Goal: Task Accomplishment & Management: Use online tool/utility

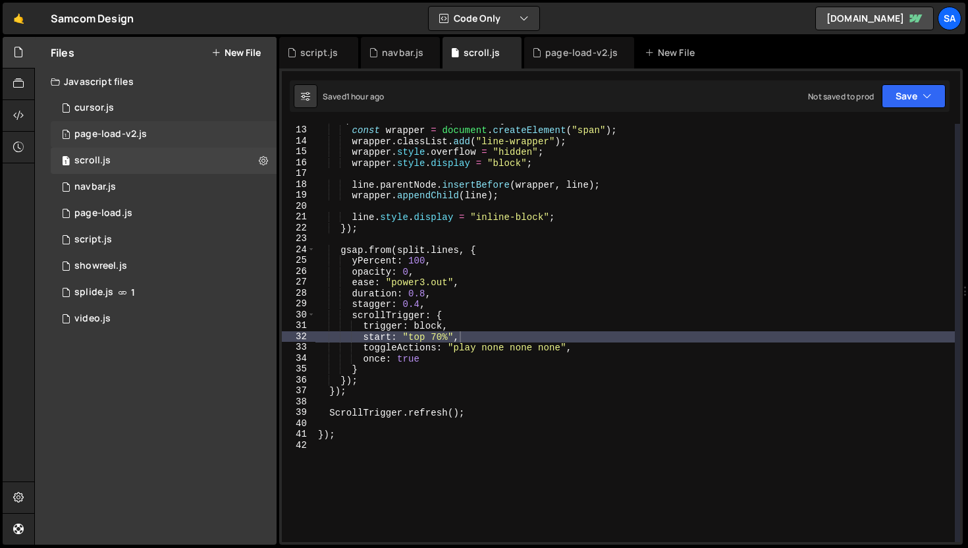
scroll to position [130, 0]
click at [140, 207] on div "0 page-load.js 0" at bounding box center [164, 213] width 226 height 26
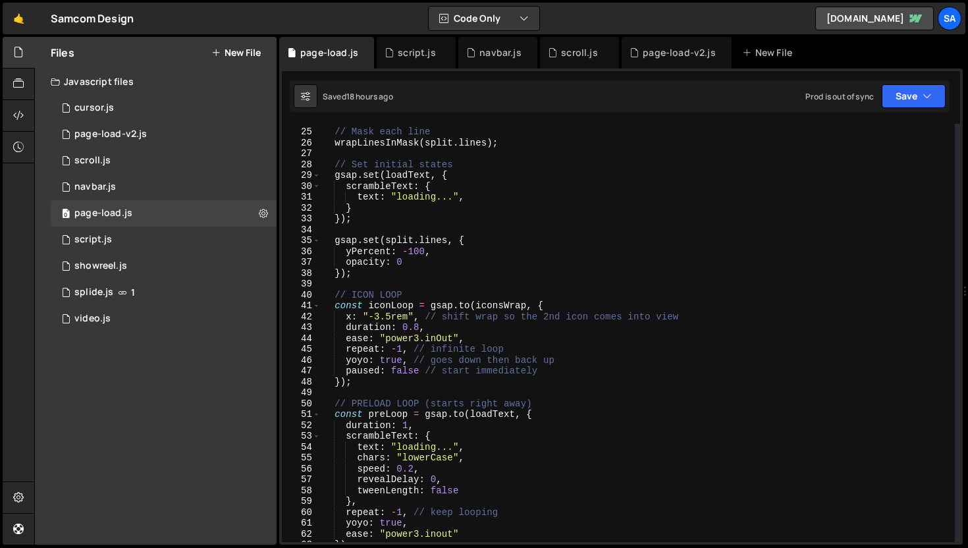
scroll to position [258, 0]
click at [151, 137] on div "1 page-load-v2.js 0" at bounding box center [164, 134] width 226 height 26
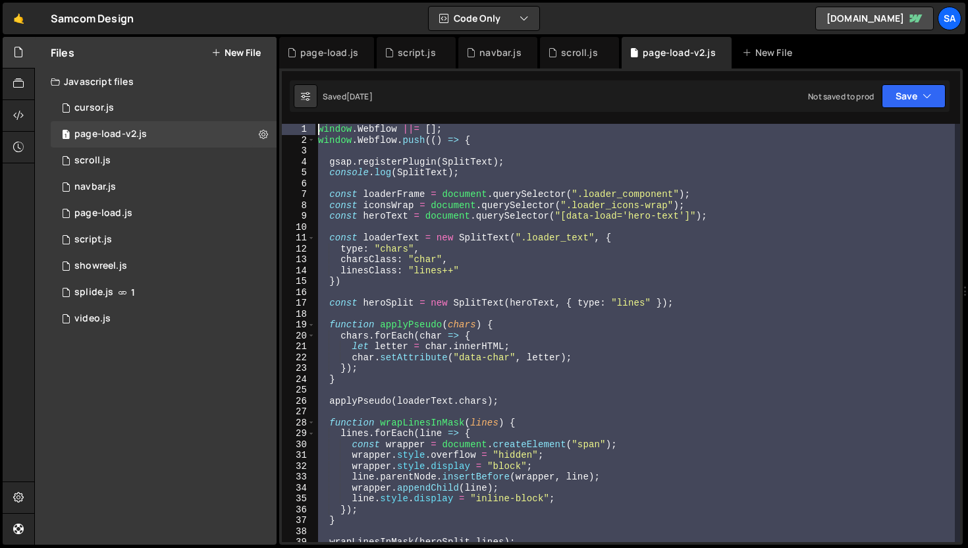
scroll to position [0, 0]
drag, startPoint x: 349, startPoint y: 323, endPoint x: 277, endPoint y: 34, distance: 298.6
click at [277, 34] on div "Hold on a sec... Are you certain you wish to leave this page? Any changes you'v…" at bounding box center [484, 274] width 968 height 548
type textarea "window.Webflow ||= []; window.Webflow.push(() => {"
click at [108, 164] on div "scroll.js" at bounding box center [92, 161] width 36 height 12
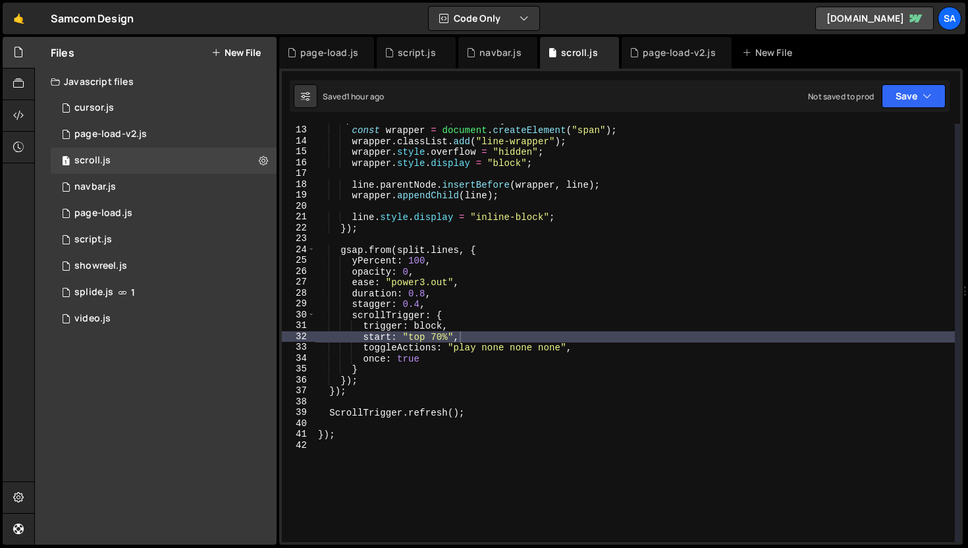
type textarea "opacity: 0,"
click at [427, 272] on div "split . lines . forEach ( line => { const wrapper = document . createElement ( …" at bounding box center [636, 334] width 640 height 440
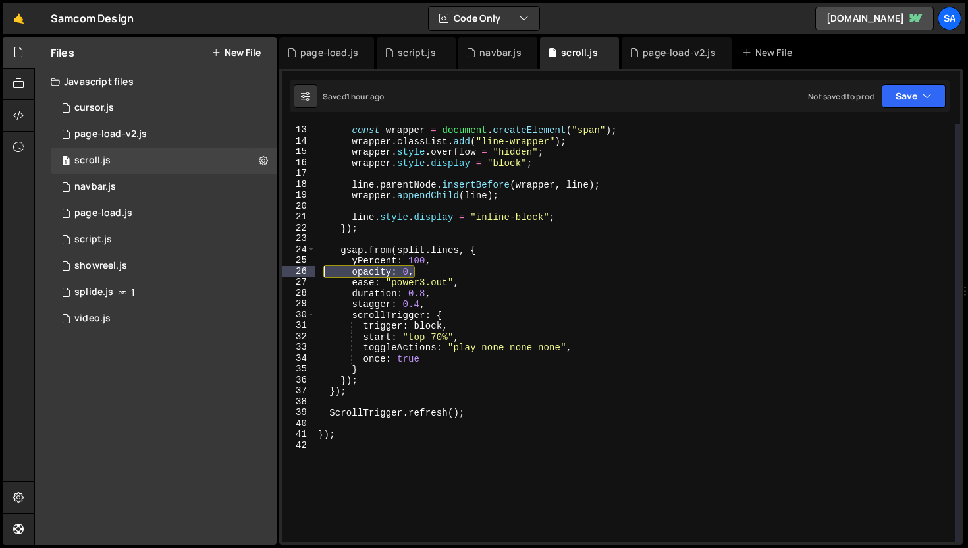
drag, startPoint x: 435, startPoint y: 271, endPoint x: 321, endPoint y: 271, distance: 114.0
click at [321, 271] on div "split . lines . forEach ( line => { const wrapper = document . createElement ( …" at bounding box center [636, 334] width 640 height 440
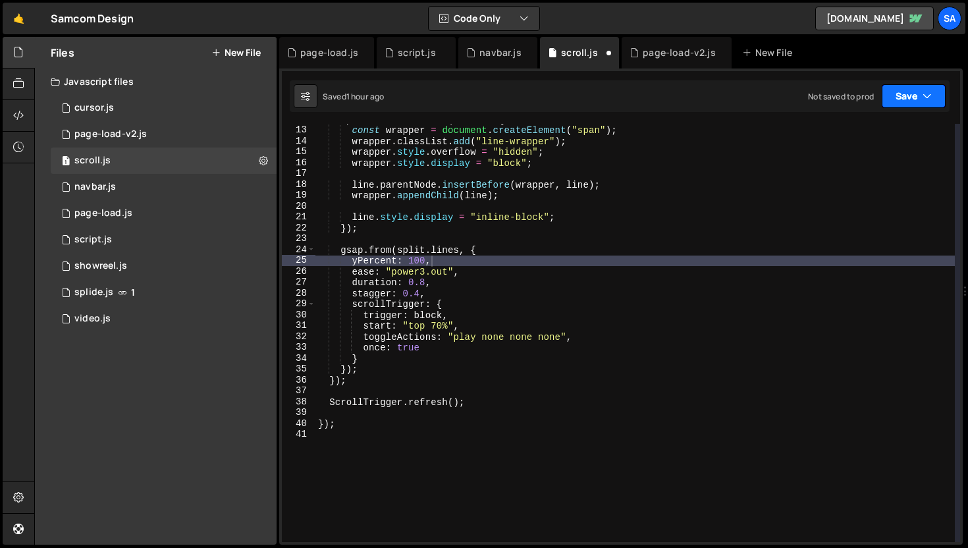
click at [910, 98] on button "Save" at bounding box center [914, 96] width 64 height 24
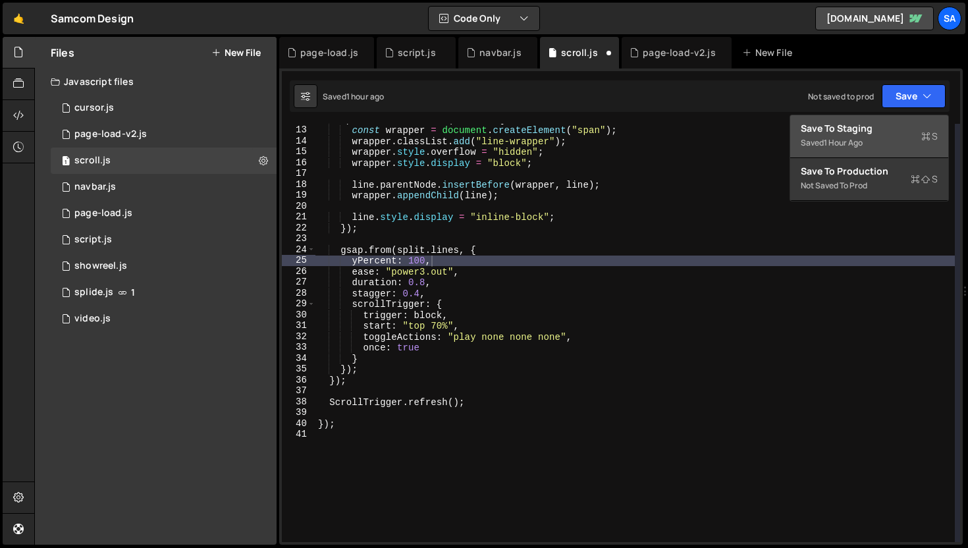
click at [880, 129] on div "Save to Staging S" at bounding box center [869, 128] width 137 height 13
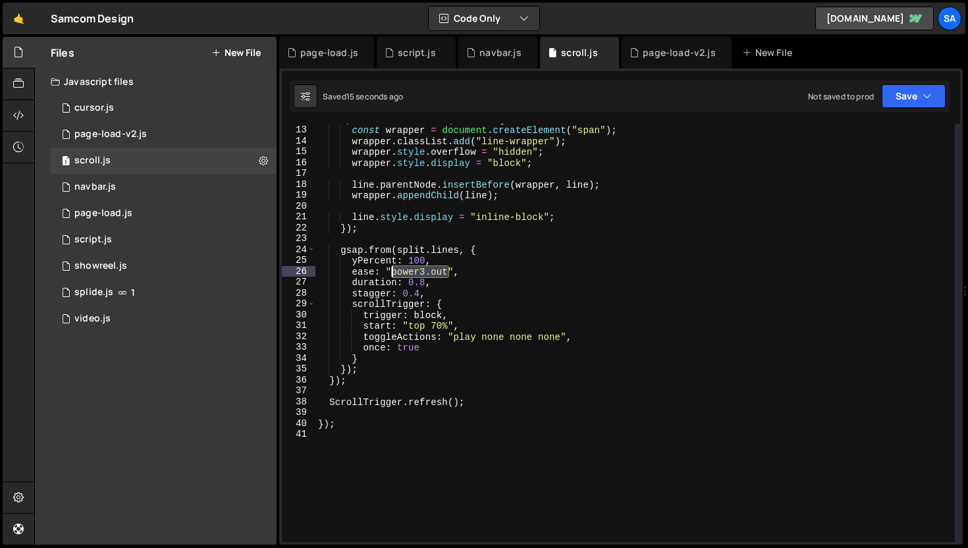
drag, startPoint x: 447, startPoint y: 275, endPoint x: 392, endPoint y: 275, distance: 55.3
click at [392, 275] on div "split . lines . forEach ( line => { const wrapper = document . createElement ( …" at bounding box center [636, 334] width 640 height 440
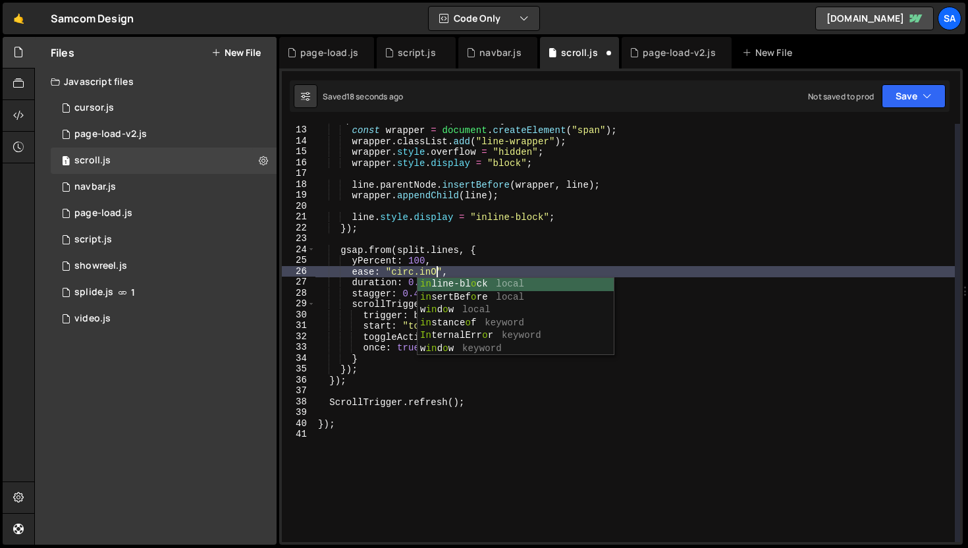
scroll to position [0, 9]
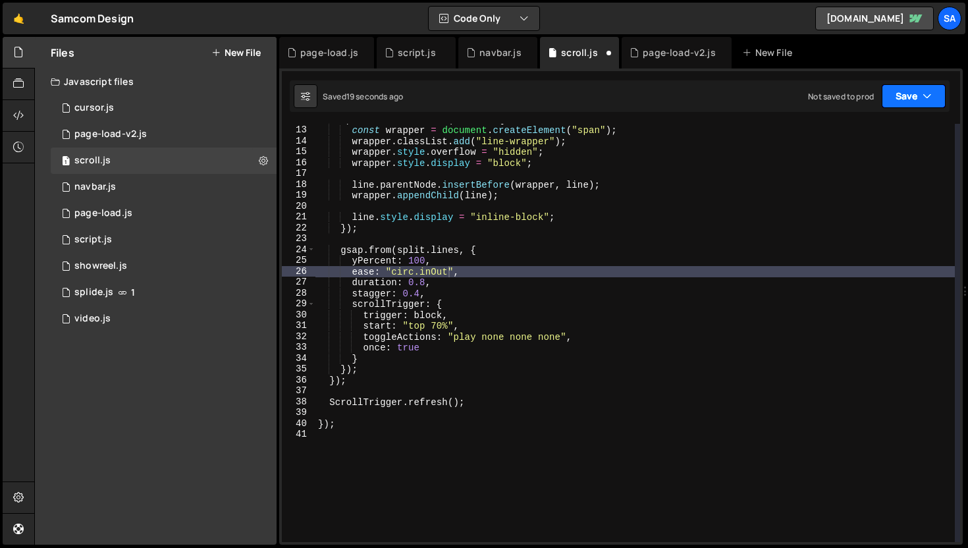
click at [928, 92] on icon "button" at bounding box center [927, 96] width 9 height 13
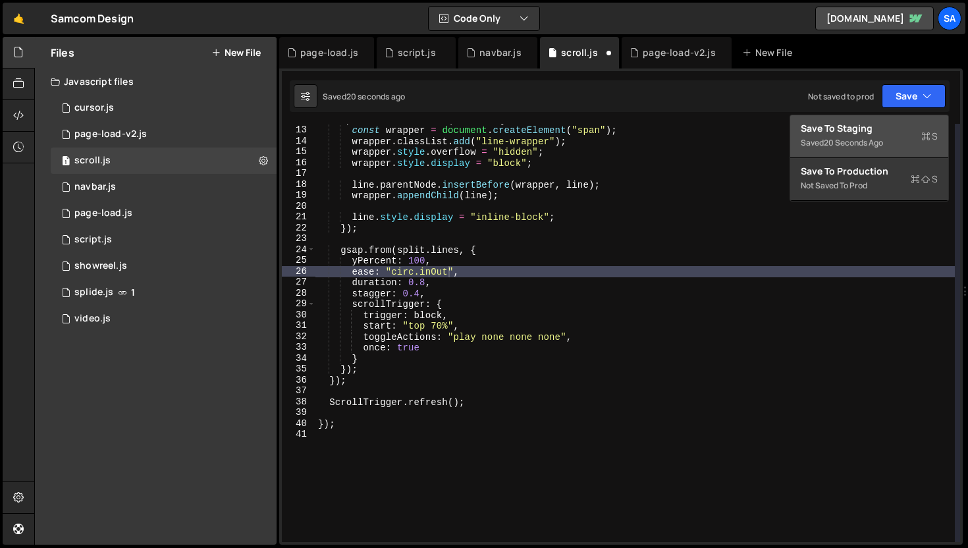
click at [884, 123] on div "Save to Staging S" at bounding box center [869, 128] width 137 height 13
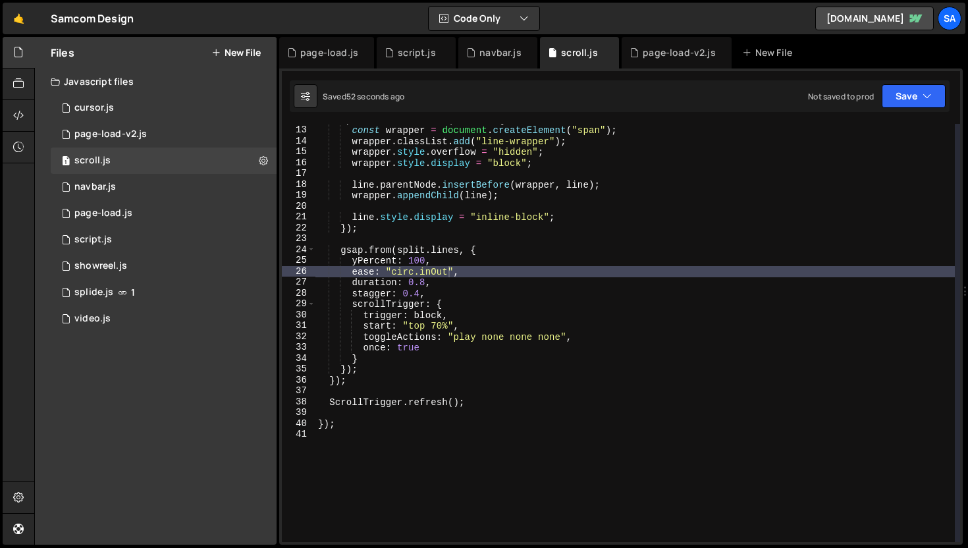
type textarea "line.style.display = "inline-block";"
click at [574, 215] on div "split . lines . forEach ( line => { const wrapper = document . createElement ( …" at bounding box center [636, 334] width 640 height 440
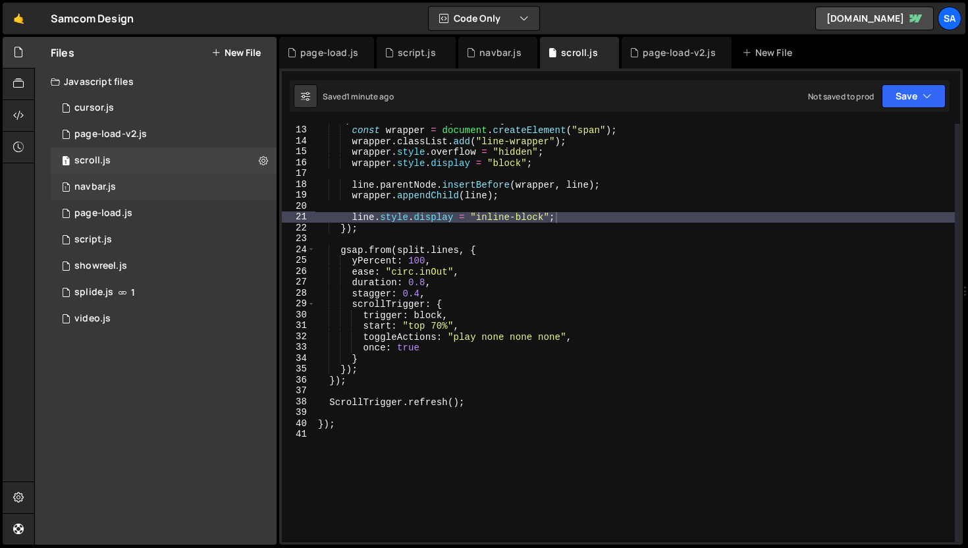
scroll to position [0, 0]
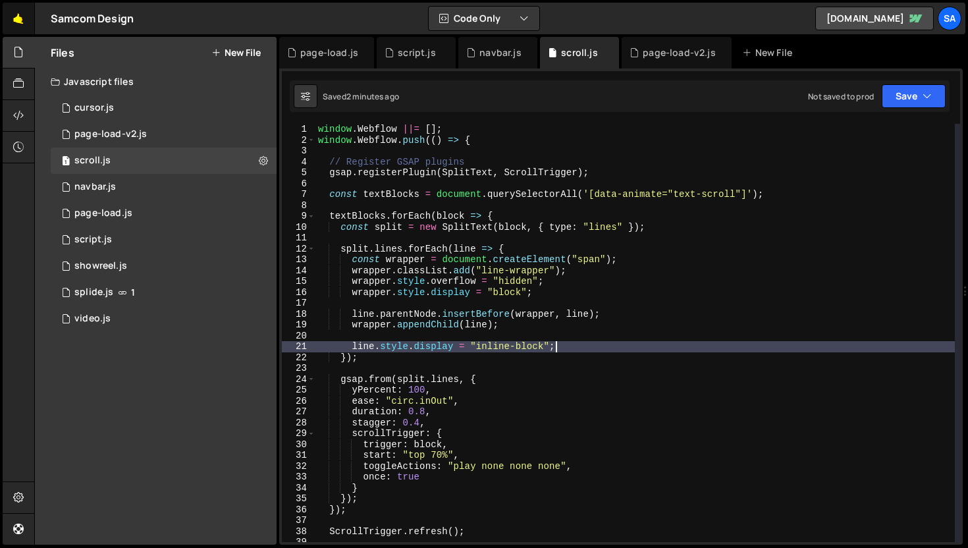
click at [13, 13] on link "🤙" at bounding box center [19, 19] width 32 height 32
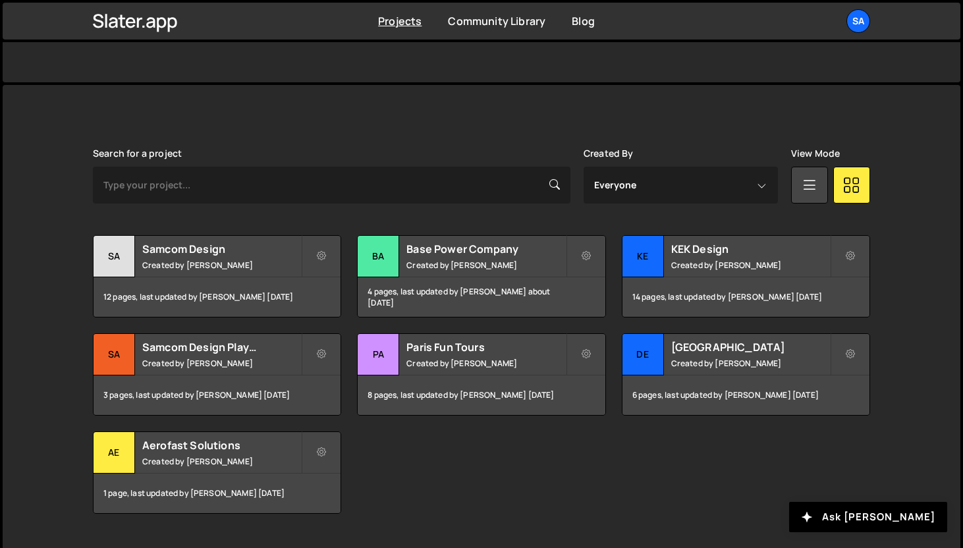
scroll to position [326, 0]
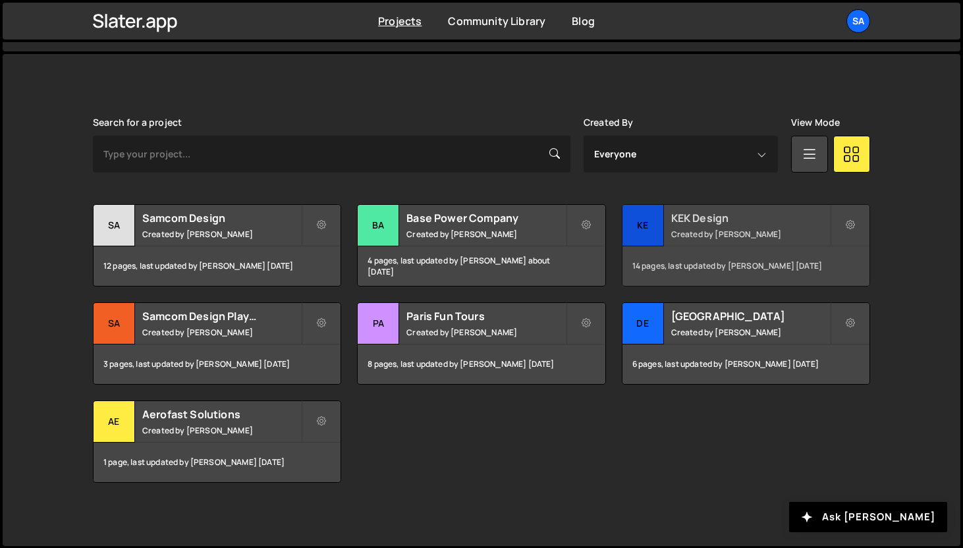
click at [640, 225] on div "KE" at bounding box center [644, 226] width 42 height 42
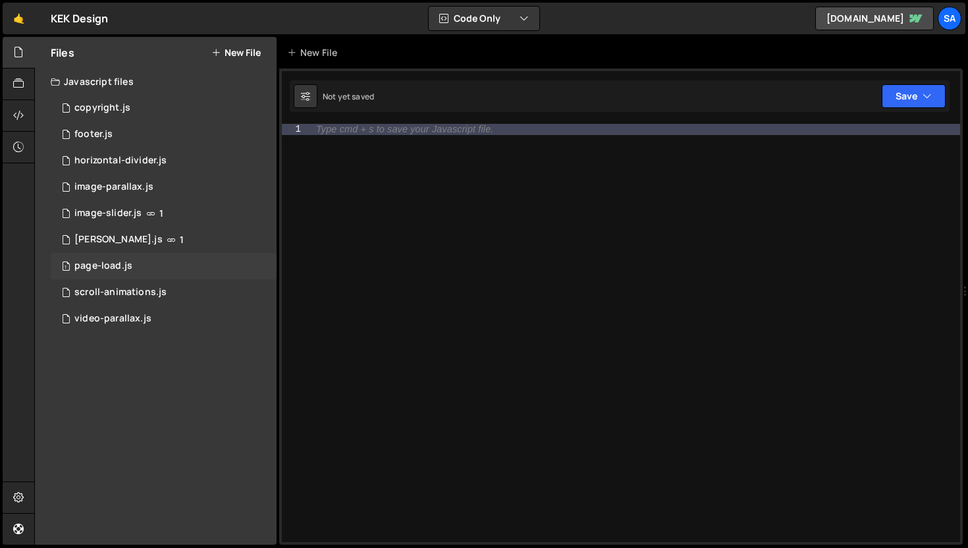
click at [118, 261] on div "page-load.js" at bounding box center [103, 266] width 58 height 12
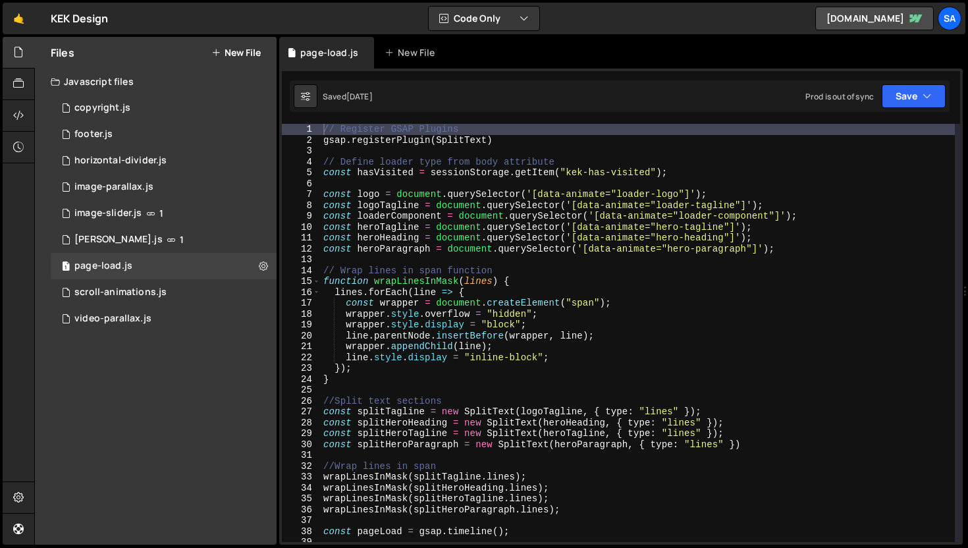
scroll to position [1751, 0]
click at [507, 145] on div "// Register GSAP Plugins gsap . registerPlugin ( SplitText ) // Define loader t…" at bounding box center [638, 344] width 634 height 440
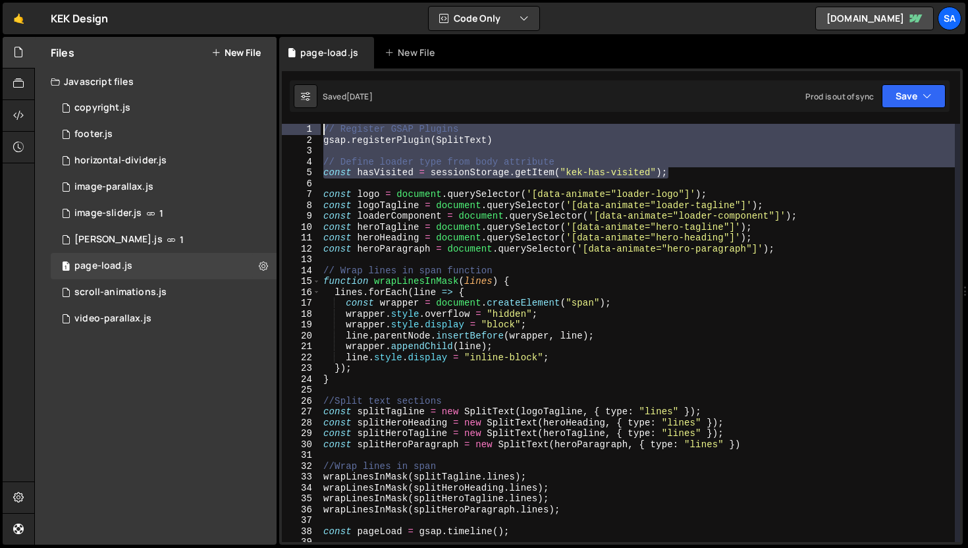
drag, startPoint x: 634, startPoint y: 169, endPoint x: 314, endPoint y: 127, distance: 322.2
click at [314, 127] on div "gsap.registerPlugin(SplitText) 1 2 3 4 5 6 7 8 9 10 11 12 13 14 15 16 17 18 19 …" at bounding box center [621, 333] width 679 height 418
type textarea "// Register GSAP Plugins gsap.registerPlugin(SplitText)"
click at [11, 13] on link "🤙" at bounding box center [19, 19] width 32 height 32
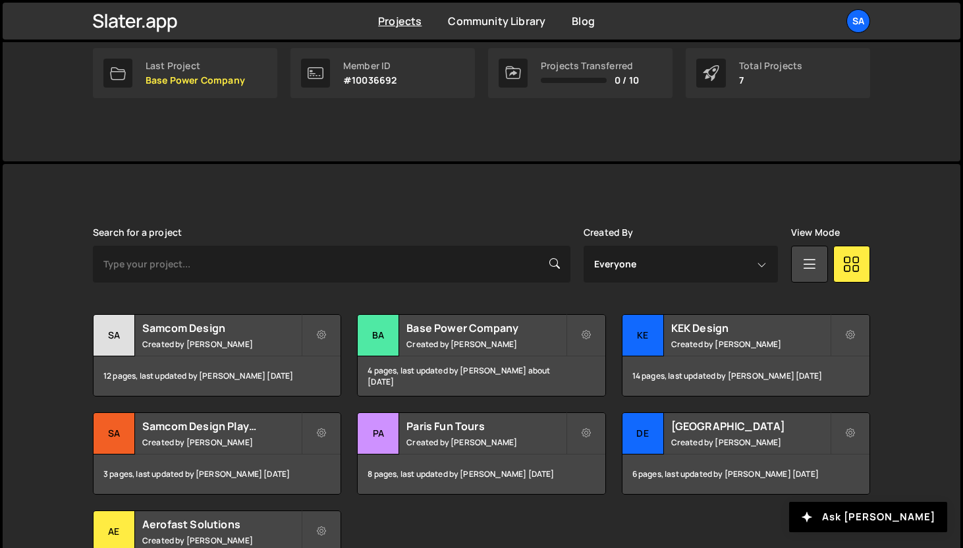
scroll to position [326, 0]
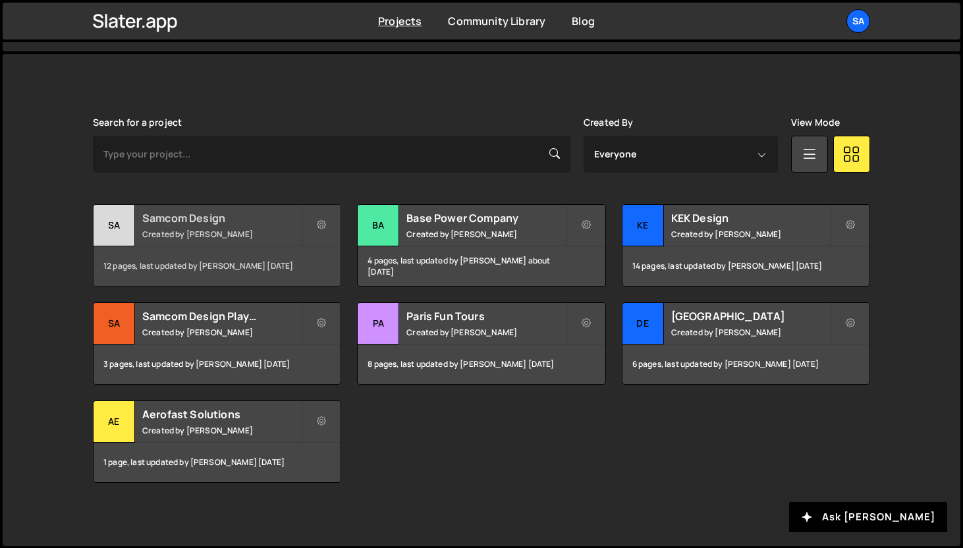
click at [125, 229] on div "Sa" at bounding box center [115, 226] width 42 height 42
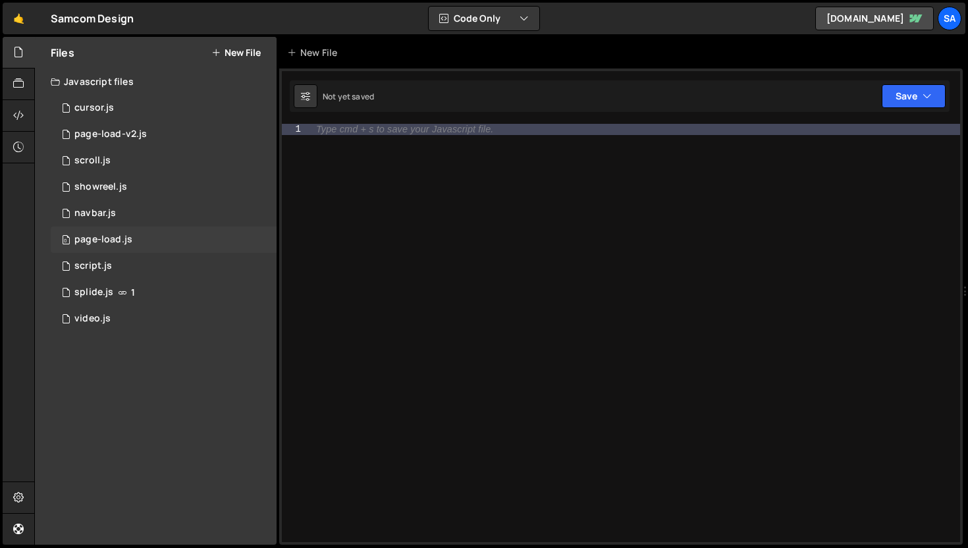
click at [126, 244] on div "page-load.js" at bounding box center [103, 240] width 58 height 12
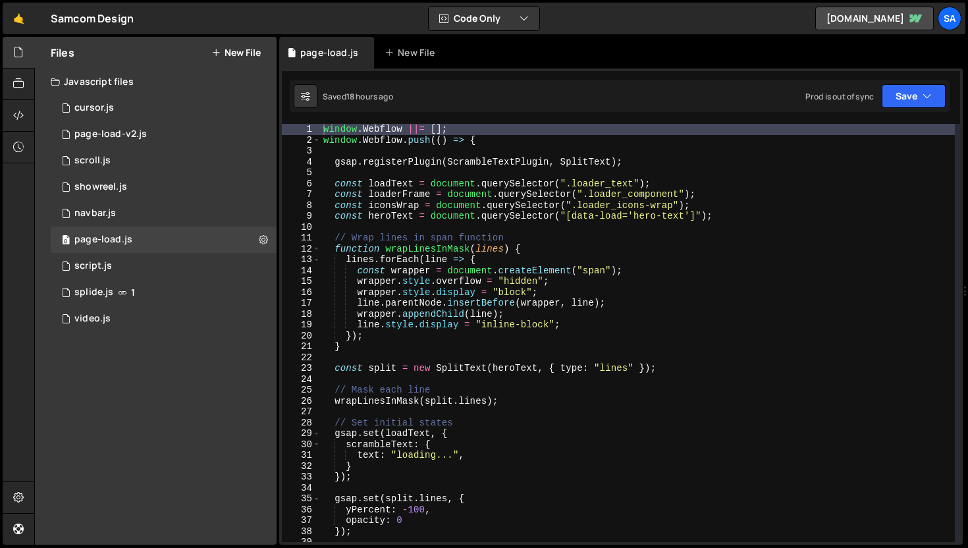
type textarea "window.Webflow.push(() => {"
click at [514, 136] on div "window . Webflow ||= [ ] ; window . Webflow . push (( ) => { gsap . registerPlu…" at bounding box center [638, 344] width 634 height 440
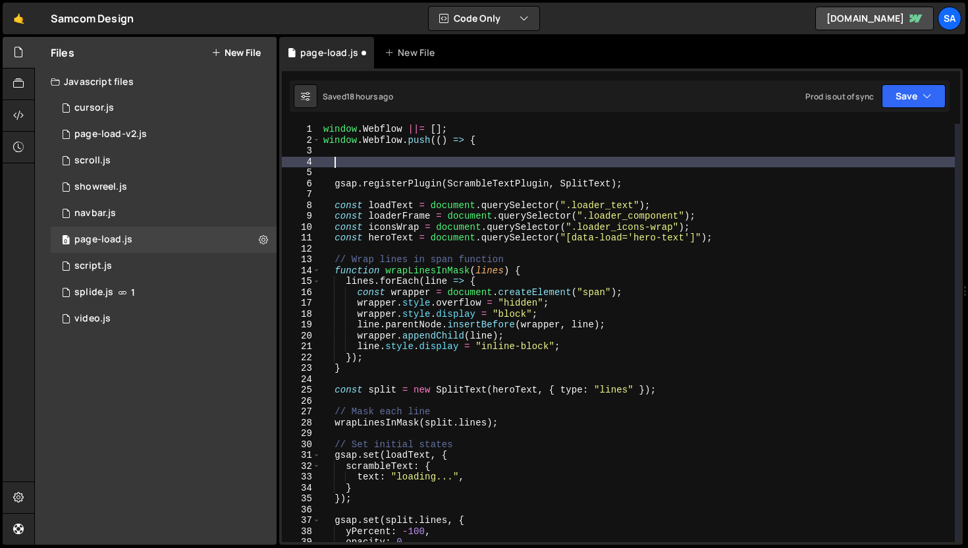
paste textarea "const hasVisited = sessionStorage.getItem("kek-has-visited");"
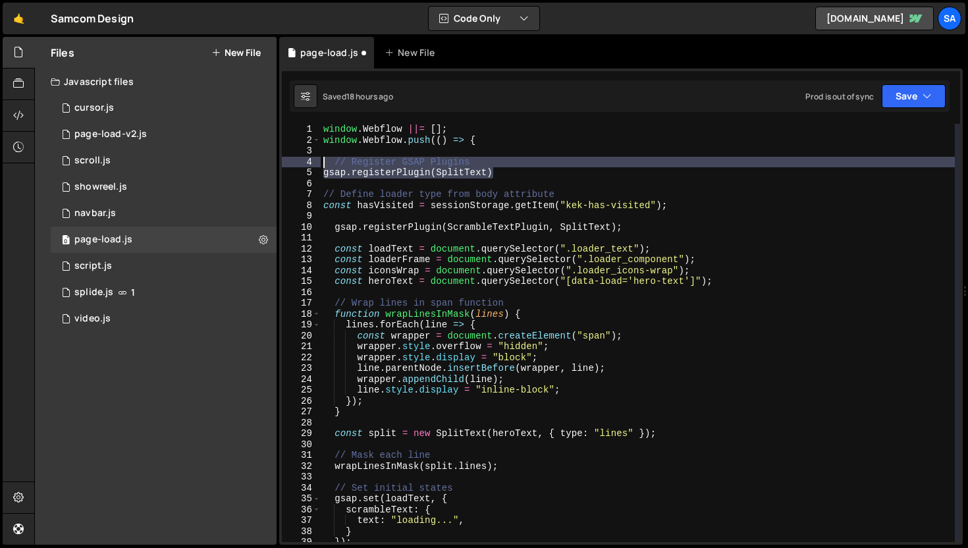
drag, startPoint x: 554, startPoint y: 177, endPoint x: 311, endPoint y: 159, distance: 243.8
click at [311, 159] on div "const hasVisited = sessionStorage.getItem("kek-has-visited"); 1 2 3 4 5 6 7 8 9…" at bounding box center [621, 333] width 679 height 418
type textarea "// Register GSAP Plugins gsap.registerPlugin(SplitText)"
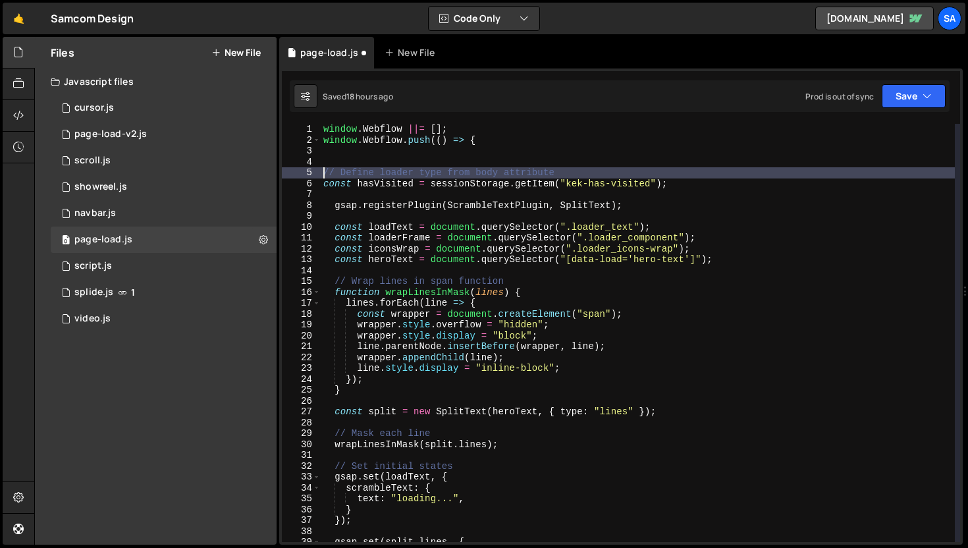
click at [325, 178] on div "window . Webflow ||= [ ] ; window . Webflow . push (( ) => { // Define loader t…" at bounding box center [638, 344] width 634 height 440
click at [343, 171] on div "window . Webflow ||= [ ] ; window . Webflow . push (( ) => { // Define loader t…" at bounding box center [638, 344] width 634 height 440
click at [322, 172] on div "window . Webflow ||= [ ] ; window . Webflow . push (( ) => { // Define loader t…" at bounding box center [638, 344] width 634 height 440
click at [325, 185] on div "window . Webflow ||= [ ] ; window . Webflow . push (( ) => { // Define loader t…" at bounding box center [638, 344] width 634 height 440
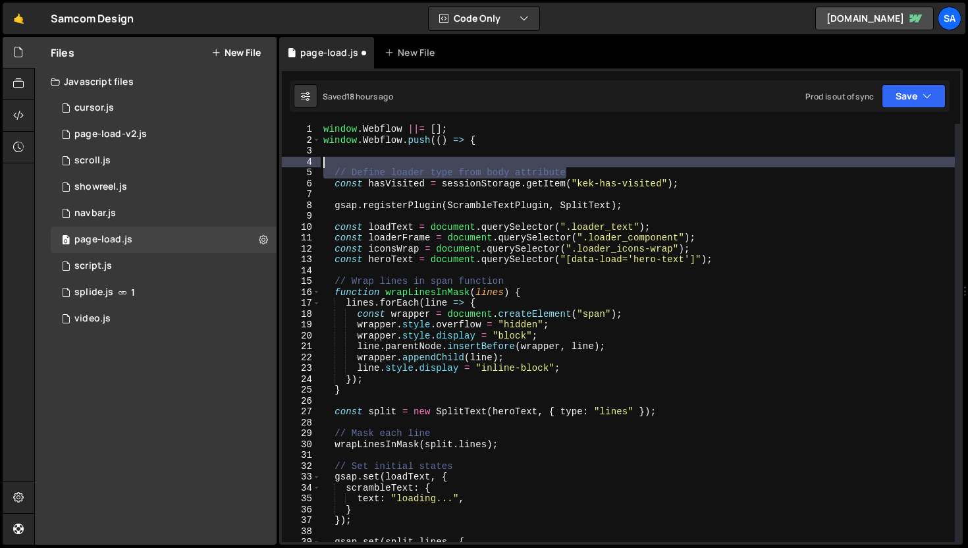
drag, startPoint x: 578, startPoint y: 173, endPoint x: 323, endPoint y: 161, distance: 255.2
click at [323, 161] on div "window . Webflow ||= [ ] ; window . Webflow . push (( ) => { // Define loader t…" at bounding box center [638, 344] width 634 height 440
type textarea "// Define loader type from body attribute"
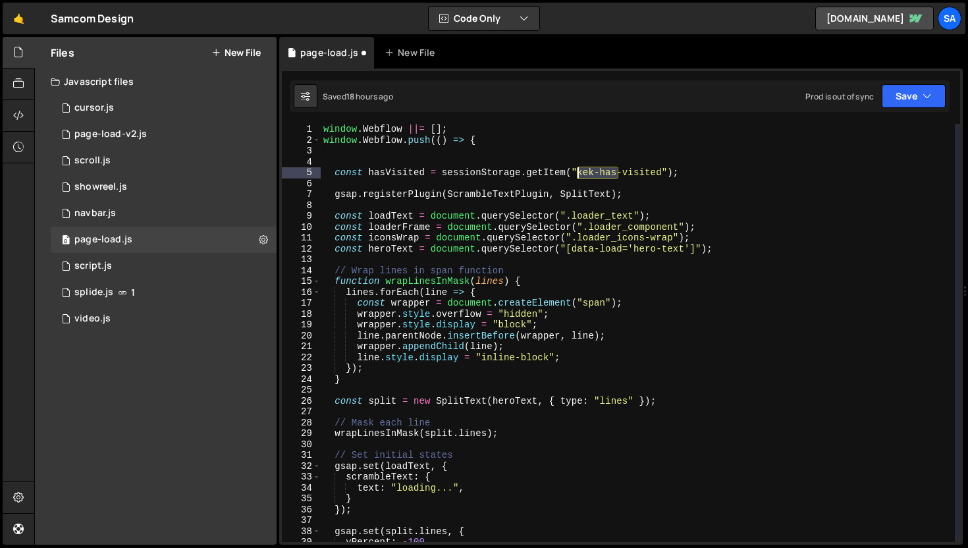
drag, startPoint x: 616, startPoint y: 172, endPoint x: 580, endPoint y: 173, distance: 36.2
click at [580, 173] on div "window . Webflow ||= [ ] ; window . Webflow . push (( ) => { const hasVisited =…" at bounding box center [638, 344] width 634 height 440
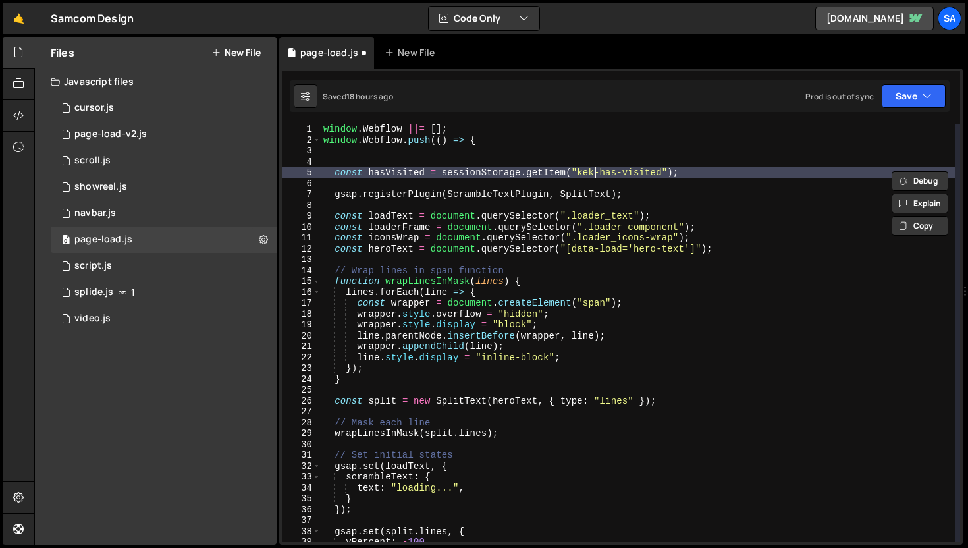
click at [594, 174] on div "window . Webflow ||= [ ] ; window . Webflow . push (( ) => { const hasVisited =…" at bounding box center [638, 344] width 634 height 440
click at [600, 172] on div "window . Webflow ||= [ ] ; window . Webflow . push (( ) => { const hasVisited =…" at bounding box center [638, 344] width 634 height 440
click at [899, 100] on button "Save" at bounding box center [914, 96] width 64 height 24
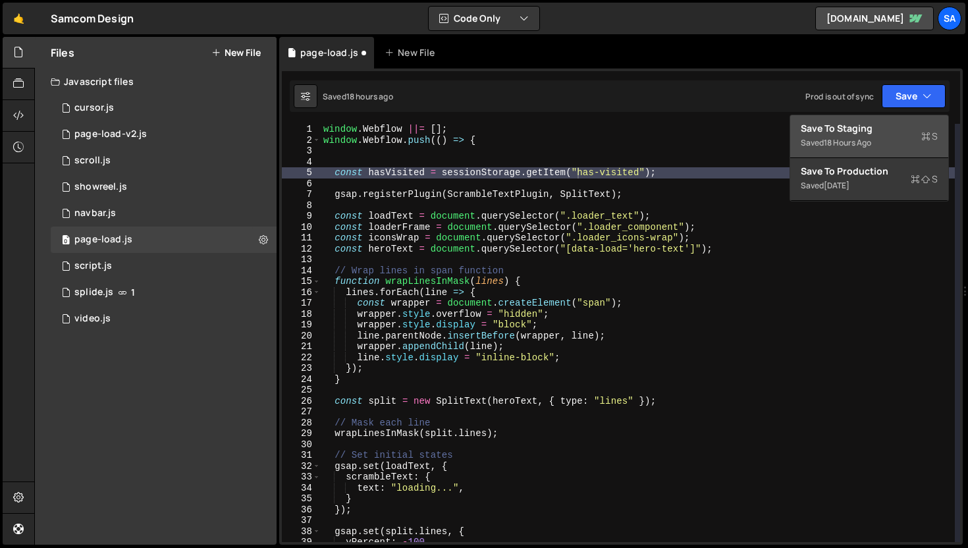
click at [886, 129] on div "Save to Staging S" at bounding box center [869, 128] width 137 height 13
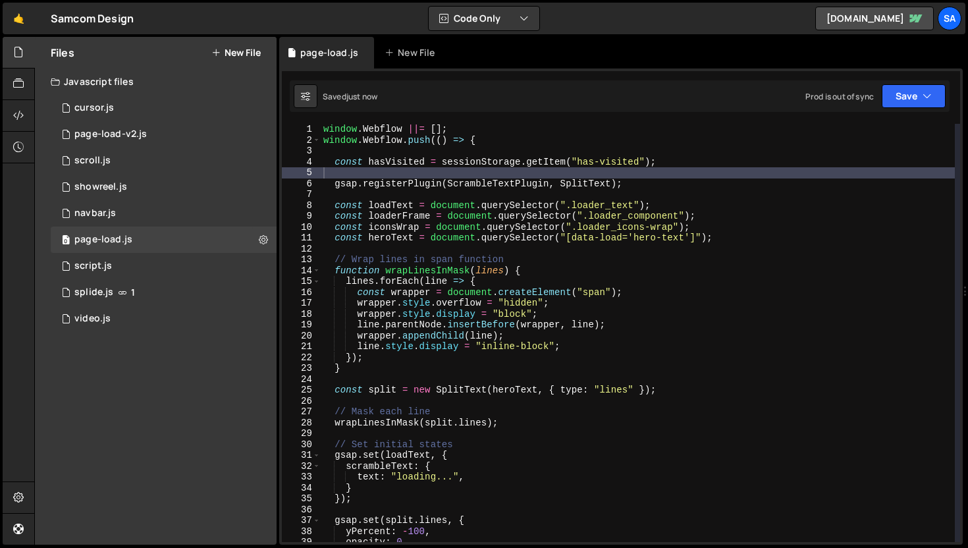
click at [579, 162] on div "window . Webflow ||= [ ] ; window . Webflow . push (( ) => { const hasVisited =…" at bounding box center [638, 344] width 634 height 440
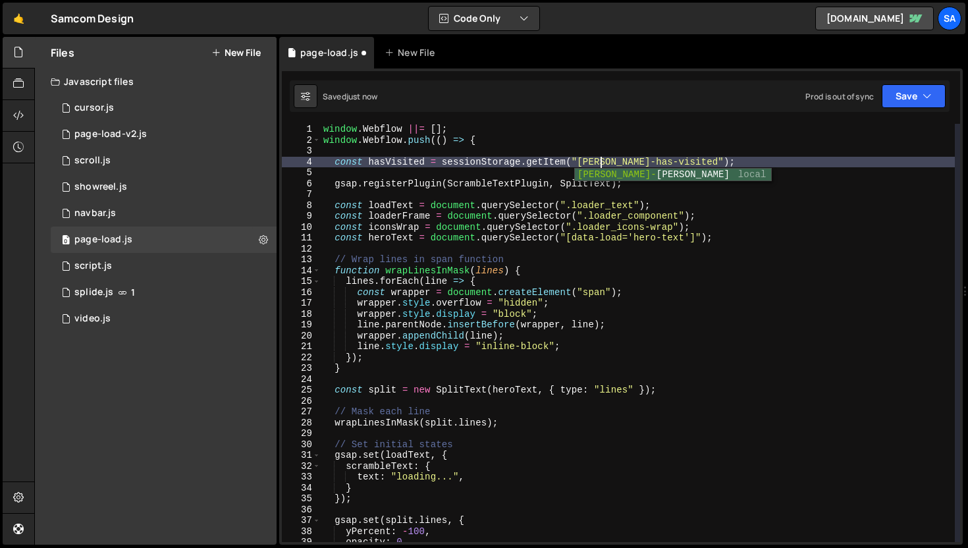
scroll to position [0, 19]
click at [901, 98] on button "Save" at bounding box center [914, 96] width 64 height 24
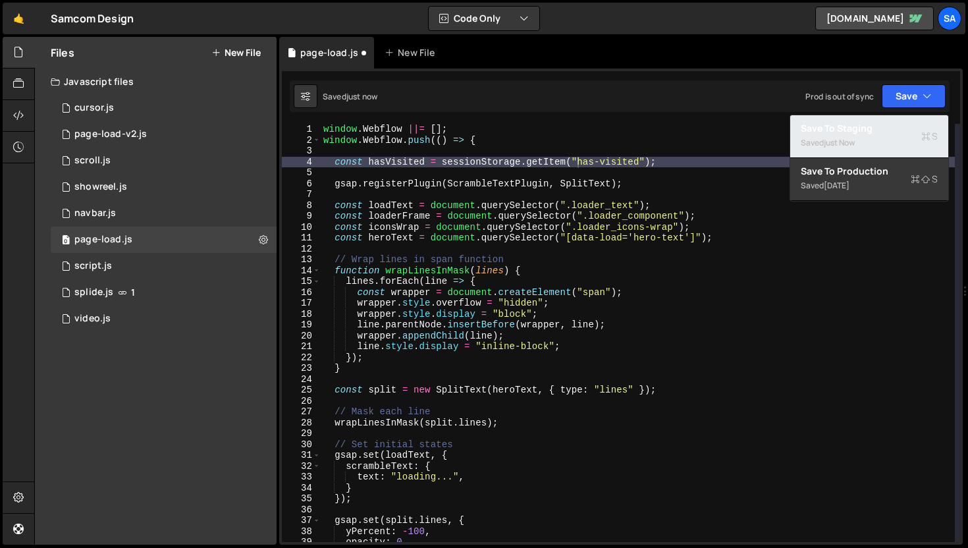
click at [855, 136] on div "Saved just now" at bounding box center [869, 143] width 137 height 16
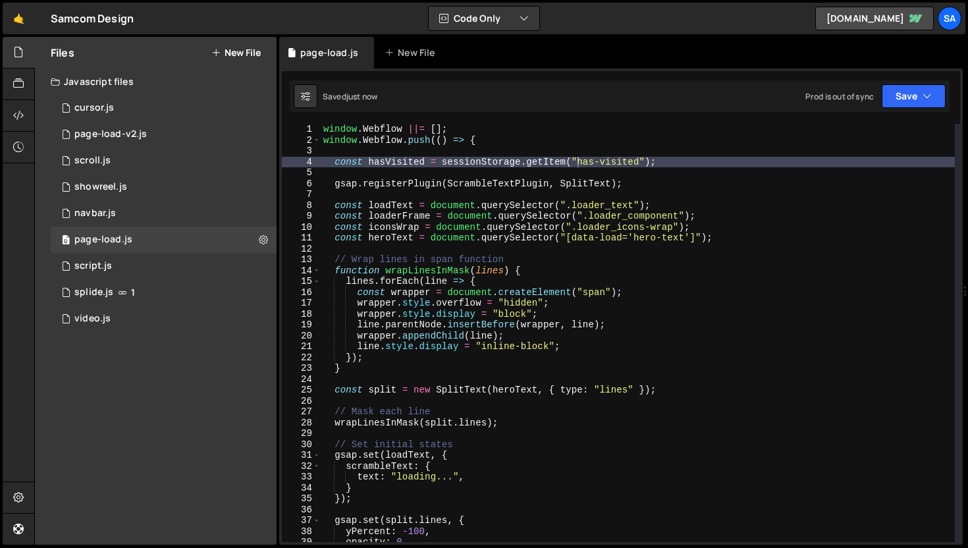
type textarea "gsap.registerPlugin(ScrambleTextPlugin, SplitText);"
click at [723, 186] on div "window . Webflow ||= [ ] ; window . Webflow . push (( ) => { const hasVisited =…" at bounding box center [638, 344] width 634 height 440
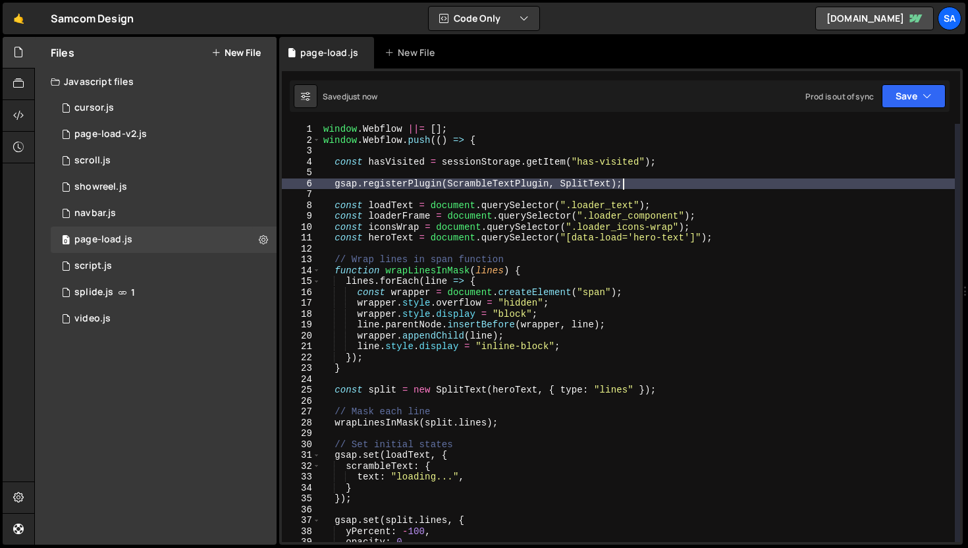
scroll to position [0, 0]
click at [32, 26] on link "🤙" at bounding box center [19, 19] width 32 height 32
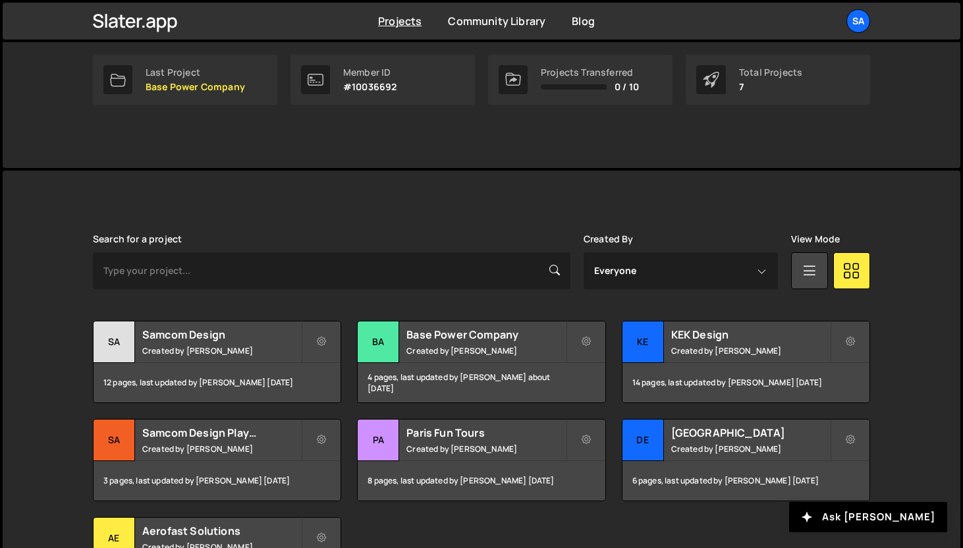
scroll to position [277, 0]
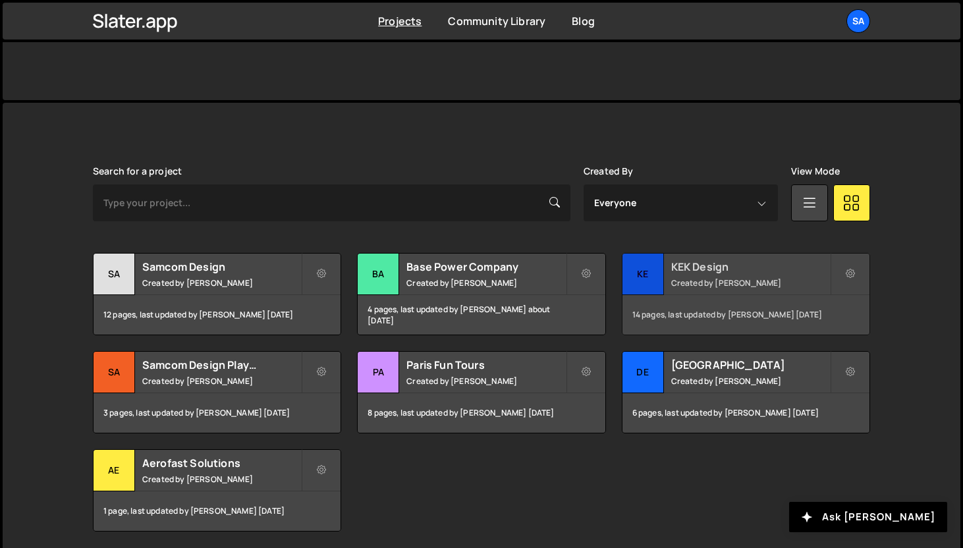
click at [648, 275] on div "KE" at bounding box center [644, 275] width 42 height 42
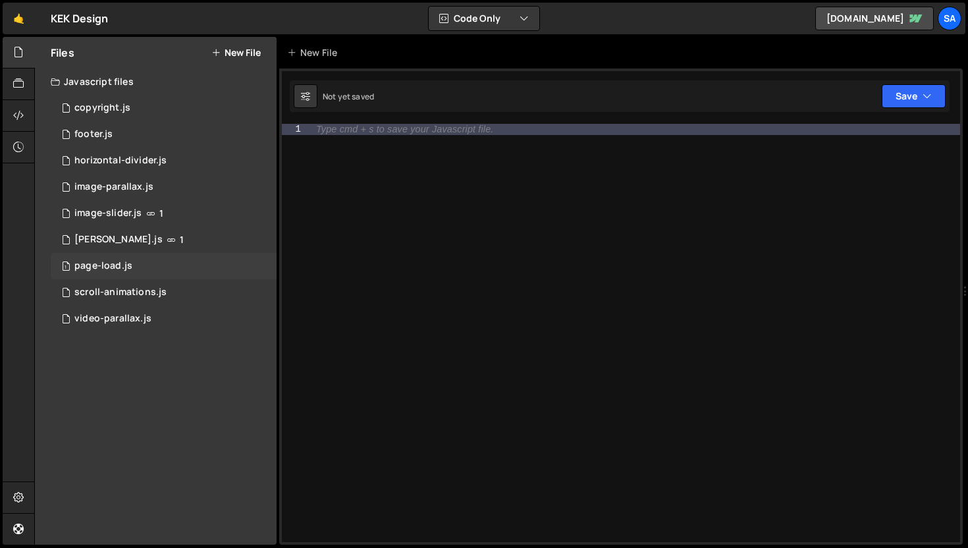
click at [150, 267] on div "1 page-load.js 0" at bounding box center [164, 266] width 226 height 26
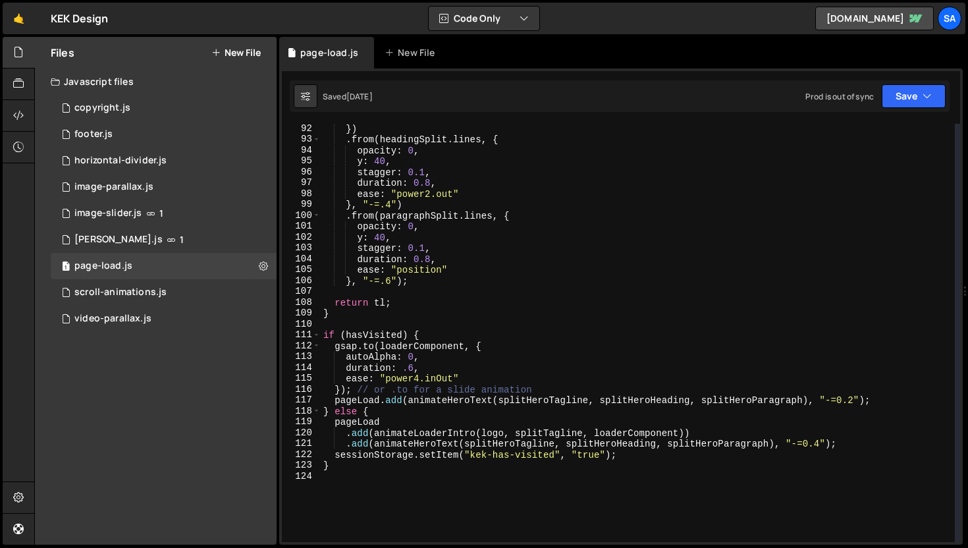
scroll to position [1127, 0]
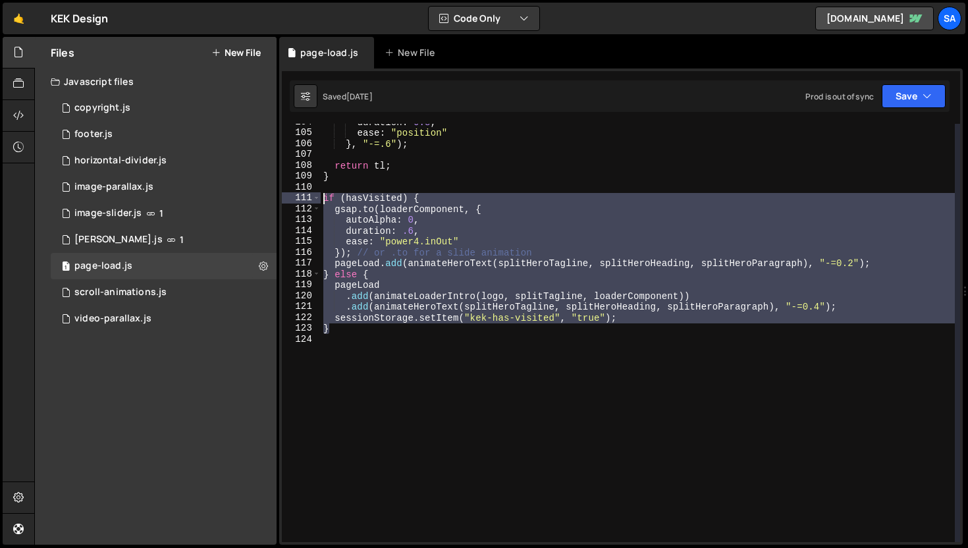
drag, startPoint x: 341, startPoint y: 333, endPoint x: 298, endPoint y: 199, distance: 140.9
click at [298, 199] on div "} 104 105 106 107 108 109 110 111 112 113 114 115 116 117 118 119 120 121 122 1…" at bounding box center [621, 333] width 679 height 418
type textarea "if (hasVisited) { [DOMAIN_NAME](loaderComponent, {"
click at [21, 26] on link "🤙" at bounding box center [19, 19] width 32 height 32
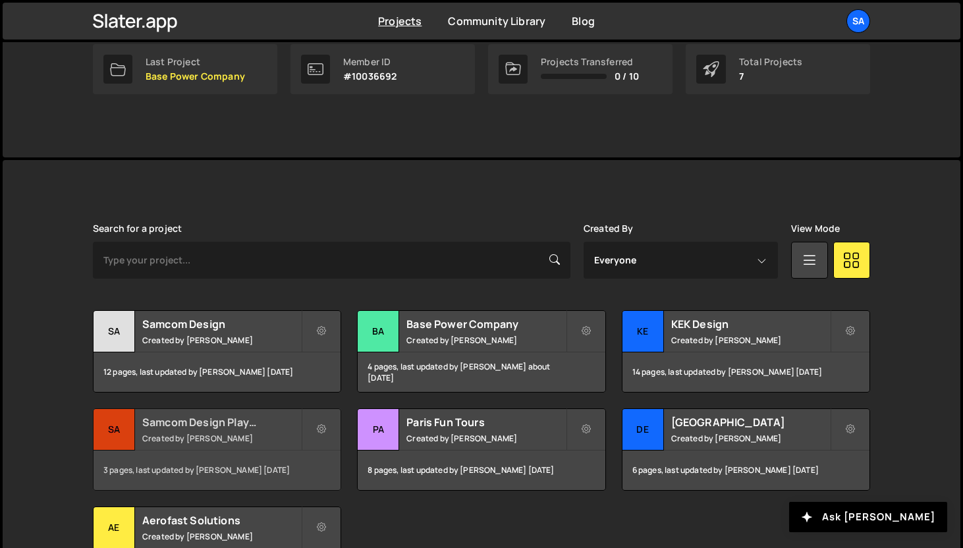
scroll to position [326, 0]
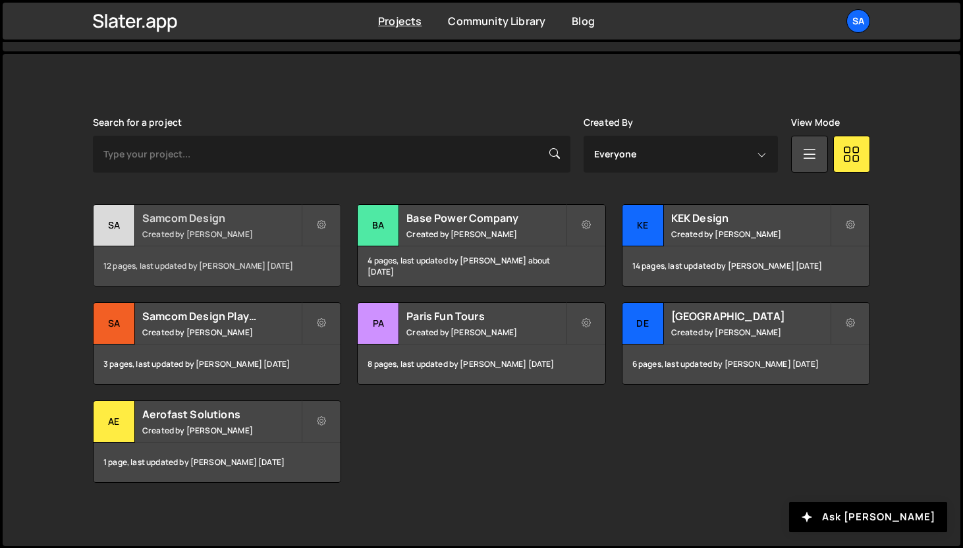
click at [116, 223] on div "Sa" at bounding box center [115, 226] width 42 height 42
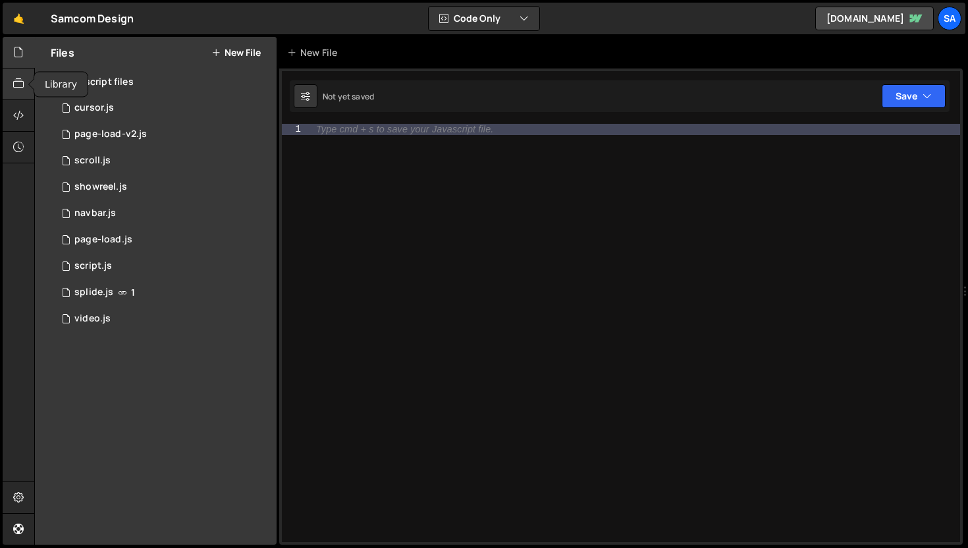
click at [15, 77] on icon at bounding box center [18, 83] width 11 height 14
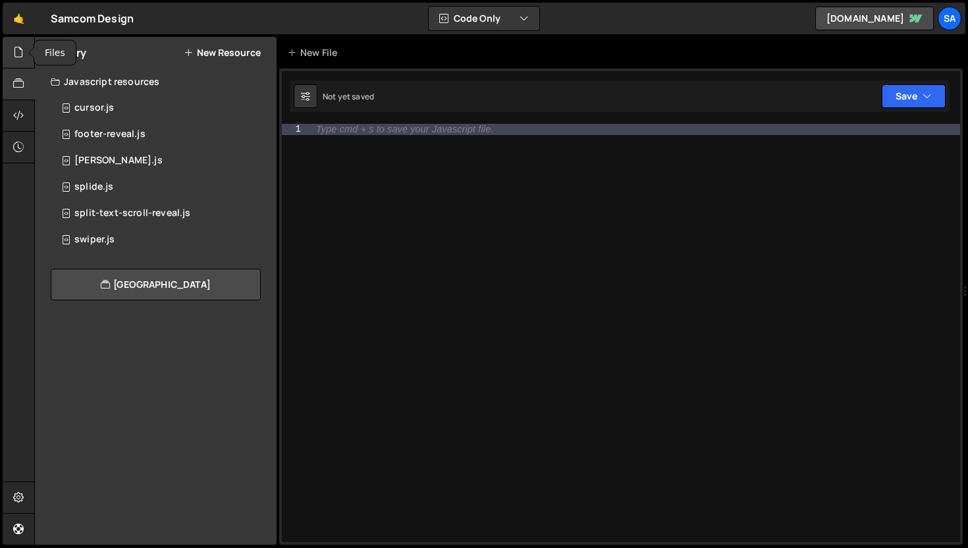
click at [23, 53] on icon at bounding box center [18, 52] width 11 height 14
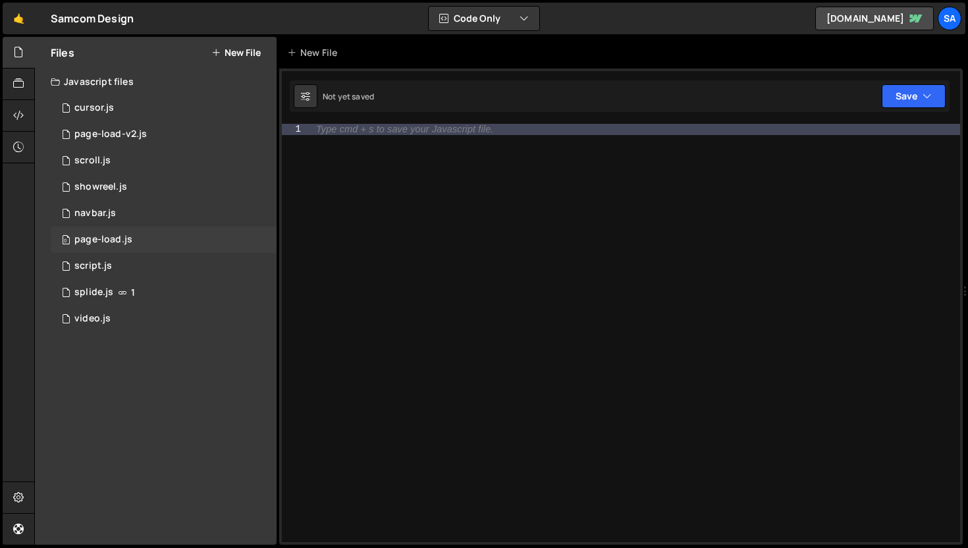
click at [181, 240] on div "0 page-load.js 0" at bounding box center [164, 240] width 226 height 26
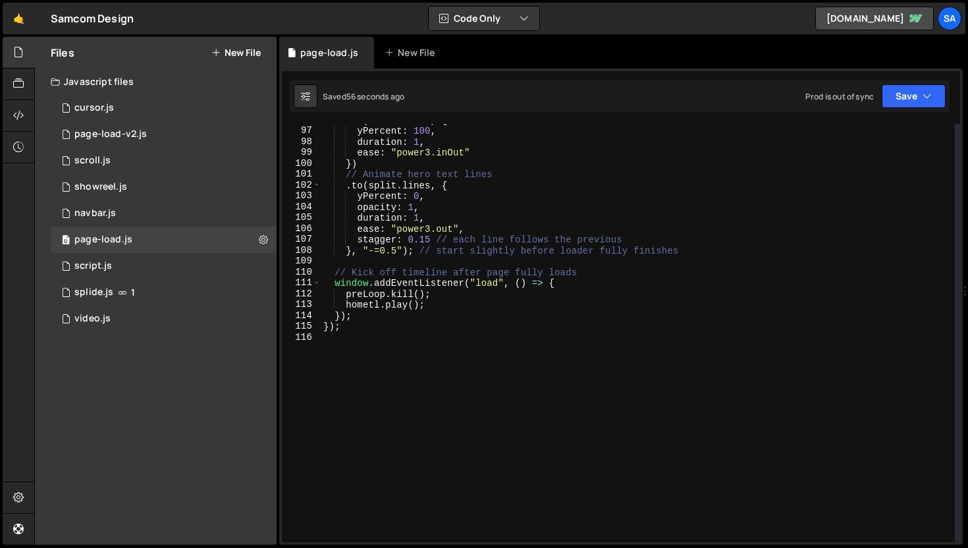
scroll to position [1046, 0]
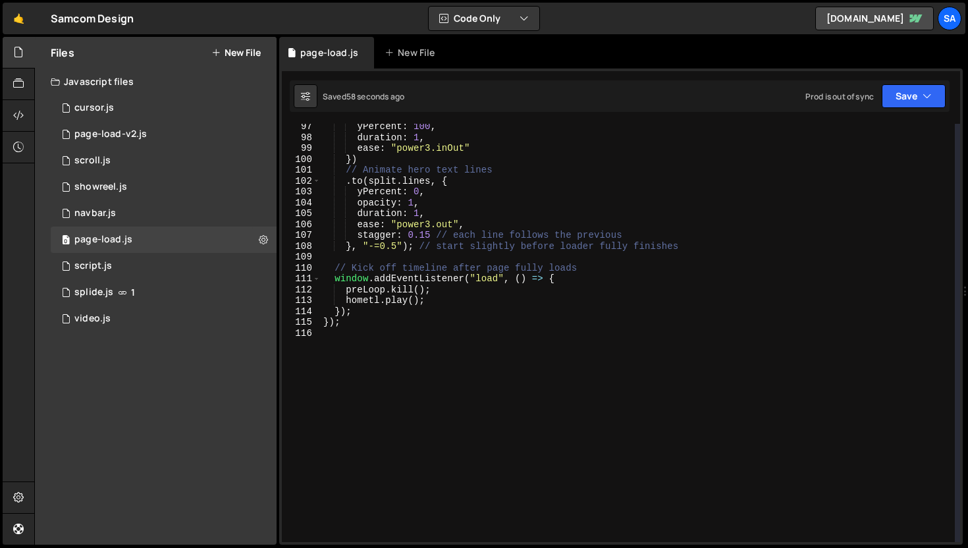
type textarea "});"
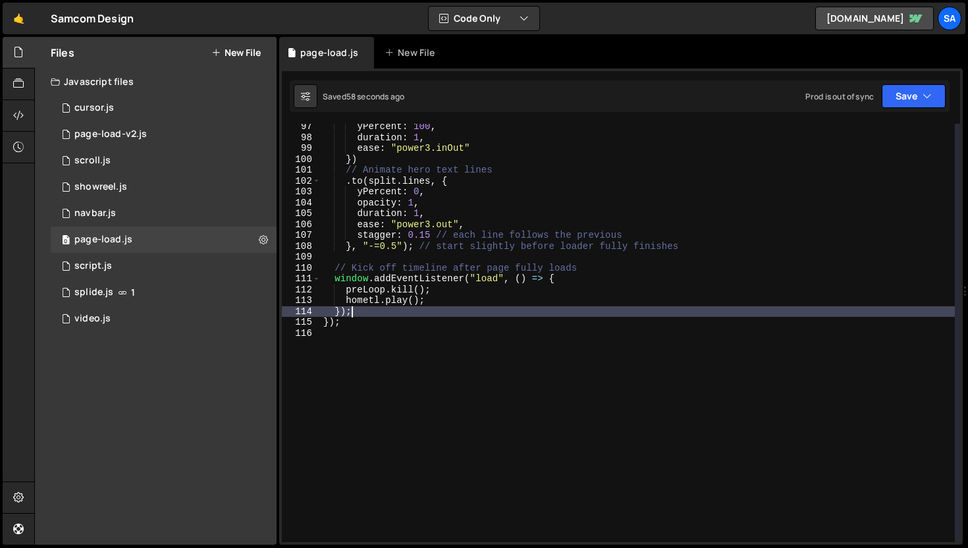
click at [357, 315] on div "yPercent : 100 , duration : 1 , ease : "power3.inOut" }) // Animate hero text l…" at bounding box center [638, 341] width 634 height 440
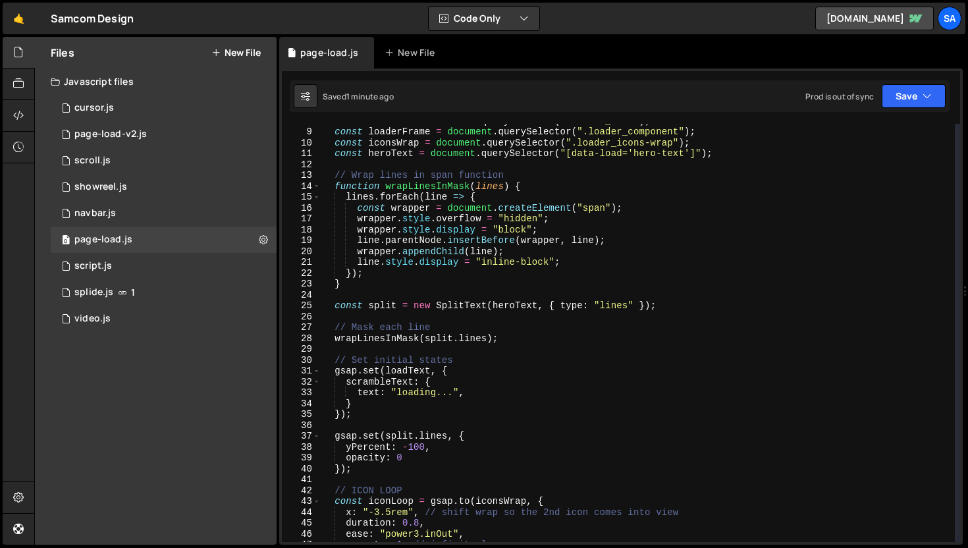
scroll to position [0, 0]
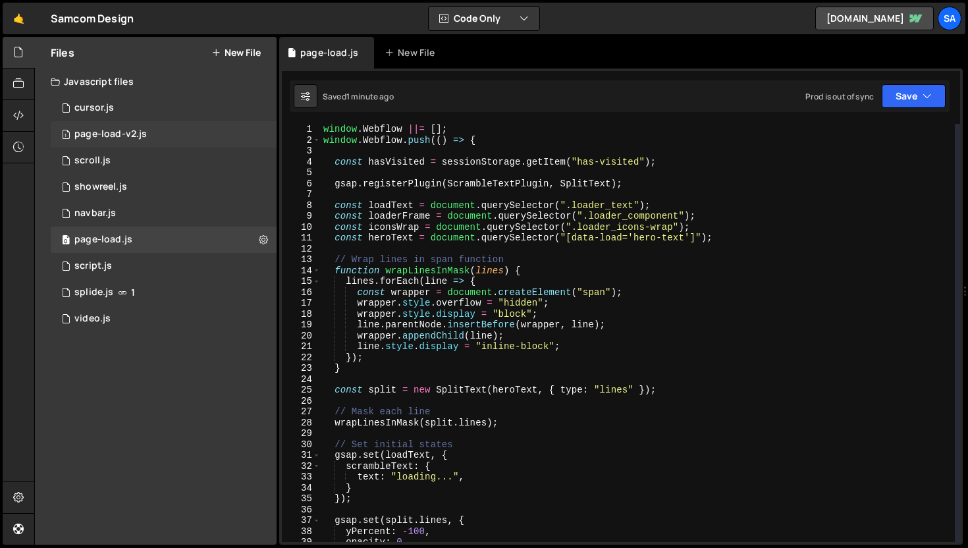
click at [152, 128] on div "1 page-load-v2.js 0" at bounding box center [164, 134] width 226 height 26
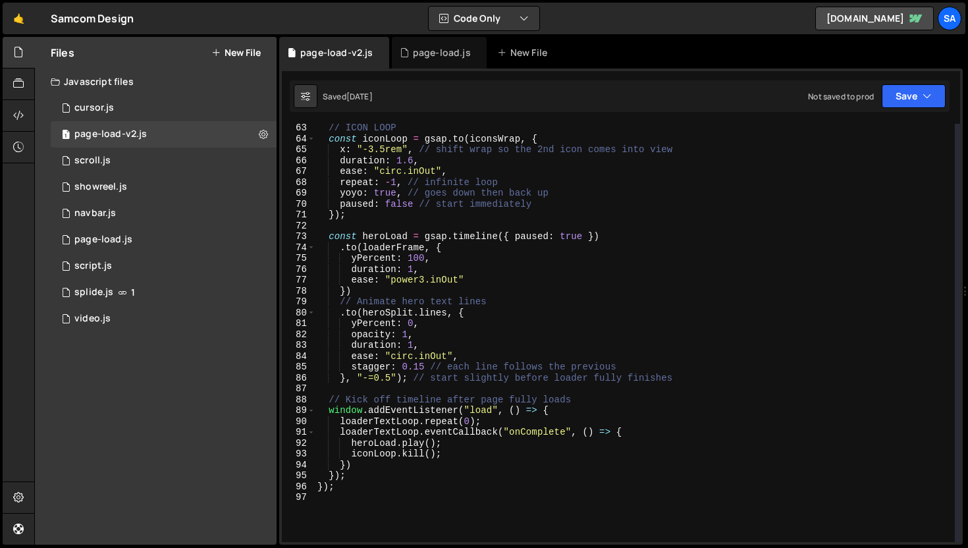
scroll to position [837, 0]
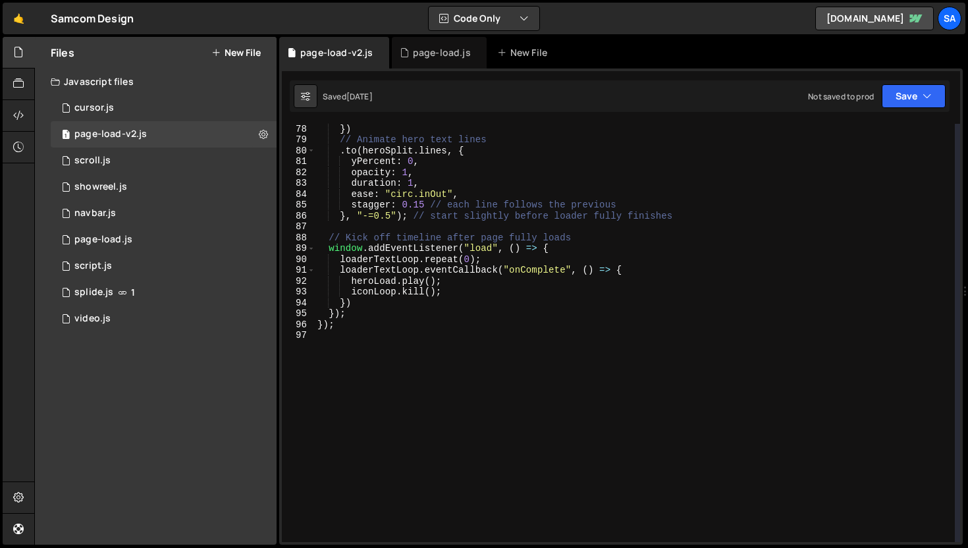
click at [612, 237] on div "}) // Animate hero text lines . to ( heroSplit . lines , { yPercent : 0 , opaci…" at bounding box center [635, 343] width 640 height 440
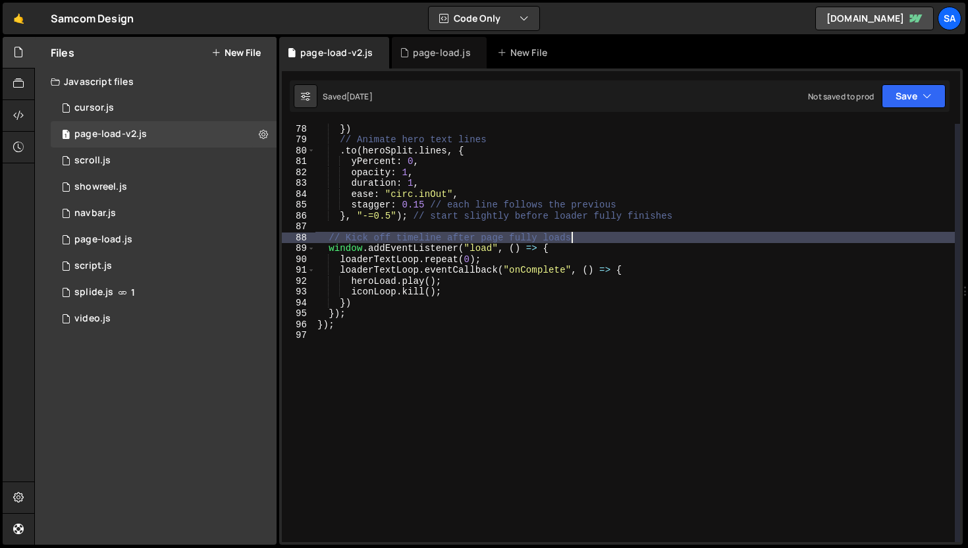
click at [693, 216] on div "}) // Animate hero text lines . to ( heroSplit . lines , { yPercent : 0 , opaci…" at bounding box center [635, 343] width 640 height 440
type textarea "}, "-=0.5"); // start slightly before loader fully finishes"
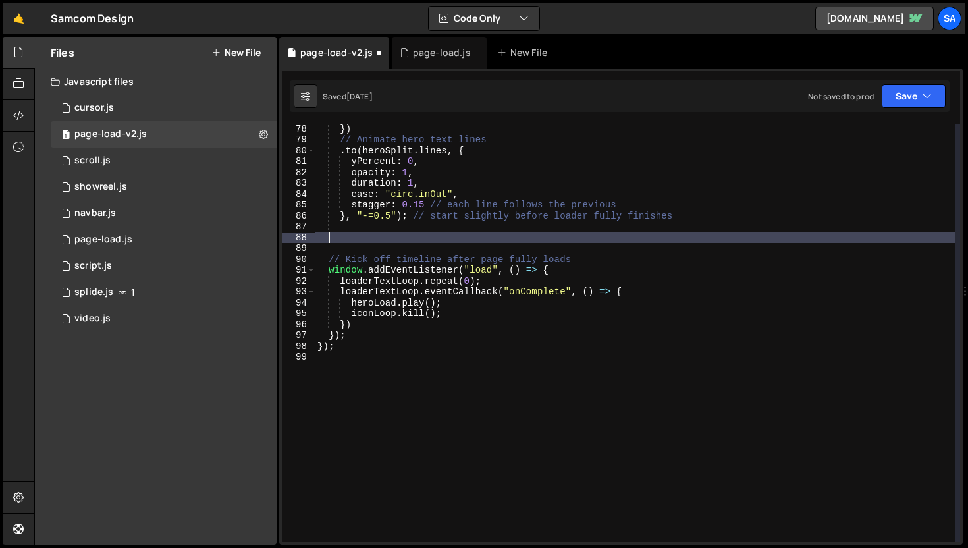
scroll to position [0, 0]
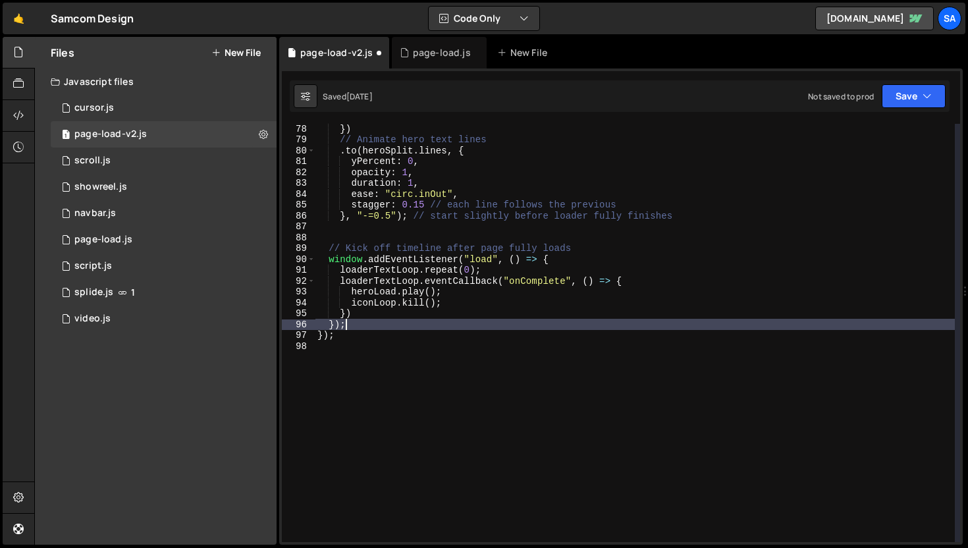
click at [359, 324] on div "}) // Animate hero text lines . to ( heroSplit . lines , { yPercent : 0 , opaci…" at bounding box center [635, 343] width 640 height 440
type textarea "});"
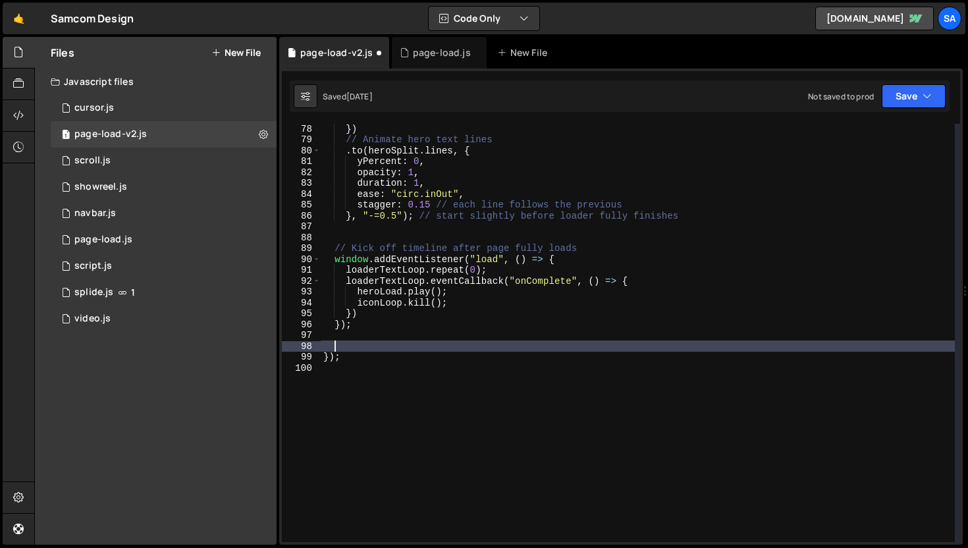
paste textarea "}"
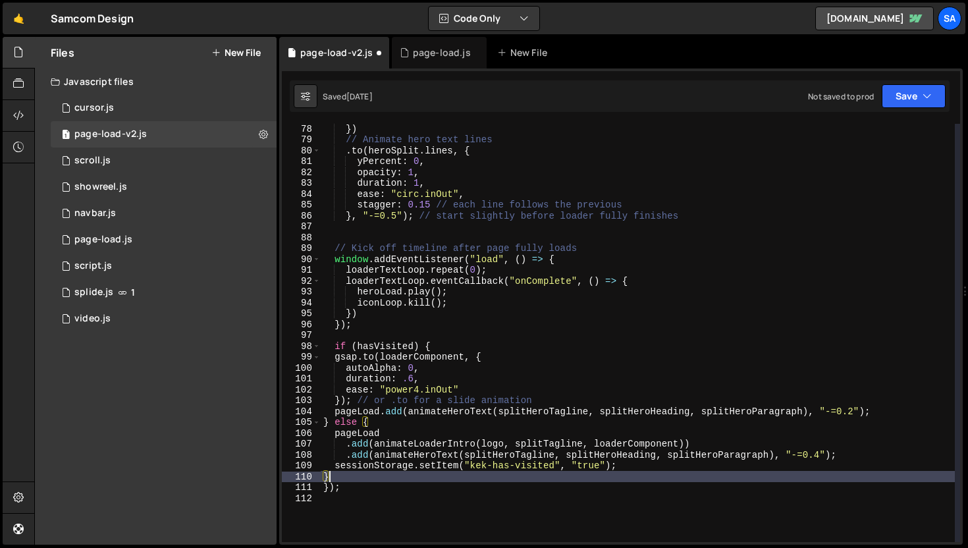
scroll to position [874, 0]
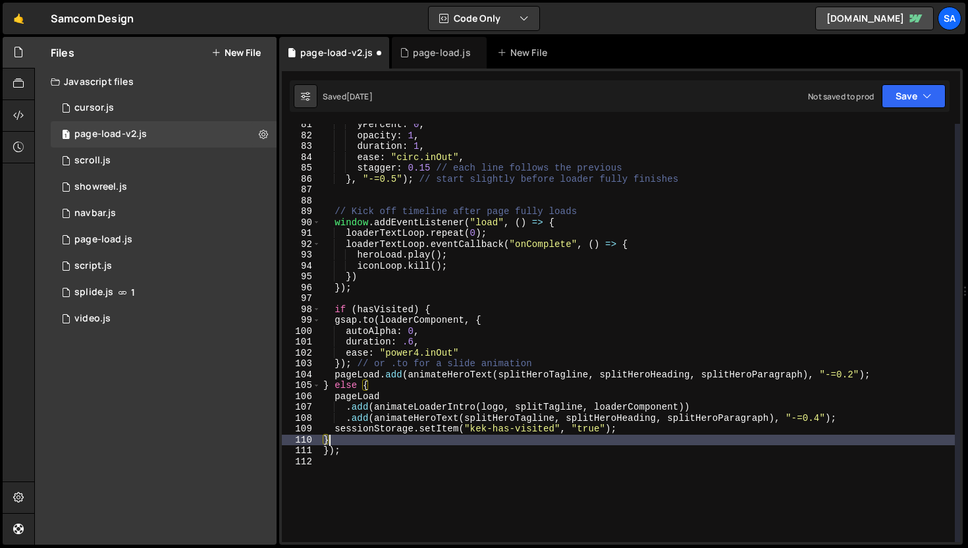
click at [468, 349] on div "yPercent : 0 , opacity : 1 , duration : 1 , ease : "circ.inOut" , stagger : 0.1…" at bounding box center [638, 339] width 634 height 440
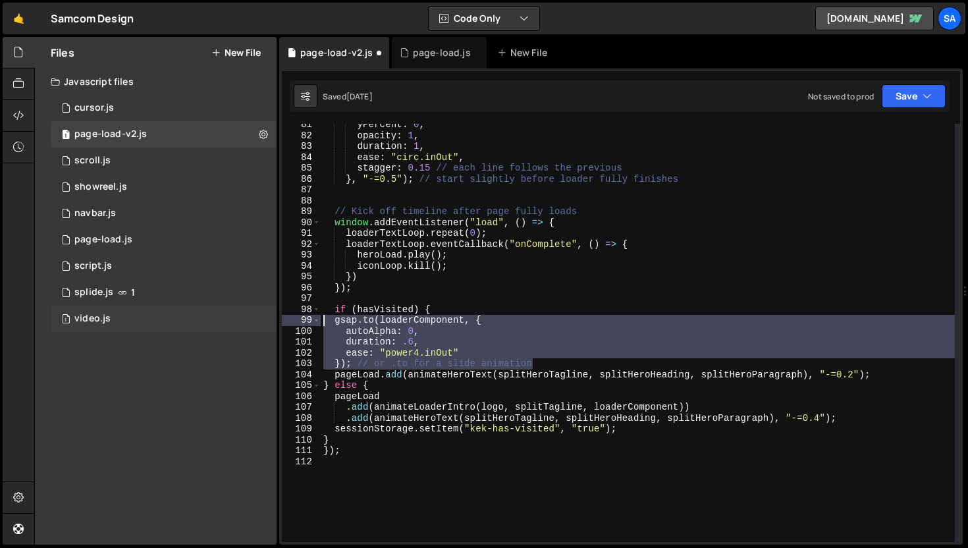
drag, startPoint x: 553, startPoint y: 362, endPoint x: 271, endPoint y: 323, distance: 284.6
click at [271, 323] on div "Files New File Javascript files 1 cursor.js 0 1 page-load-v2.js 0 1 scroll.js 0…" at bounding box center [501, 291] width 934 height 509
type textarea "gsap.to(loaderComponent, { autoAlpha: 0,"
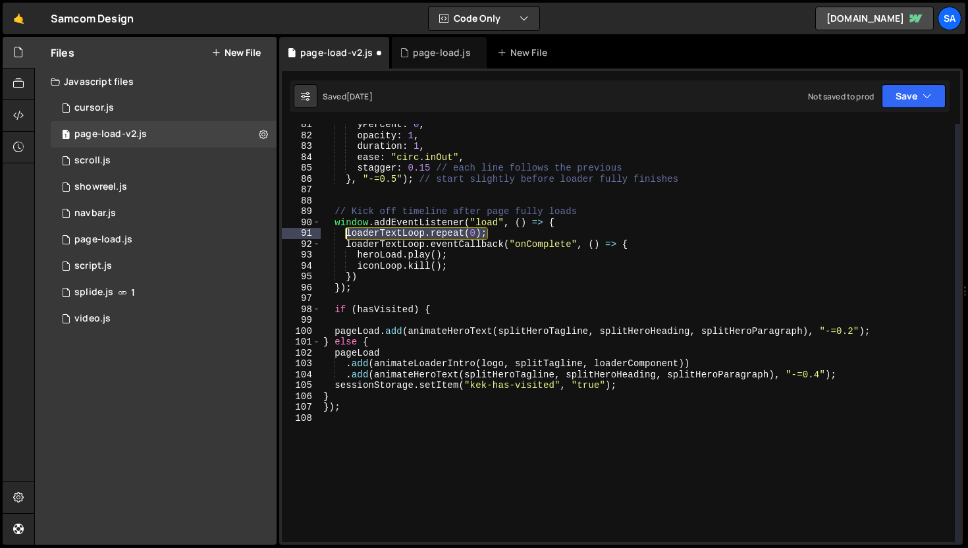
drag, startPoint x: 491, startPoint y: 233, endPoint x: 347, endPoint y: 233, distance: 144.9
click at [347, 233] on div "yPercent : 0 , opacity : 1 , duration : 1 , ease : "circ.inOut" , stagger : 0.1…" at bounding box center [638, 339] width 634 height 440
click at [408, 289] on div "yPercent : 0 , opacity : 1 , duration : 1 , ease : "circ.inOut" , stagger : 0.1…" at bounding box center [638, 339] width 634 height 440
type textarea "});"
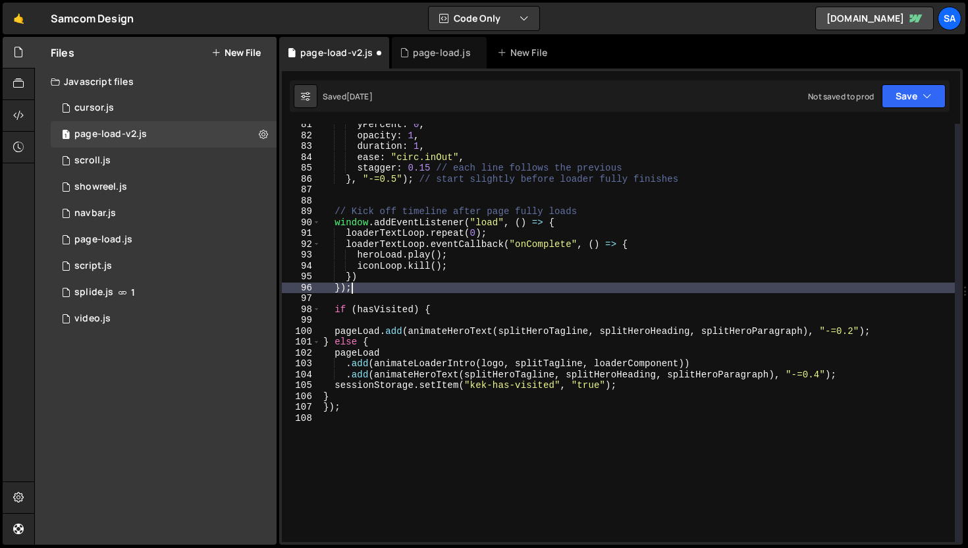
click at [387, 317] on div "yPercent : 0 , opacity : 1 , duration : 1 , ease : "circ.inOut" , stagger : 0.1…" at bounding box center [638, 339] width 634 height 440
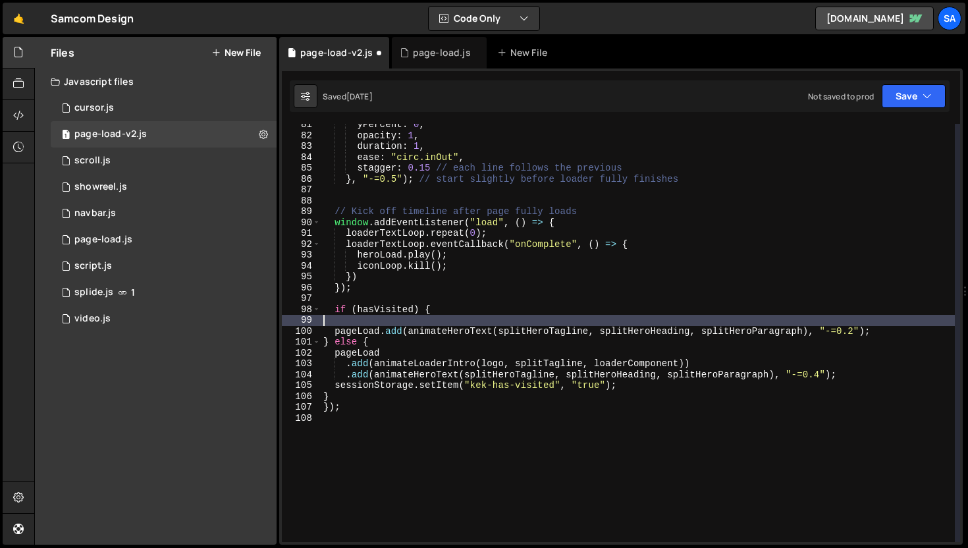
type textarea "if (hasVisited) {"
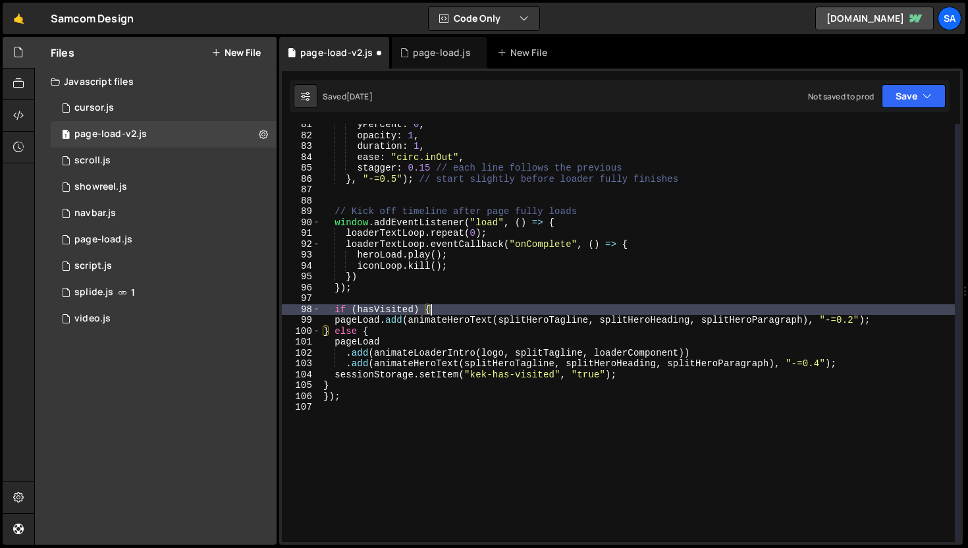
click at [351, 294] on div "yPercent : 0 , opacity : 1 , duration : 1 , ease : "circ.inOut" , stagger : 0.1…" at bounding box center [638, 339] width 634 height 440
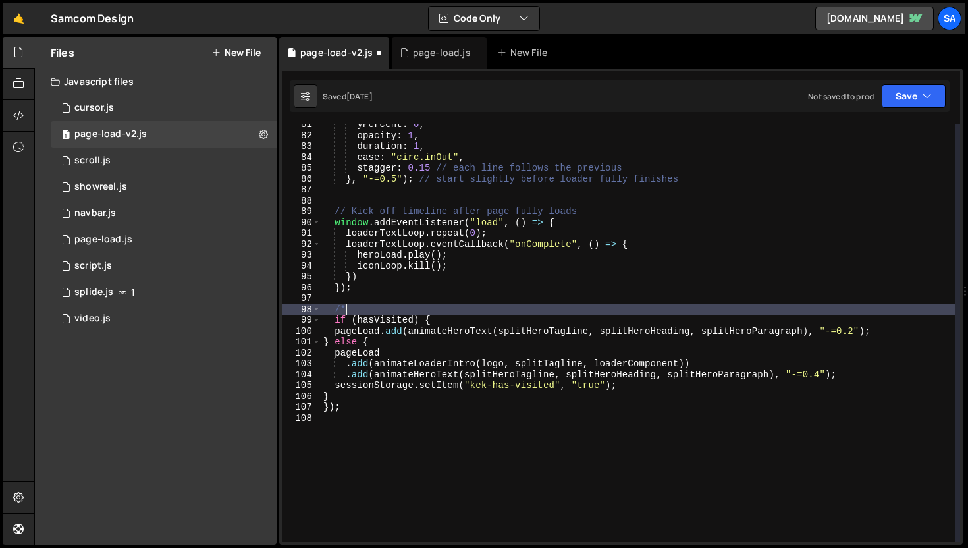
scroll to position [0, 1]
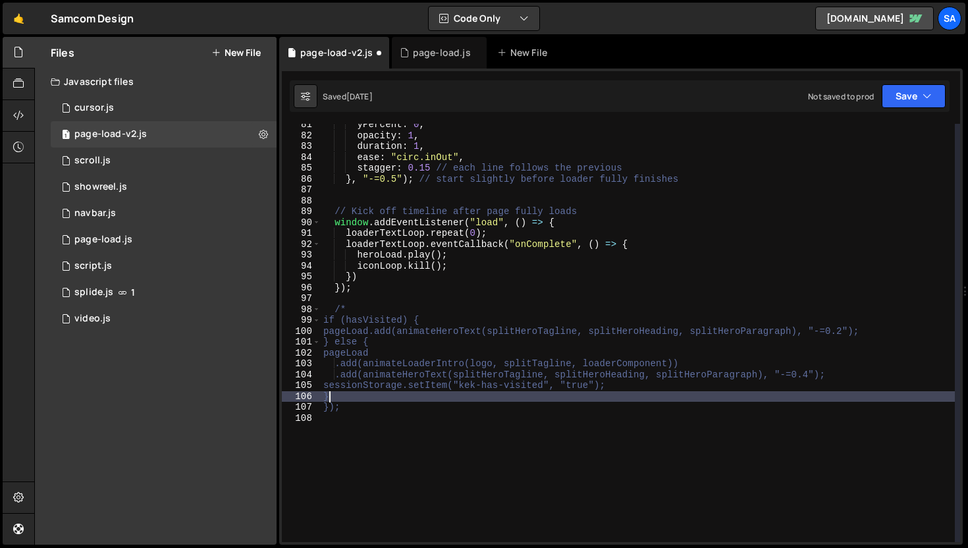
click at [399, 400] on div "yPercent : 0 , opacity : 1 , duration : 1 , ease : "circ.inOut" , stagger : 0.1…" at bounding box center [638, 339] width 634 height 440
type textarea "}"
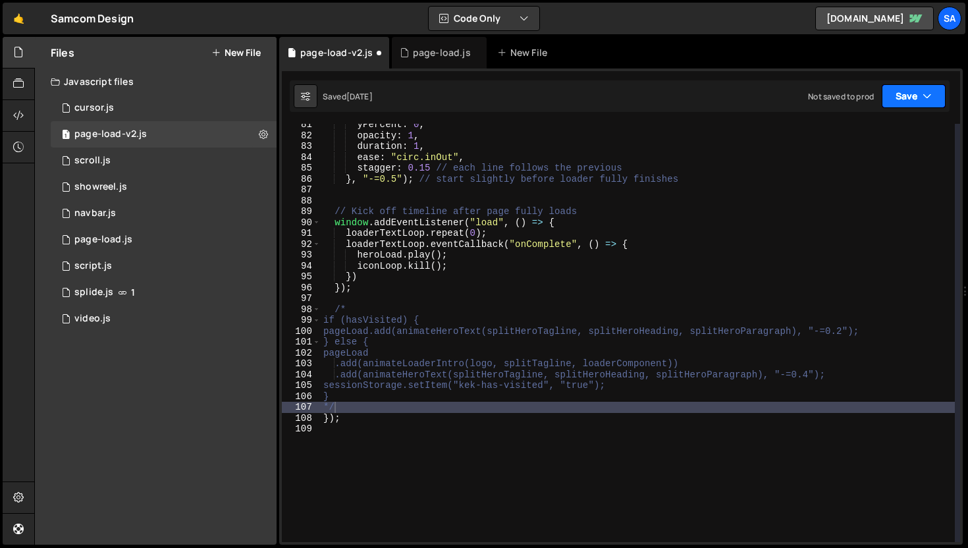
click at [922, 98] on button "Save" at bounding box center [914, 96] width 64 height 24
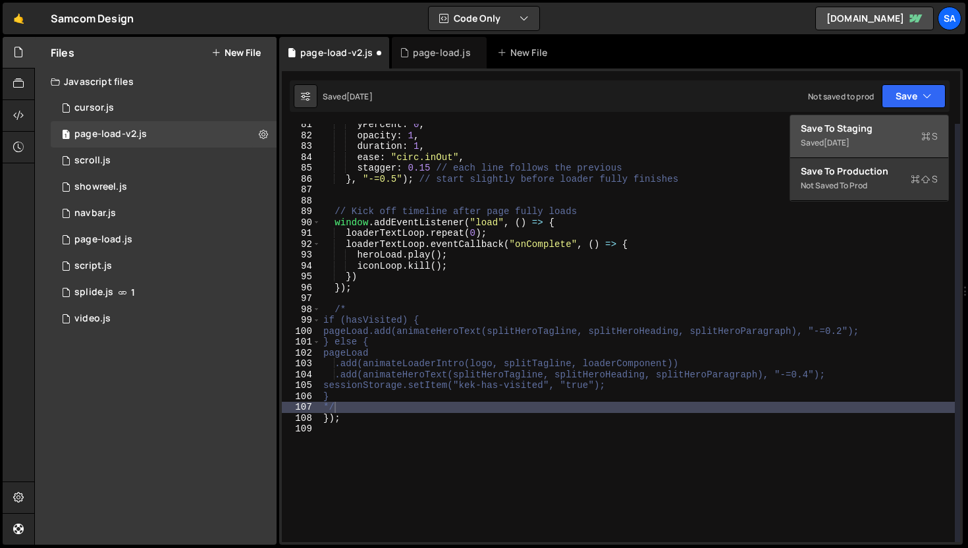
click at [890, 134] on div "Save to Staging S" at bounding box center [869, 128] width 137 height 13
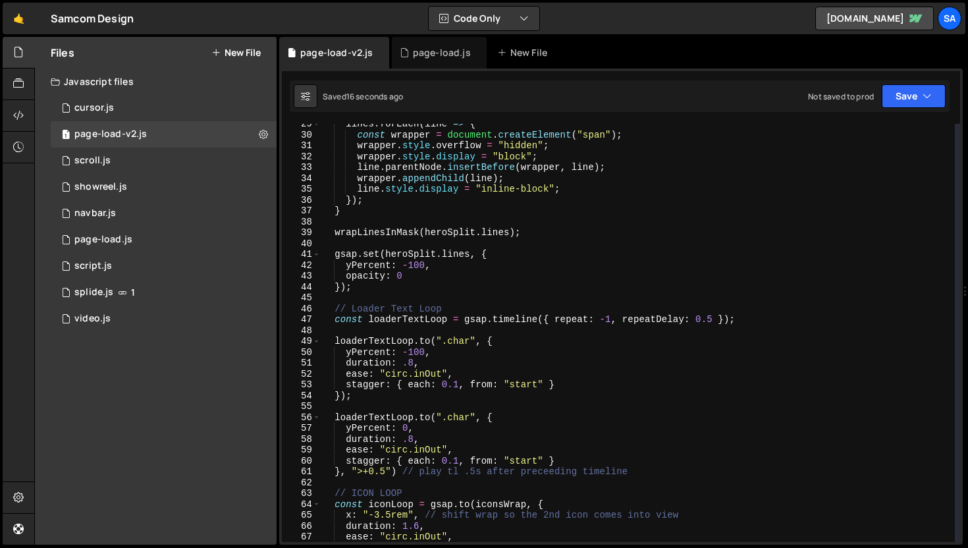
scroll to position [310, 0]
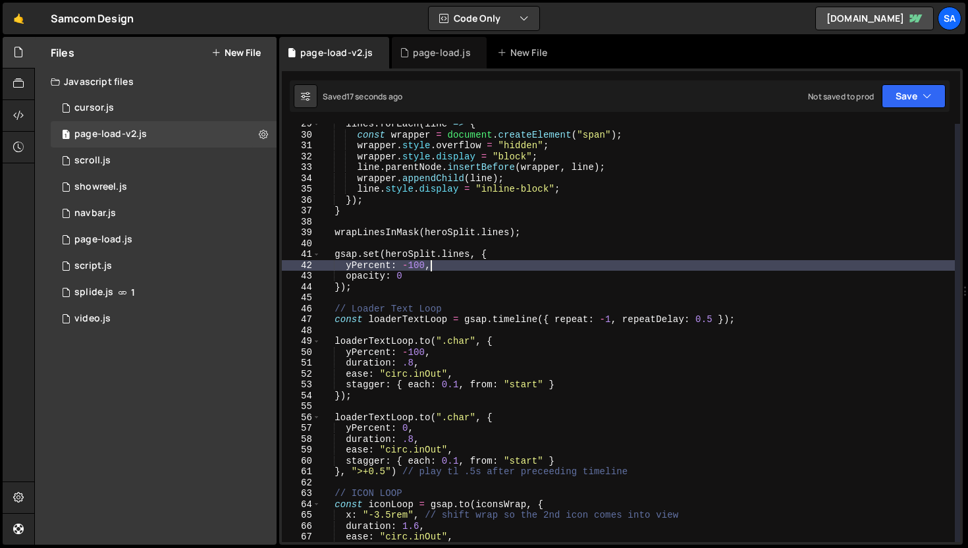
click at [534, 264] on div "lines . forEach ( line => { const wrapper = document . createElement ( "span" )…" at bounding box center [638, 339] width 634 height 440
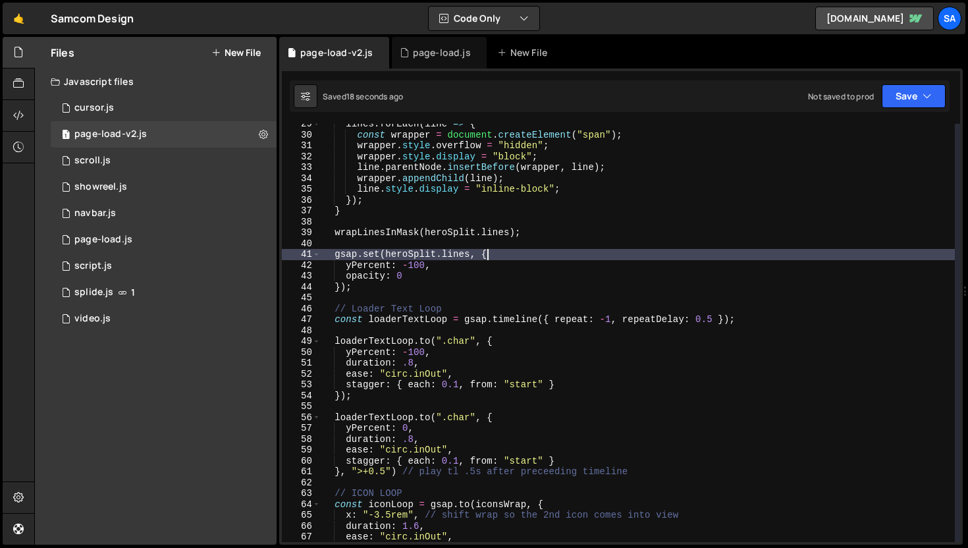
click at [532, 256] on div "lines . forEach ( line => { const wrapper = document . createElement ( "span" )…" at bounding box center [638, 339] width 634 height 440
click at [477, 289] on div "lines . forEach ( line => { const wrapper = document . createElement ( "span" )…" at bounding box center [638, 339] width 634 height 440
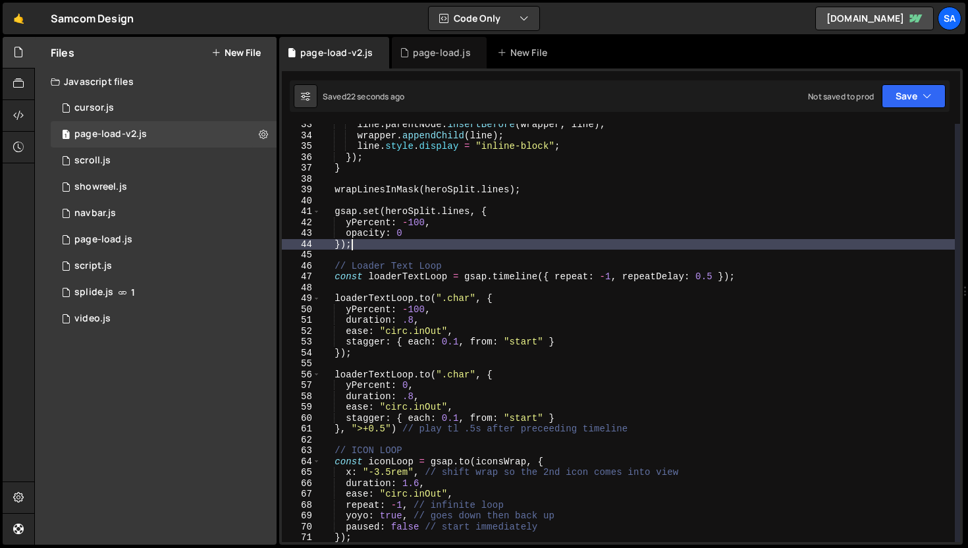
scroll to position [426, 0]
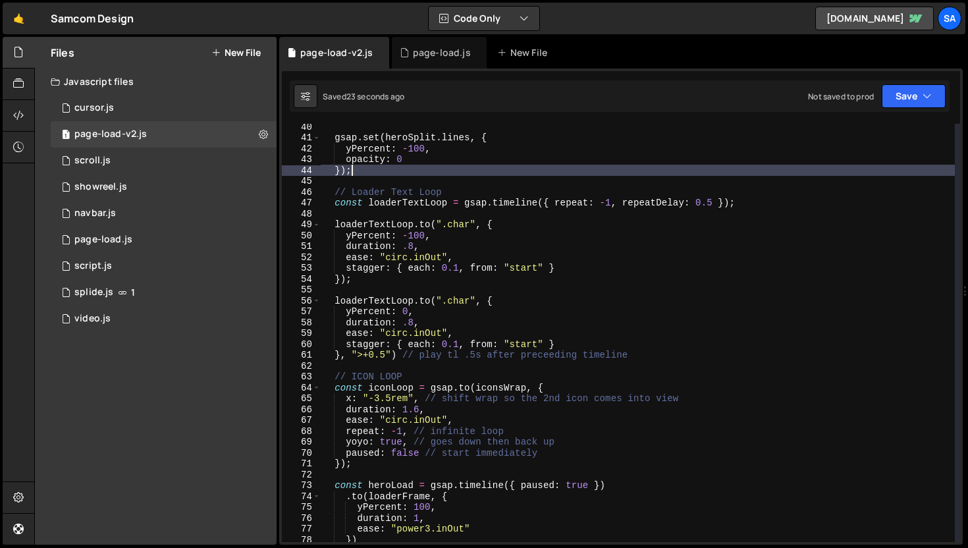
click at [744, 207] on div "gsap . set ( heroSplit . lines , { yPercent : - 100 , opacity : 0 }) ; // Loade…" at bounding box center [638, 341] width 634 height 440
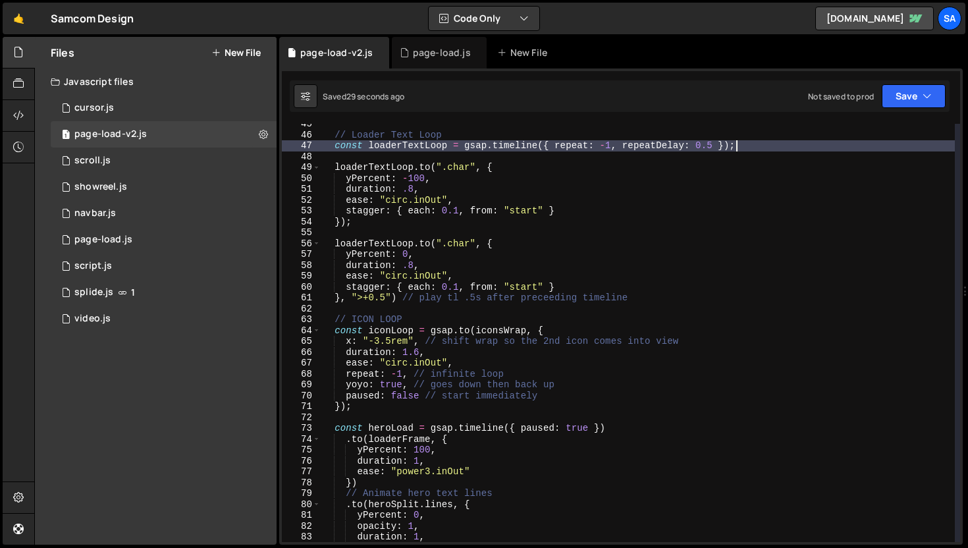
scroll to position [484, 0]
click at [351, 411] on div "// Loader Text Loop const loaderTextLoop = gsap . timeline ({ repeat : - 1 , re…" at bounding box center [638, 339] width 634 height 440
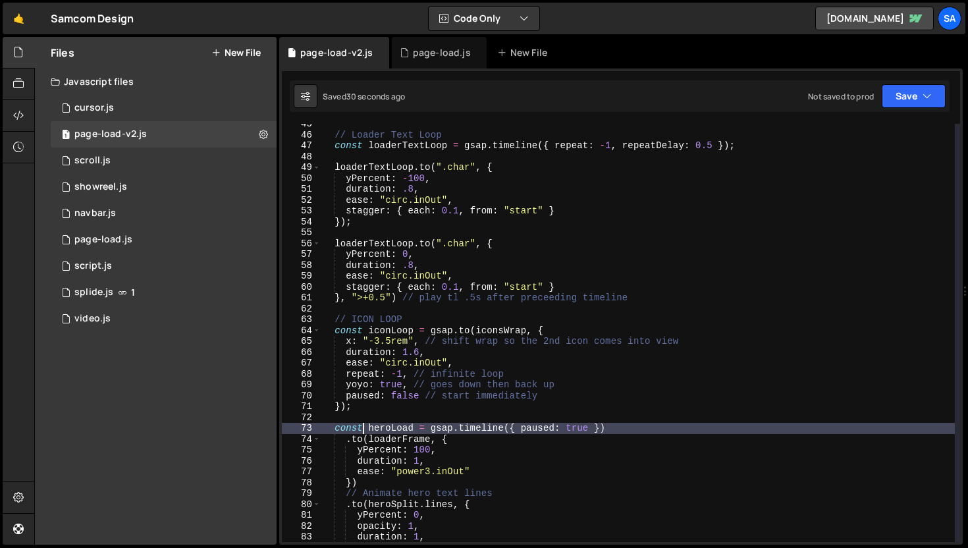
click at [364, 432] on div "// Loader Text Loop const loaderTextLoop = gsap . timeline ({ repeat : - 1 , re…" at bounding box center [638, 339] width 634 height 440
type textarea "const heroLoad = gsap.timeline({ paused: true })"
click at [406, 414] on div "// Loader Text Loop const loaderTextLoop = gsap . timeline ({ repeat : - 1 , re…" at bounding box center [638, 339] width 634 height 440
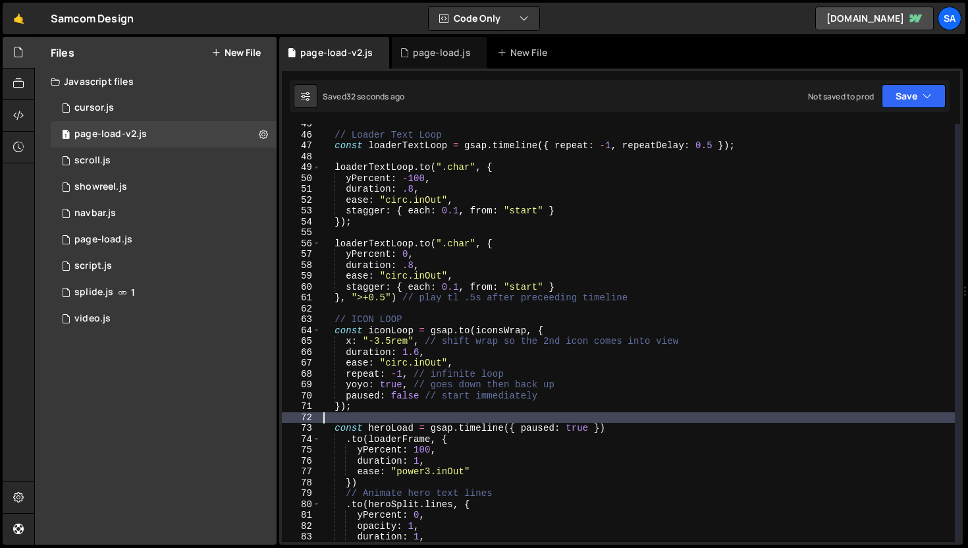
click at [396, 408] on div "// Loader Text Loop const loaderTextLoop = gsap . timeline ({ repeat : - 1 , re…" at bounding box center [638, 339] width 634 height 440
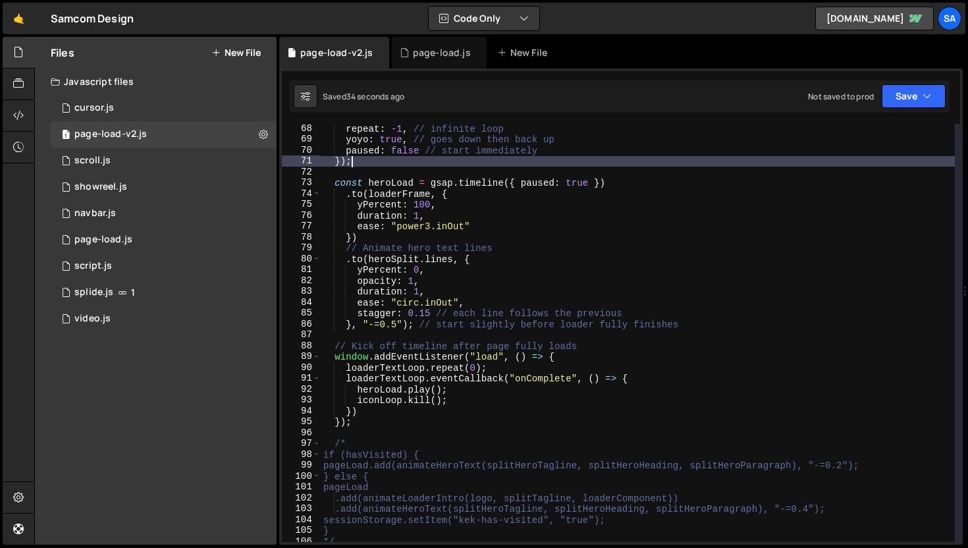
scroll to position [766, 0]
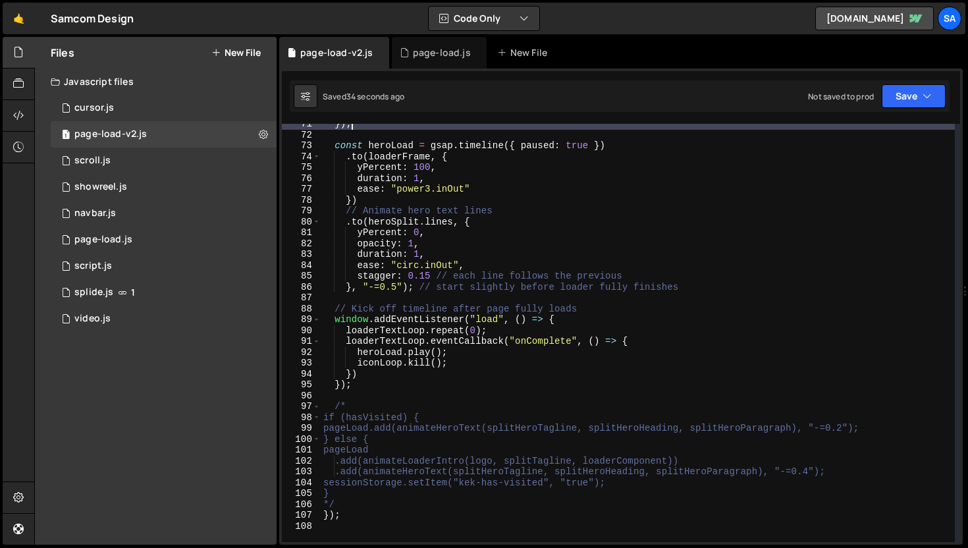
click at [439, 382] on div "}) ; const heroLoad = gsap . timeline ({ paused : true }) . to ( loaderFrame , …" at bounding box center [638, 339] width 634 height 440
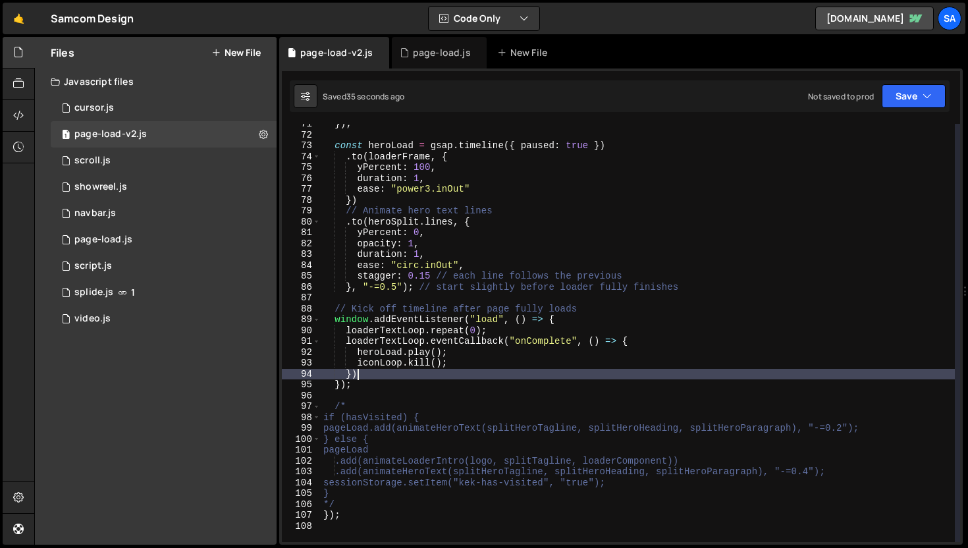
click at [430, 376] on div "}) ; const heroLoad = gsap . timeline ({ paused : true }) . to ( loaderFrame , …" at bounding box center [638, 339] width 634 height 440
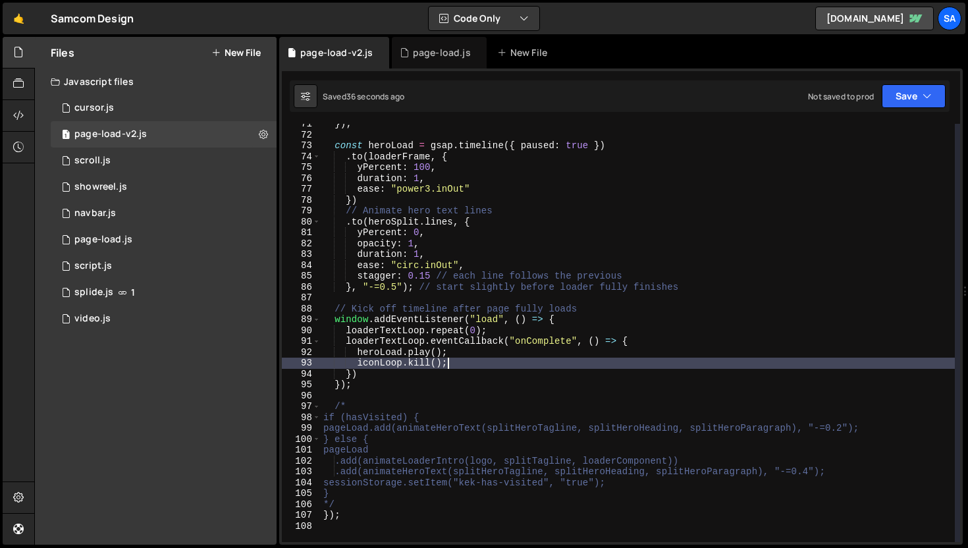
click at [520, 363] on div "}) ; const heroLoad = gsap . timeline ({ paused : true }) . to ( loaderFrame , …" at bounding box center [638, 339] width 634 height 440
click at [516, 328] on div "}) ; const heroLoad = gsap . timeline ({ paused : true }) . to ( loaderFrame , …" at bounding box center [638, 339] width 634 height 440
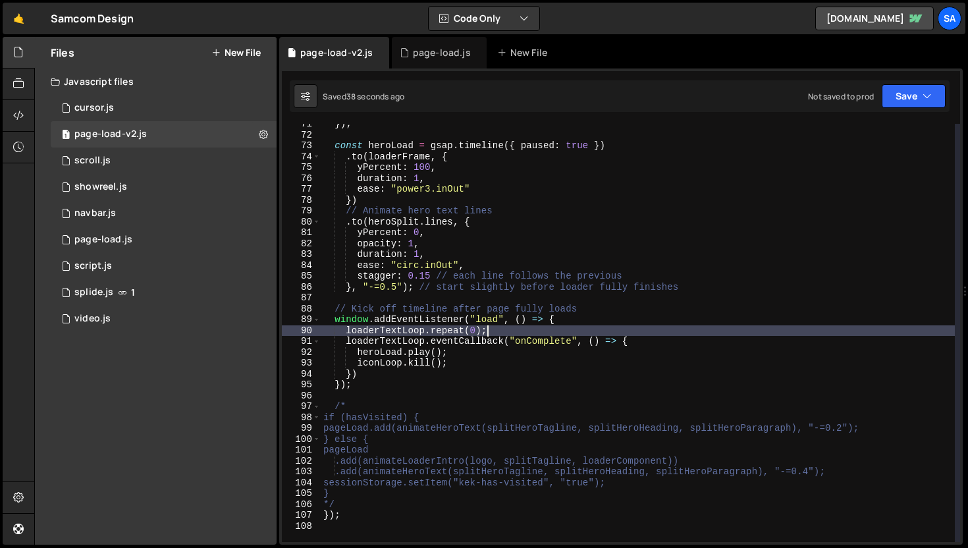
click at [664, 333] on div "}) ; const heroLoad = gsap . timeline ({ paused : true }) . to ( loaderFrame , …" at bounding box center [638, 339] width 634 height 440
click at [661, 341] on div "}) ; const heroLoad = gsap . timeline ({ paused : true }) . to ( loaderFrame , …" at bounding box center [638, 339] width 634 height 440
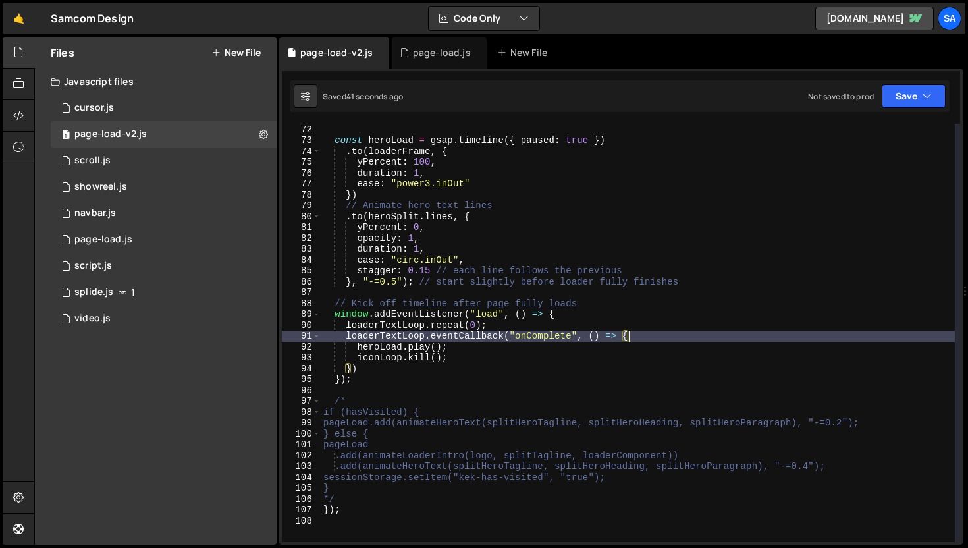
scroll to position [782, 0]
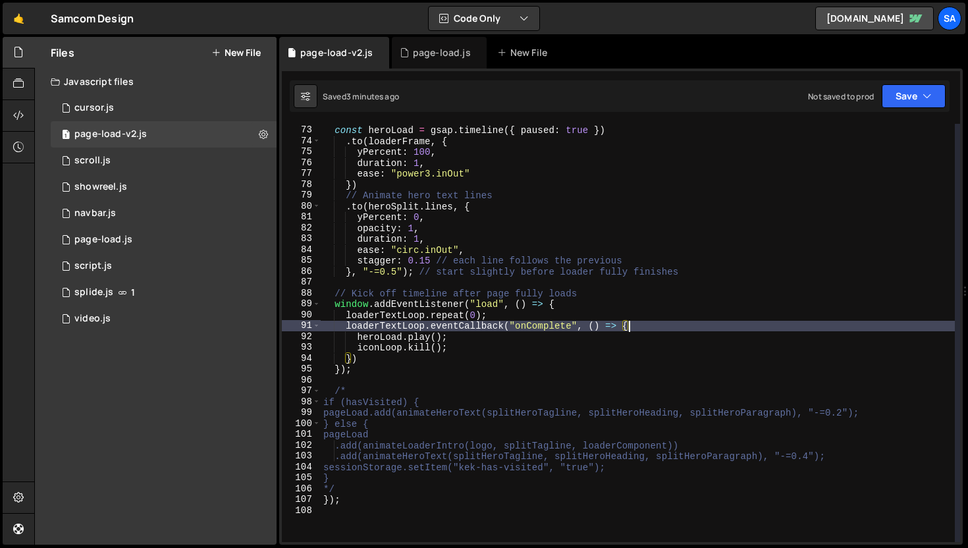
click at [462, 362] on div "const heroLoad = gsap . timeline ({ paused : true }) . to ( loaderFrame , { yPe…" at bounding box center [638, 334] width 634 height 440
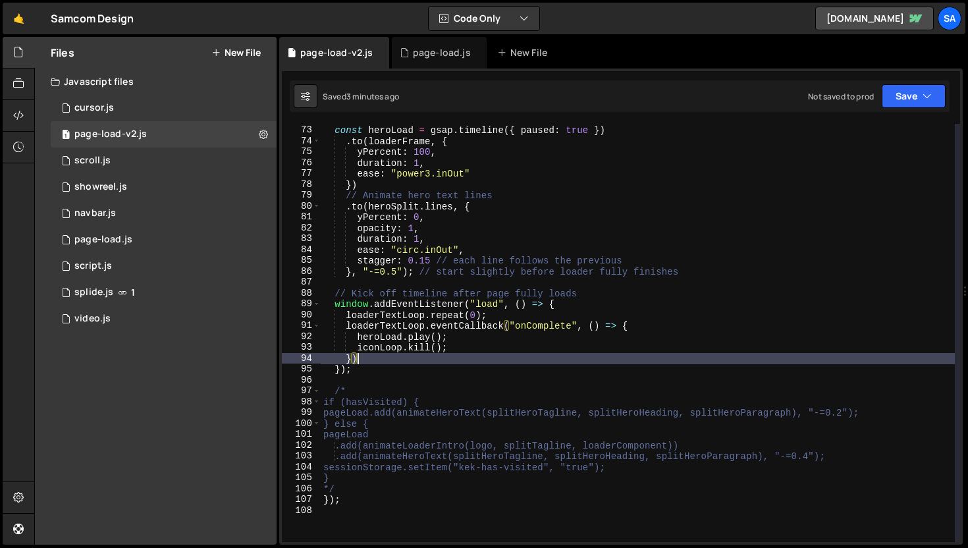
click at [474, 339] on div "const heroLoad = gsap . timeline ({ paused : true }) . to ( loaderFrame , { yPe…" at bounding box center [638, 334] width 634 height 440
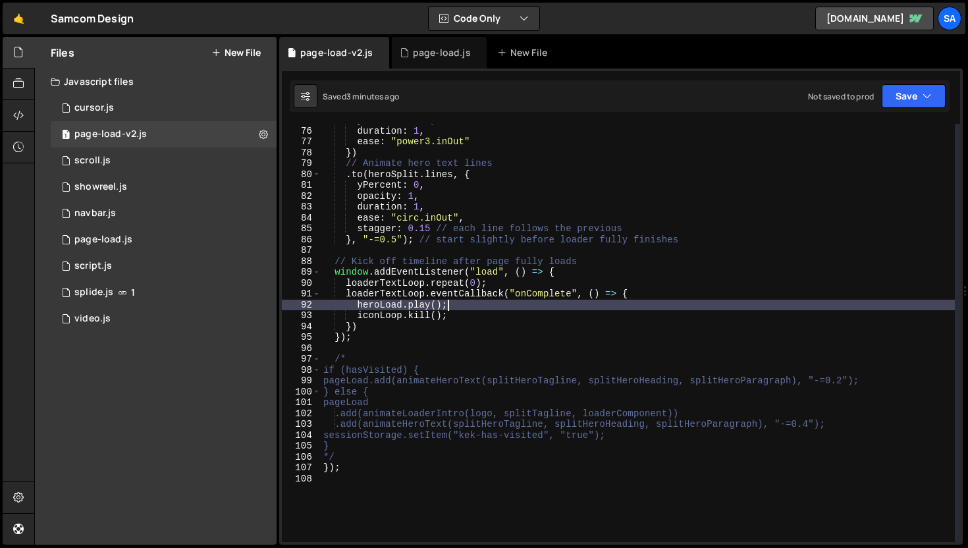
scroll to position [854, 0]
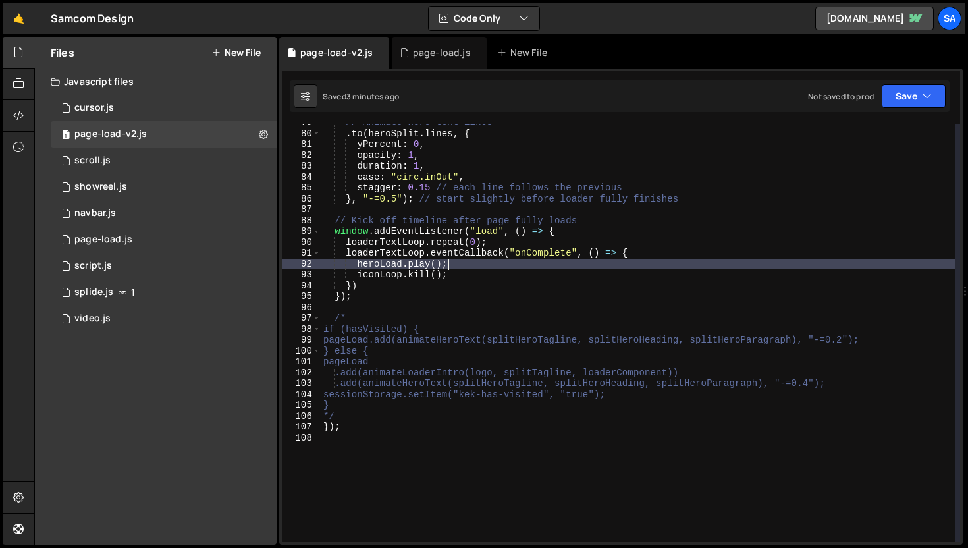
click at [366, 320] on div "// Animate hero text lines . to ( heroSplit . lines , { yPercent : 0 , opacity …" at bounding box center [638, 337] width 634 height 440
type textarea "/*"
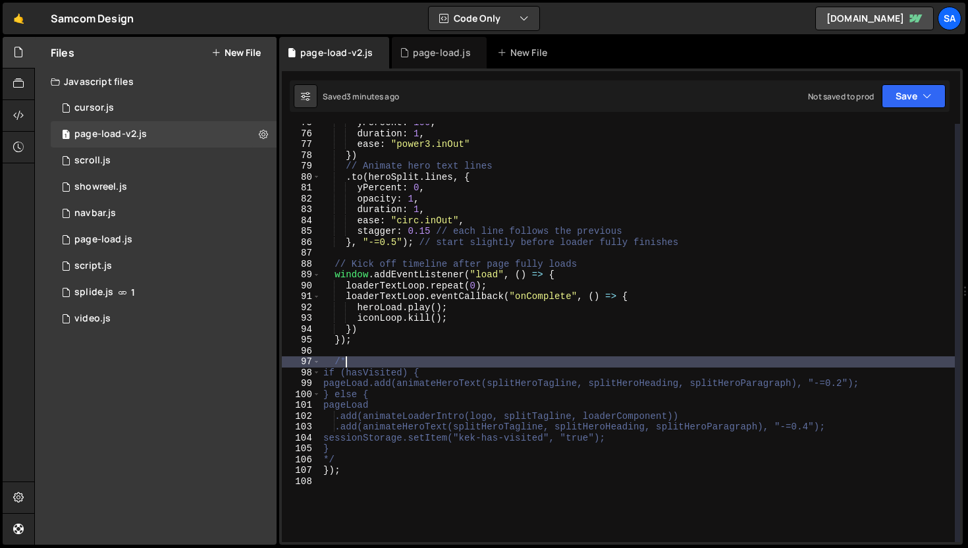
scroll to position [810, 0]
click at [22, 45] on icon at bounding box center [18, 52] width 11 height 14
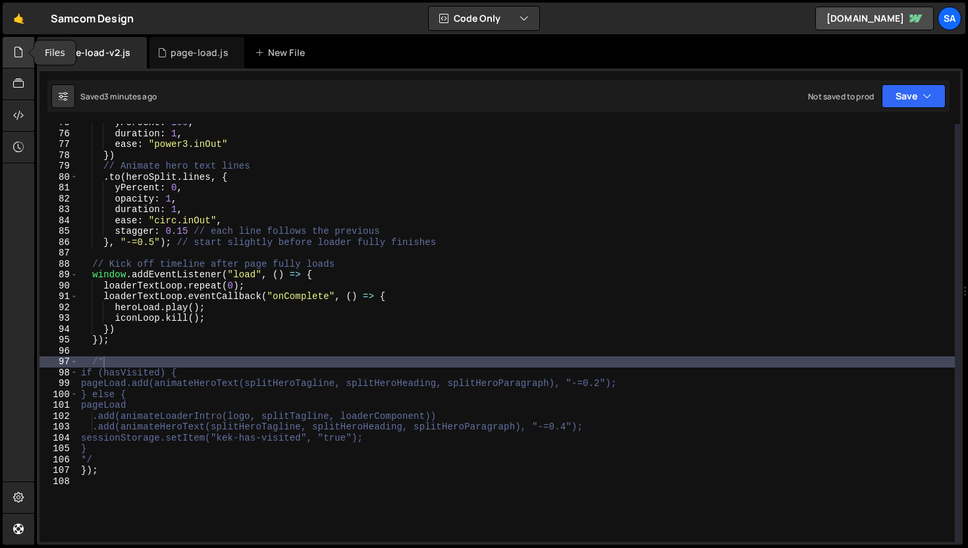
click at [22, 52] on icon at bounding box center [18, 52] width 11 height 14
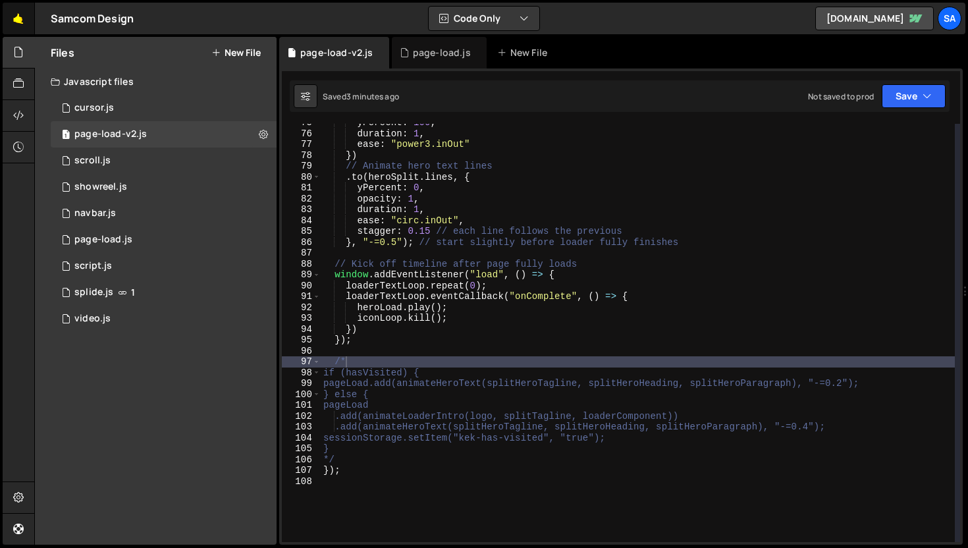
click at [18, 24] on link "🤙" at bounding box center [19, 19] width 32 height 32
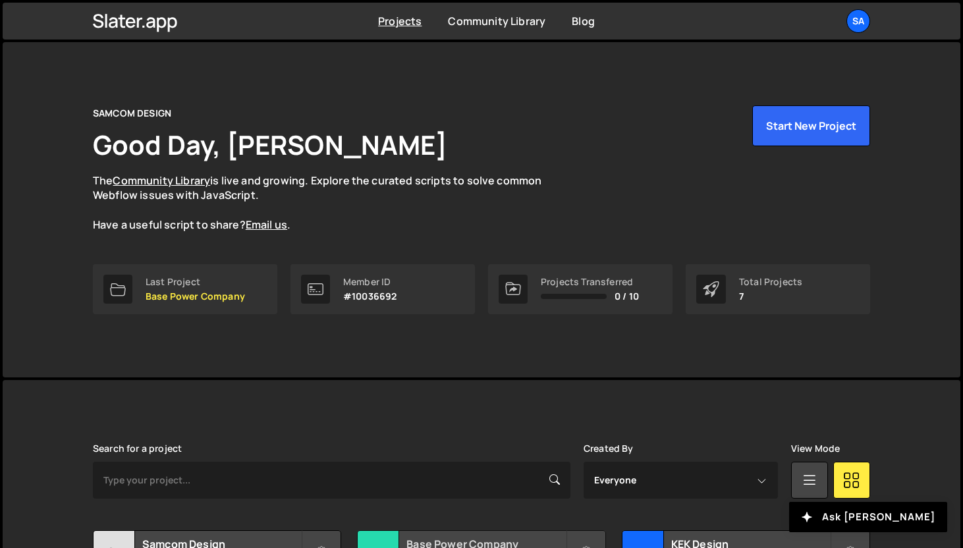
scroll to position [326, 0]
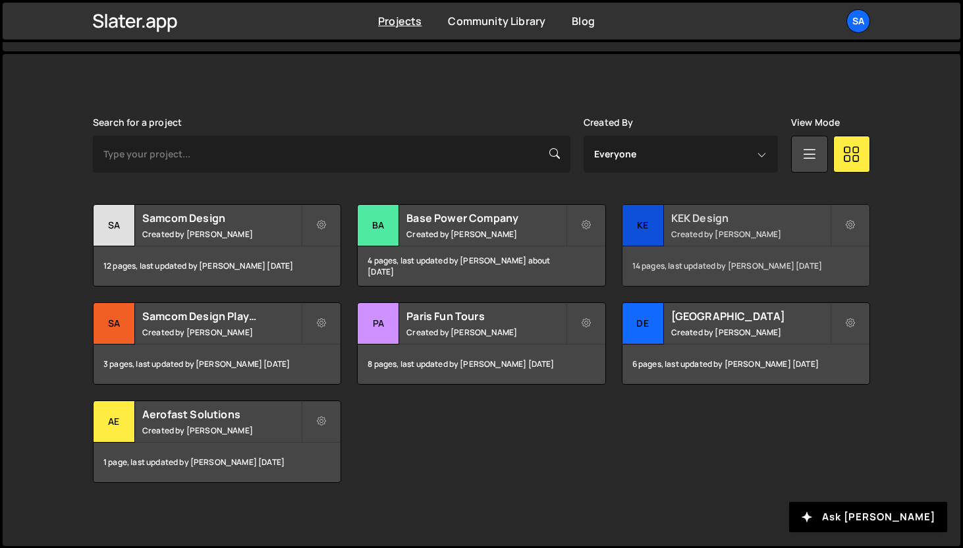
click at [642, 224] on div "KE" at bounding box center [644, 226] width 42 height 42
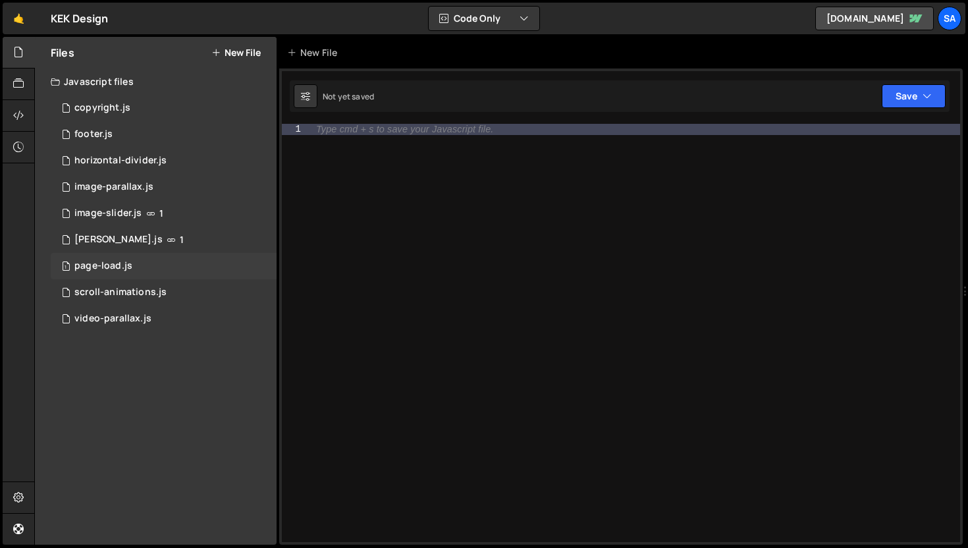
click at [107, 271] on div "page-load.js" at bounding box center [103, 266] width 58 height 12
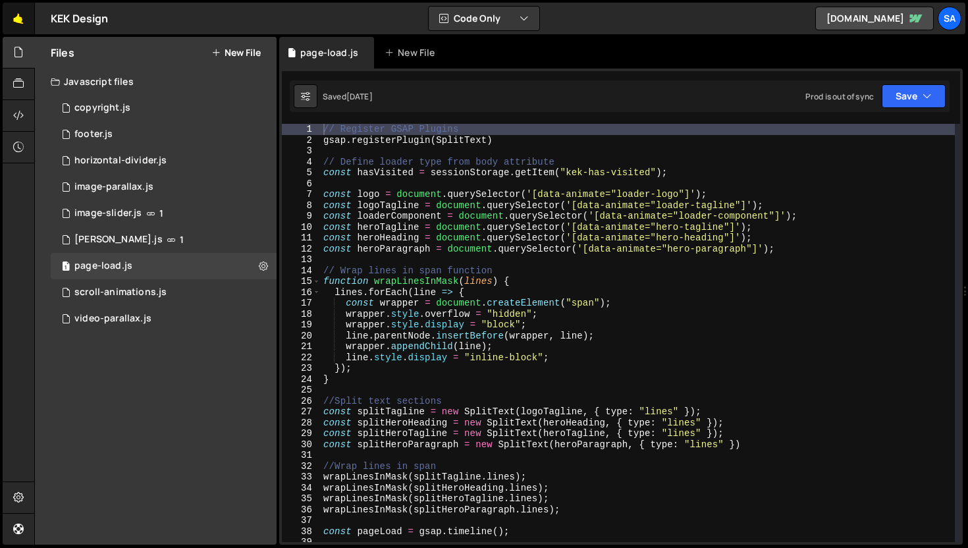
click at [16, 24] on link "🤙" at bounding box center [19, 19] width 32 height 32
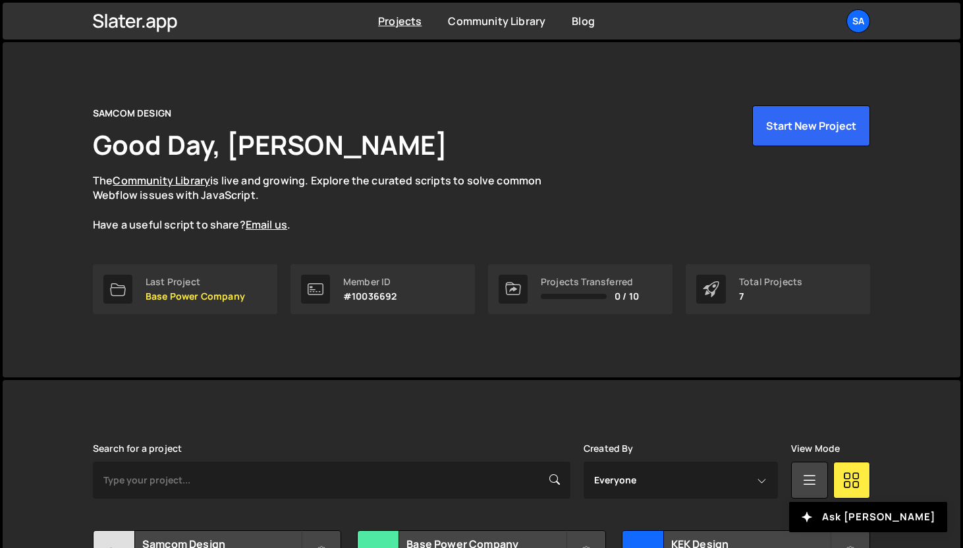
scroll to position [287, 0]
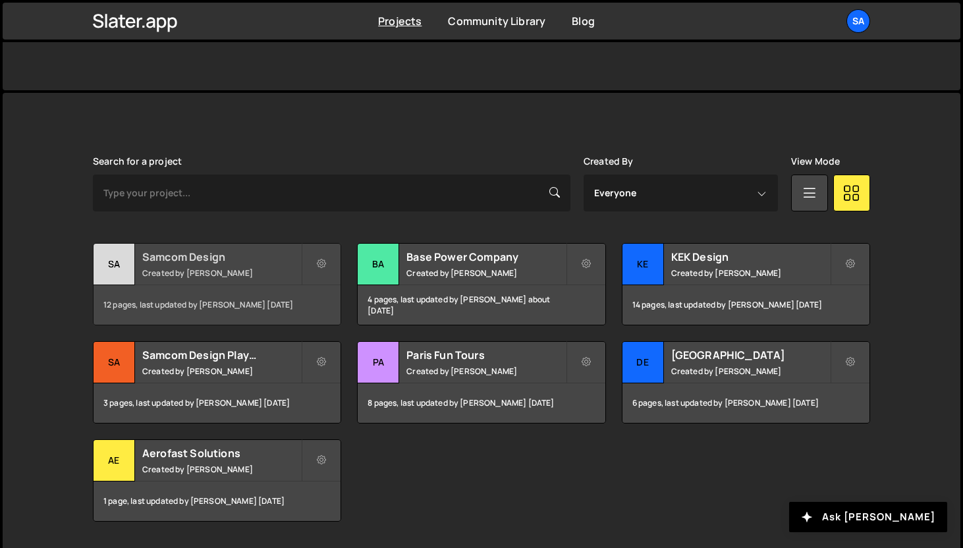
click at [117, 262] on div "Sa" at bounding box center [115, 265] width 42 height 42
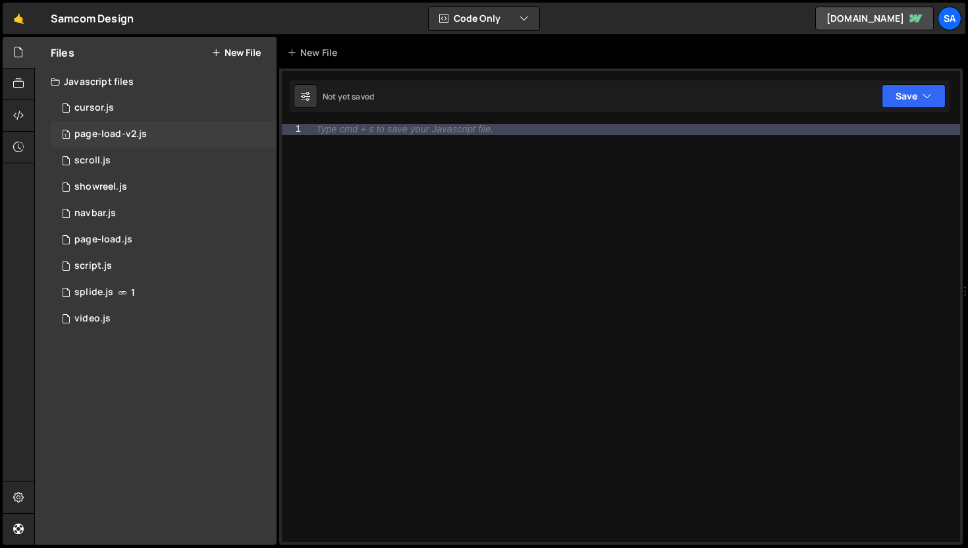
click at [169, 123] on div "1 page-load-v2.js 0" at bounding box center [164, 134] width 226 height 26
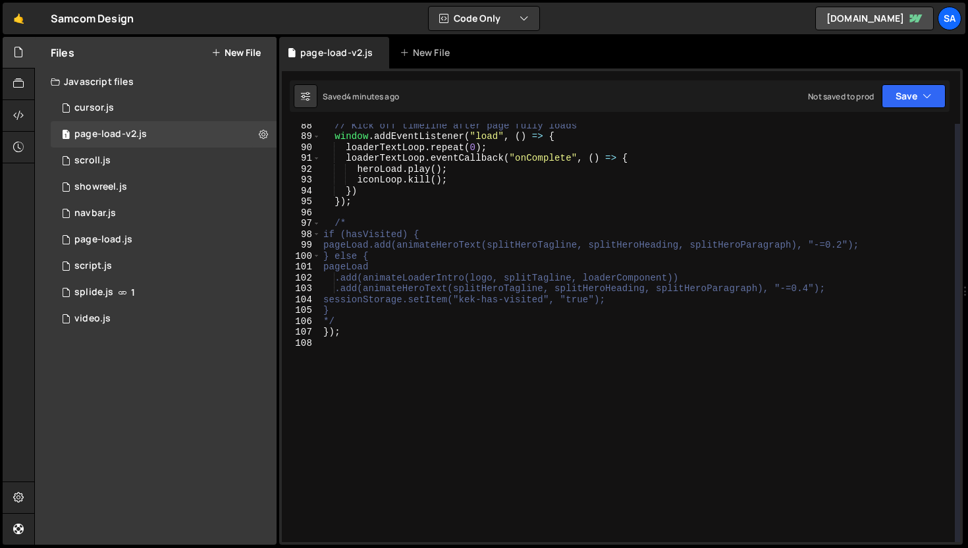
scroll to position [916, 0]
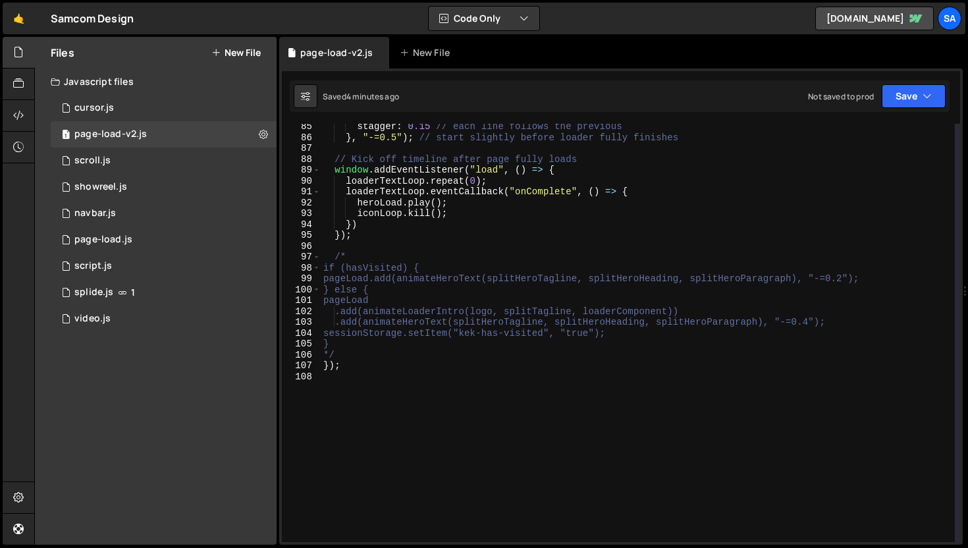
type textarea "pageLoad"
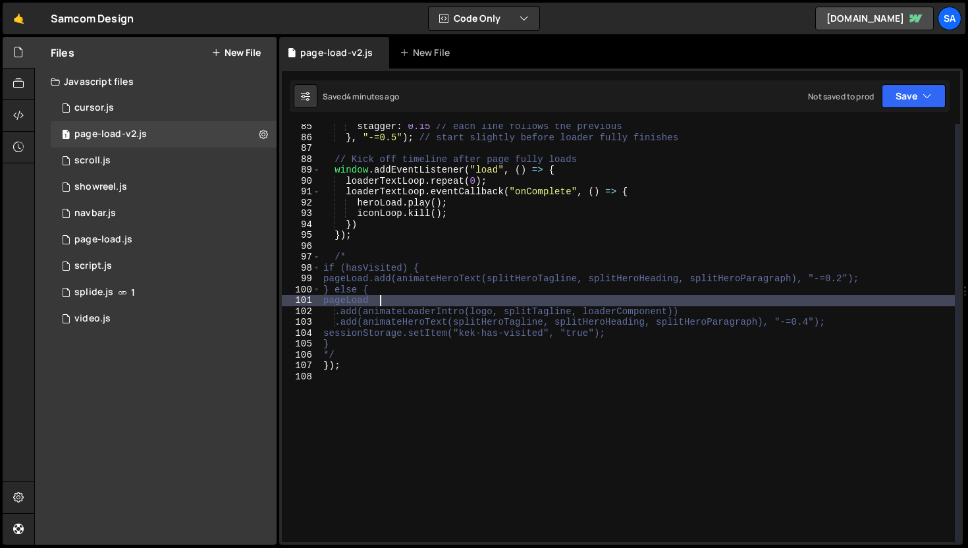
click at [408, 296] on div "stagger : 0.15 // each line follows the previous } , "-=0.5" ) ; // start sligh…" at bounding box center [638, 341] width 634 height 440
click at [421, 244] on div "stagger : 0.15 // each line follows the previous } , "-=0.5" ) ; // start sligh…" at bounding box center [638, 341] width 634 height 440
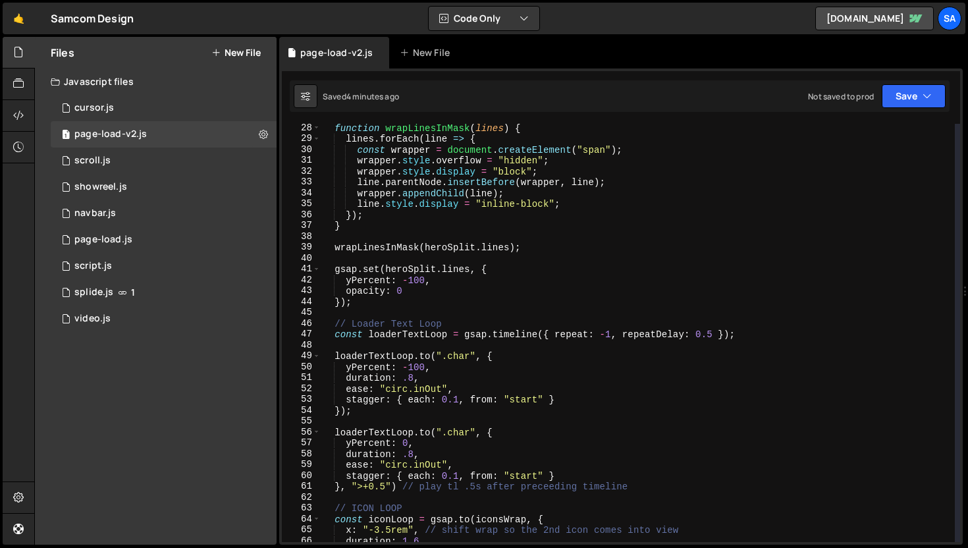
scroll to position [0, 0]
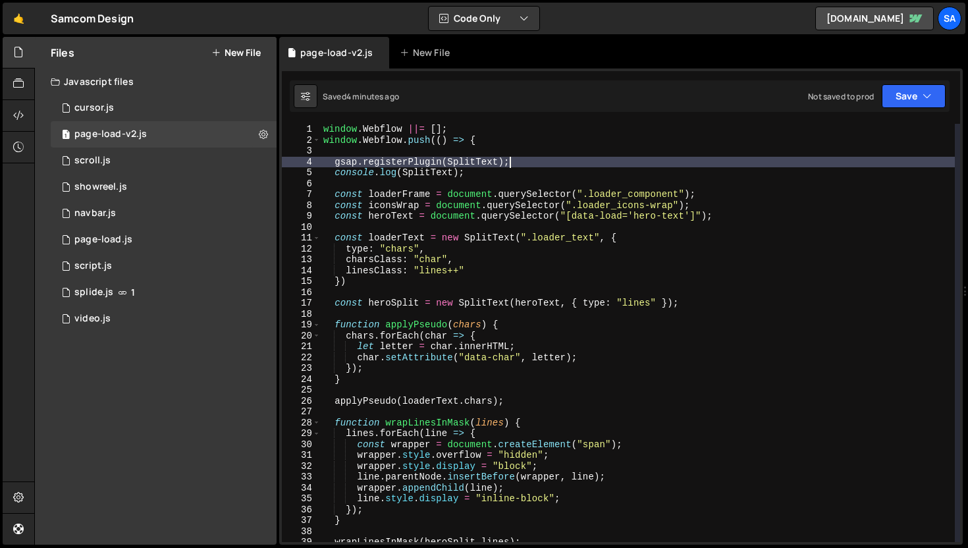
click at [514, 163] on div "window . Webflow ||= [ ] ; window . Webflow . push (( ) => { gsap . registerPlu…" at bounding box center [638, 344] width 634 height 440
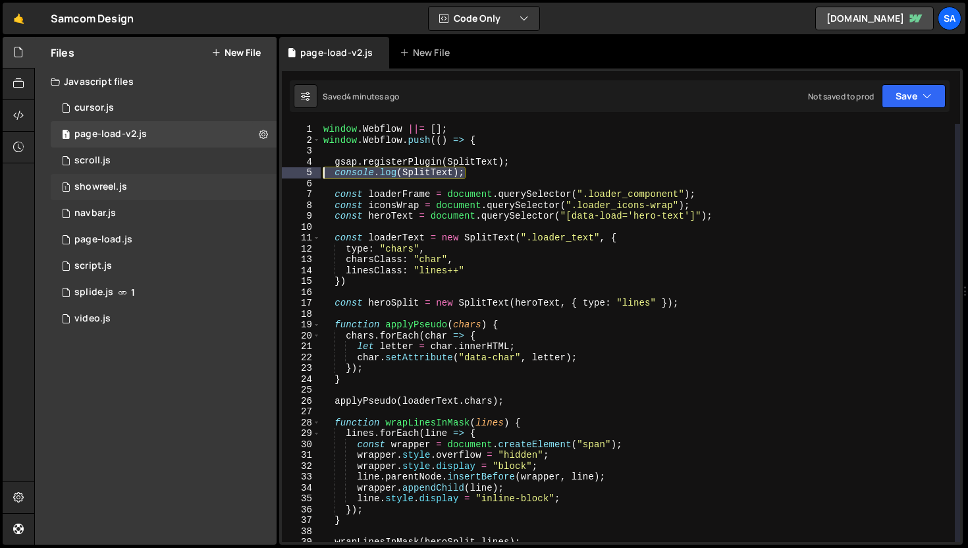
drag, startPoint x: 483, startPoint y: 173, endPoint x: 233, endPoint y: 176, distance: 249.7
click at [233, 176] on div "Files New File Javascript files 1 cursor.js 0 1 page-load-v2.js 0 1 scroll.js 0…" at bounding box center [501, 291] width 934 height 509
type textarea "console.log(SplitText);"
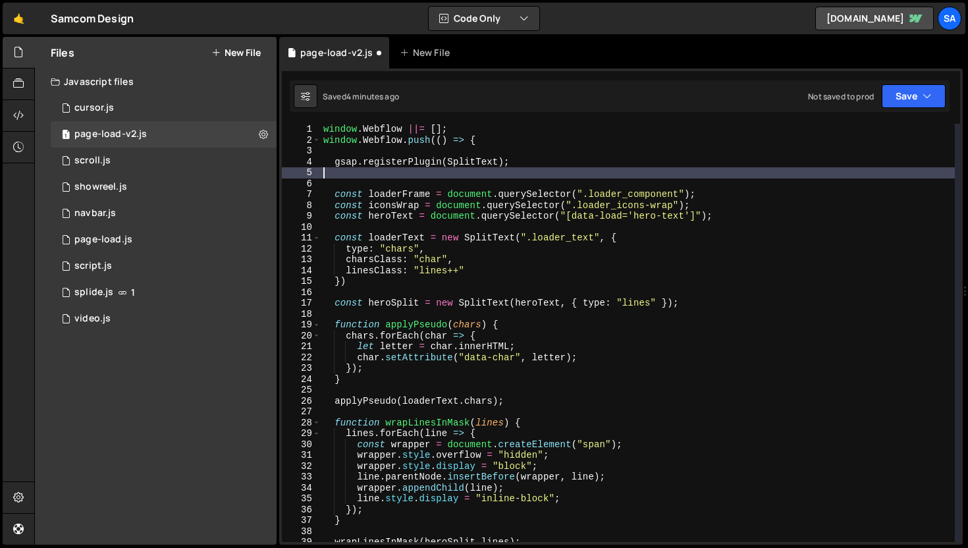
type textarea "gsap.registerPlugin(SplitText);"
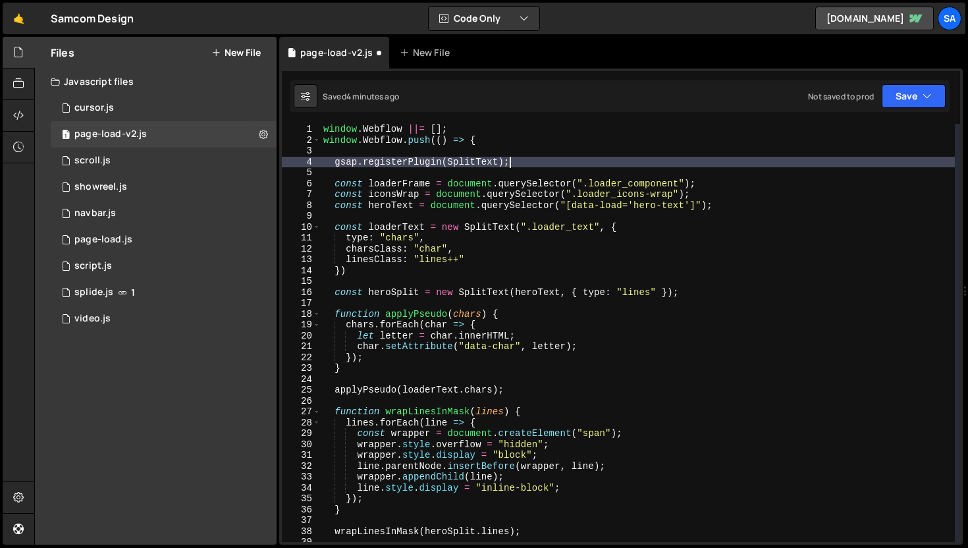
click at [532, 159] on div "window . Webflow ||= [ ] ; window . Webflow . push (( ) => { gsap . registerPlu…" at bounding box center [638, 344] width 634 height 440
click at [144, 233] on div "0 page-load.js 0" at bounding box center [164, 240] width 226 height 26
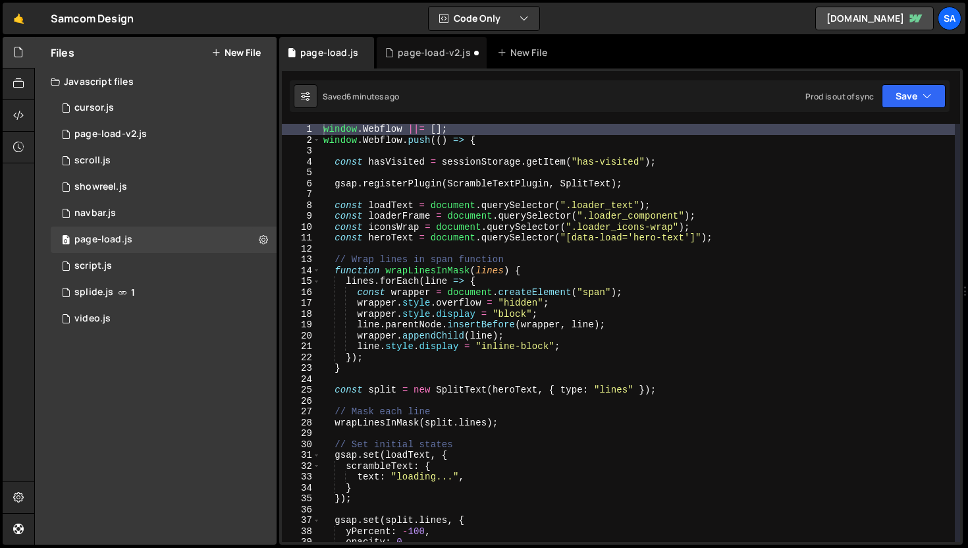
type textarea "const hasVisited = sessionStorage.getItem("has-visited");"
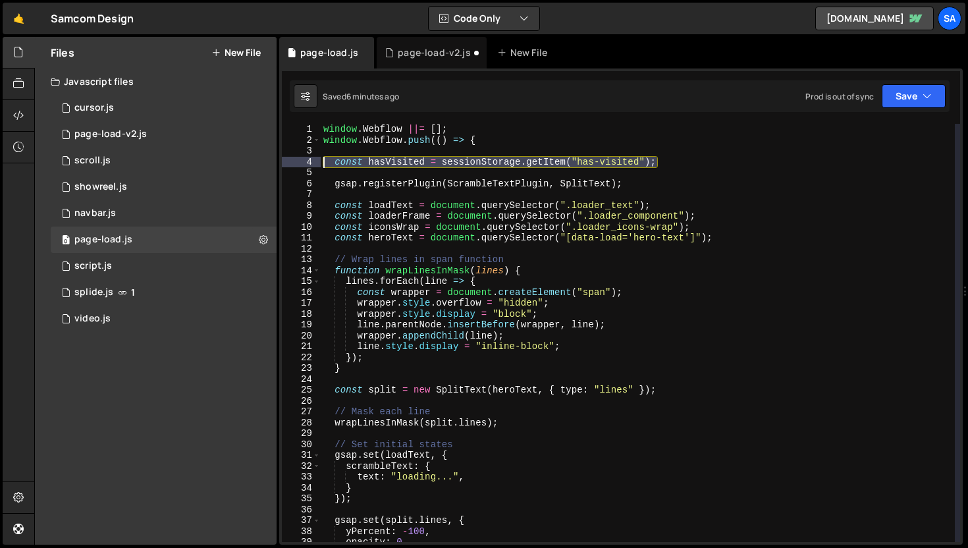
drag, startPoint x: 669, startPoint y: 160, endPoint x: 283, endPoint y: 159, distance: 386.1
click at [283, 159] on div "const hasVisited = sessionStorage.getItem("has-visited"); 1 2 3 4 5 6 7 8 9 10 …" at bounding box center [621, 333] width 679 height 418
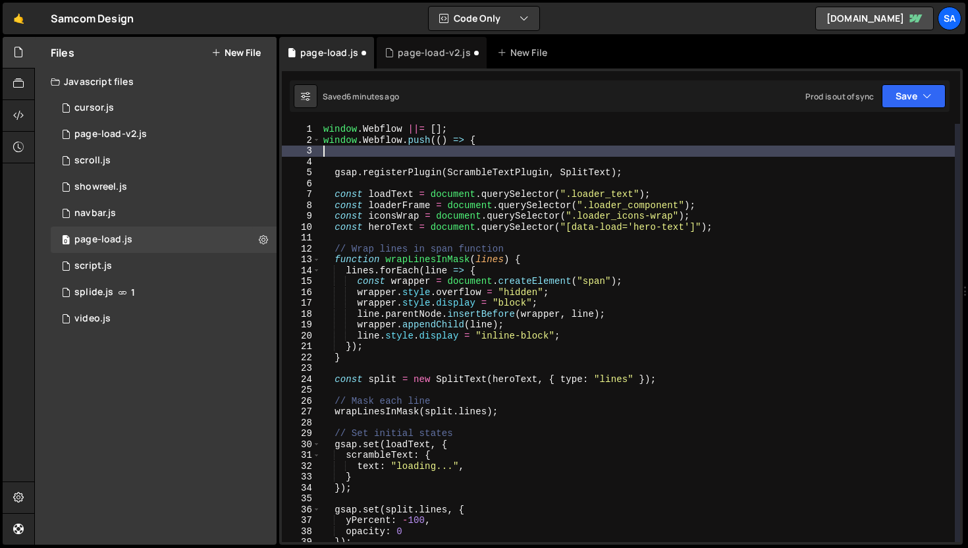
type textarea "window.Webflow.push(() => {"
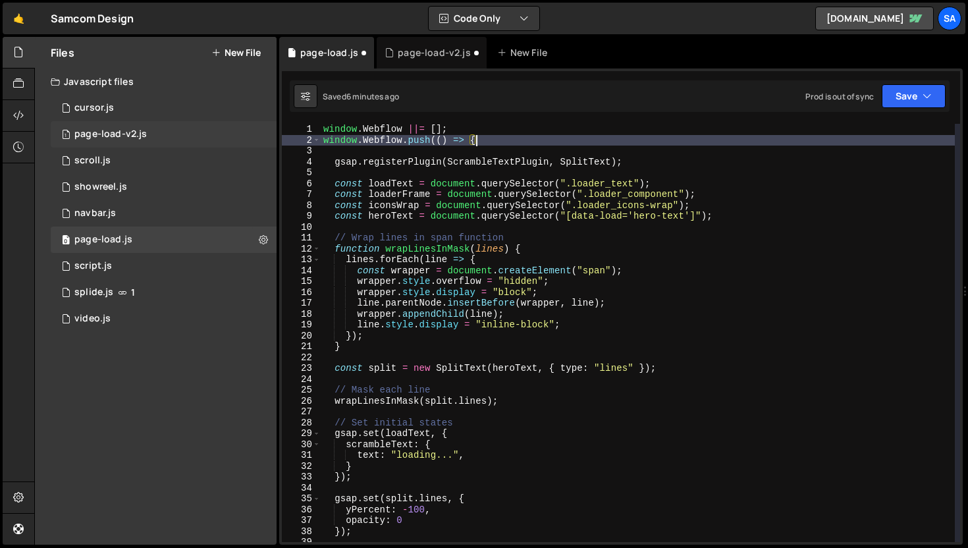
click at [172, 142] on div "1 page-load-v2.js 0" at bounding box center [164, 134] width 226 height 26
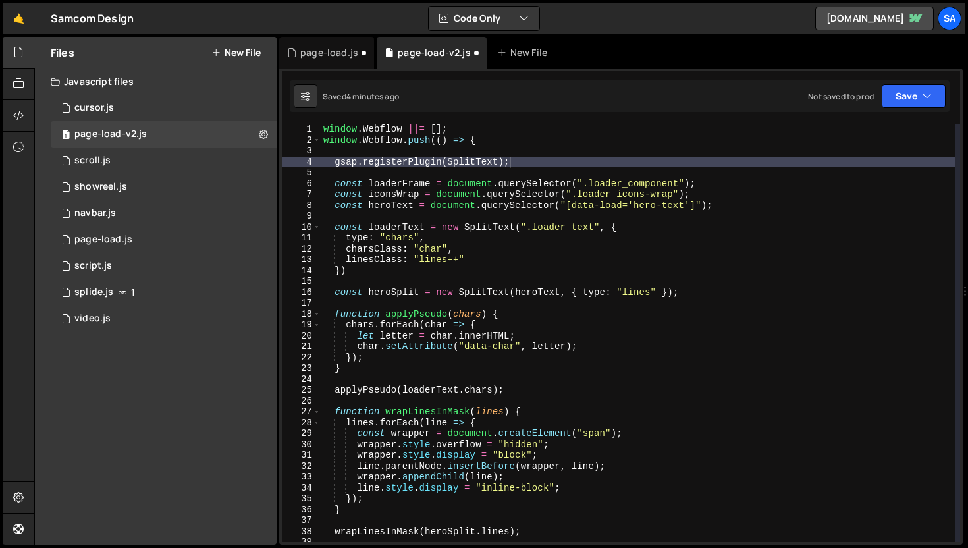
click at [513, 143] on div "window . Webflow ||= [ ] ; window . Webflow . push (( ) => { gsap . registerPlu…" at bounding box center [638, 344] width 634 height 440
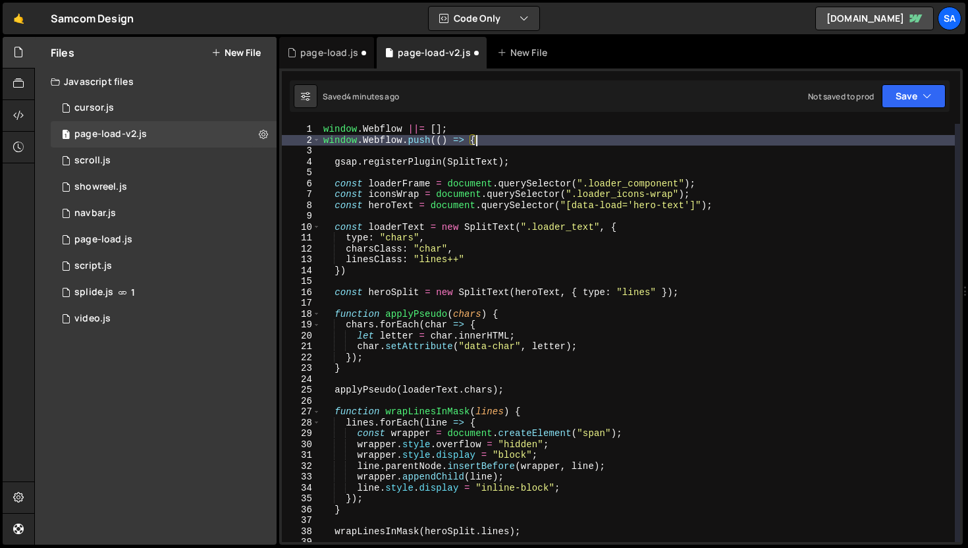
click at [520, 163] on div "window . Webflow ||= [ ] ; window . Webflow . push (( ) => { gsap . registerPlu…" at bounding box center [638, 344] width 634 height 440
type textarea "gsap.registerPlugin(SplitText);"
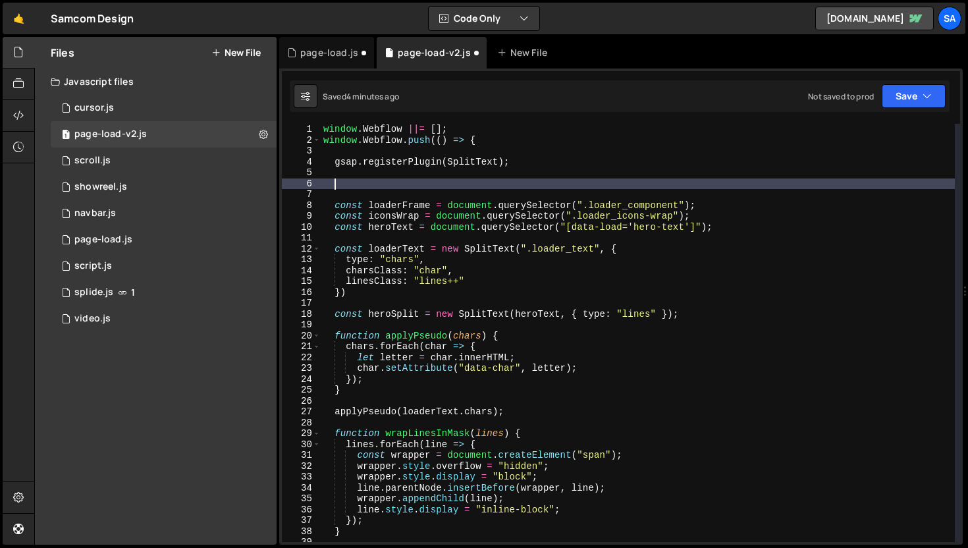
paste textarea "const hasVisited = sessionStorage.getItem("has-visited");"
type textarea "const hasVisited = sessionStorage.getItem("has-visited");"
click at [451, 196] on div "window . Webflow ||= [ ] ; window . Webflow . push (( ) => { gsap . registerPlu…" at bounding box center [638, 344] width 634 height 440
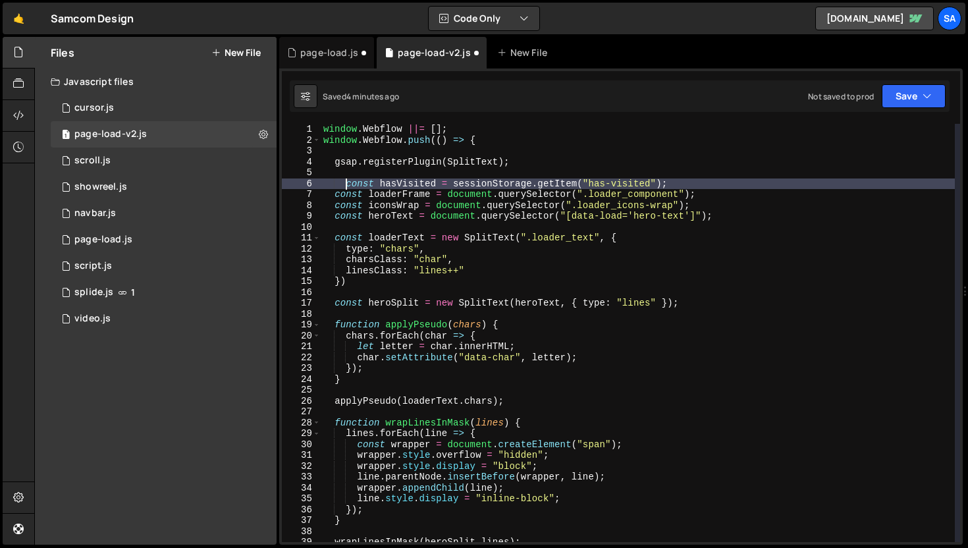
click at [347, 186] on div "window . Webflow ||= [ ] ; window . Webflow . push (( ) => { gsap . registerPlu…" at bounding box center [638, 344] width 634 height 440
click at [897, 98] on button "Save" at bounding box center [914, 96] width 64 height 24
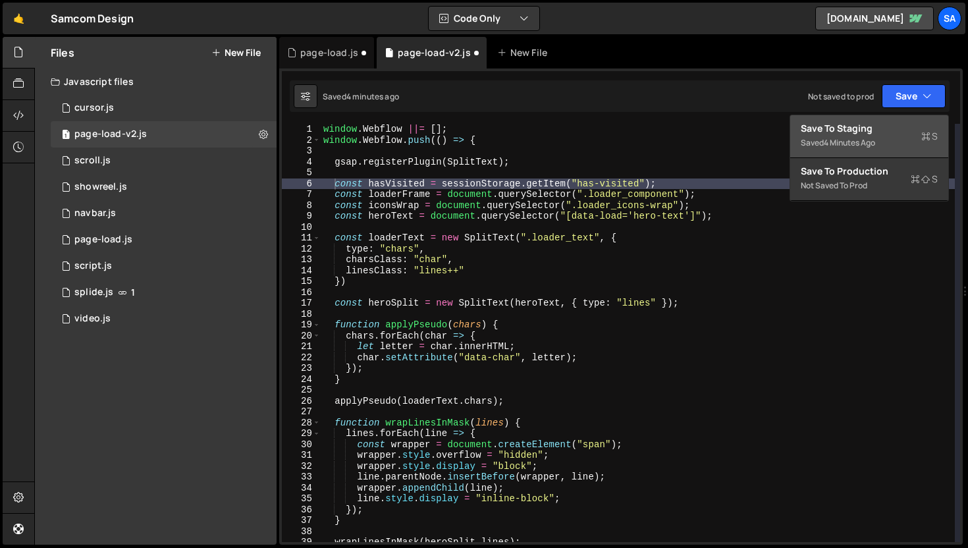
click at [856, 128] on div "Save to Staging S" at bounding box center [869, 128] width 137 height 13
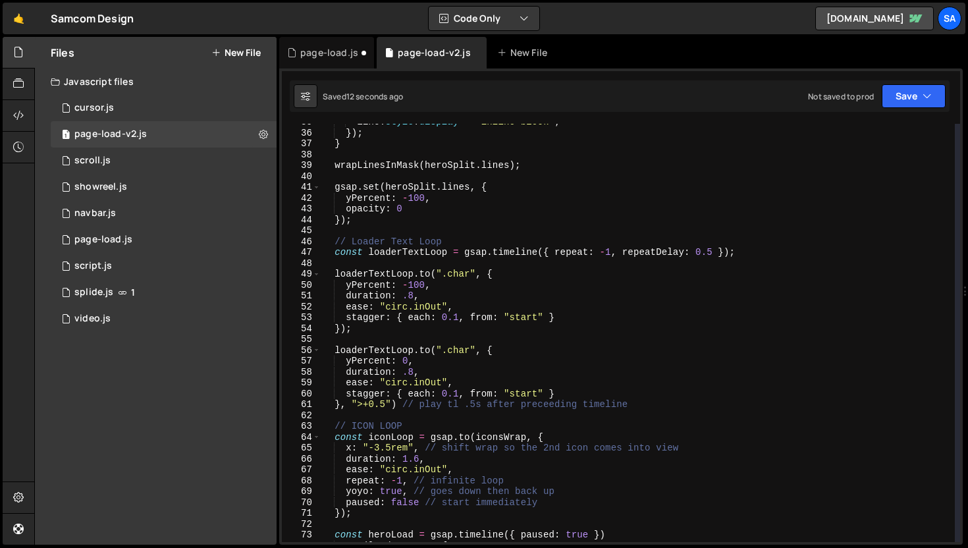
scroll to position [377, 0]
click at [586, 167] on div "line . style . display = "inline-block" ; }) ; } wrapLinesInMask ( heroSplit . …" at bounding box center [638, 337] width 634 height 440
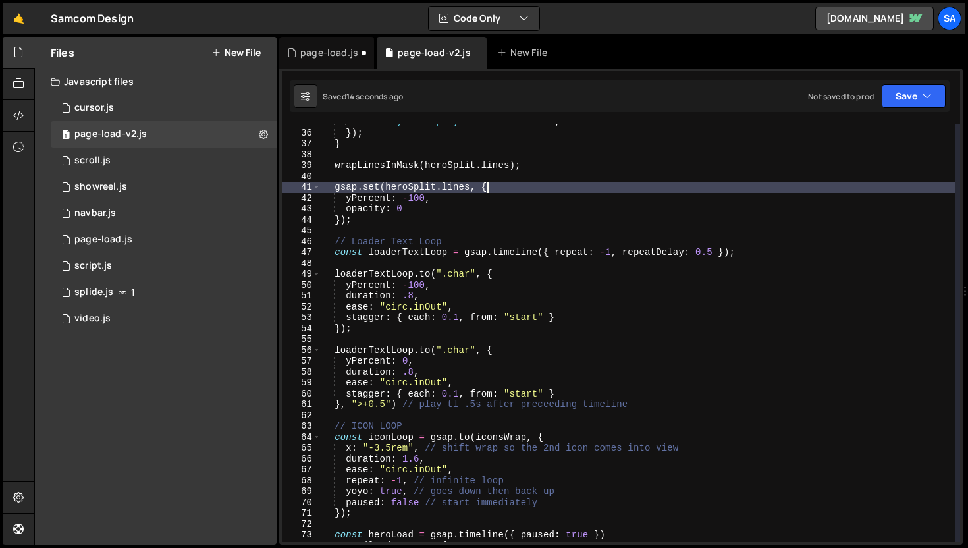
click at [529, 188] on div "line . style . display = "inline-block" ; }) ; } wrapLinesInMask ( heroSplit . …" at bounding box center [638, 337] width 634 height 440
click at [443, 245] on div "line . style . display = "inline-block" ; }) ; } wrapLinesInMask ( heroSplit . …" at bounding box center [638, 337] width 634 height 440
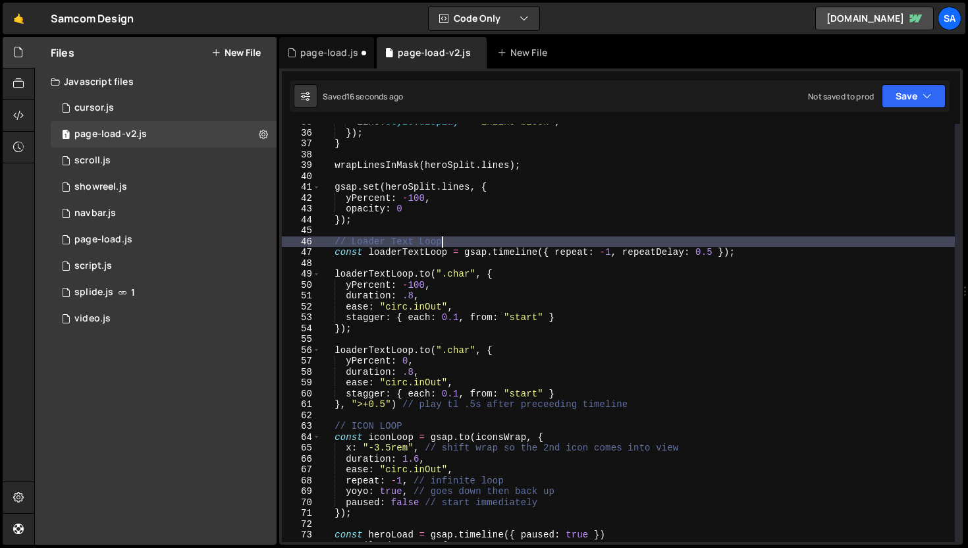
click at [815, 253] on div "line . style . display = "inline-block" ; }) ; } wrapLinesInMask ( heroSplit . …" at bounding box center [638, 337] width 634 height 440
type textarea "const loaderTextLoop = gsap.timeline({ repeat: -1, repeatDelay: 0.5 });"
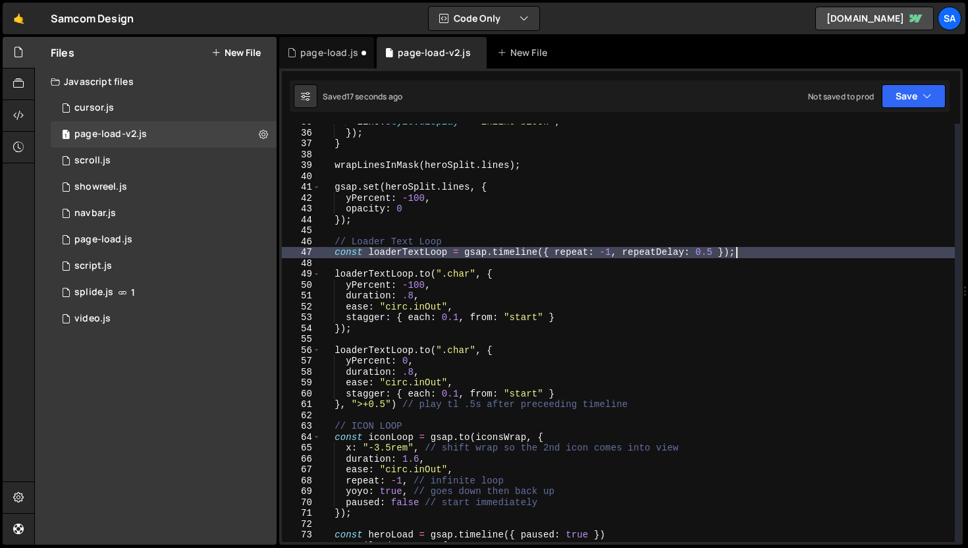
click at [542, 265] on div "line . style . display = "inline-block" ; }) ; } wrapLinesInMask ( heroSplit . …" at bounding box center [638, 337] width 634 height 440
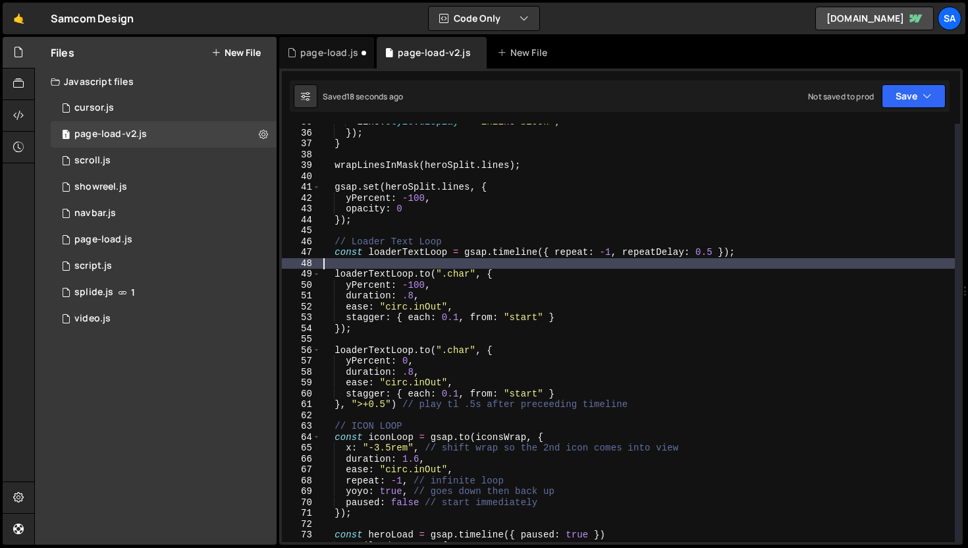
click at [541, 271] on div "line . style . display = "inline-block" ; }) ; } wrapLinesInMask ( heroSplit . …" at bounding box center [638, 337] width 634 height 440
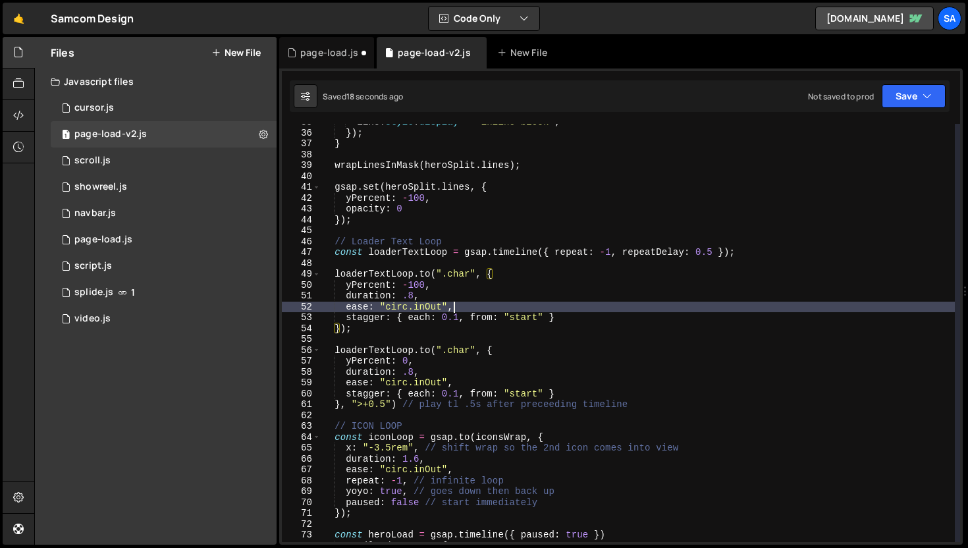
click at [580, 302] on div "line . style . display = "inline-block" ; }) ; } wrapLinesInMask ( heroSplit . …" at bounding box center [638, 337] width 634 height 440
click at [579, 314] on div "line . style . display = "inline-block" ; }) ; } wrapLinesInMask ( heroSplit . …" at bounding box center [638, 337] width 634 height 440
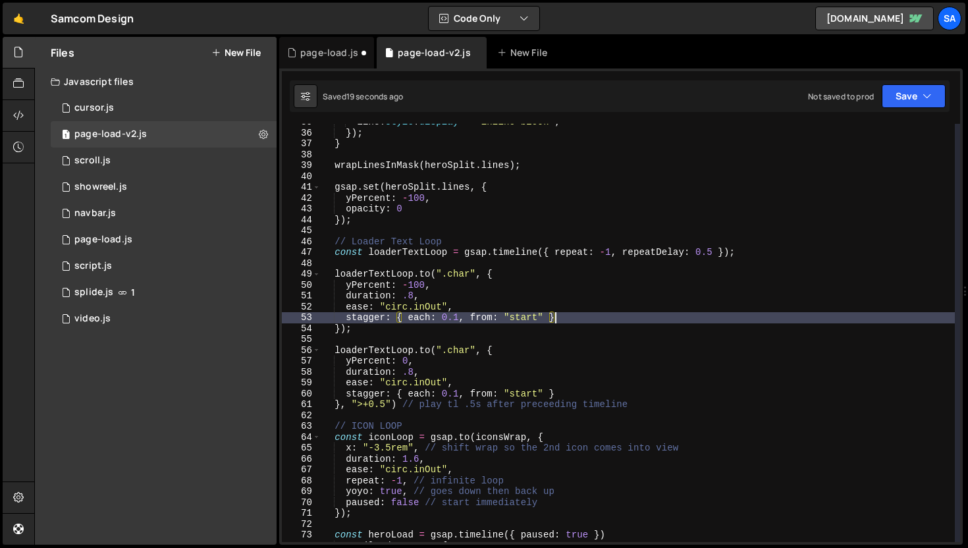
click at [420, 323] on div "line . style . display = "inline-block" ; }) ; } wrapLinesInMask ( heroSplit . …" at bounding box center [638, 337] width 634 height 440
click at [415, 325] on div "line . style . display = "inline-block" ; }) ; } wrapLinesInMask ( heroSplit . …" at bounding box center [638, 337] width 634 height 440
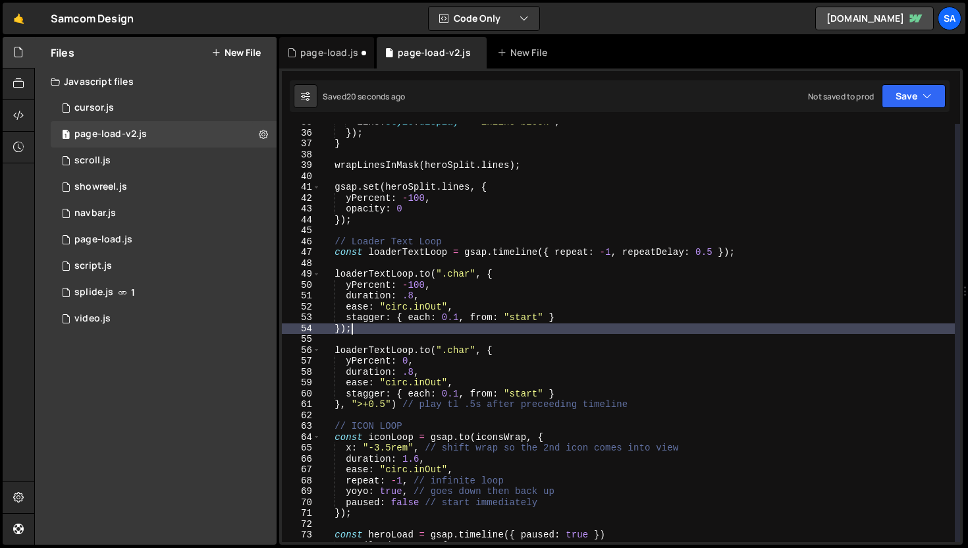
scroll to position [491, 0]
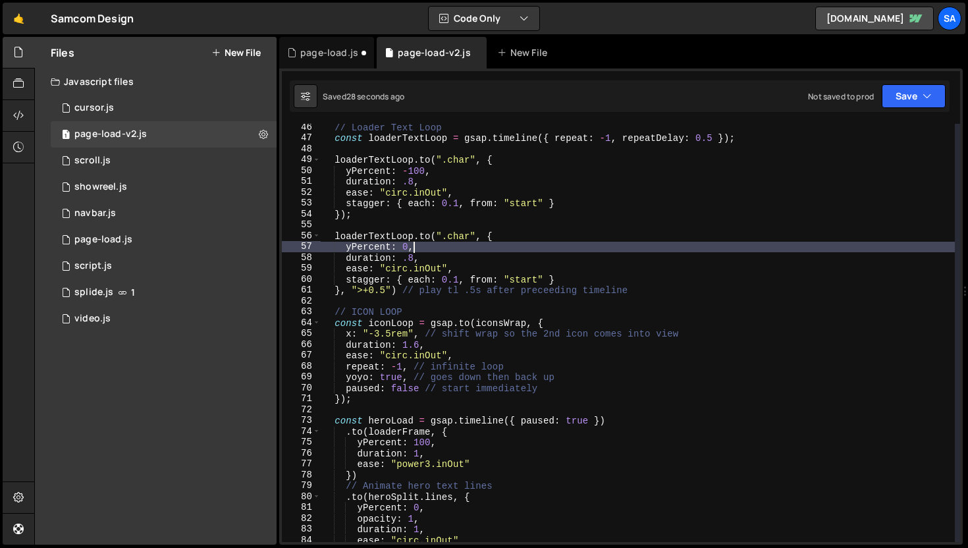
click at [544, 247] on div "// Loader Text Loop const loaderTextLoop = gsap . timeline ({ repeat : - 1 , re…" at bounding box center [638, 342] width 634 height 440
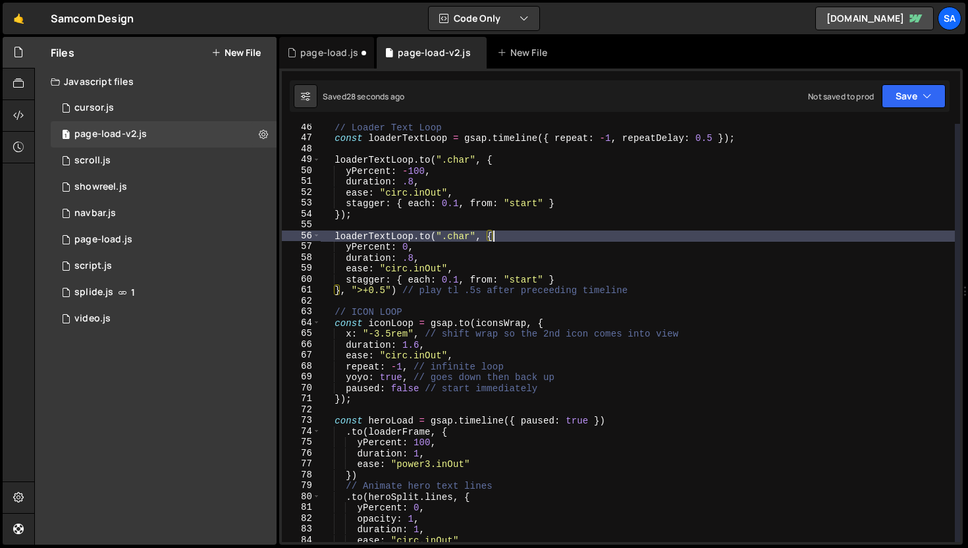
click at [544, 238] on div "// Loader Text Loop const loaderTextLoop = gsap . timeline ({ repeat : - 1 , re…" at bounding box center [638, 342] width 634 height 440
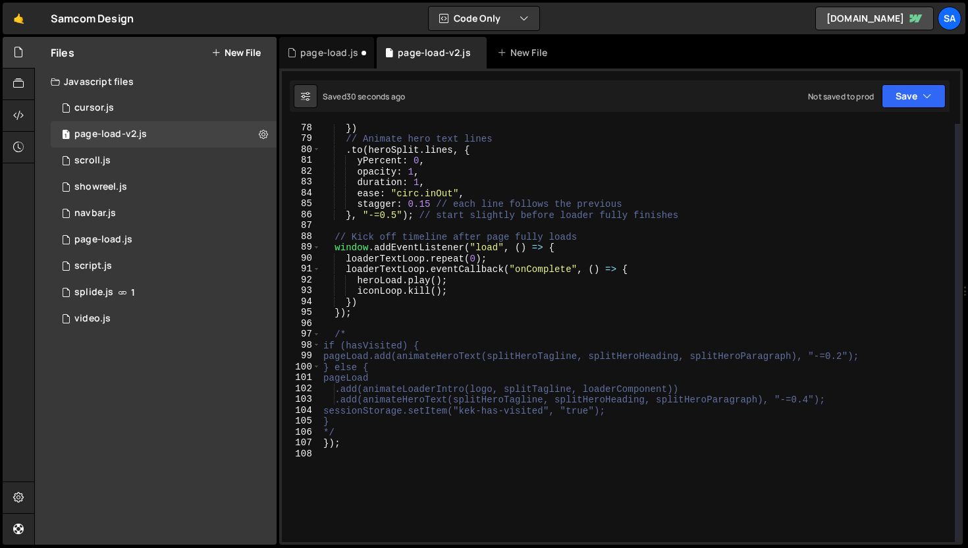
scroll to position [860, 0]
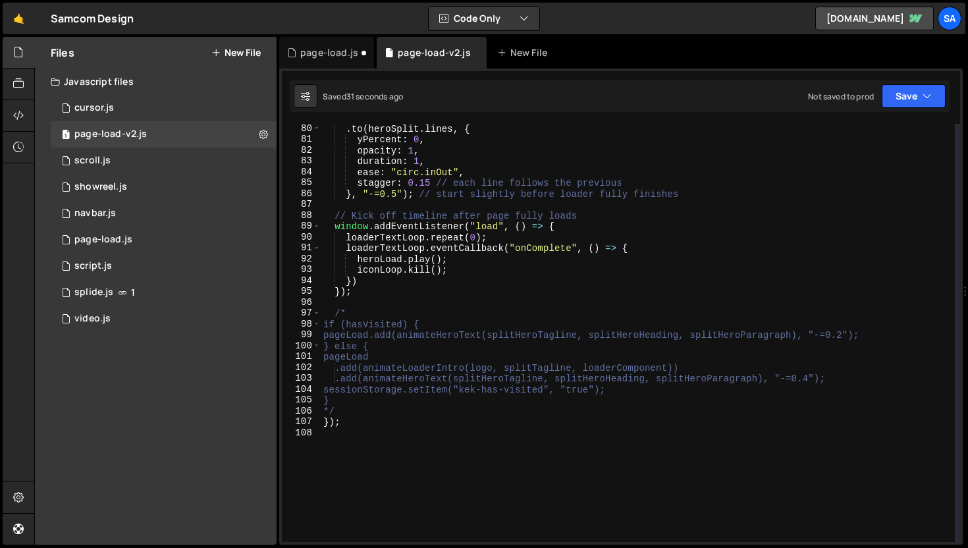
click at [550, 242] on div ". to ( heroSplit . lines , { yPercent : 0 , opacity : 1 , duration : 1 , ease :…" at bounding box center [638, 343] width 634 height 440
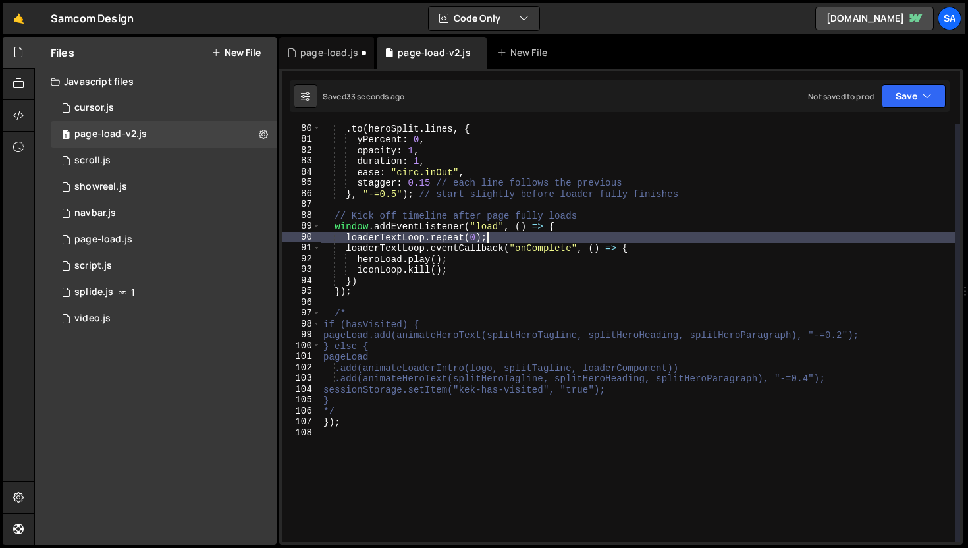
click at [505, 239] on div ". to ( heroSplit . lines , { yPercent : 0 , opacity : 1 , duration : 1 , ease :…" at bounding box center [638, 343] width 634 height 440
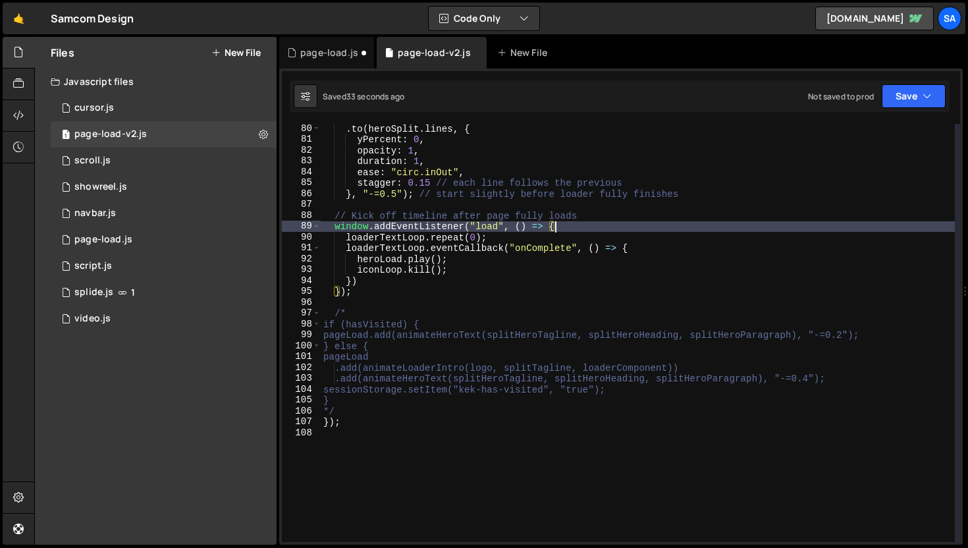
click at [573, 229] on div ". to ( heroSplit . lines , { yPercent : 0 , opacity : 1 , duration : 1 , ease :…" at bounding box center [638, 343] width 634 height 440
type textarea "window.addEventListener("load", () => {"
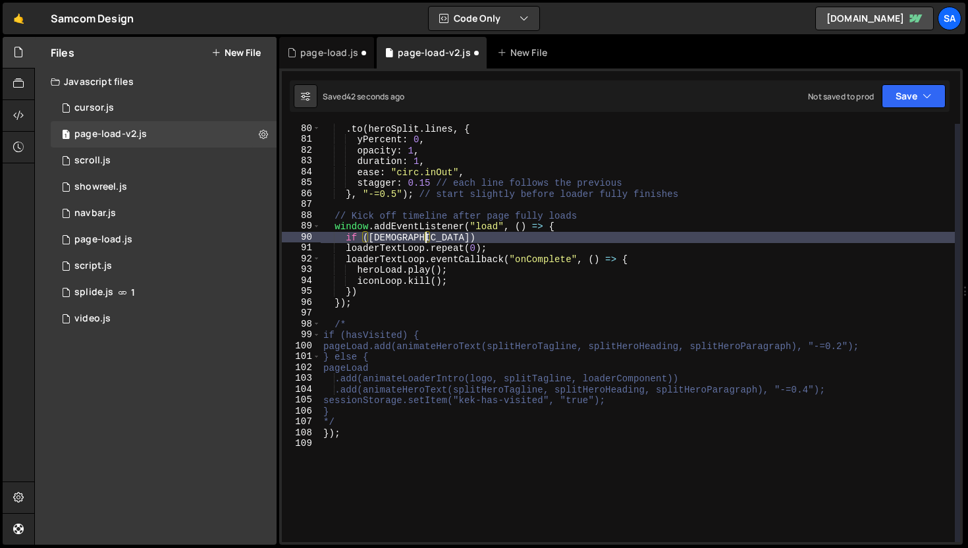
scroll to position [0, 7]
type textarea "if (hadVisited) {)"
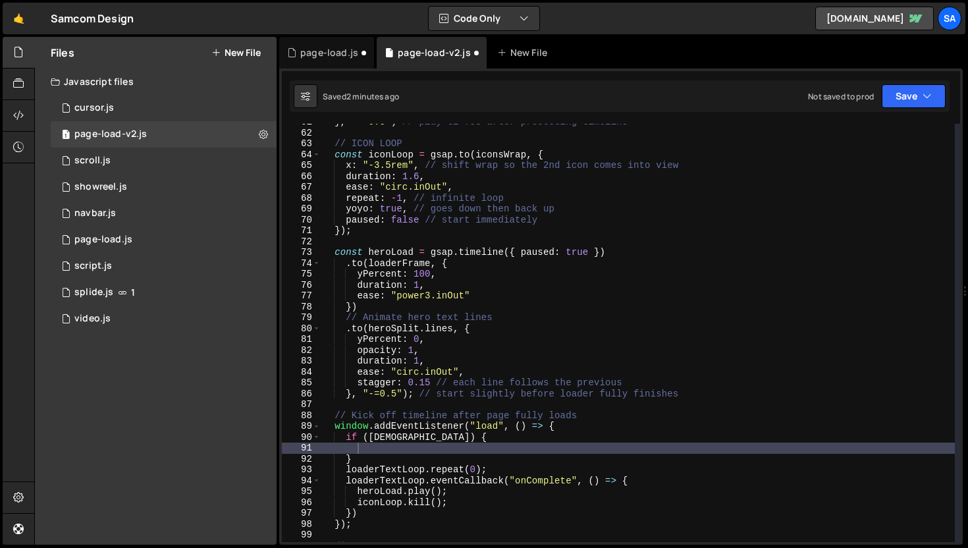
scroll to position [822, 0]
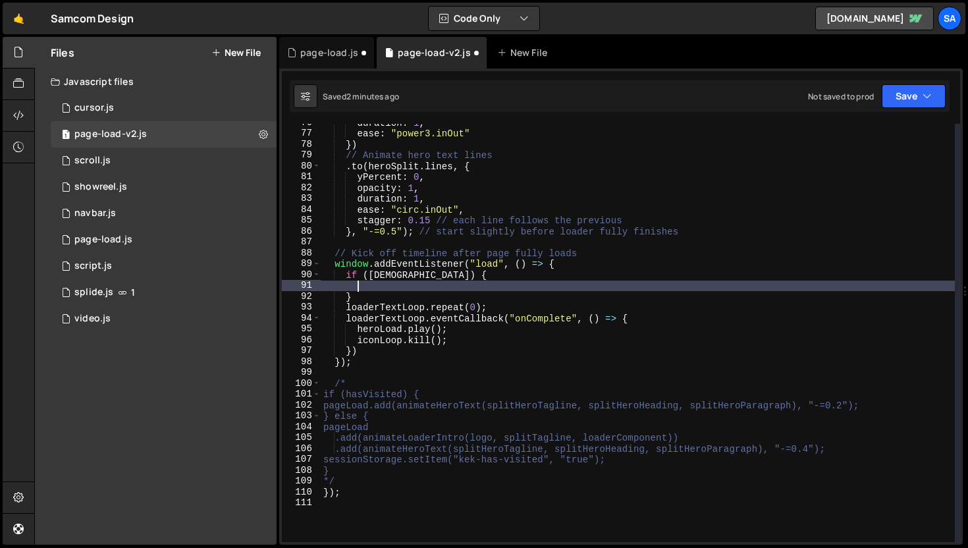
click at [414, 290] on div "duration : 1 , ease : "power3.inOut" }) // Animate hero text lines . to ( heroS…" at bounding box center [638, 337] width 634 height 440
click at [416, 285] on div "duration : 1 , ease : "power3.inOut" }) // Animate hero text lines . to ( heroS…" at bounding box center [638, 337] width 634 height 440
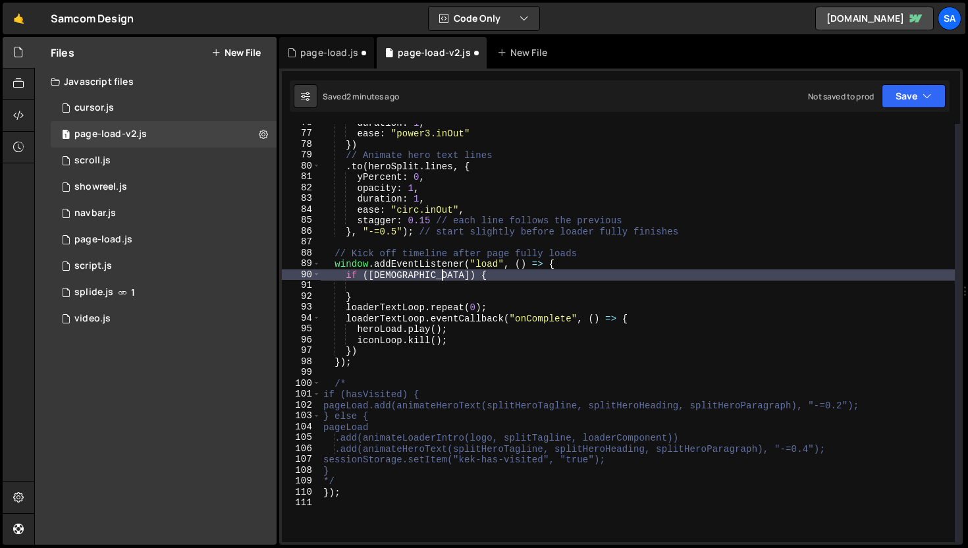
click at [462, 277] on div "duration : 1 , ease : "power3.inOut" }) // Animate hero text lines . to ( heroS…" at bounding box center [638, 337] width 634 height 440
type textarea "if (hadVisited) {"
click at [443, 291] on div "duration : 1 , ease : "power3.inOut" }) // Animate hero text lines . to ( heroS…" at bounding box center [638, 337] width 634 height 440
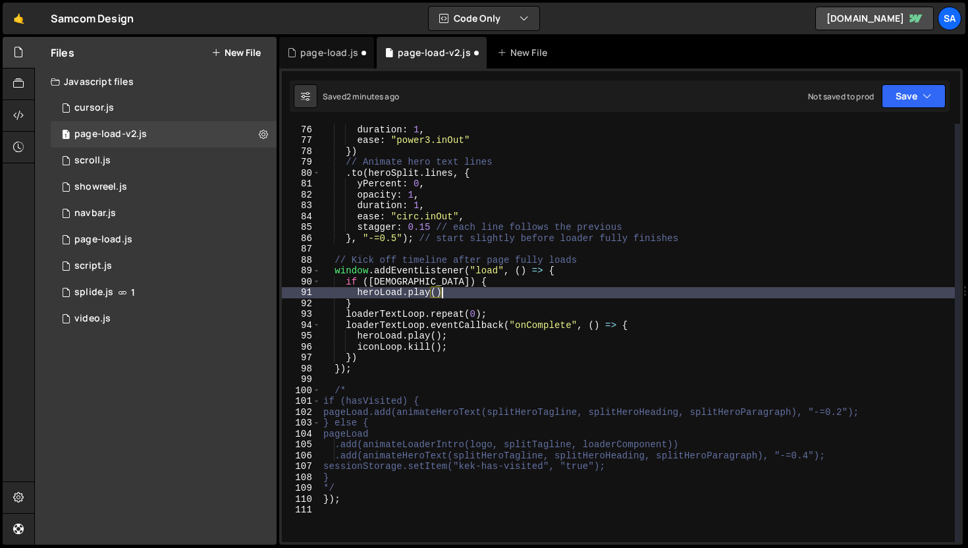
scroll to position [0, 8]
click at [464, 282] on div "yPercent : 100 , duration : 1 , ease : "power3.inOut" }) // Animate hero text l…" at bounding box center [638, 333] width 634 height 440
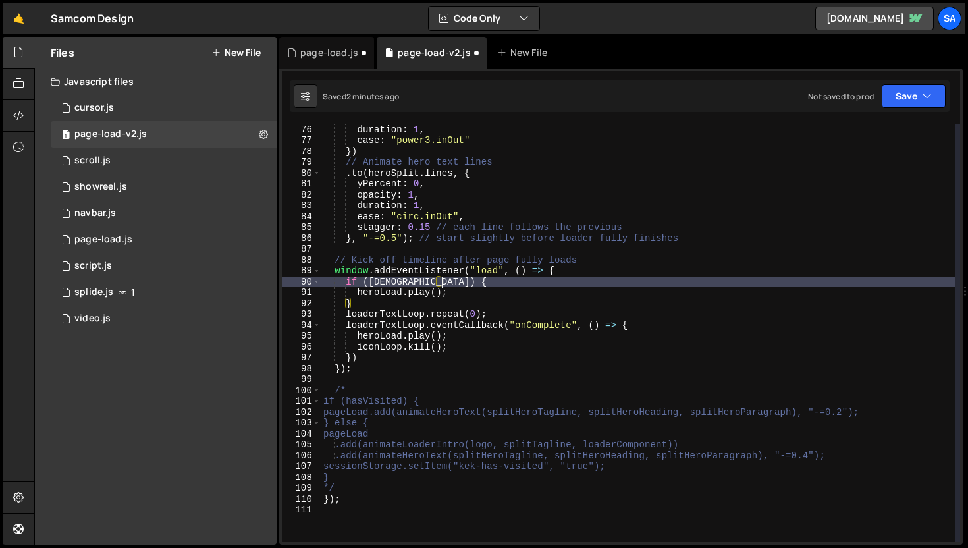
click at [404, 296] on div "yPercent : 100 , duration : 1 , ease : "power3.inOut" }) // Animate hero text l…" at bounding box center [638, 333] width 634 height 440
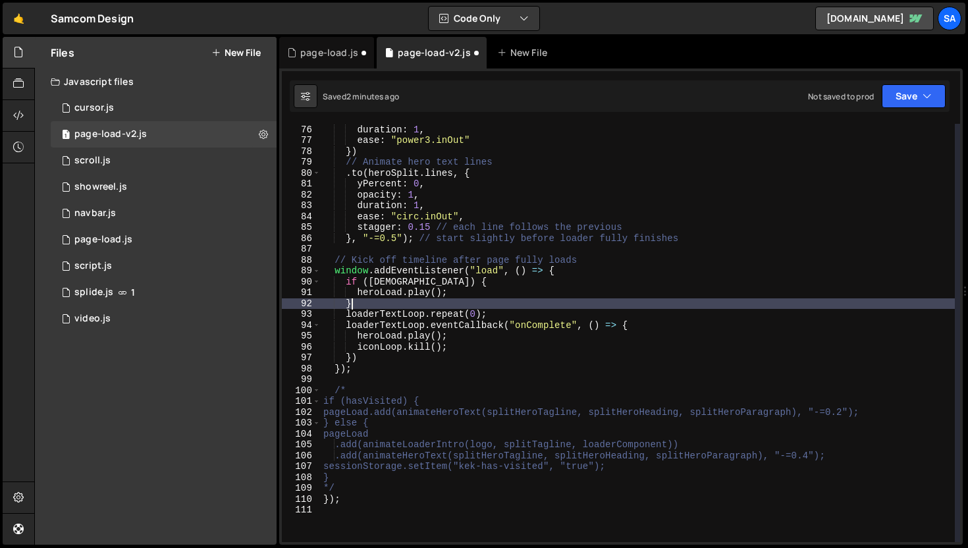
click at [397, 302] on div "yPercent : 100 , duration : 1 , ease : "power3.inOut" }) // Animate hero text l…" at bounding box center [638, 333] width 634 height 440
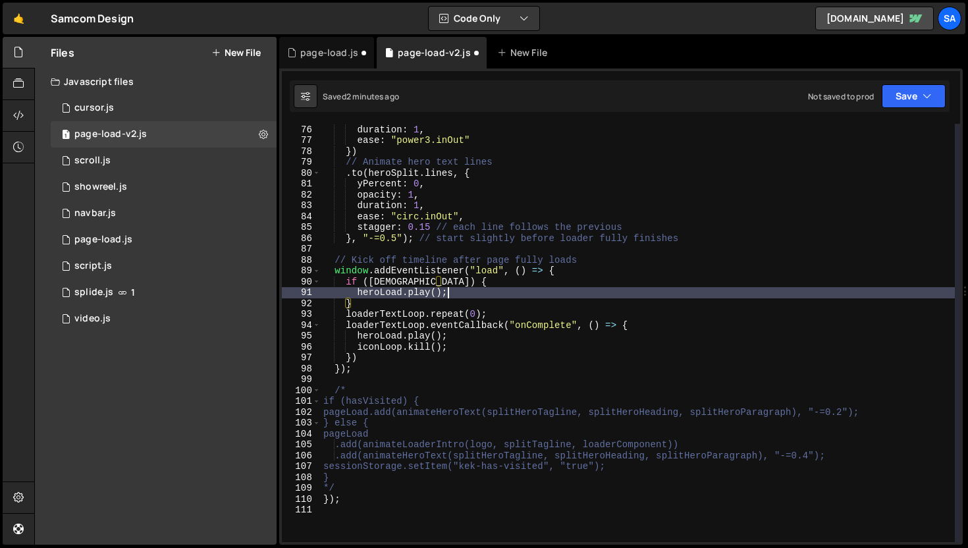
click at [461, 293] on div "yPercent : 100 , duration : 1 , ease : "power3.inOut" }) // Animate hero text l…" at bounding box center [638, 333] width 634 height 440
click at [416, 306] on div "yPercent : 100 , duration : 1 , ease : "power3.inOut" }) // Animate hero text l…" at bounding box center [638, 333] width 634 height 440
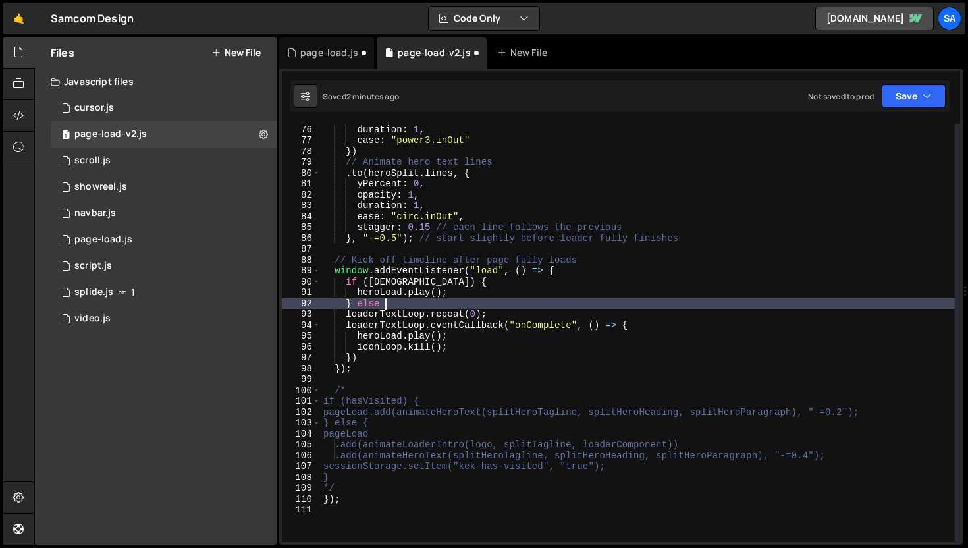
type textarea "} else {"
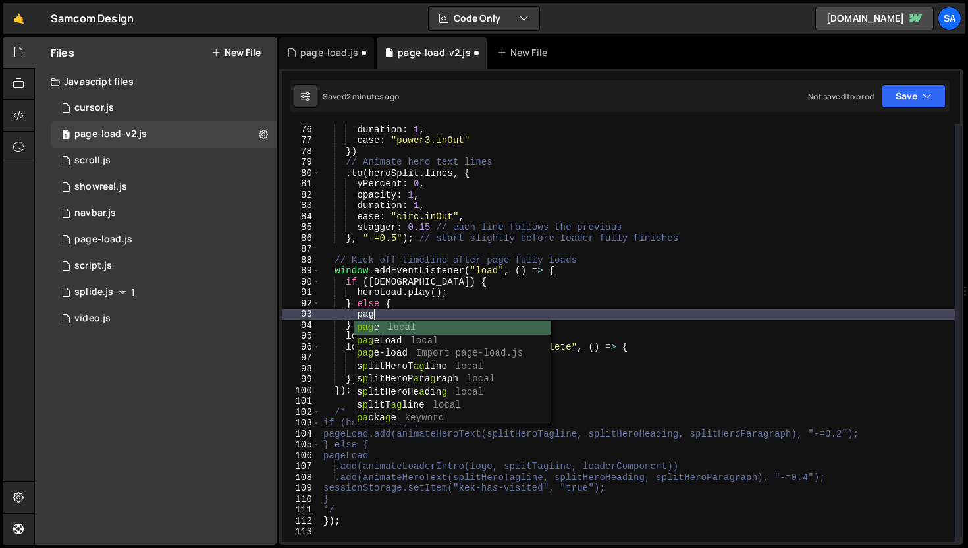
scroll to position [0, 3]
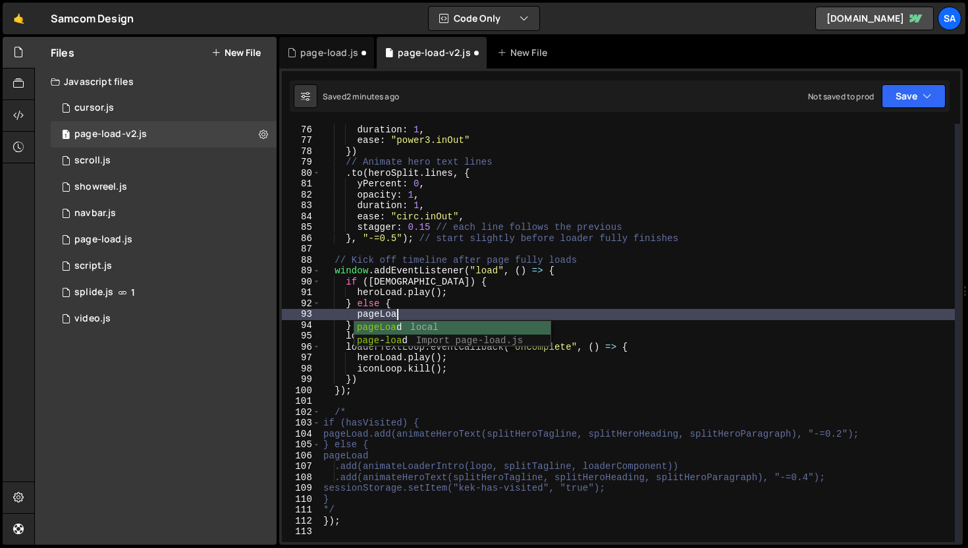
type textarea "pageLoad"
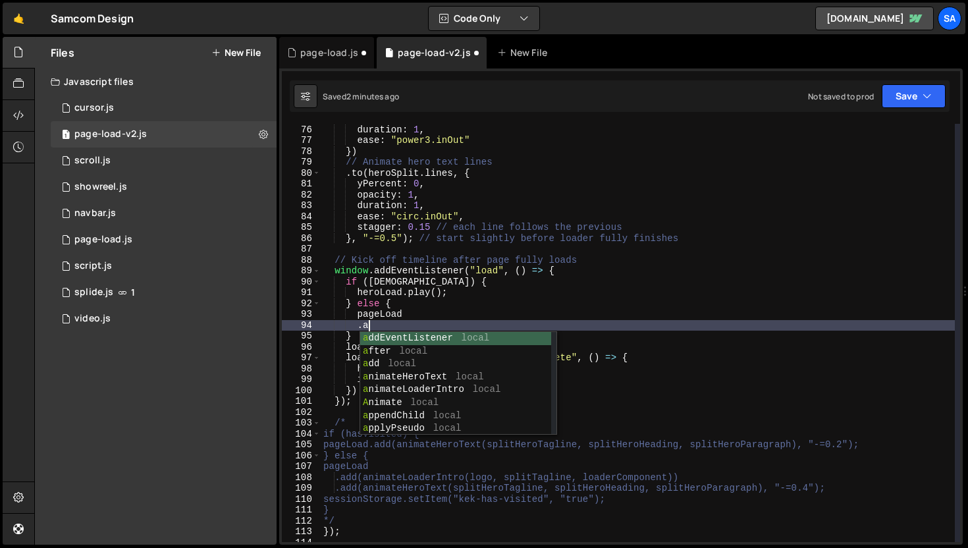
type textarea "."
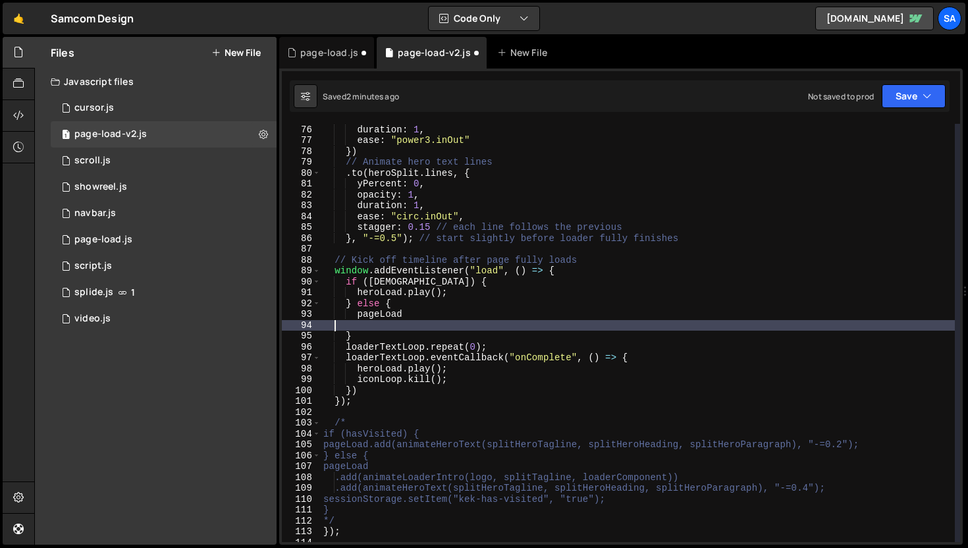
scroll to position [0, 0]
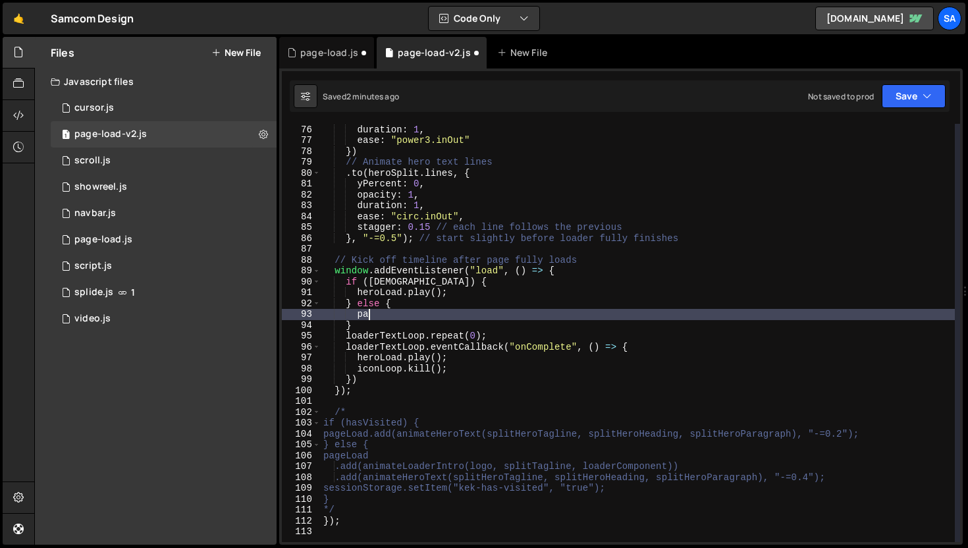
type textarea "p"
type textarea "h"
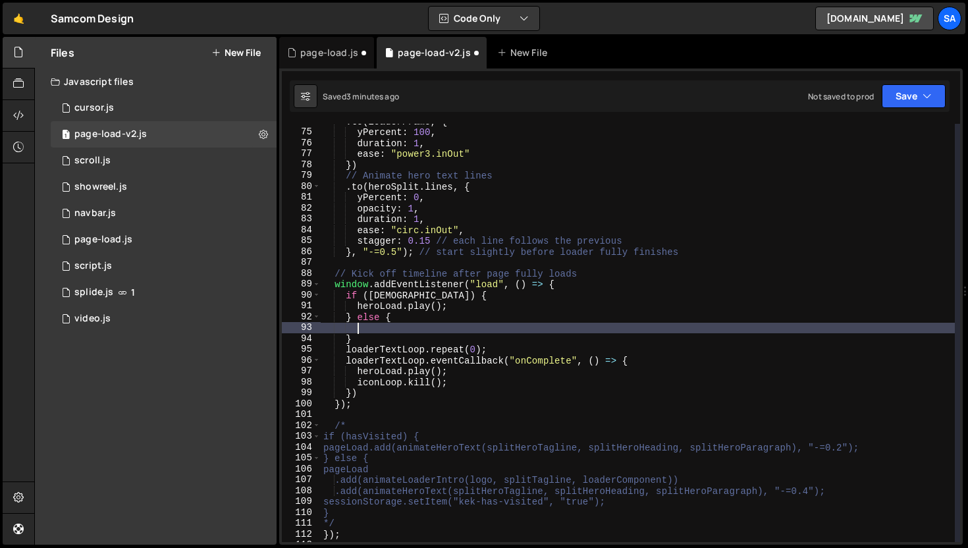
scroll to position [808, 0]
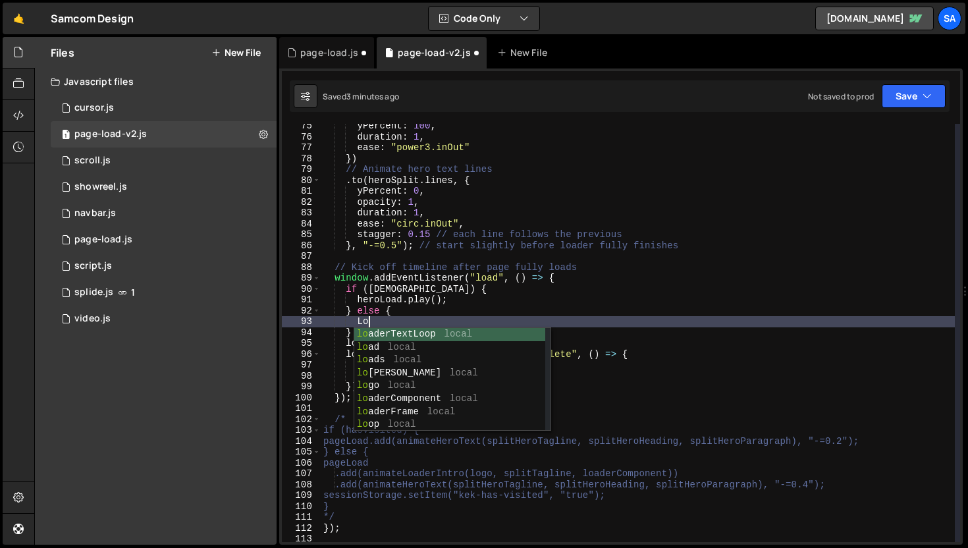
type textarea "L"
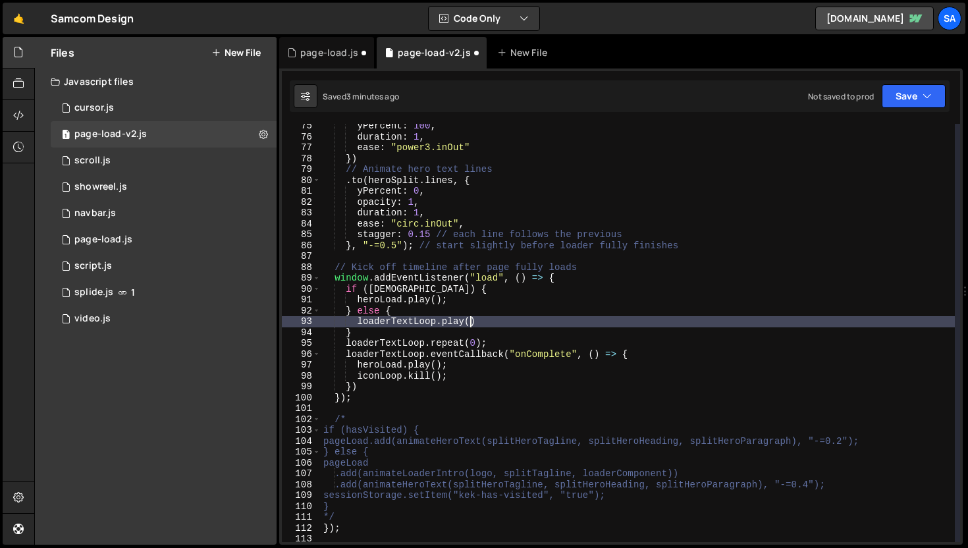
type textarea "loaderTextLoop.play()"
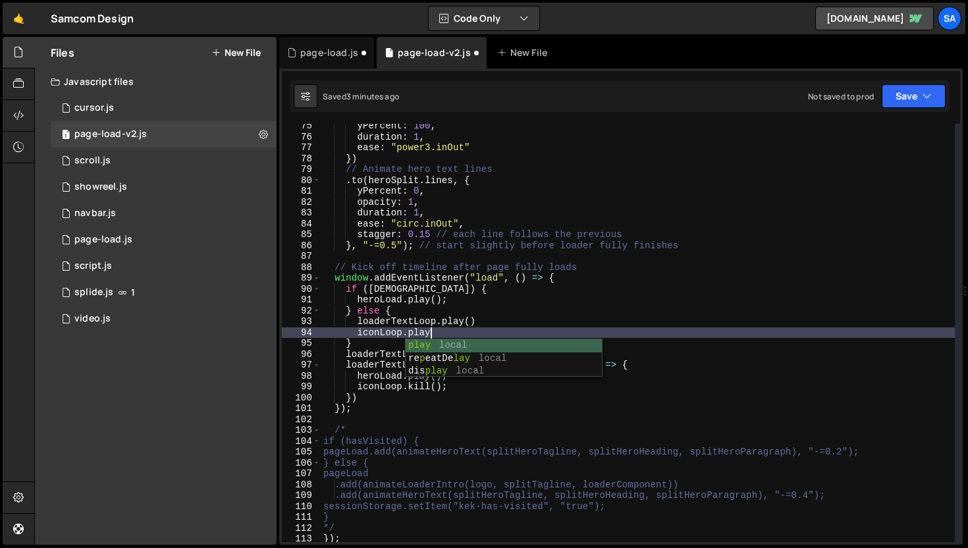
scroll to position [0, 7]
click at [459, 289] on div "yPercent : 100 , duration : 1 , ease : "power3.inOut" }) // Animate hero text l…" at bounding box center [638, 341] width 634 height 440
type textarea "if (hadVisited) {"
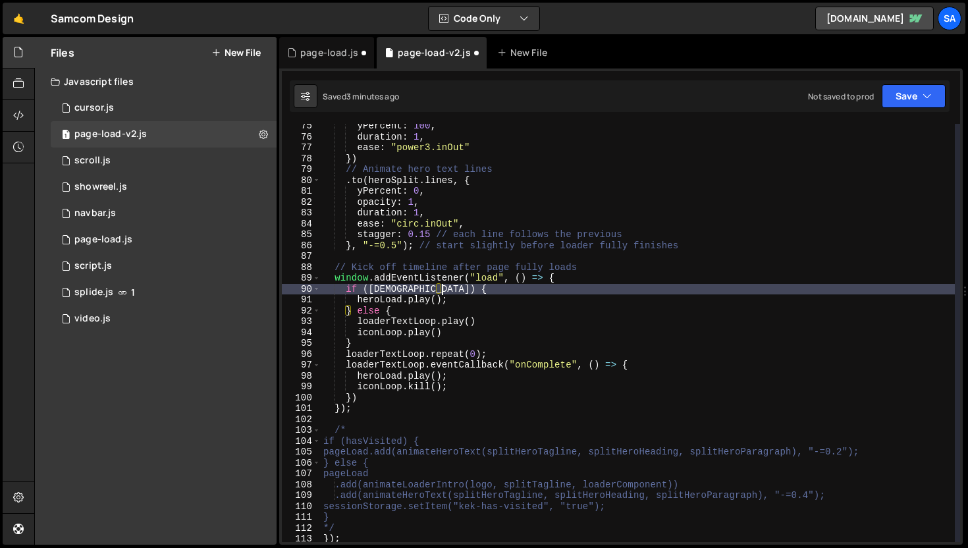
click at [445, 291] on div "yPercent : 100 , duration : 1 , ease : "power3.inOut" }) // Animate hero text l…" at bounding box center [638, 341] width 634 height 440
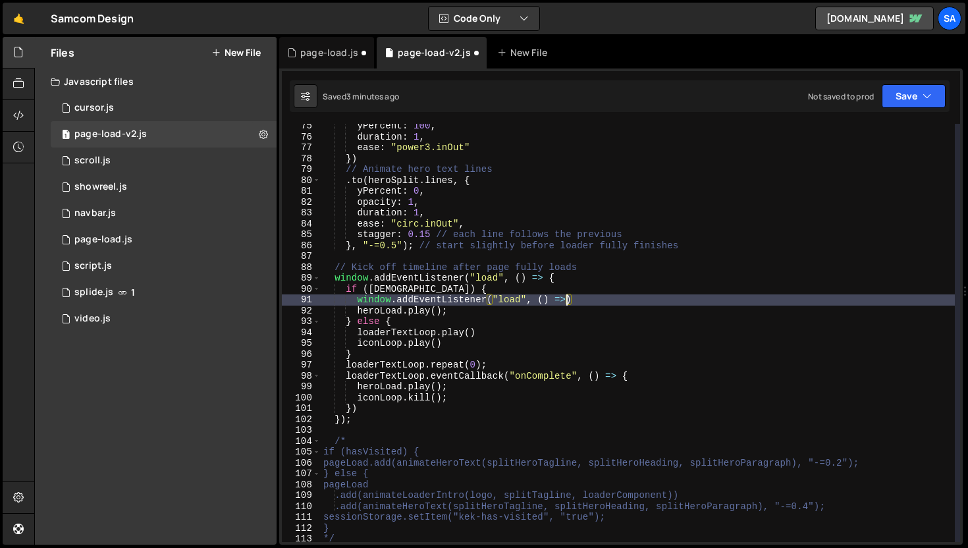
scroll to position [0, 16]
type textarea "window.addEventListener("load", () => {"
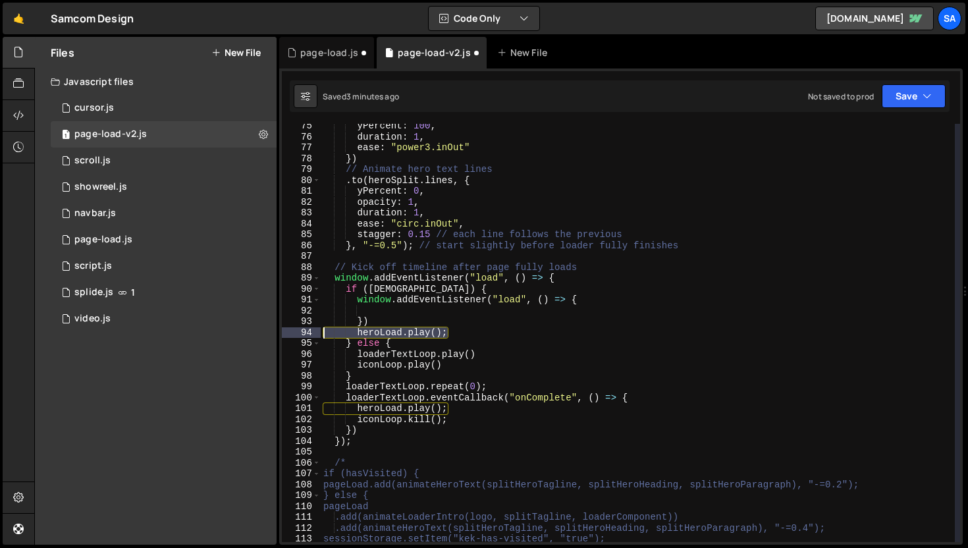
drag, startPoint x: 455, startPoint y: 331, endPoint x: 329, endPoint y: 325, distance: 125.3
click at [301, 335] on div "75 76 77 78 79 80 81 82 83 84 85 86 87 88 89 90 91 92 93 94 95 96 97 98 99 100 …" at bounding box center [621, 333] width 679 height 418
type textarea "[DOMAIN_NAME]();"
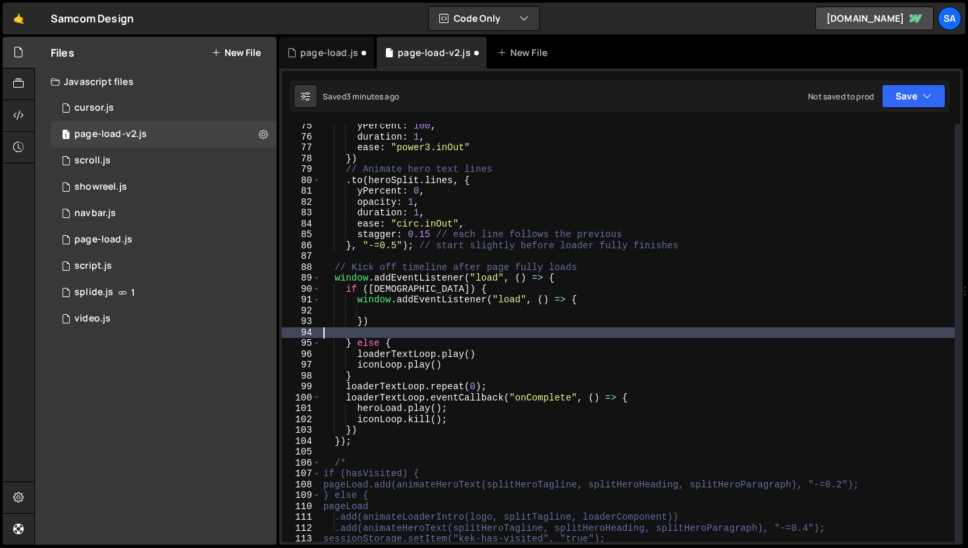
scroll to position [0, 0]
type textarea "})"
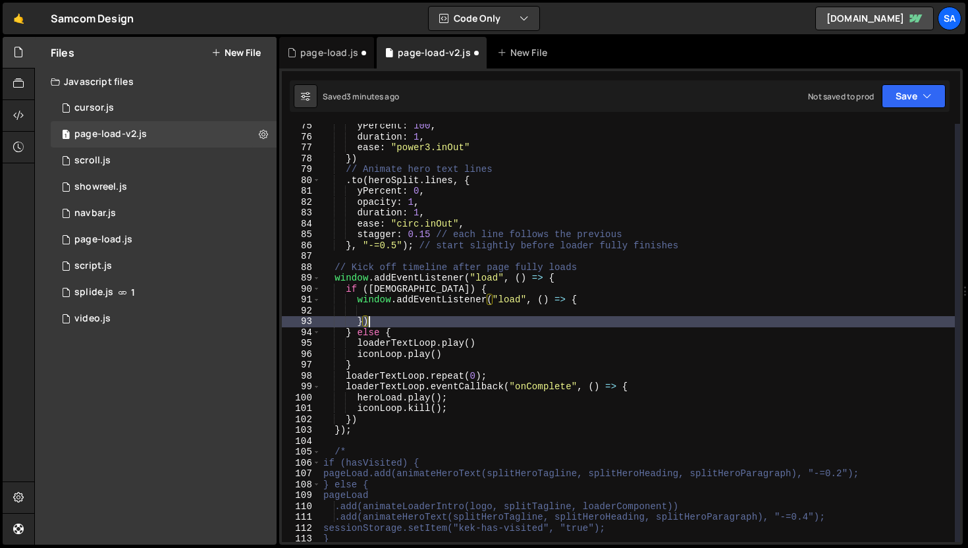
click at [374, 314] on div "yPercent : 100 , duration : 1 , ease : "power3.inOut" }) // Animate hero text l…" at bounding box center [638, 341] width 634 height 440
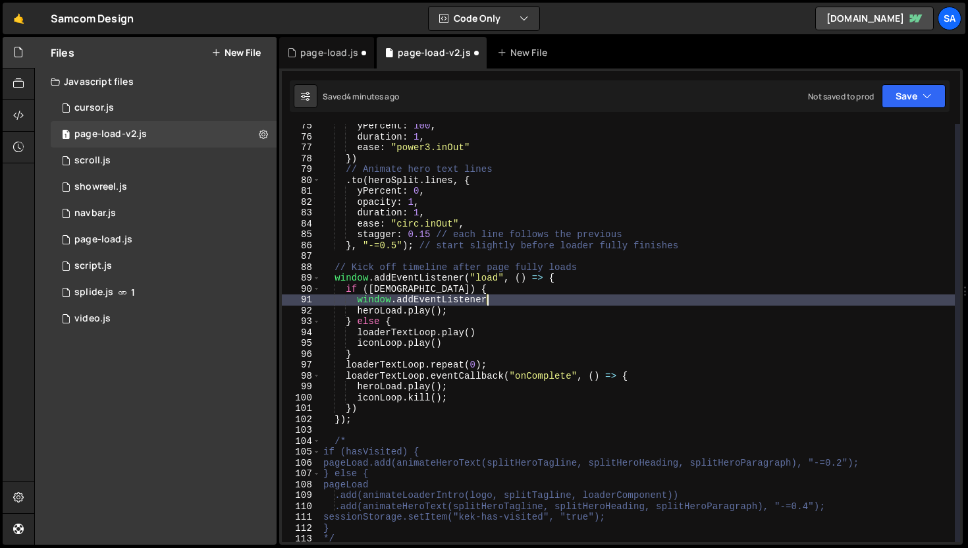
type textarea "window.add"
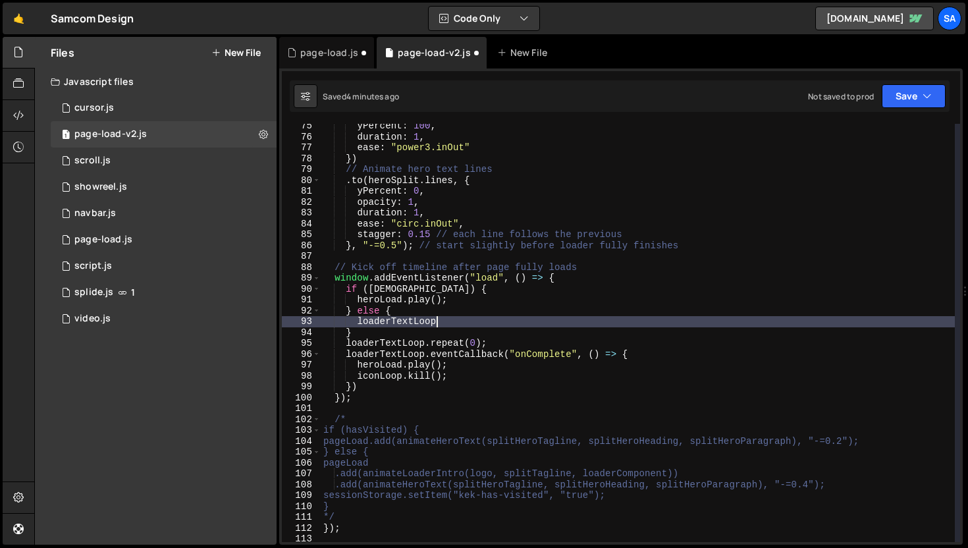
type textarea "loaderTe"
type textarea "Loader"
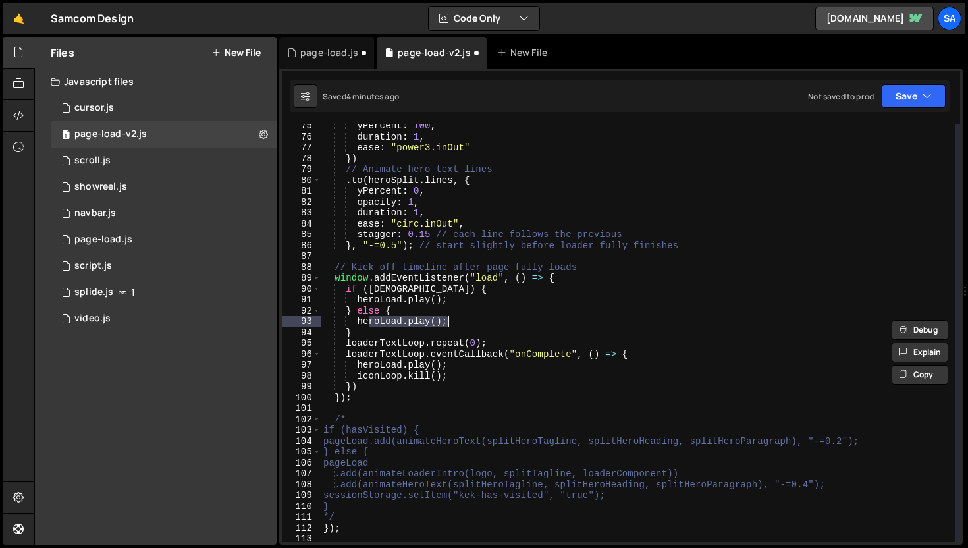
type textarea "heroL"
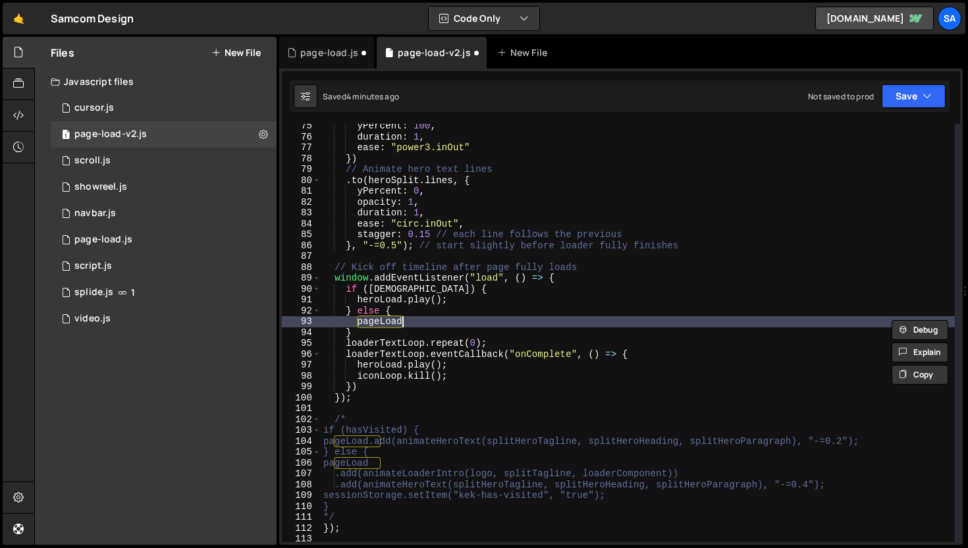
type textarea "page"
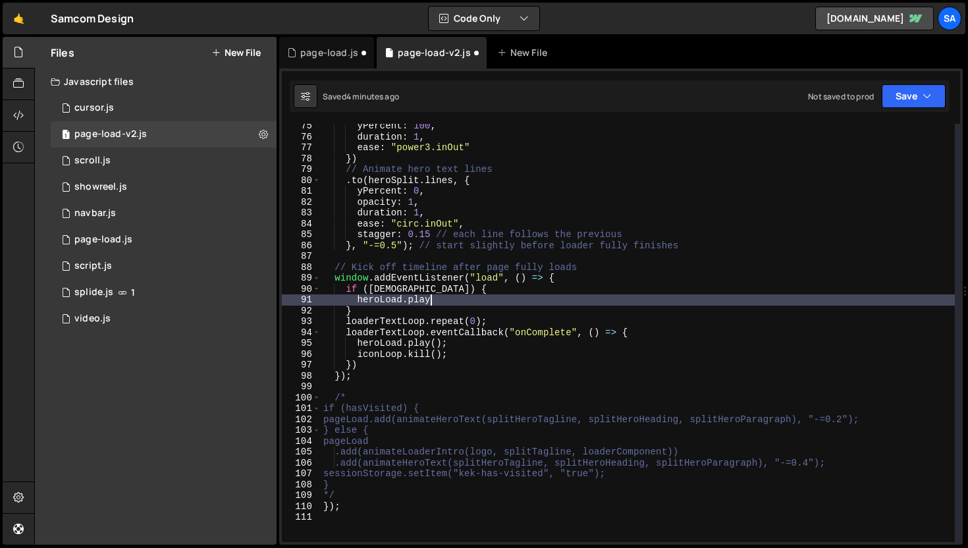
type textarea "heroLoa"
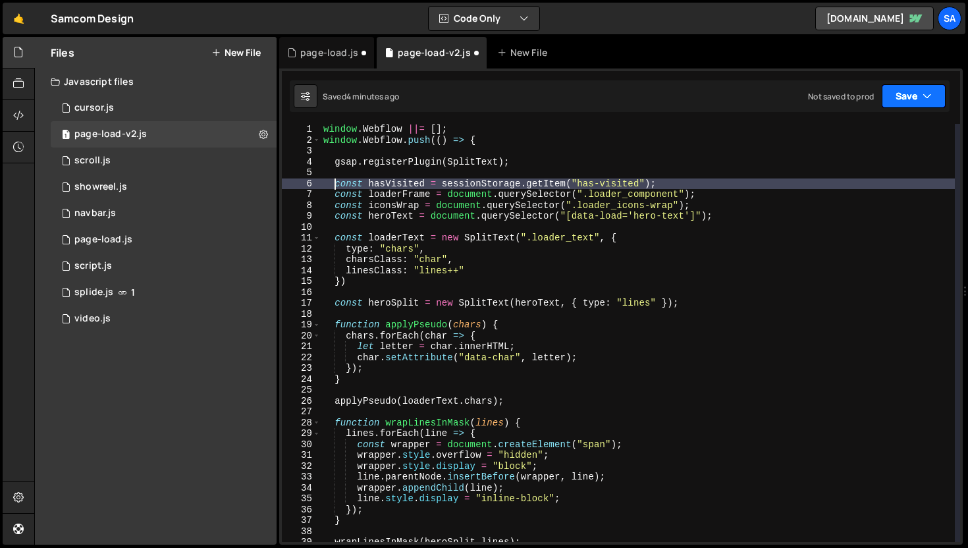
click at [932, 101] on icon "button" at bounding box center [927, 96] width 9 height 13
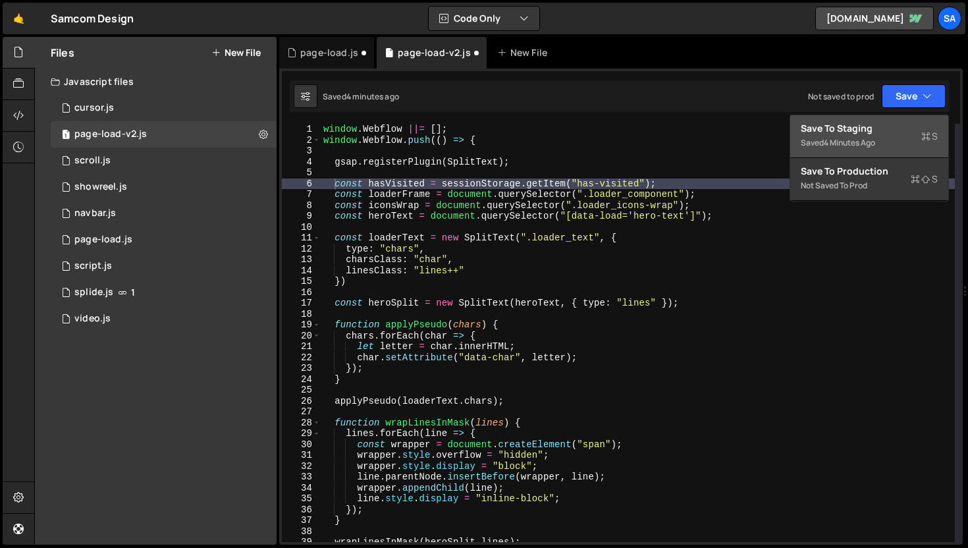
click at [878, 129] on div "Save to Staging S" at bounding box center [869, 128] width 137 height 13
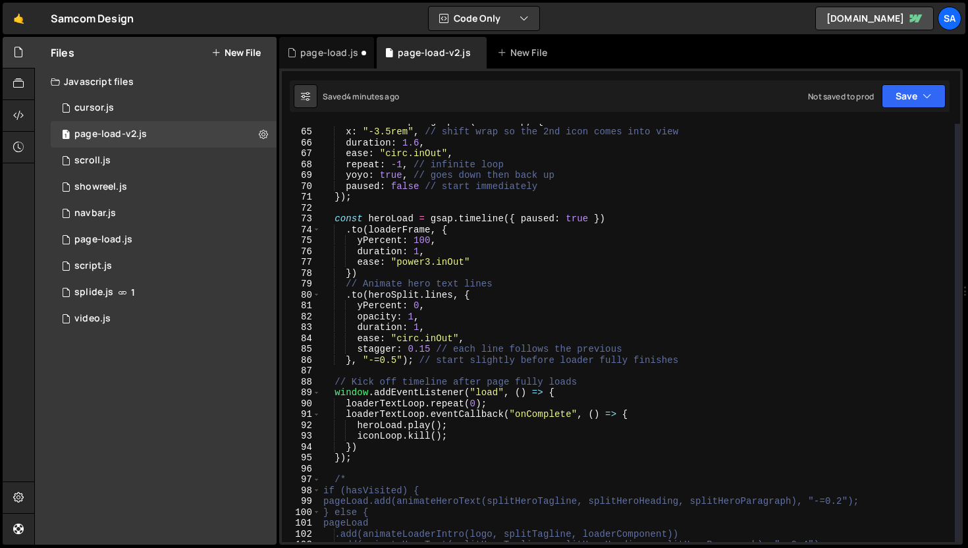
scroll to position [830, 0]
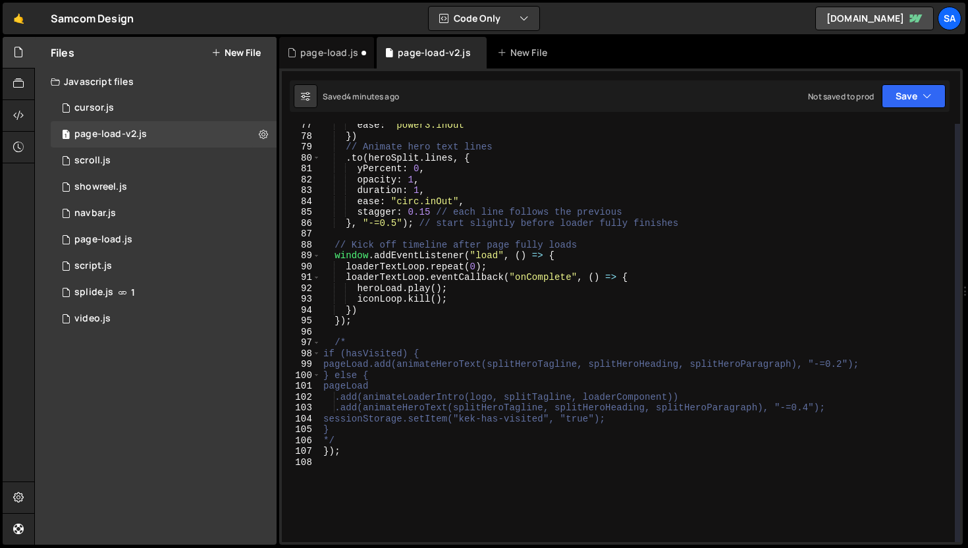
type textarea "});"
click at [425, 317] on div "ease : "power3.inOut" }) // Animate hero text lines . to ( heroSplit . lines , …" at bounding box center [638, 340] width 634 height 440
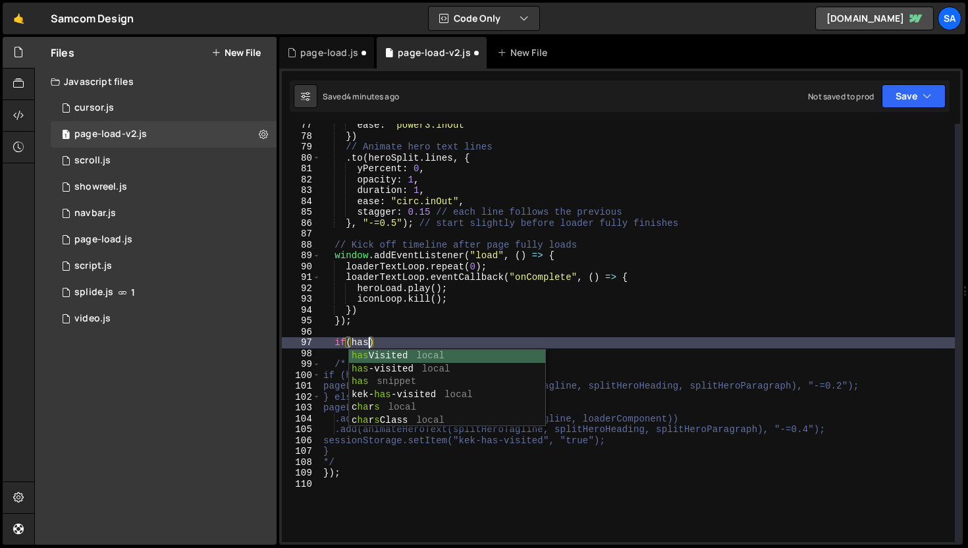
scroll to position [0, 3]
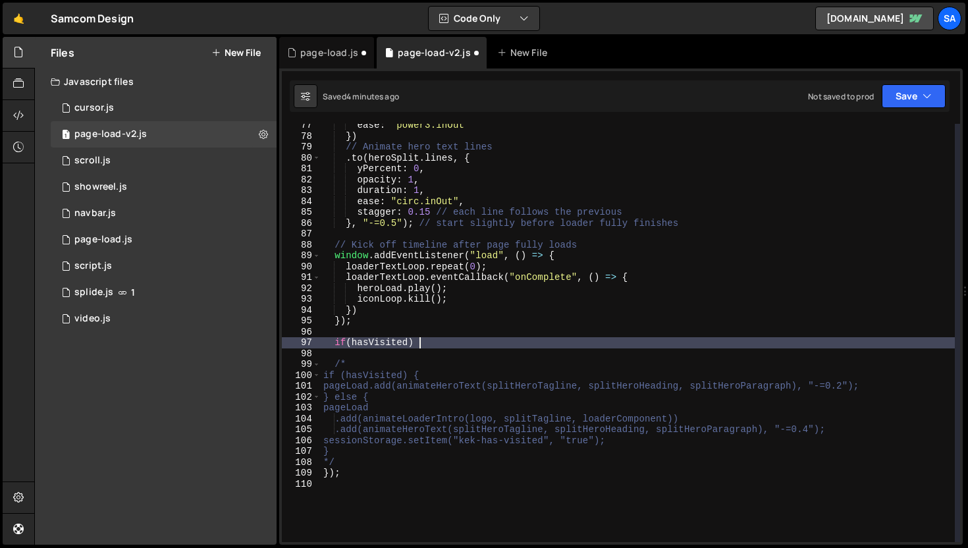
type textarea "if(hasVisited) {)"
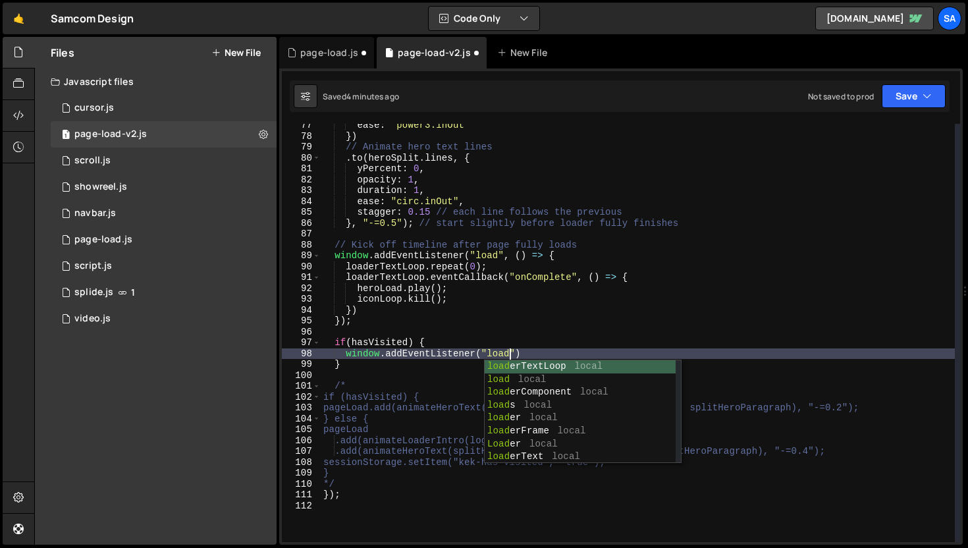
scroll to position [0, 13]
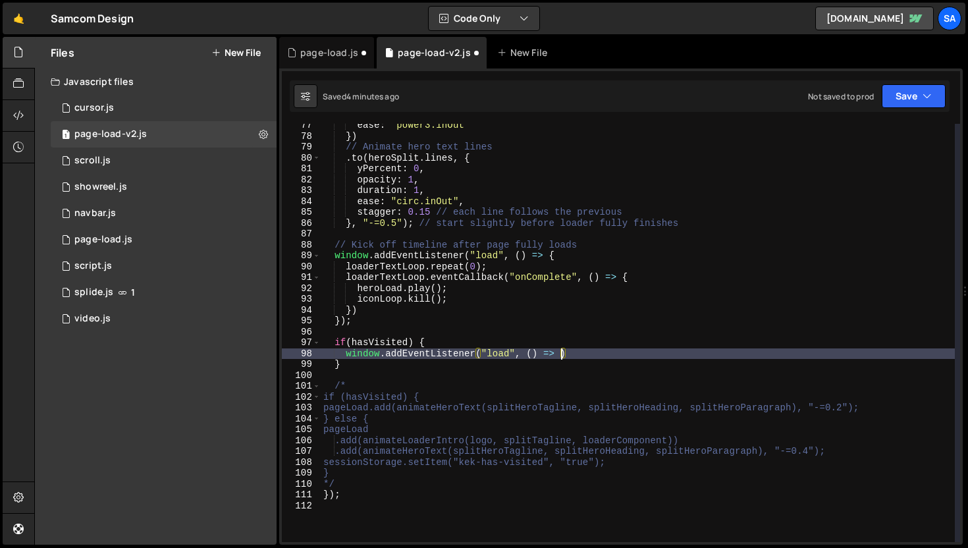
type textarea "window.addEventListener("load", () => {")"
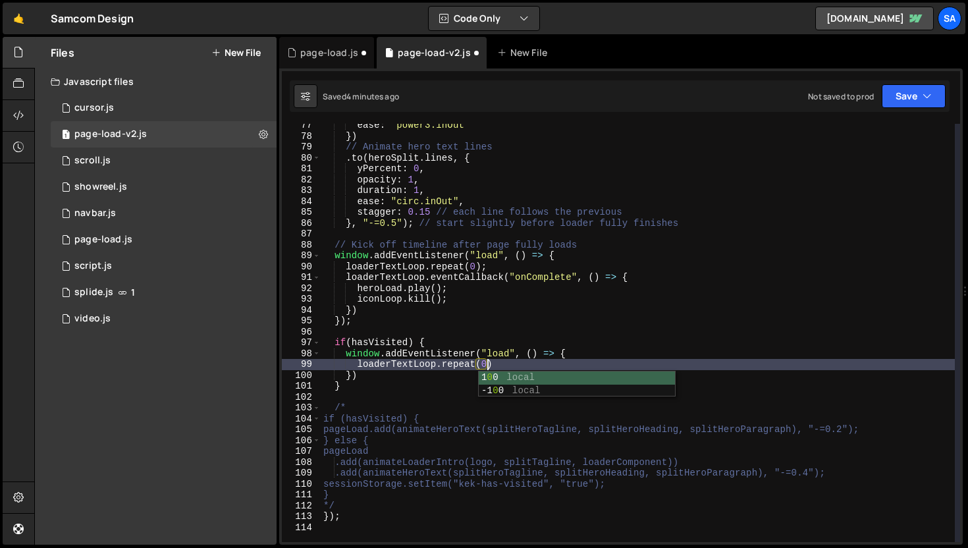
scroll to position [0, 11]
type textarea "loaderTextLoop.repeat(0);"
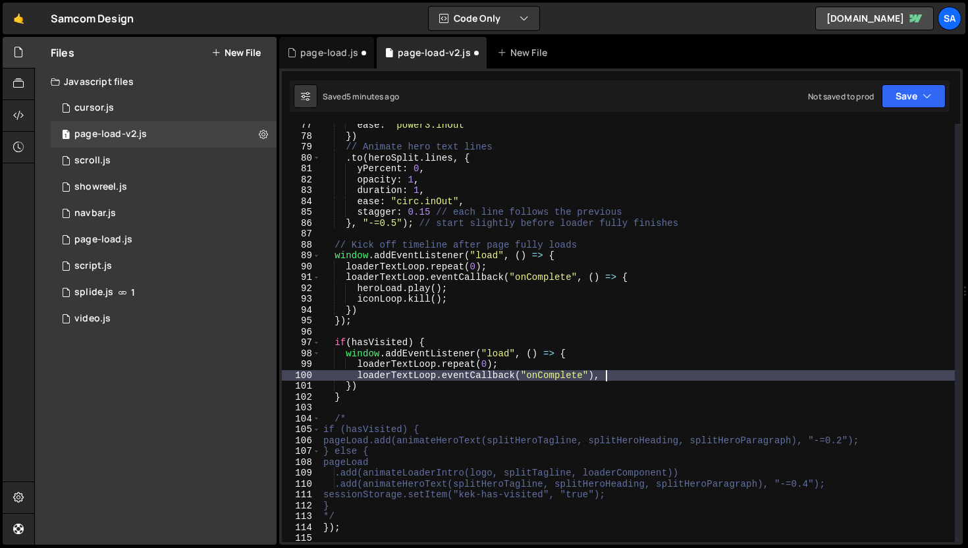
scroll to position [0, 19]
type textarea "loaderTextLoop.eventCallback("onComplete"), () => {")"
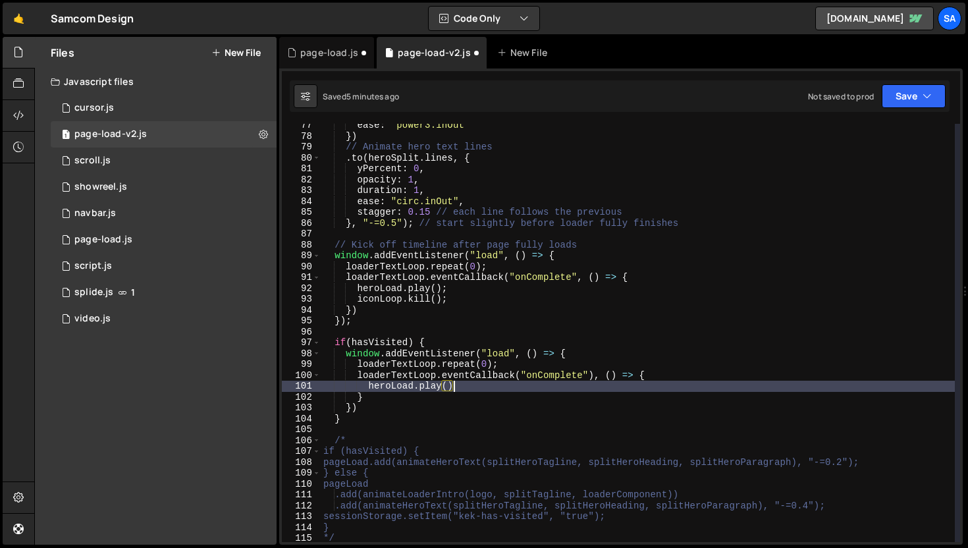
type textarea "[DOMAIN_NAME]();"
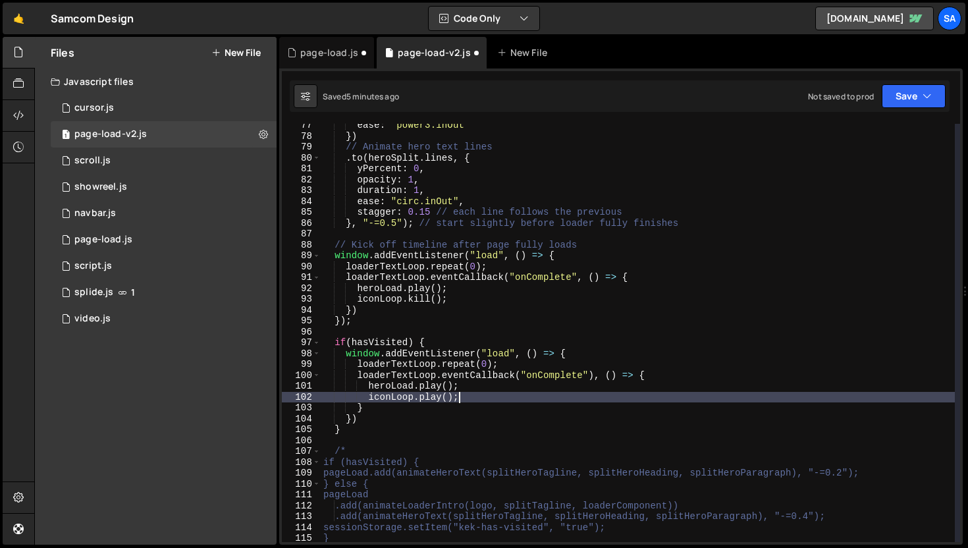
scroll to position [0, 2]
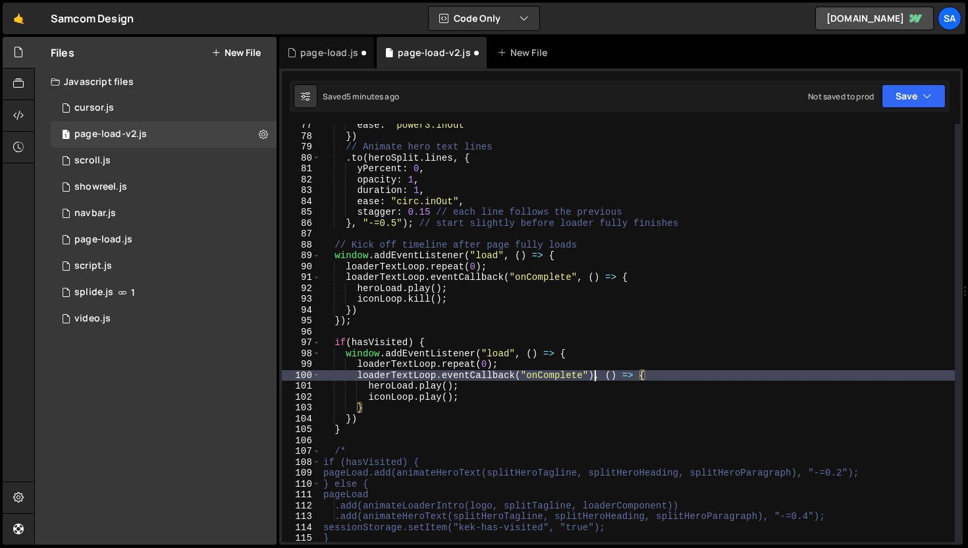
click at [594, 375] on div "ease : "power3.inOut" }) // Animate hero text lines . to ( heroSplit . lines , …" at bounding box center [638, 340] width 634 height 440
click at [406, 410] on div "ease : "power3.inOut" }) // Animate hero text lines . to ( heroSplit . lines , …" at bounding box center [638, 340] width 634 height 440
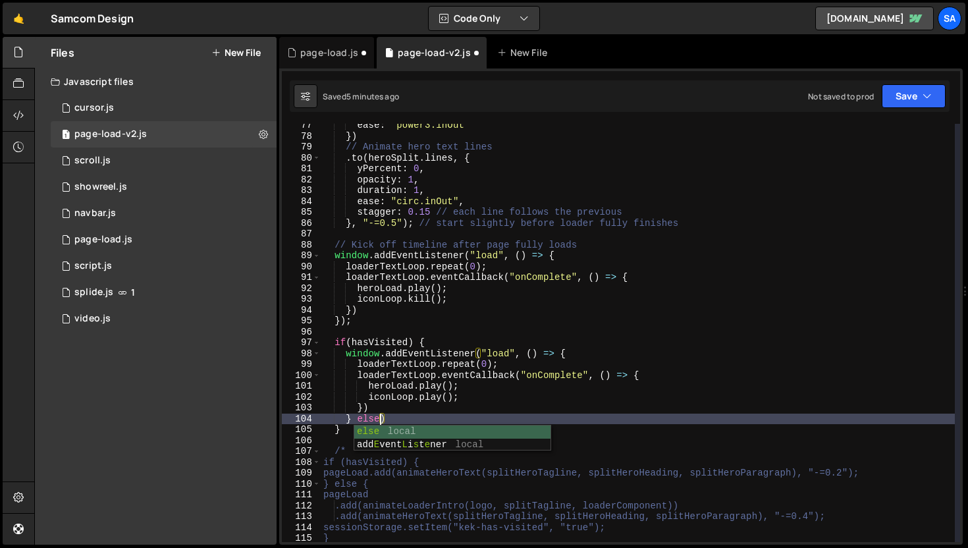
scroll to position [0, 4]
type textarea "} else {)"
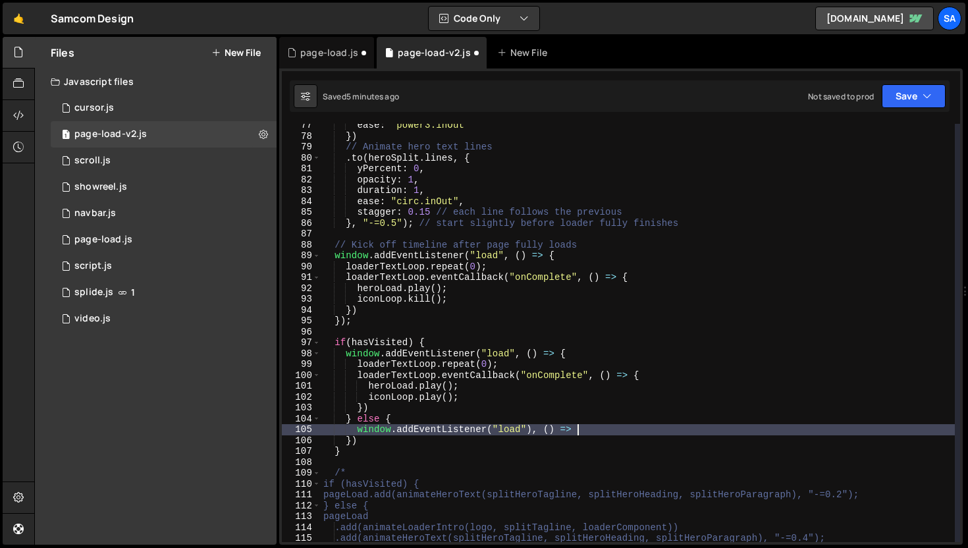
type textarea "window.addEventListener("load"), () => {"
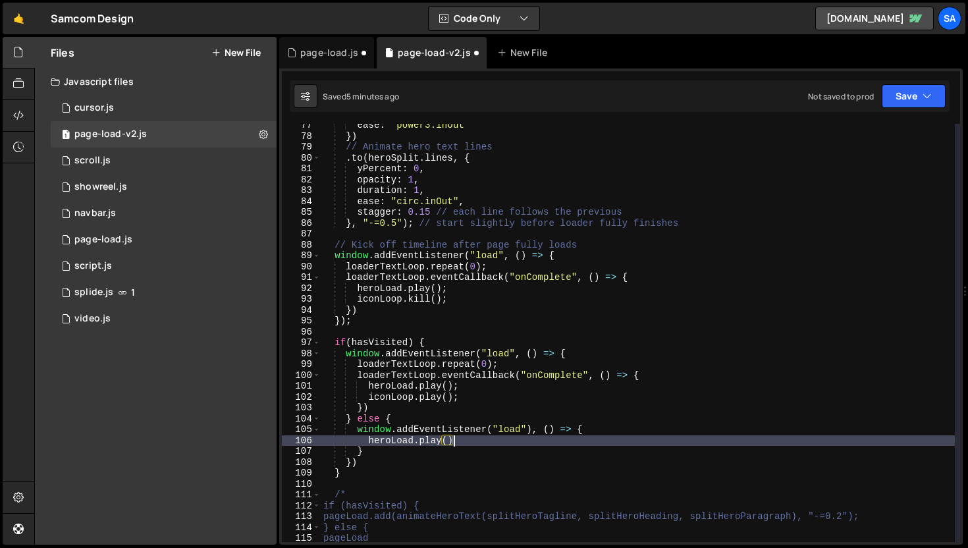
scroll to position [0, 9]
click at [465, 400] on div "ease : "power3.inOut" }) // Animate hero text lines . to ( heroSplit . lines , …" at bounding box center [638, 340] width 634 height 440
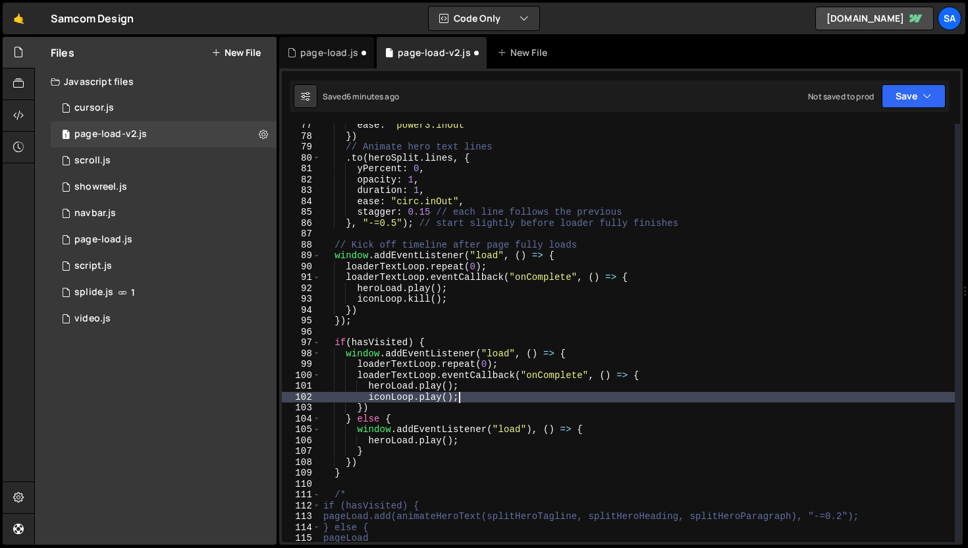
click at [441, 400] on div "ease : "power3.inOut" }) // Animate hero text lines . to ( heroSplit . lines , …" at bounding box center [638, 340] width 634 height 440
click at [520, 408] on div "ease : "power3.inOut" }) // Animate hero text lines . to ( heroSplit . lines , …" at bounding box center [638, 340] width 634 height 440
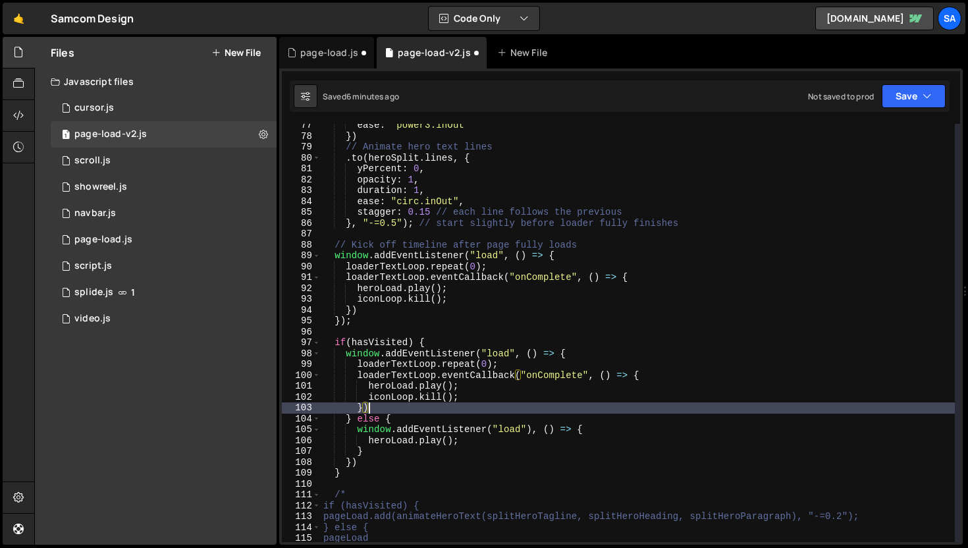
scroll to position [0, 3]
click at [488, 432] on div "ease : "power3.inOut" }) // Animate hero text lines . to ( heroSplit . lines , …" at bounding box center [638, 340] width 634 height 440
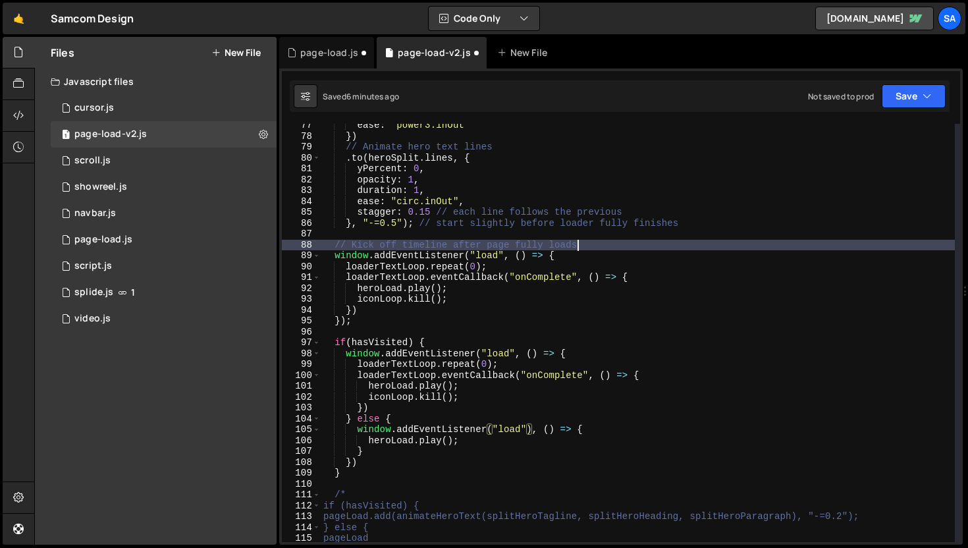
click at [611, 244] on div "ease : "power3.inOut" }) // Animate hero text lines . to ( heroSplit . lines , …" at bounding box center [638, 340] width 634 height 440
type textarea "// Kick off timeline after page fully loads"
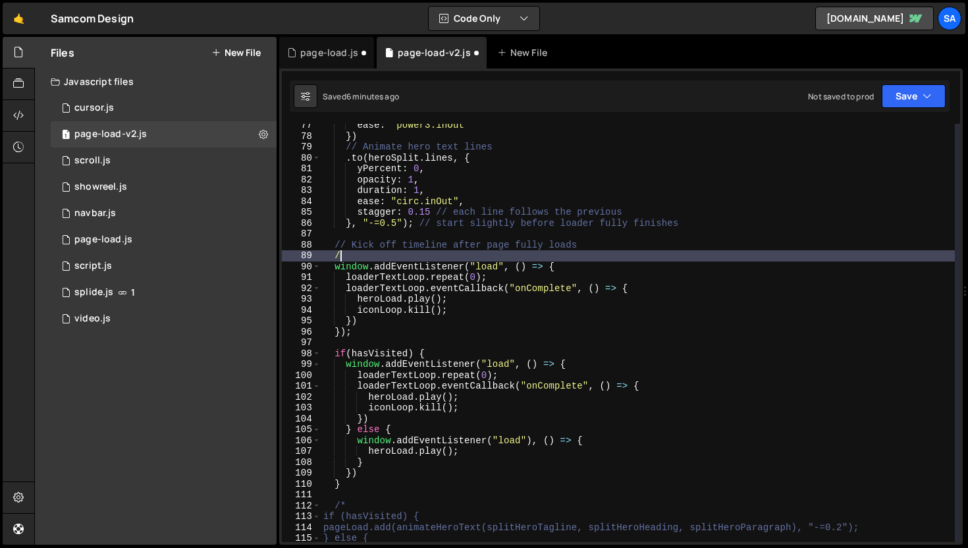
scroll to position [0, 1]
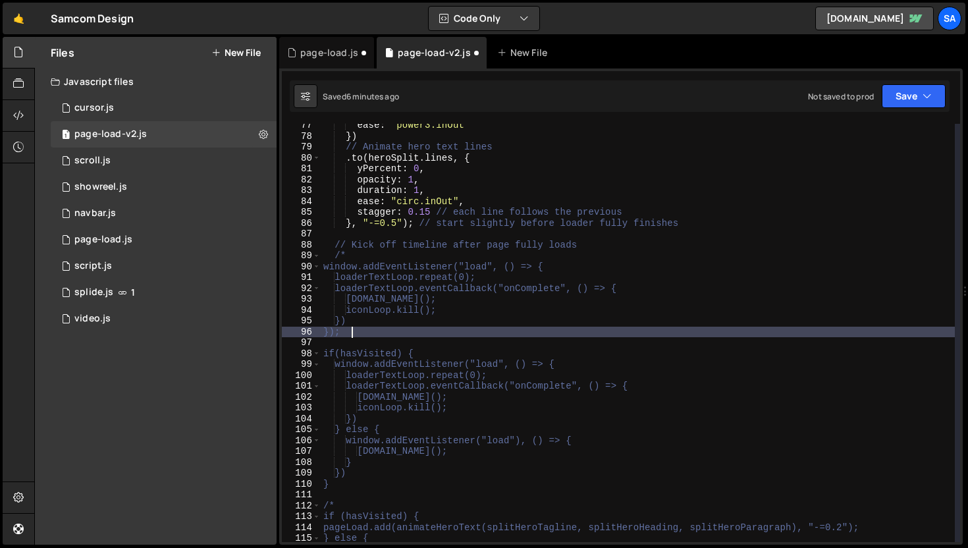
click at [391, 333] on div "ease : "power3.inOut" }) // Animate hero text lines . to ( heroSplit . lines , …" at bounding box center [638, 340] width 634 height 440
type textarea "});"
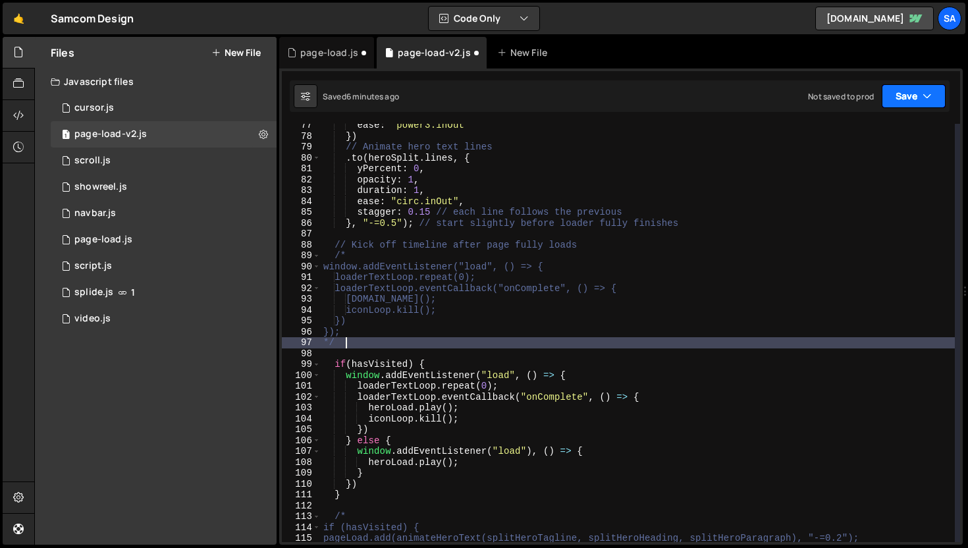
click at [902, 89] on button "Save" at bounding box center [914, 96] width 64 height 24
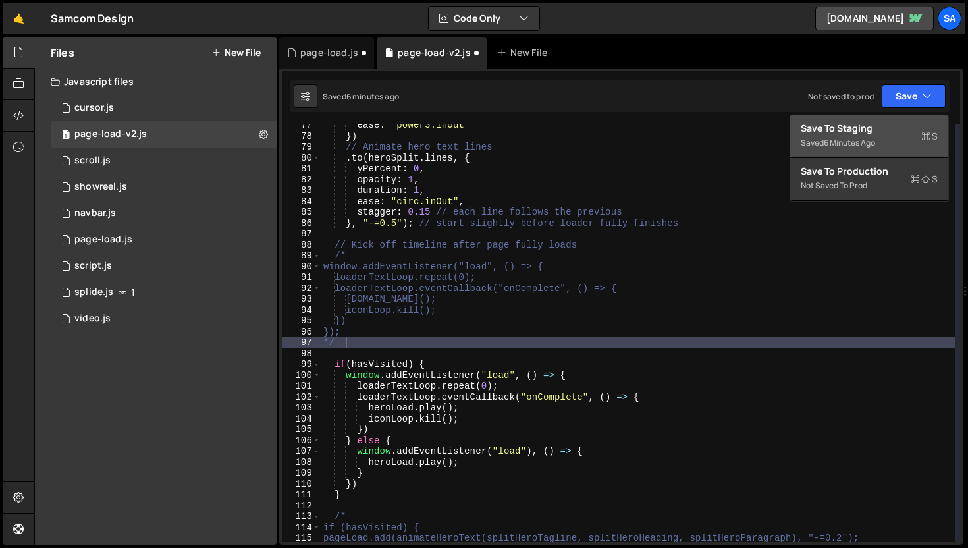
click at [865, 127] on div "Save to Staging S" at bounding box center [869, 128] width 137 height 13
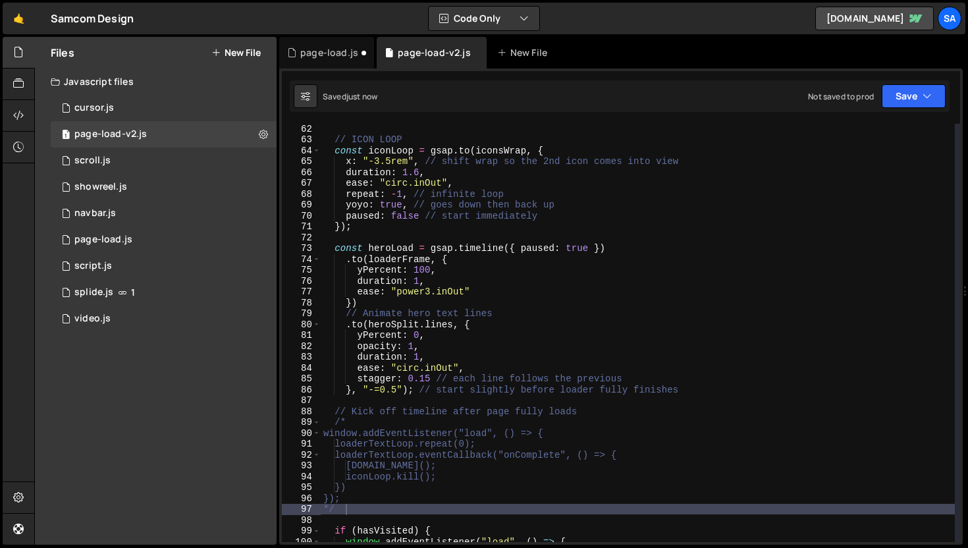
scroll to position [654, 0]
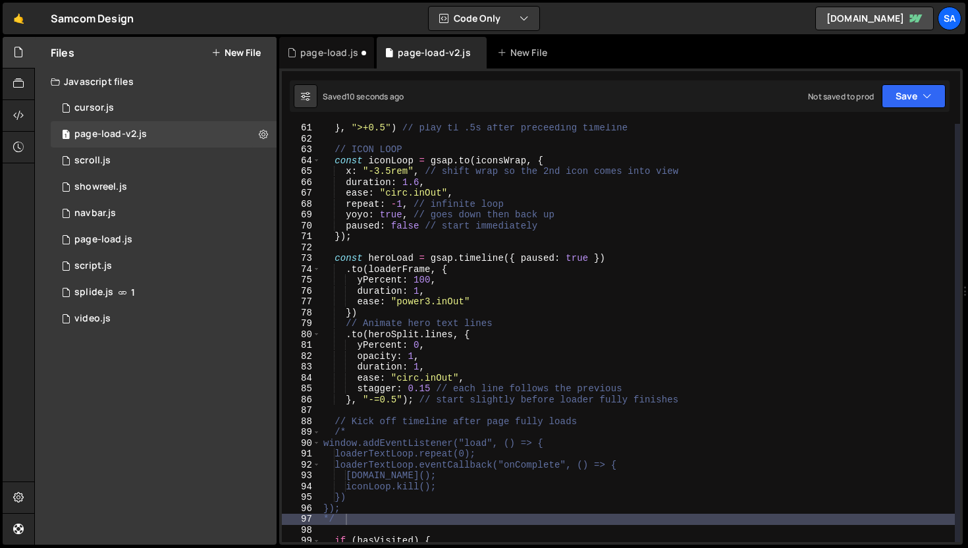
type textarea "ease: "power3.inOut""
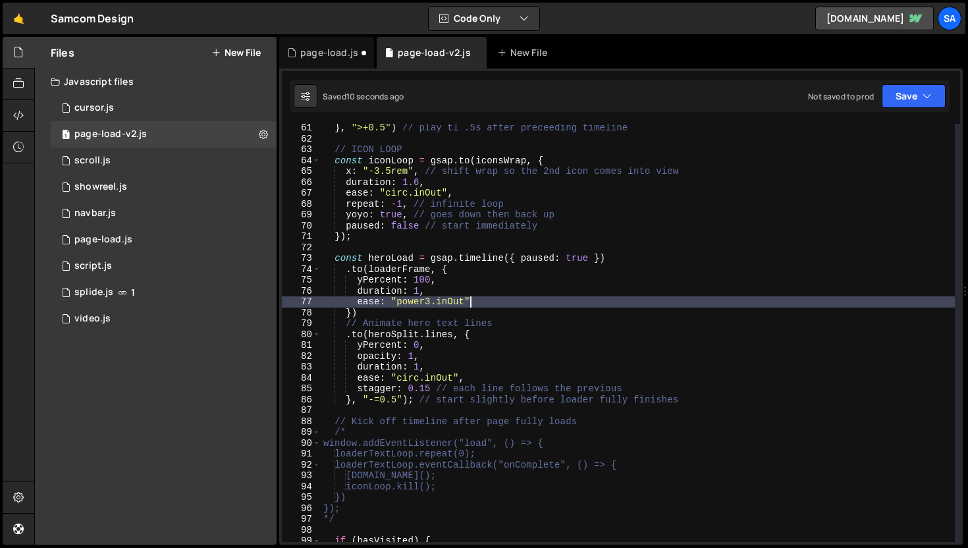
click at [534, 302] on div "} , ">+0.5" ) // play tl .5s after preceeding timeline // ICON LOOP const iconL…" at bounding box center [638, 343] width 634 height 440
click at [495, 300] on div "} , ">+0.5" ) // play tl .5s after preceeding timeline // ICON LOOP const iconL…" at bounding box center [638, 343] width 634 height 440
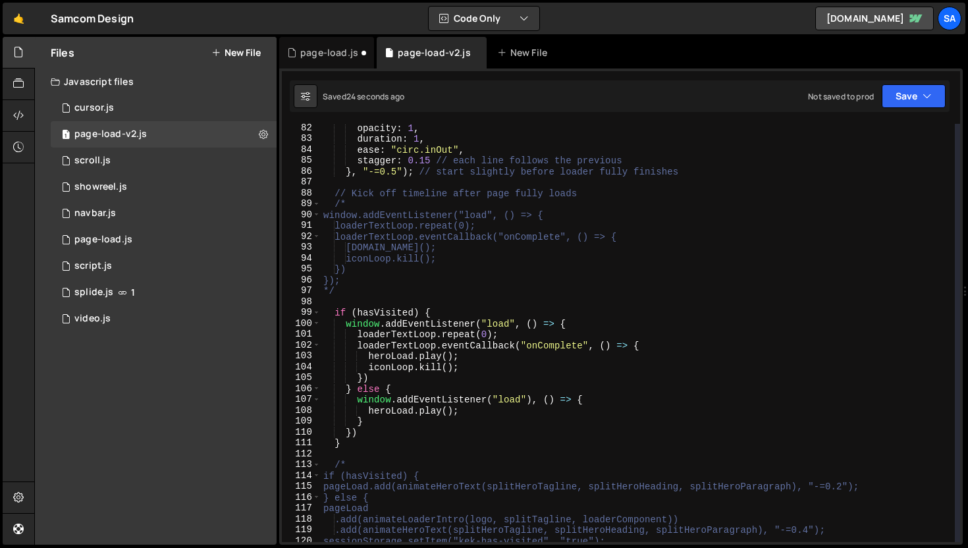
scroll to position [882, 0]
click at [134, 181] on div "1 showreel.js 0" at bounding box center [164, 187] width 226 height 26
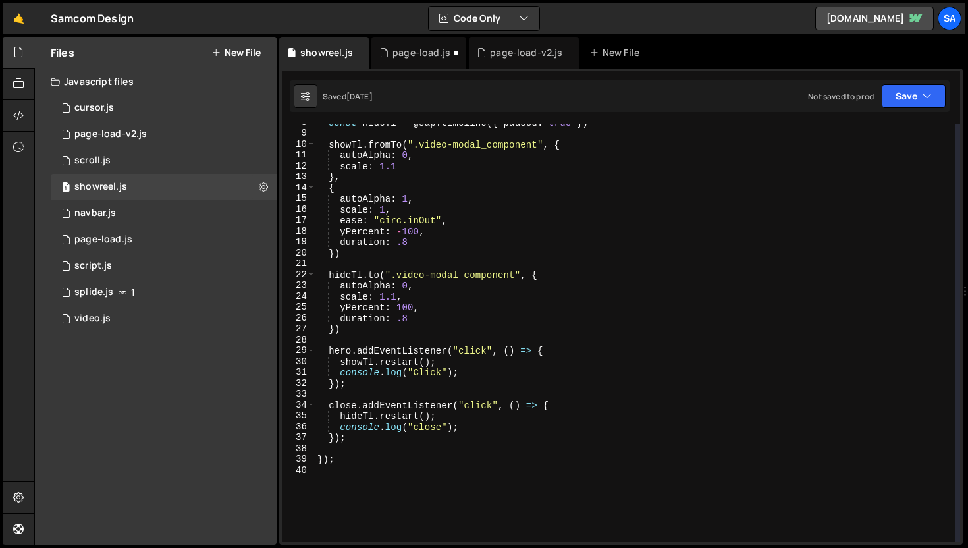
scroll to position [107, 0]
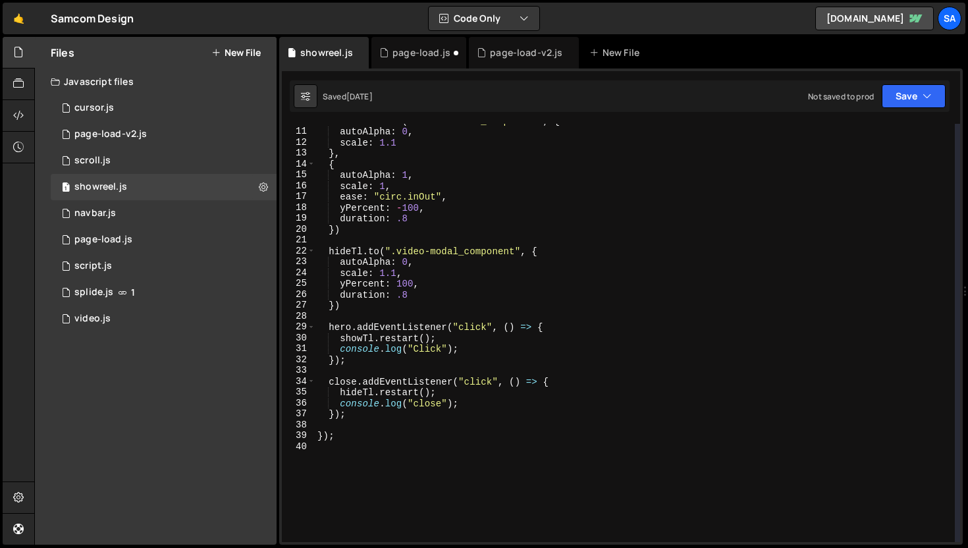
click at [453, 335] on div "showTl . fromTo ( ".video-modal_component" , { autoAlpha : 0 , scale : 1.1 } , …" at bounding box center [635, 335] width 640 height 440
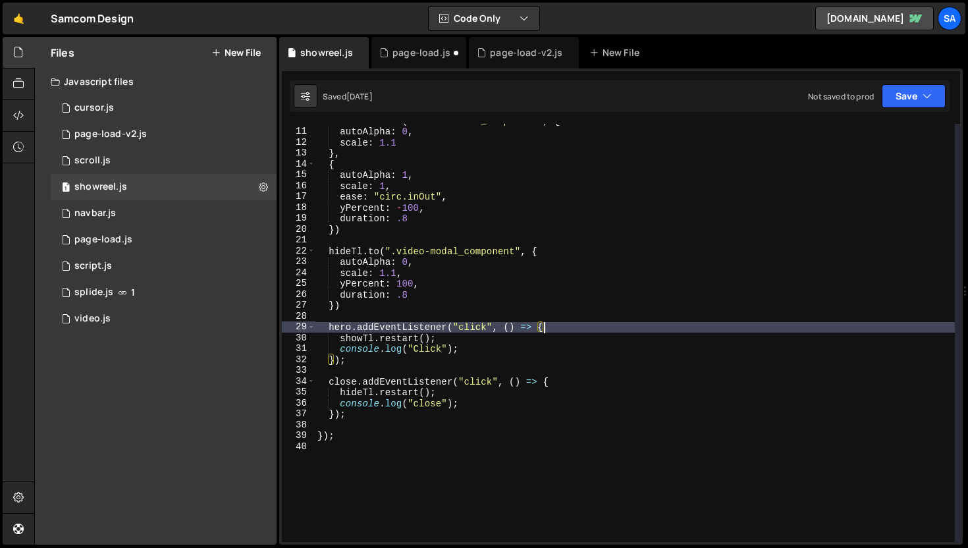
click at [632, 325] on div "showTl . fromTo ( ".video-modal_component" , { autoAlpha : 0 , scale : 1.1 } , …" at bounding box center [635, 335] width 640 height 440
click at [557, 342] on div "showTl . fromTo ( ".video-modal_component" , { autoAlpha : 0 , scale : 1.1 } , …" at bounding box center [635, 335] width 640 height 440
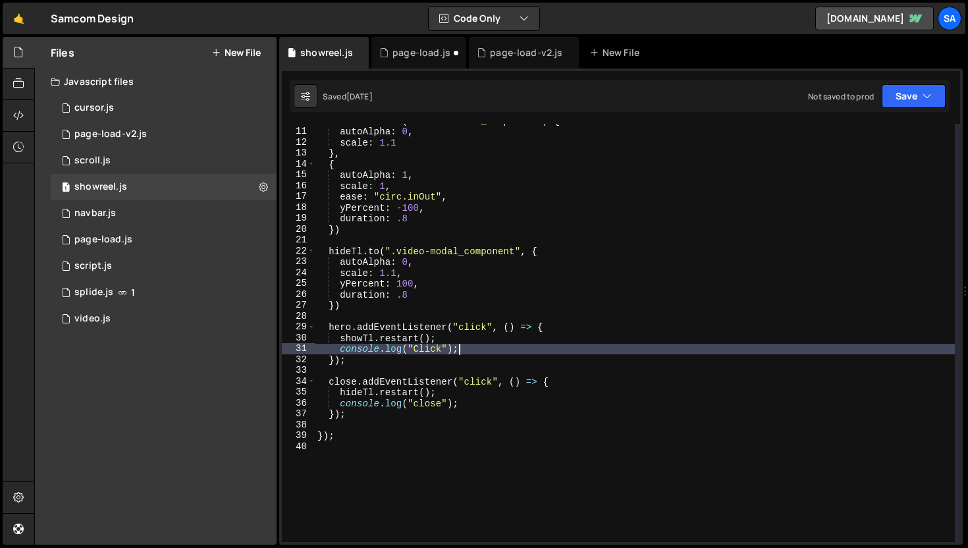
click at [523, 349] on div "showTl . fromTo ( ".video-modal_component" , { autoAlpha : 0 , scale : 1.1 } , …" at bounding box center [635, 335] width 640 height 440
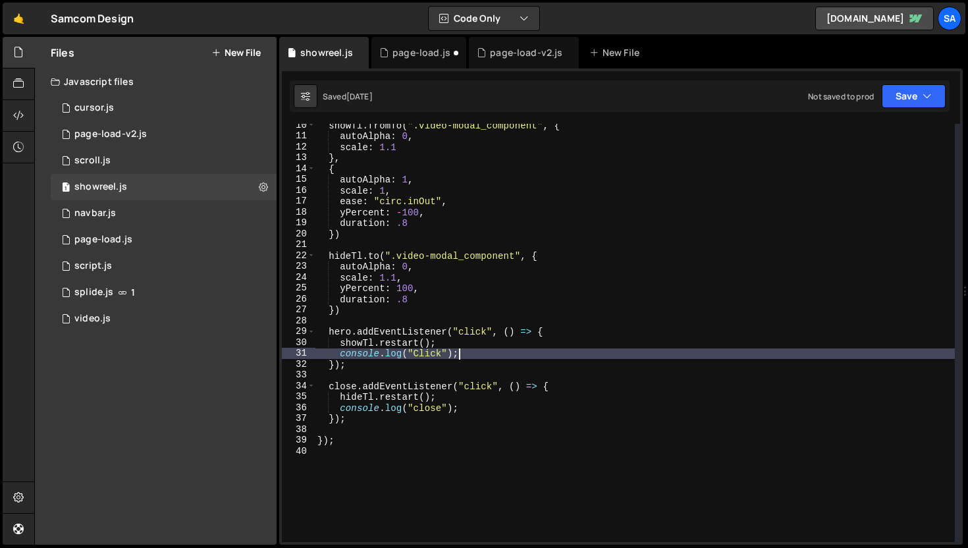
scroll to position [0, 0]
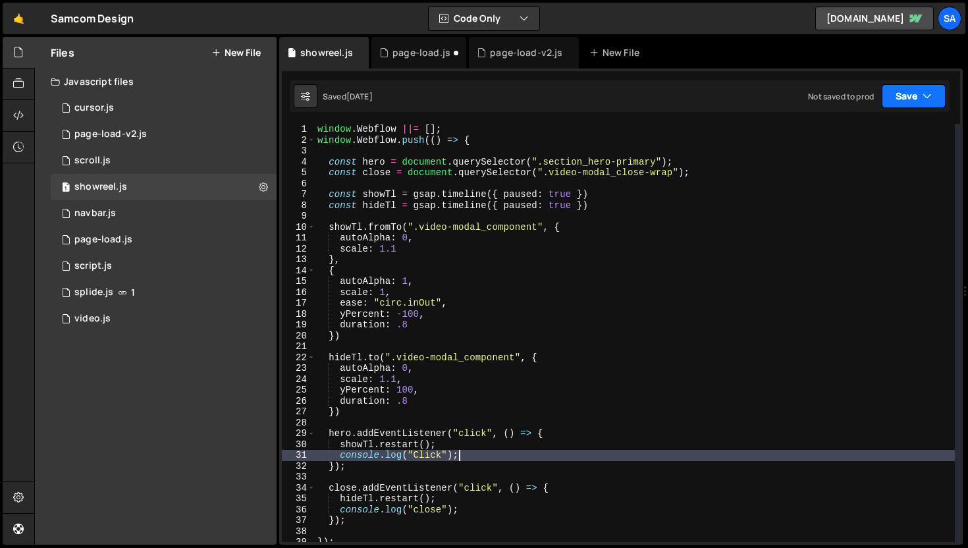
click at [934, 92] on button "Save" at bounding box center [914, 96] width 64 height 24
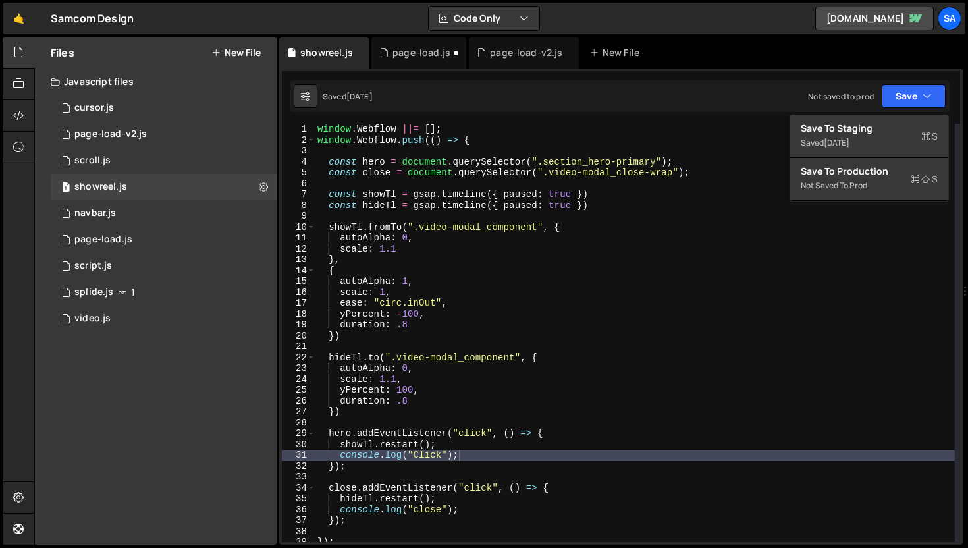
type textarea "window.Webflow ||= [];"
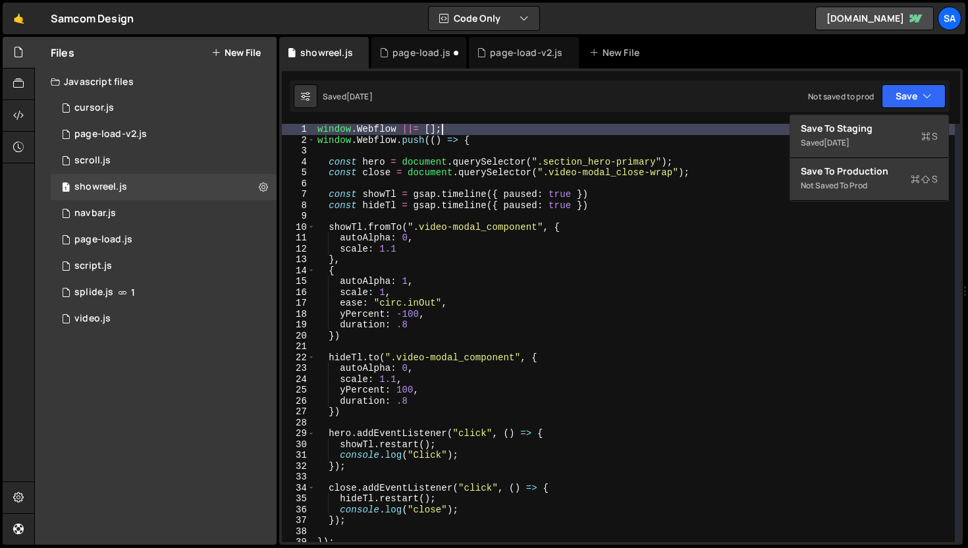
click at [673, 126] on div "window . Webflow ||= [ ] ; window . Webflow . push (( ) => { const hero = docum…" at bounding box center [635, 344] width 640 height 440
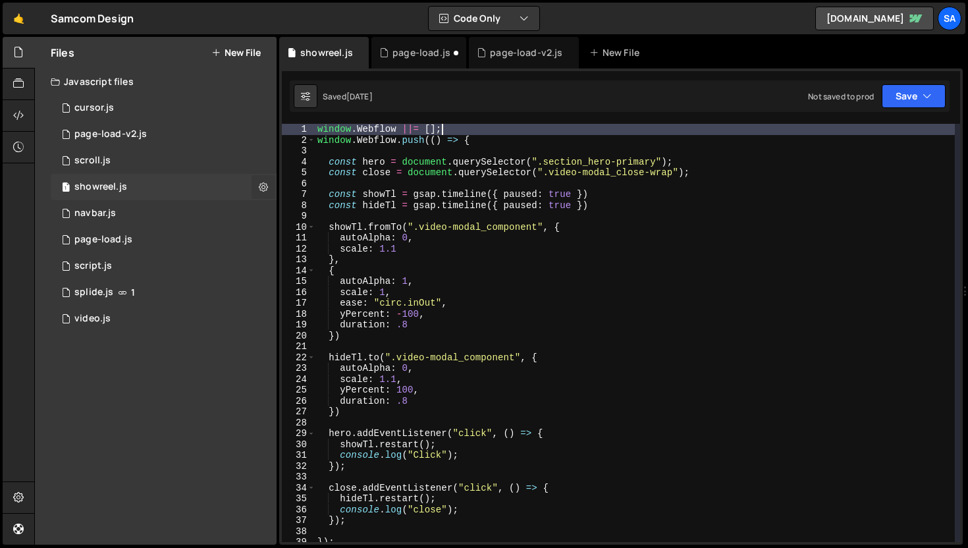
click at [264, 189] on icon at bounding box center [263, 187] width 9 height 13
type input "showreel"
radio input "true"
checkbox input "true"
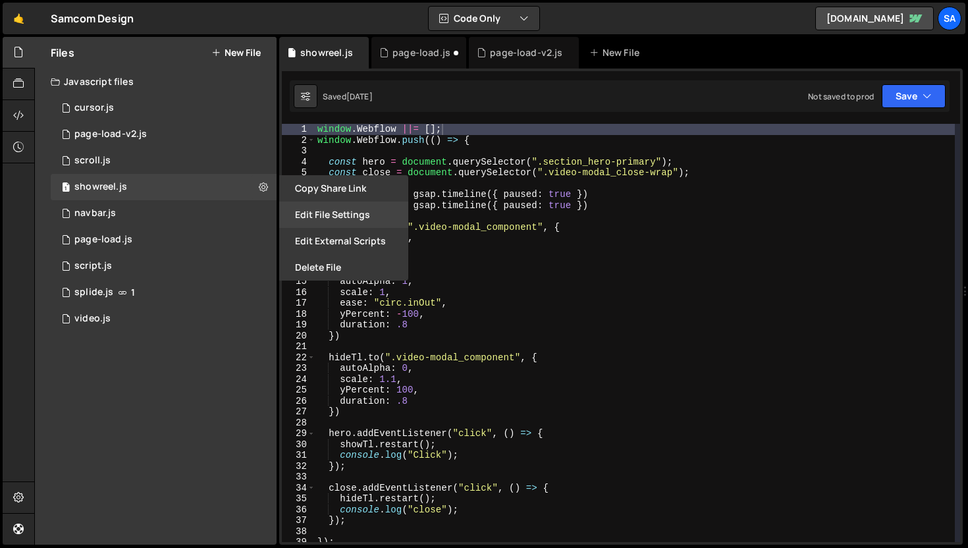
click at [354, 212] on button "Edit File Settings" at bounding box center [343, 215] width 129 height 26
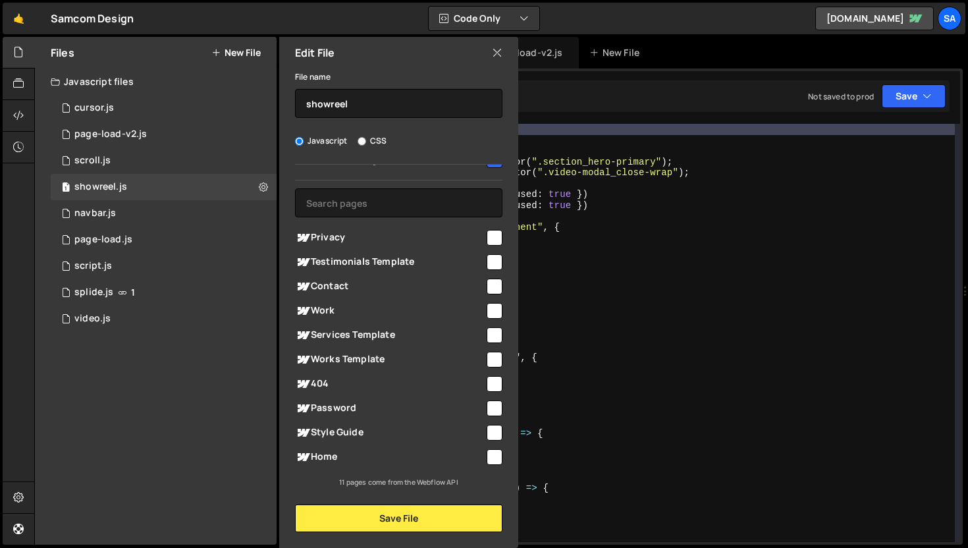
scroll to position [17, 0]
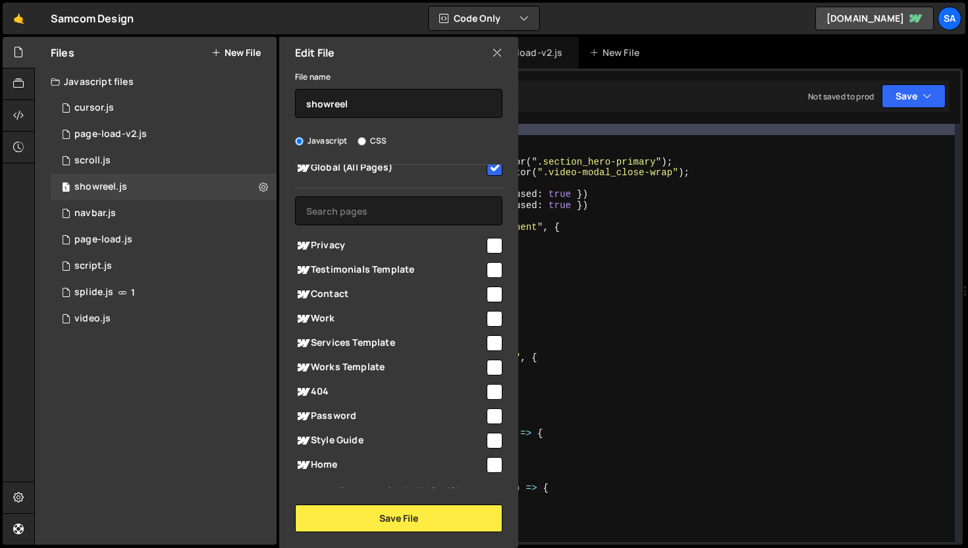
click at [488, 470] on input "checkbox" at bounding box center [495, 465] width 16 height 16
checkbox input "true"
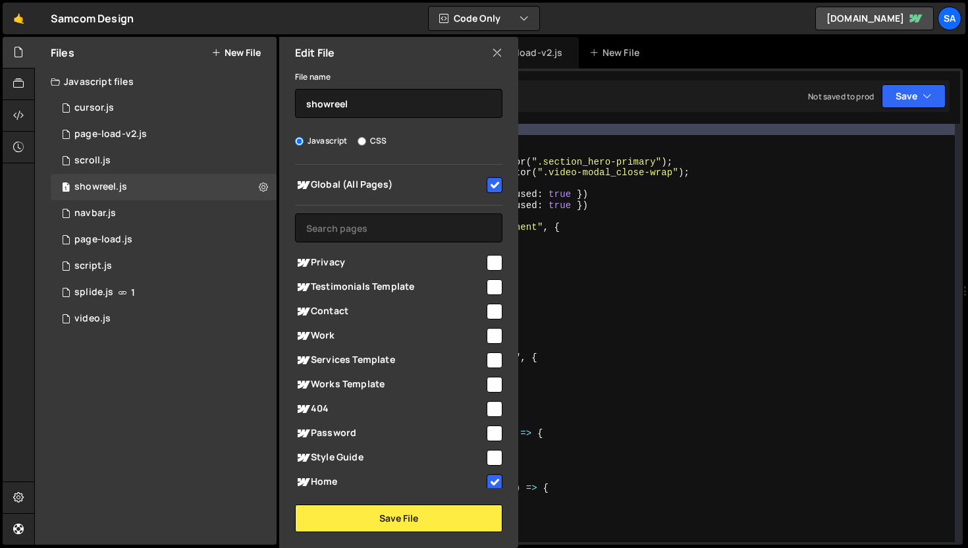
click at [487, 183] on input "checkbox" at bounding box center [495, 185] width 16 height 16
checkbox input "false"
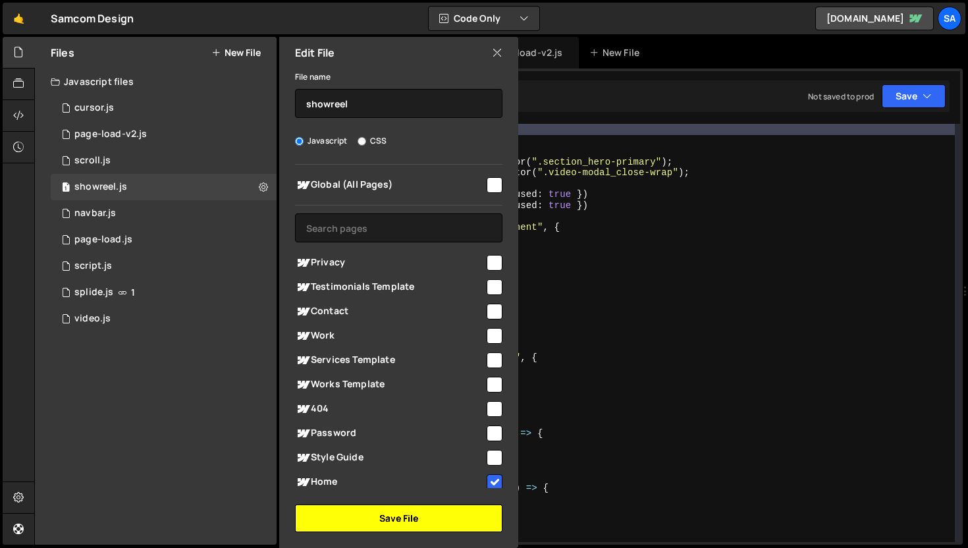
click at [439, 526] on button "Save File" at bounding box center [399, 519] width 208 height 28
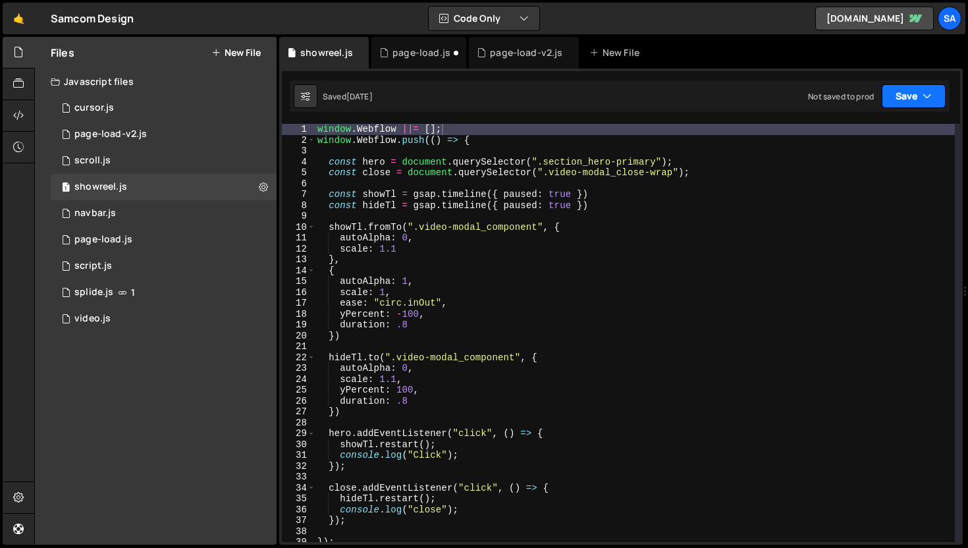
click at [903, 104] on button "Save" at bounding box center [914, 96] width 64 height 24
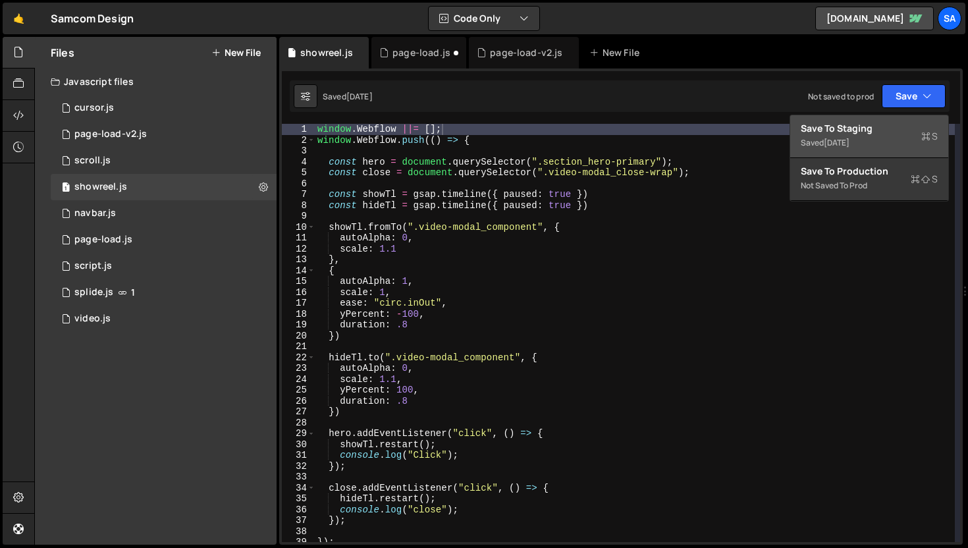
click at [864, 134] on div "Save to Staging S" at bounding box center [869, 128] width 137 height 13
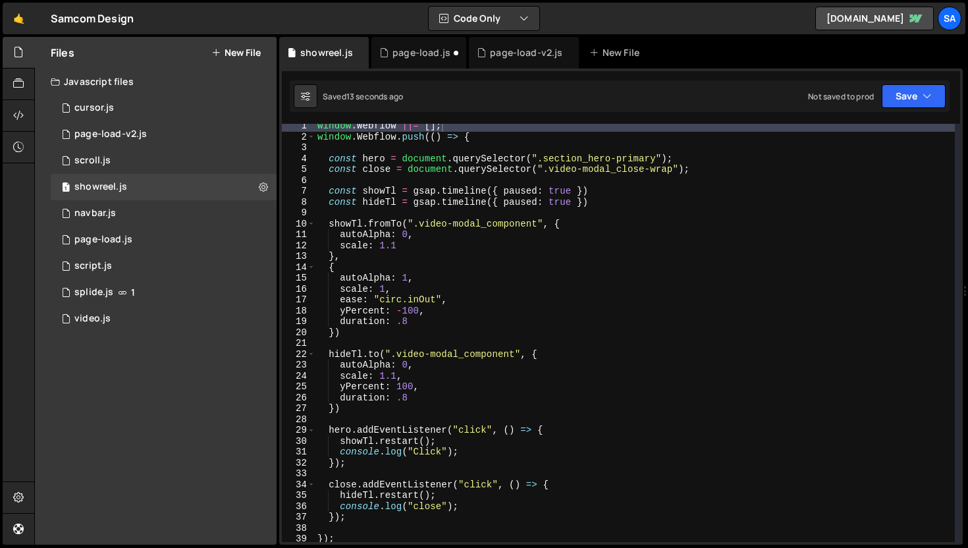
scroll to position [3, 0]
click at [131, 142] on div "1 page-load-v2.js 0" at bounding box center [164, 134] width 226 height 26
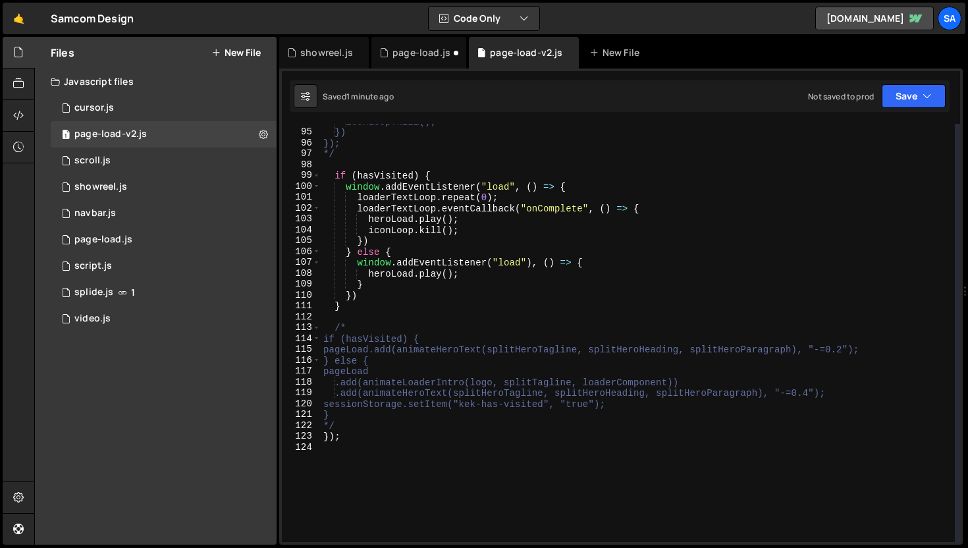
scroll to position [868, 0]
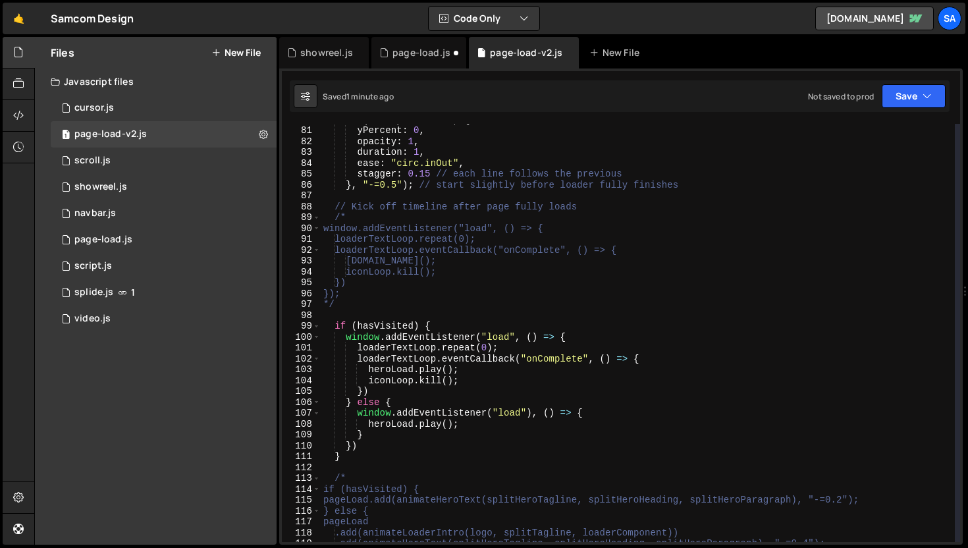
click at [426, 391] on div ". to ( heroSplit . lines , { yPercent : 0 , opacity : 1 , duration : 1 , ease :…" at bounding box center [638, 334] width 634 height 440
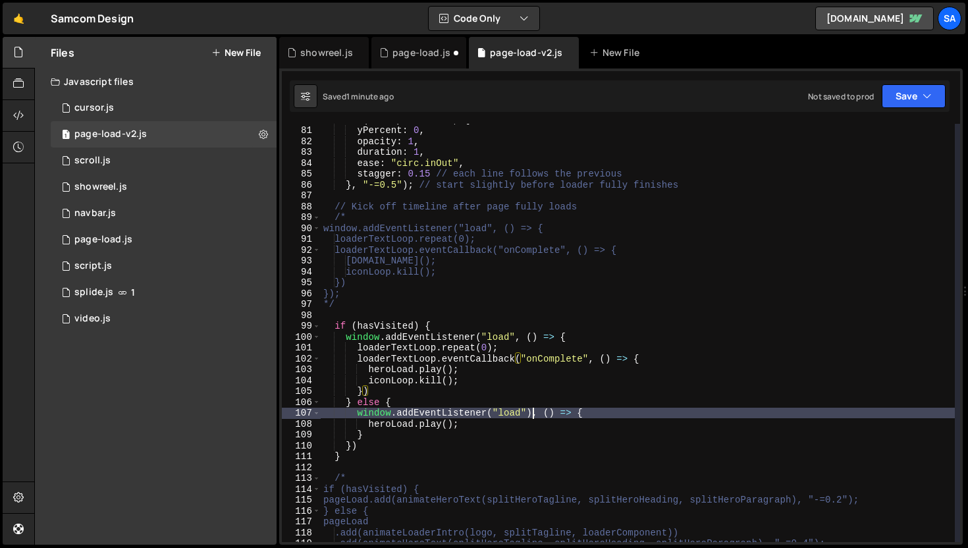
click at [532, 414] on div ". to ( heroSplit . lines , { yPercent : 0 , opacity : 1 , duration : 1 , ease :…" at bounding box center [638, 334] width 634 height 440
click at [406, 441] on div ". to ( heroSplit . lines , { yPercent : 0 , opacity : 1 , duration : 1 , ease :…" at bounding box center [638, 334] width 634 height 440
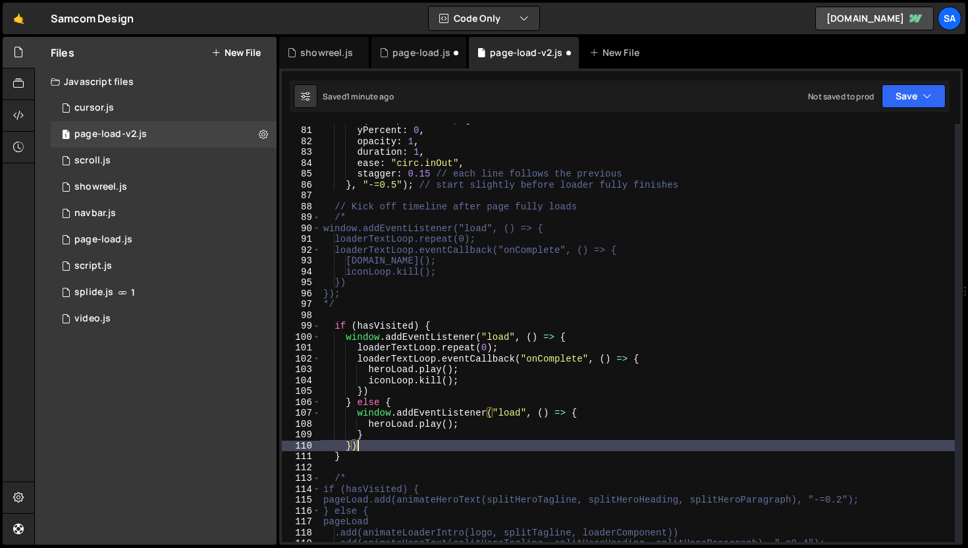
click at [406, 438] on div ". to ( heroSplit . lines , { yPercent : 0 , opacity : 1 , duration : 1 , ease :…" at bounding box center [638, 334] width 634 height 440
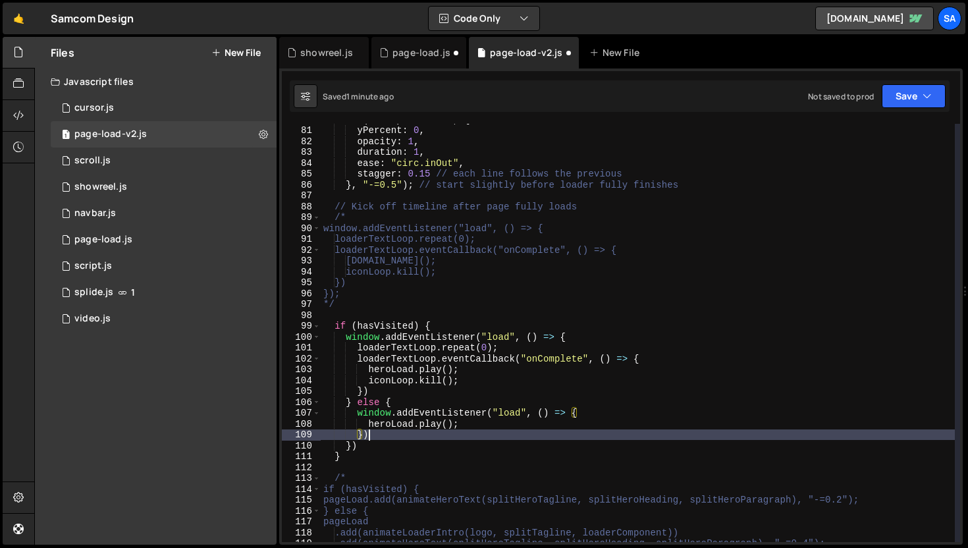
scroll to position [0, 2]
click at [917, 101] on button "Save" at bounding box center [914, 96] width 64 height 24
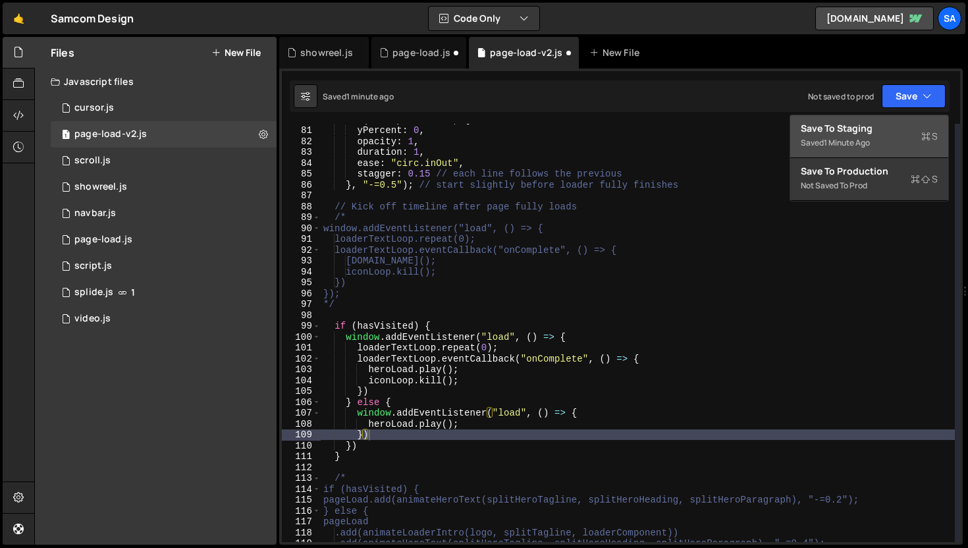
click at [880, 138] on div "Saved 1 minute ago" at bounding box center [869, 143] width 137 height 16
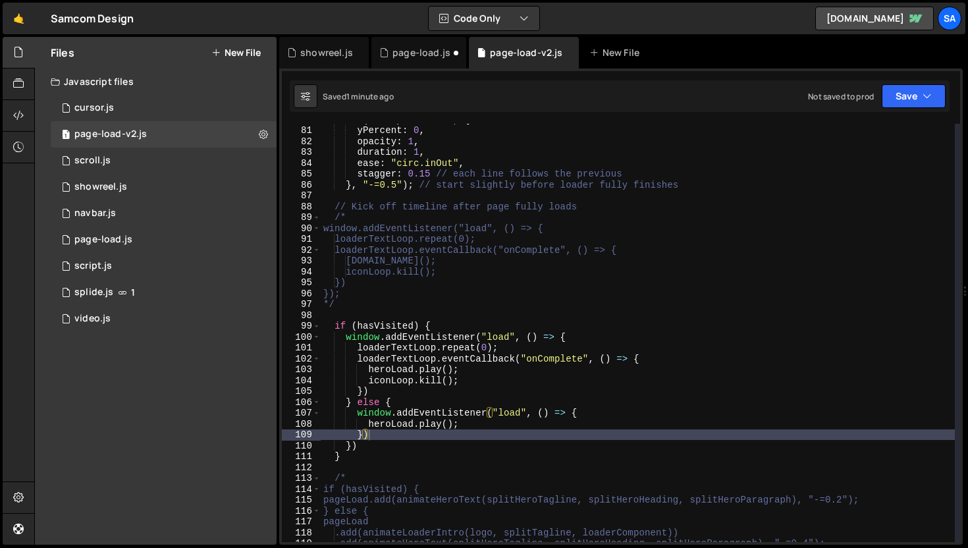
click at [395, 451] on div ". to ( heroSplit . lines , { yPercent : 0 , opacity : 1 , duration : 1 , ease :…" at bounding box center [638, 334] width 634 height 440
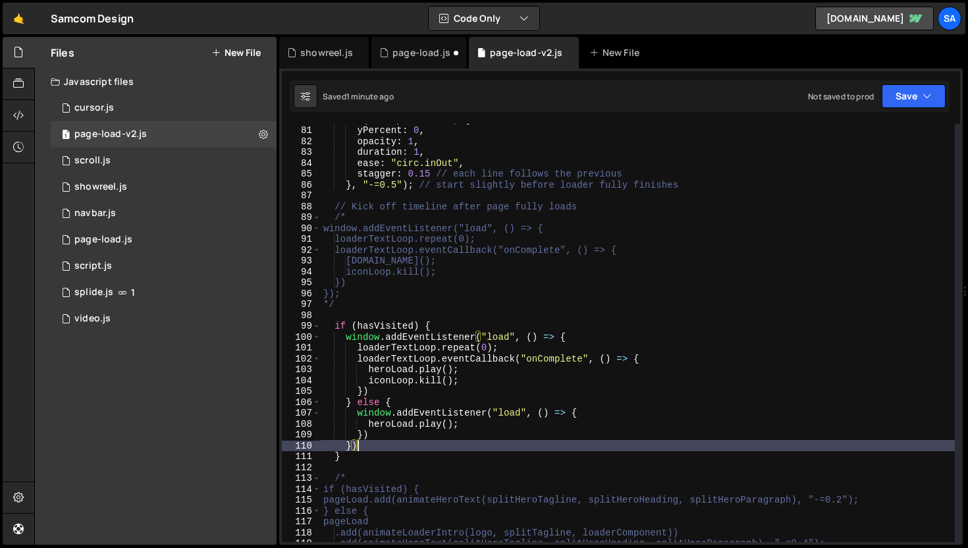
click at [381, 457] on div ". to ( heroSplit . lines , { yPercent : 0 , opacity : 1 , duration : 1 , ease :…" at bounding box center [638, 334] width 634 height 440
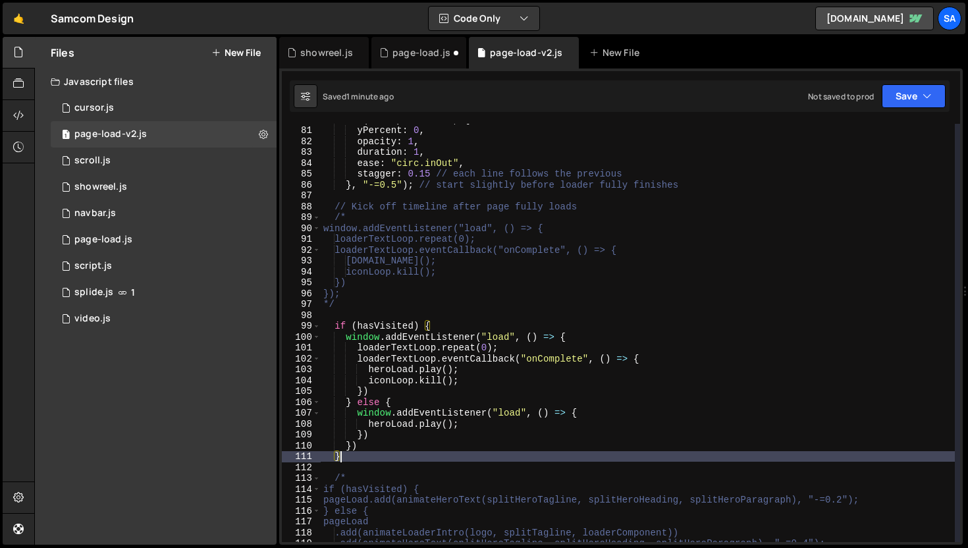
scroll to position [0, 1]
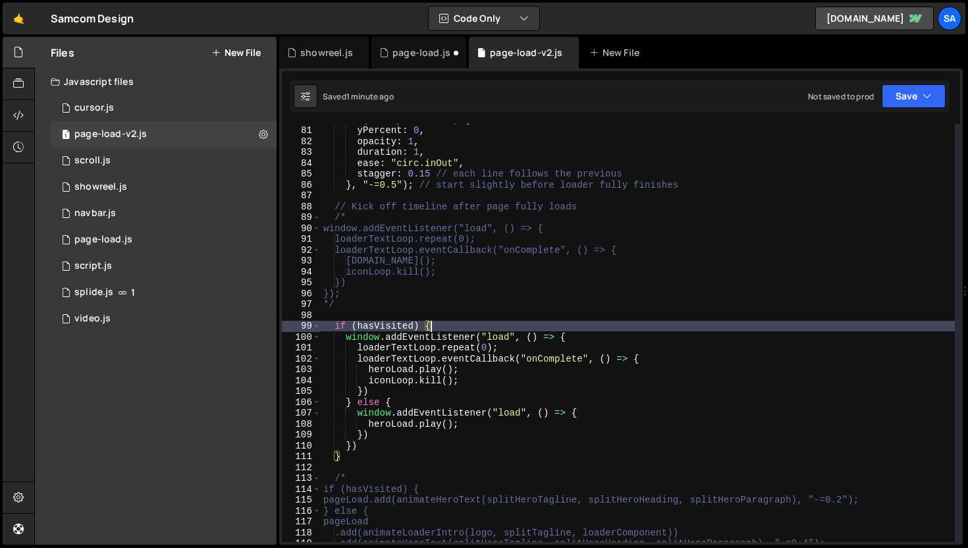
click at [429, 323] on div ". to ( heroSplit . lines , { yPercent : 0 , opacity : 1 , duration : 1 , ease :…" at bounding box center [638, 334] width 634 height 440
click at [480, 335] on div ". to ( heroSplit . lines , { yPercent : 0 , opacity : 1 , duration : 1 , ease :…" at bounding box center [638, 334] width 634 height 440
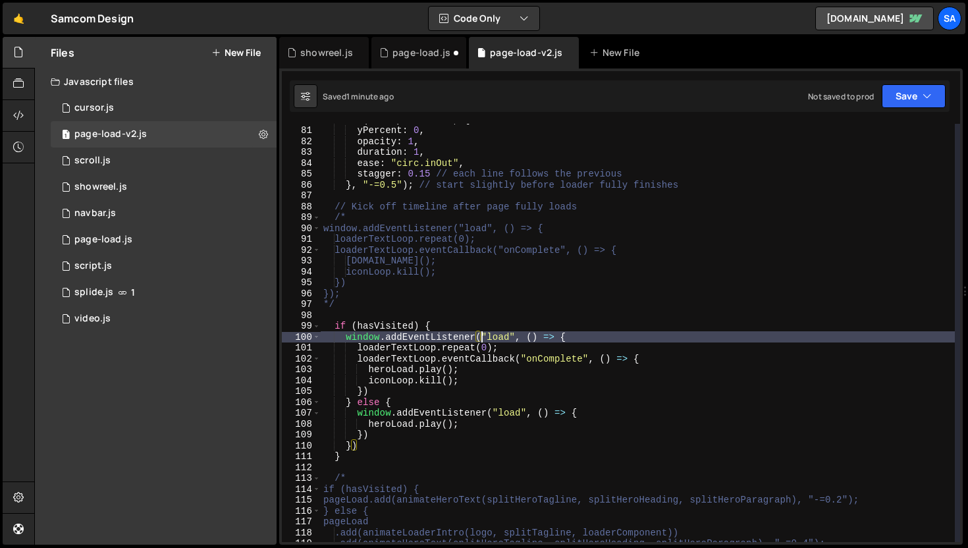
click at [366, 389] on div ". to ( heroSplit . lines , { yPercent : 0 , opacity : 1 , duration : 1 , ease :…" at bounding box center [638, 334] width 634 height 440
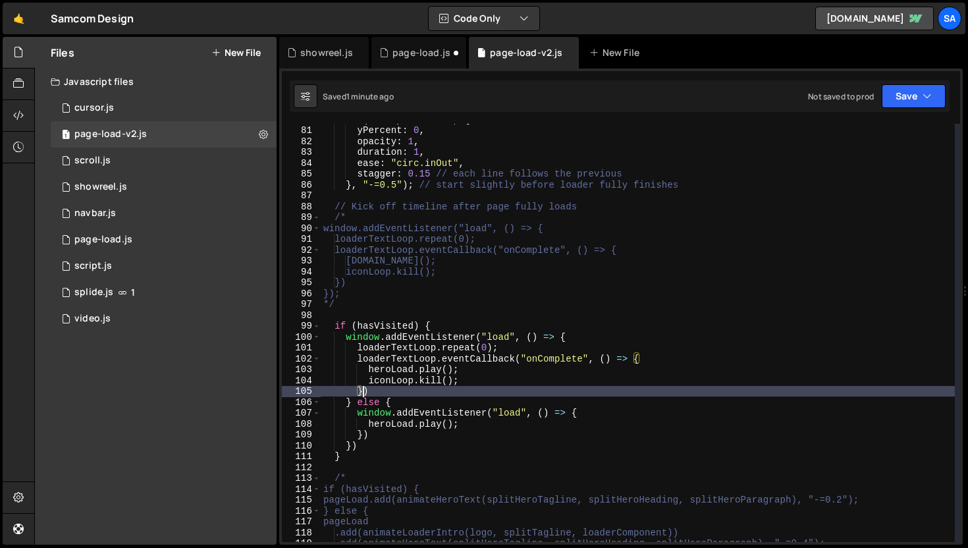
click at [480, 337] on div ". to ( heroSplit . lines , { yPercent : 0 , opacity : 1 , duration : 1 , ease :…" at bounding box center [638, 334] width 634 height 440
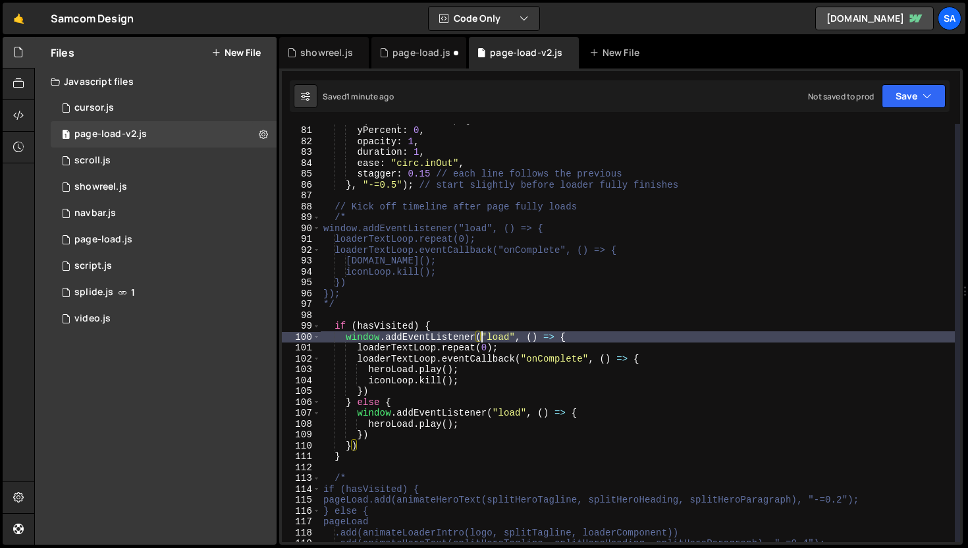
click at [378, 390] on div ". to ( heroSplit . lines , { yPercent : 0 , opacity : 1 , duration : 1 , ease :…" at bounding box center [638, 334] width 634 height 440
type textarea "})"
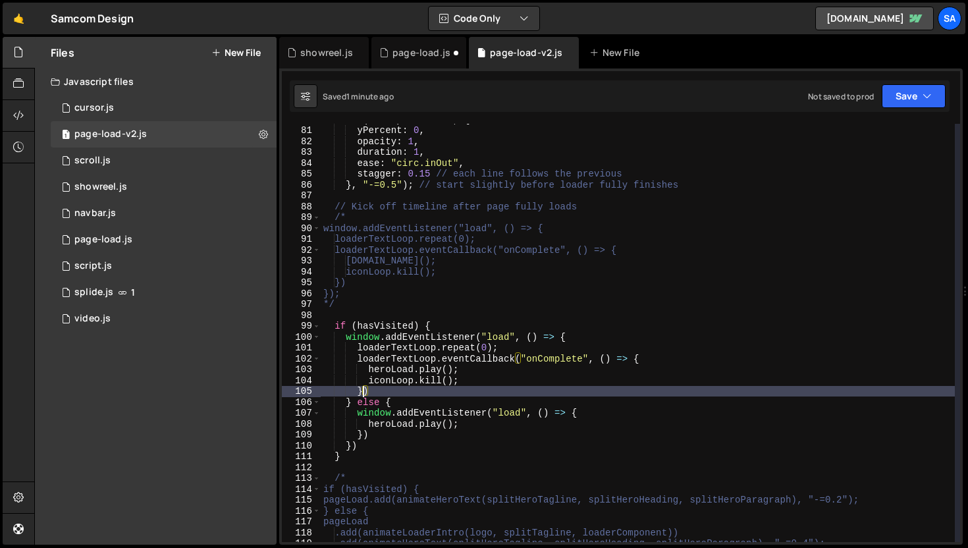
click at [362, 389] on div ". to ( heroSplit . lines , { yPercent : 0 , opacity : 1 , duration : 1 , ease :…" at bounding box center [638, 334] width 634 height 440
click at [359, 391] on div ". to ( heroSplit . lines , { yPercent : 0 , opacity : 1 , duration : 1 , ease :…" at bounding box center [638, 334] width 634 height 440
click at [358, 394] on div ". to ( heroSplit . lines , { yPercent : 0 , opacity : 1 , duration : 1 , ease :…" at bounding box center [638, 334] width 634 height 440
click at [366, 392] on div ". to ( heroSplit . lines , { yPercent : 0 , opacity : 1 , duration : 1 , ease :…" at bounding box center [638, 334] width 634 height 440
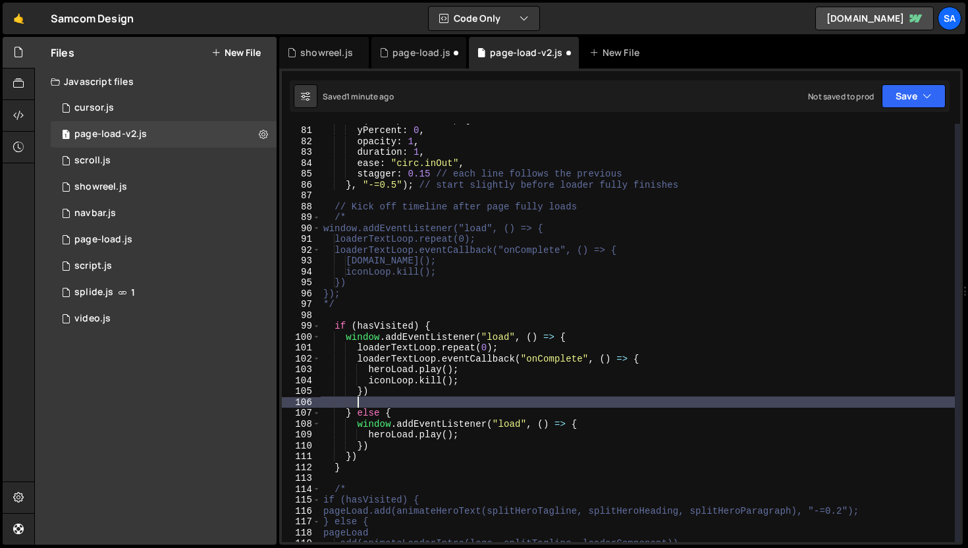
type textarea "}"
click at [491, 424] on div ". to ( heroSplit . lines , { yPercent : 0 , opacity : 1 , duration : 1 , ease :…" at bounding box center [638, 334] width 634 height 440
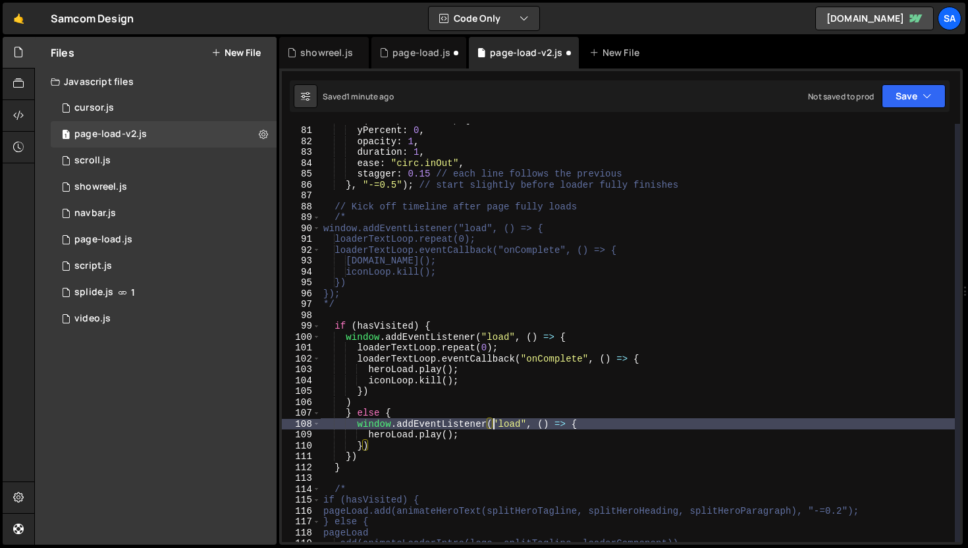
click at [361, 391] on div ". to ( heroSplit . lines , { yPercent : 0 , opacity : 1 , duration : 1 , ease :…" at bounding box center [638, 334] width 634 height 440
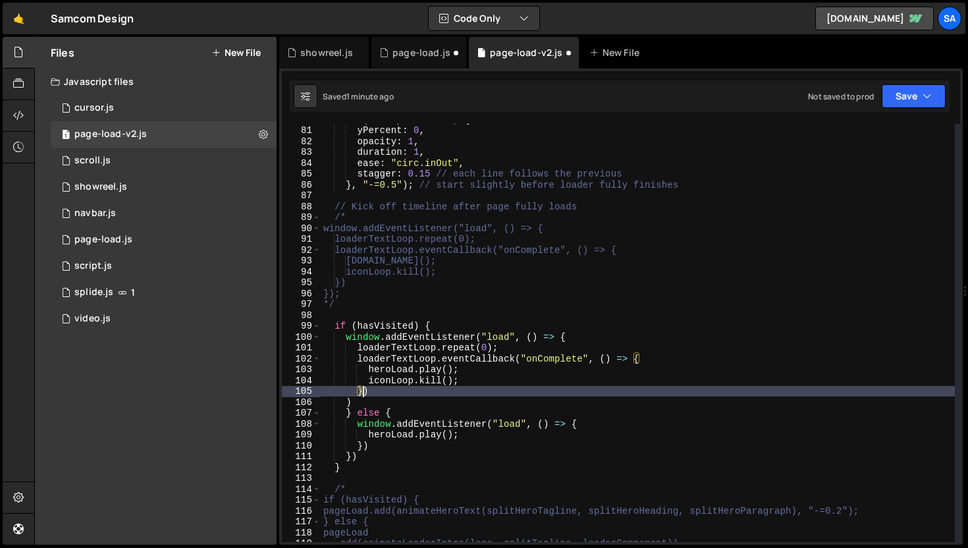
click at [480, 337] on div ". to ( heroSplit . lines , { yPercent : 0 , opacity : 1 , duration : 1 , ease :…" at bounding box center [638, 334] width 634 height 440
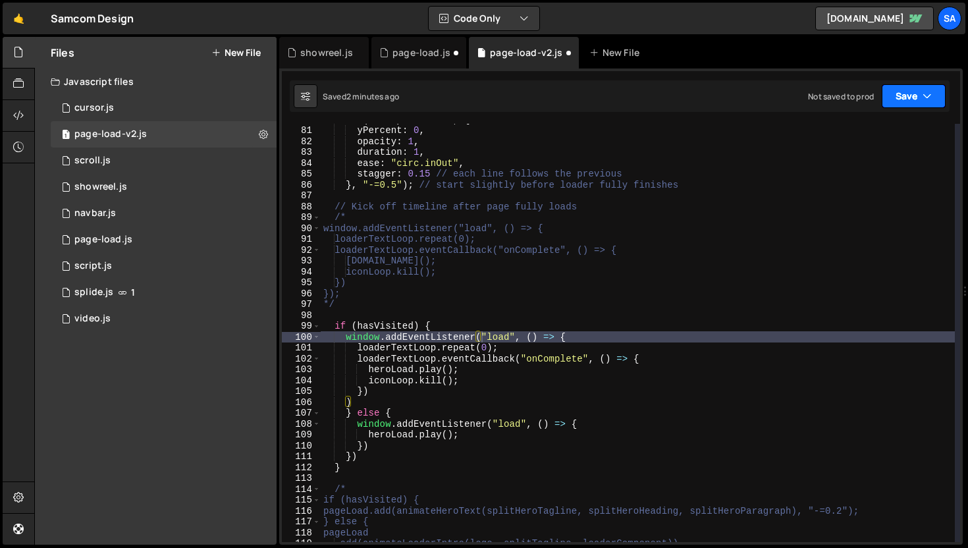
click at [933, 90] on button "Save" at bounding box center [914, 96] width 64 height 24
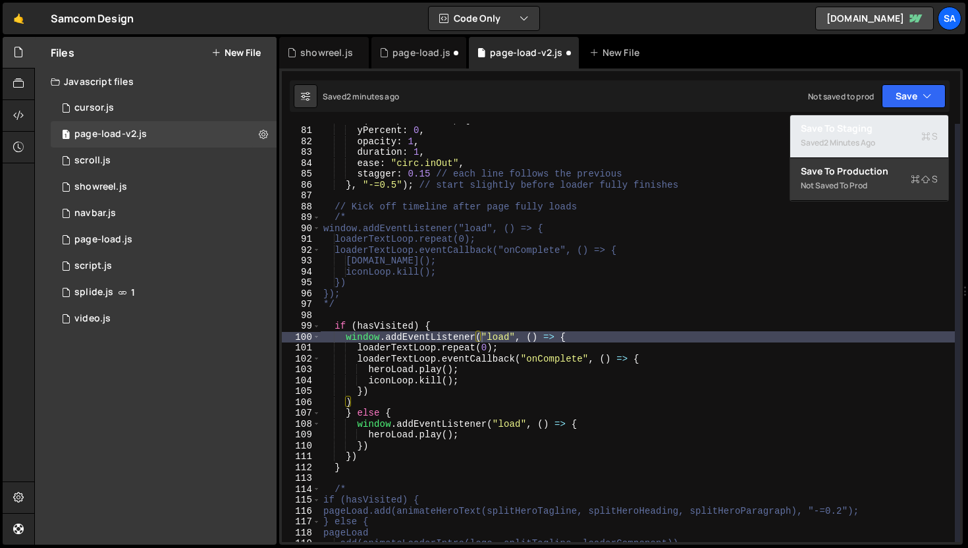
click at [851, 132] on div "Save to Staging S" at bounding box center [869, 128] width 137 height 13
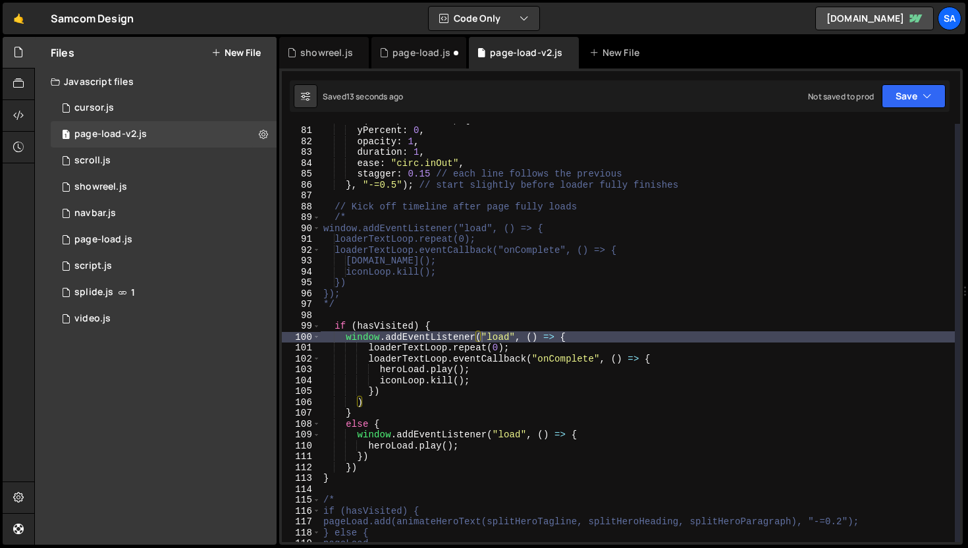
click at [393, 402] on div ". to ( heroSplit . lines , { yPercent : 0 , opacity : 1 , duration : 1 , ease :…" at bounding box center [638, 334] width 634 height 440
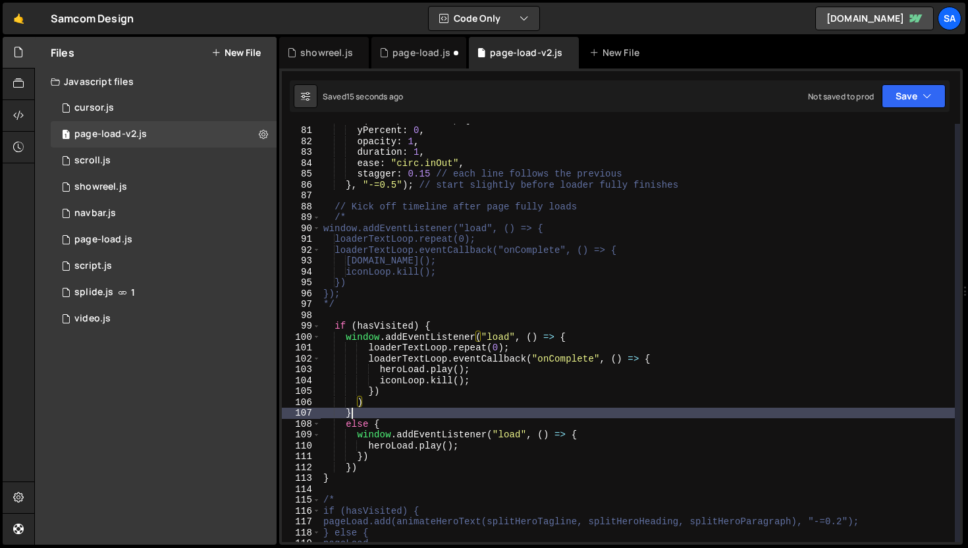
click at [374, 412] on div ". to ( heroSplit . lines , { yPercent : 0 , opacity : 1 , duration : 1 , ease :…" at bounding box center [638, 334] width 634 height 440
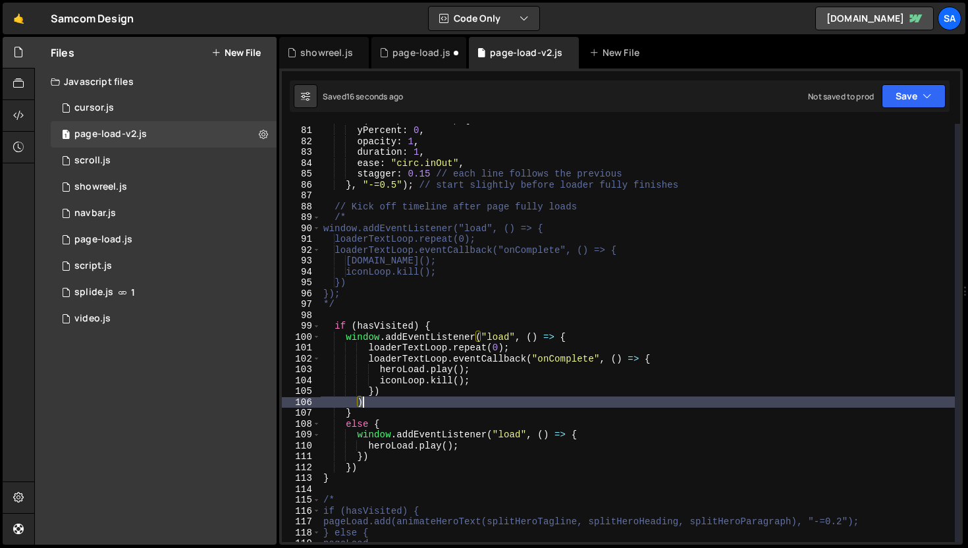
click at [385, 403] on div ". to ( heroSplit . lines , { yPercent : 0 , opacity : 1 , duration : 1 , ease :…" at bounding box center [638, 334] width 634 height 440
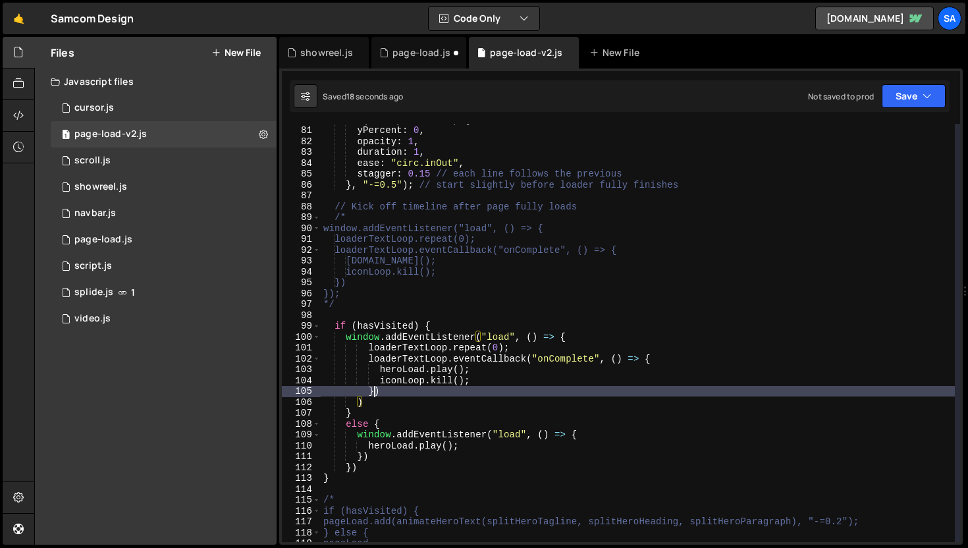
click at [376, 390] on div ". to ( heroSplit . lines , { yPercent : 0 , opacity : 1 , duration : 1 , ease :…" at bounding box center [638, 334] width 634 height 440
click at [382, 391] on div ". to ( heroSplit . lines , { yPercent : 0 , opacity : 1 , duration : 1 , ease :…" at bounding box center [638, 334] width 634 height 440
click at [542, 351] on div ". to ( heroSplit . lines , { yPercent : 0 , opacity : 1 , duration : 1 , ease :…" at bounding box center [638, 334] width 634 height 440
type textarea "loaderTextLoop.repeat(0);"
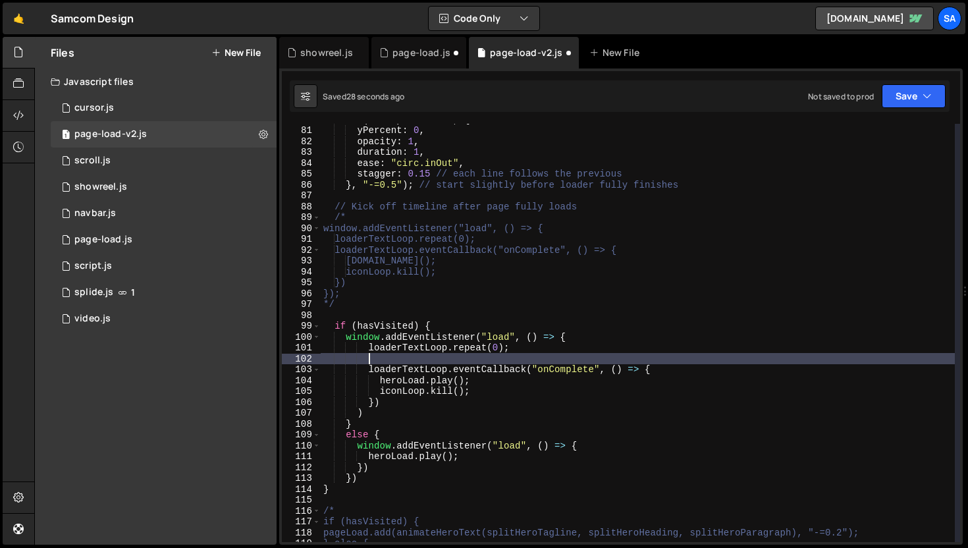
scroll to position [0, 2]
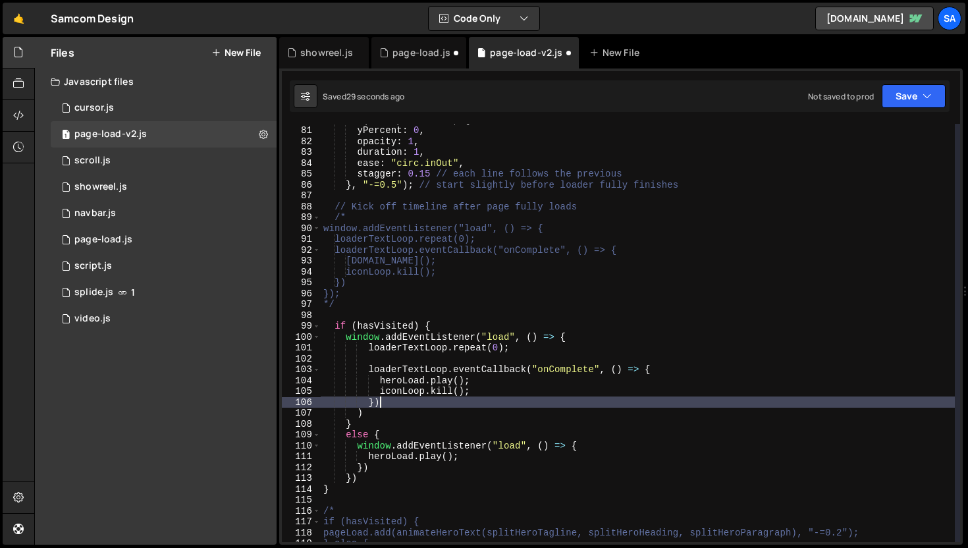
click at [405, 399] on div ". to ( heroSplit . lines , { yPercent : 0 , opacity : 1 , duration : 1 , ease :…" at bounding box center [638, 334] width 634 height 440
type textarea "})"
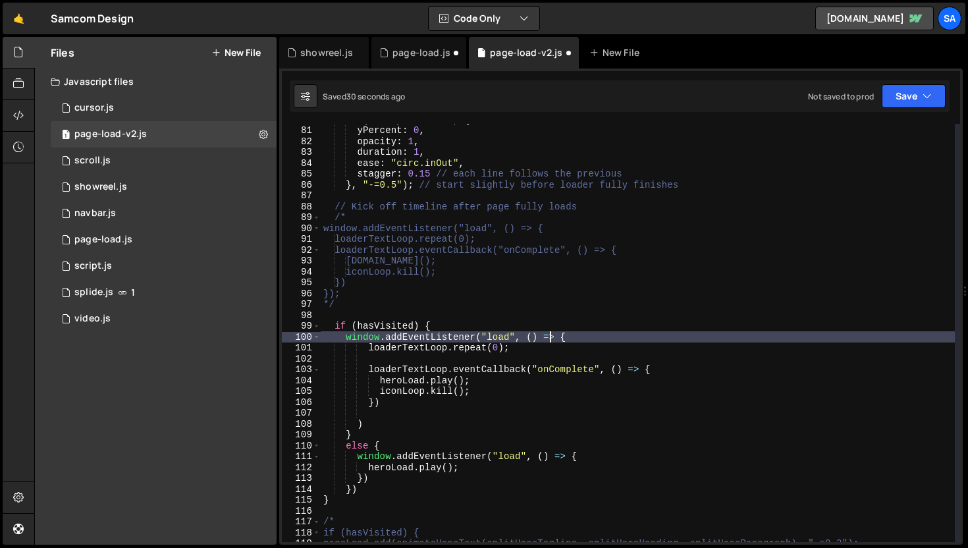
click at [552, 342] on div ". to ( heroSplit . lines , { yPercent : 0 , opacity : 1 , duration : 1 , ease :…" at bounding box center [638, 334] width 634 height 440
click at [547, 347] on div ". to ( heroSplit . lines , { yPercent : 0 , opacity : 1 , duration : 1 , ease :…" at bounding box center [638, 334] width 634 height 440
click at [611, 336] on div ". to ( heroSplit . lines , { yPercent : 0 , opacity : 1 , duration : 1 , ease :…" at bounding box center [638, 334] width 634 height 440
type textarea "window.addEventListener("load", () => {"
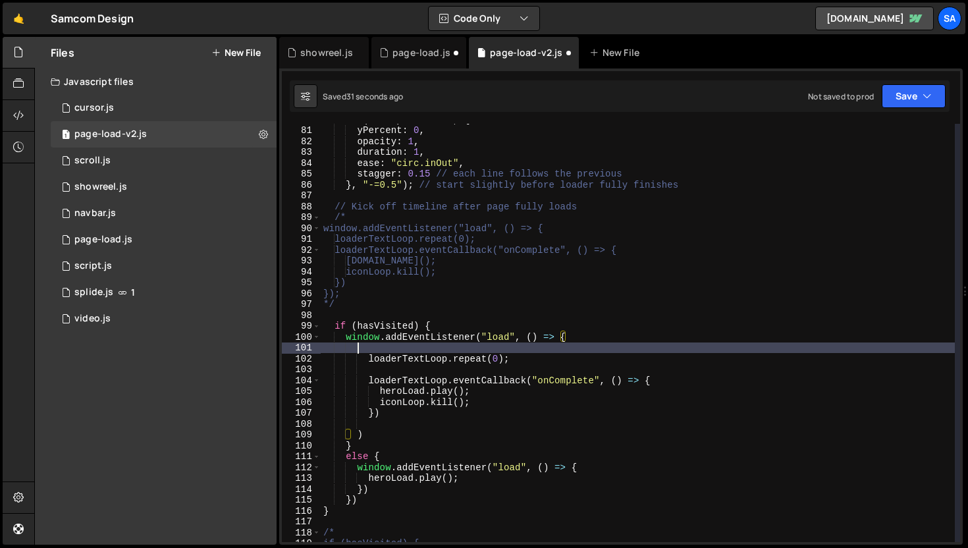
scroll to position [0, 1]
click at [479, 337] on div ". to ( heroSplit . lines , { yPercent : 0 , opacity : 1 , duration : 1 , ease :…" at bounding box center [638, 334] width 634 height 440
type textarea "window.addEventListener("load", () => {"
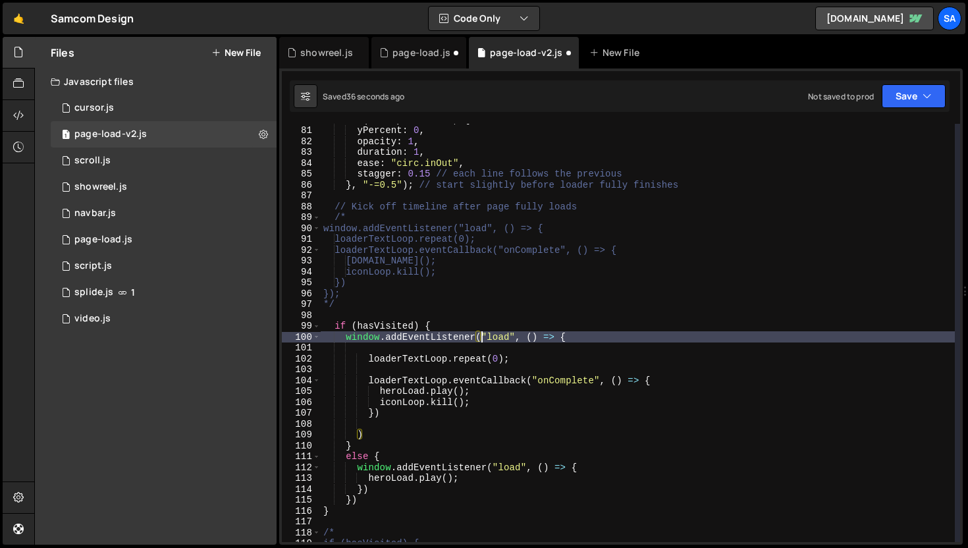
click at [413, 371] on div ". to ( heroSplit . lines , { yPercent : 0 , opacity : 1 , duration : 1 , ease :…" at bounding box center [638, 334] width 634 height 440
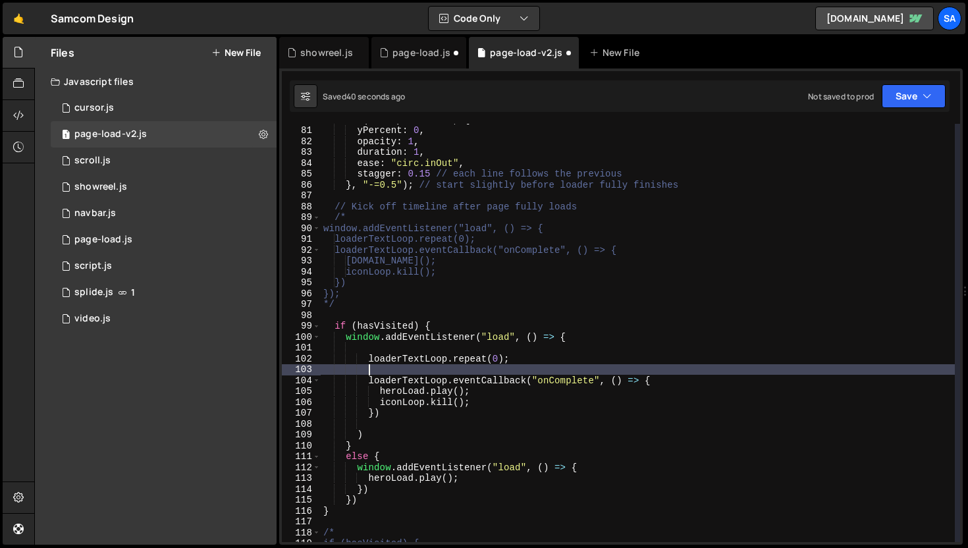
click at [370, 435] on div ". to ( heroSplit . lines , { yPercent : 0 , opacity : 1 , duration : 1 , ease :…" at bounding box center [638, 334] width 634 height 440
type textarea ")"
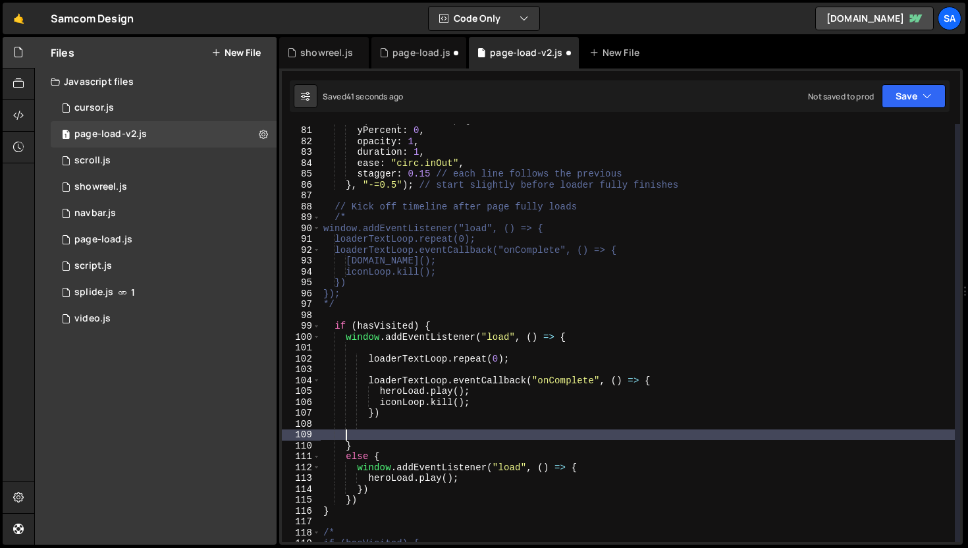
scroll to position [0, 0]
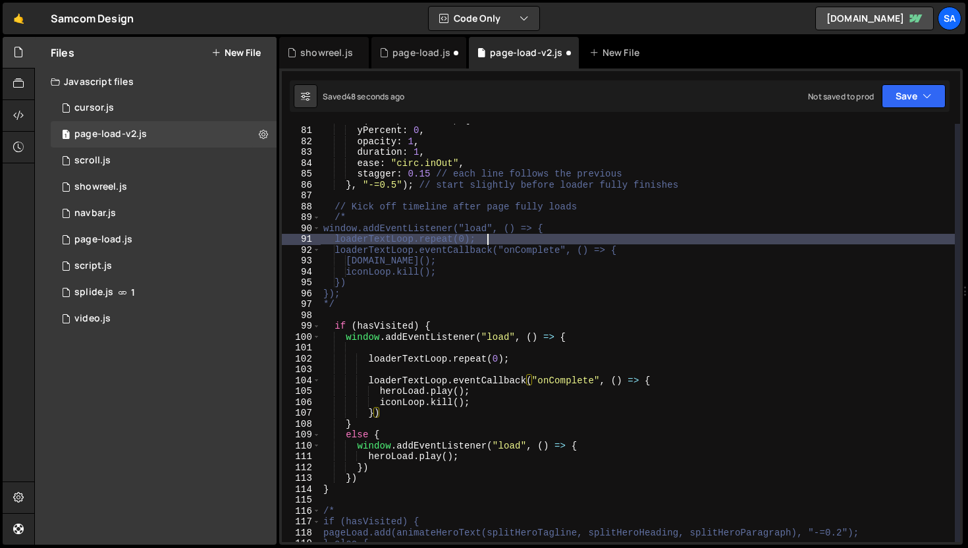
click at [493, 243] on div ". to ( heroSplit . lines , { yPercent : 0 , opacity : 1 , duration : 1 , ease :…" at bounding box center [638, 334] width 634 height 440
click at [528, 363] on div ". to ( heroSplit . lines , { yPercent : 0 , opacity : 1 , duration : 1 , ease :…" at bounding box center [638, 334] width 634 height 440
type textarea "loaderTextLoop.repeat(0);"
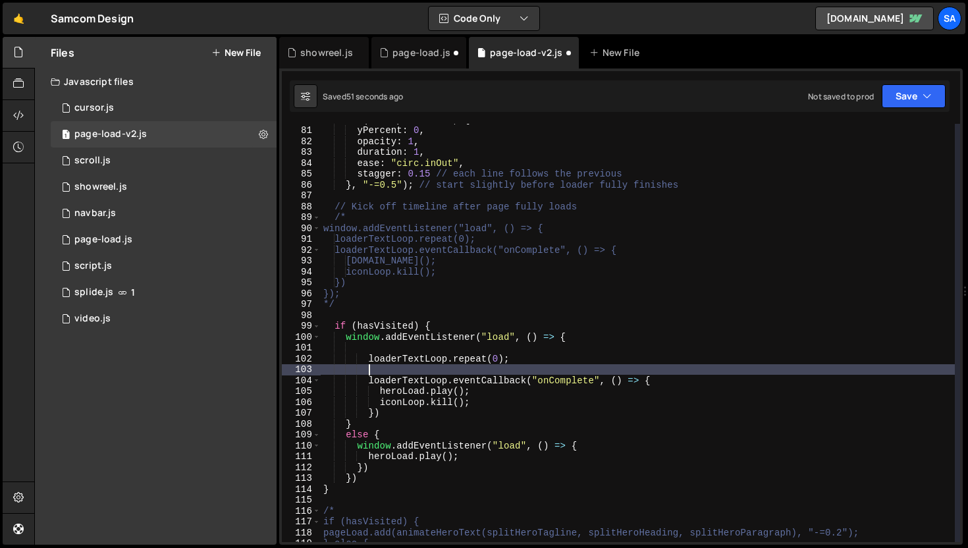
click at [443, 368] on div ". to ( heroSplit . lines , { yPercent : 0 , opacity : 1 , duration : 1 , ease :…" at bounding box center [638, 334] width 634 height 440
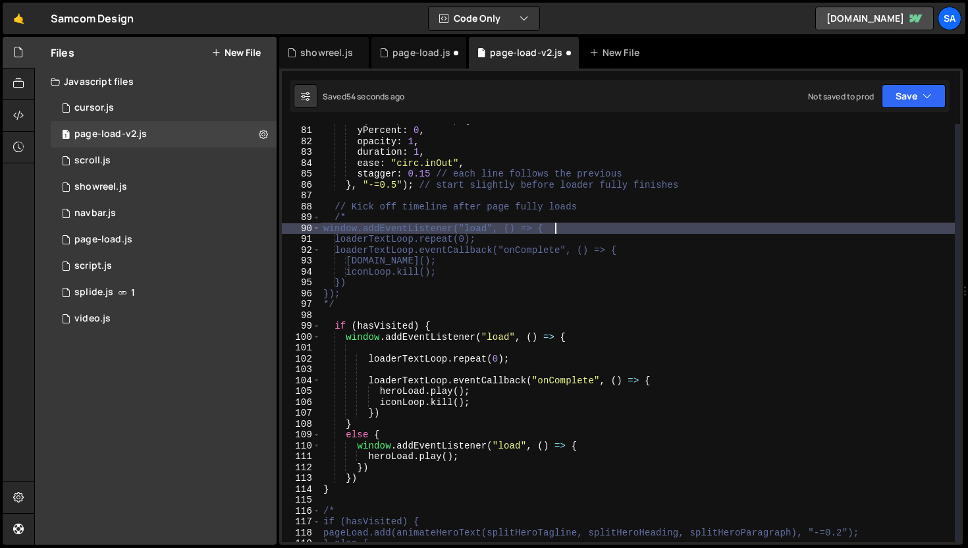
click at [553, 229] on div ". to ( heroSplit . lines , { yPercent : 0 , opacity : 1 , duration : 1 , ease :…" at bounding box center [638, 334] width 634 height 440
click at [469, 229] on div ". to ( heroSplit . lines , { yPercent : 0 , opacity : 1 , duration : 1 , ease :…" at bounding box center [638, 334] width 634 height 440
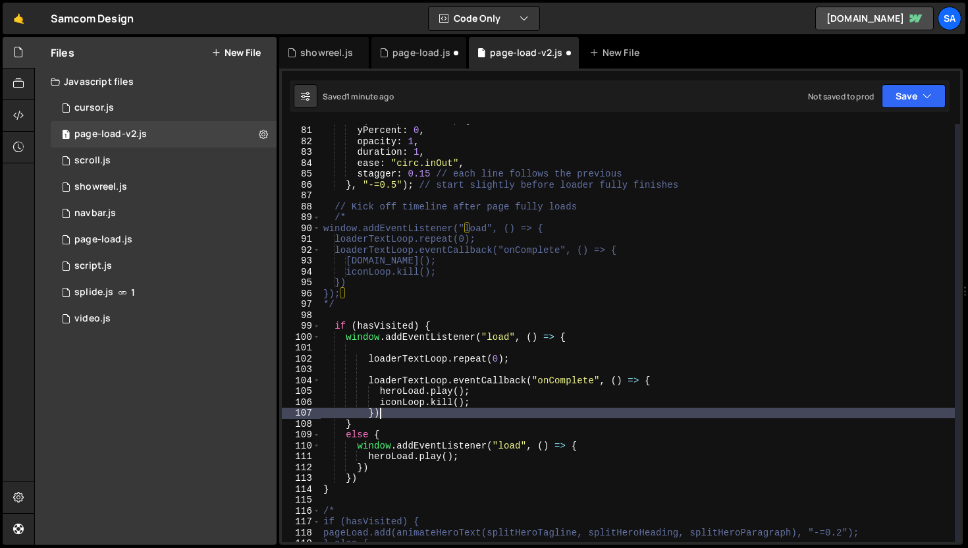
click at [391, 413] on div ". to ( heroSplit . lines , { yPercent : 0 , opacity : 1 , duration : 1 , ease :…" at bounding box center [638, 334] width 634 height 440
type textarea "})"
click at [376, 428] on div ". to ( heroSplit . lines , { yPercent : 0 , opacity : 1 , duration : 1 , ease :…" at bounding box center [638, 334] width 634 height 440
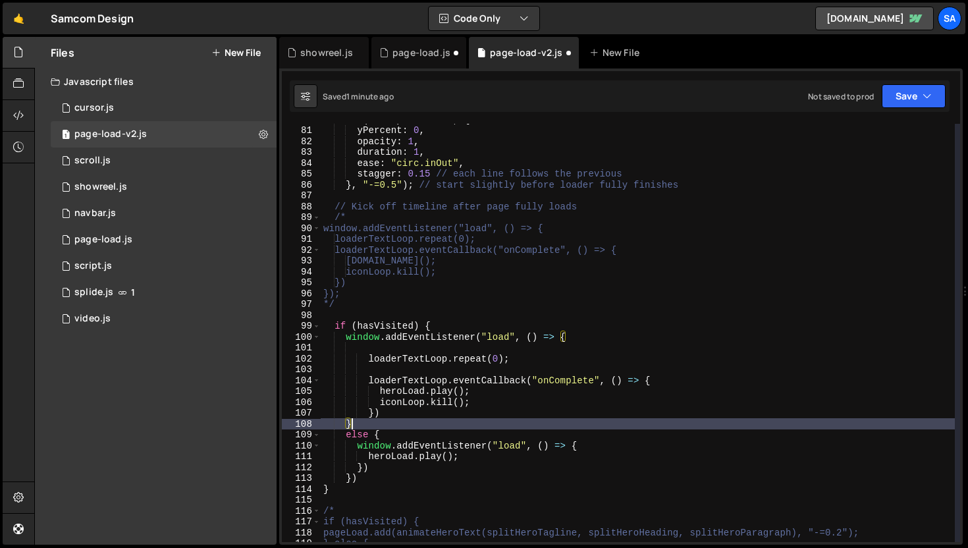
scroll to position [0, 1]
type textarea "})"
click at [912, 92] on button "Save" at bounding box center [914, 96] width 64 height 24
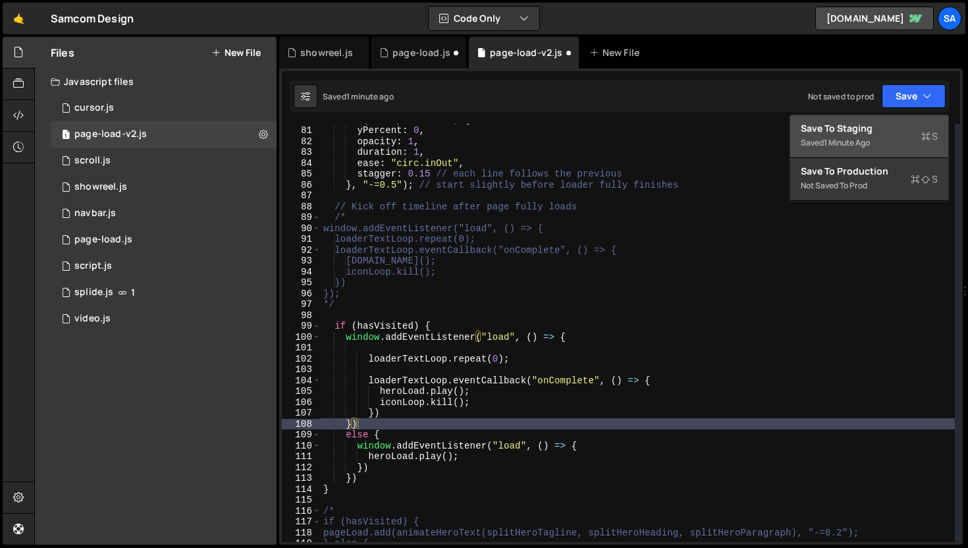
click at [887, 133] on div "Save to Staging S" at bounding box center [869, 128] width 137 height 13
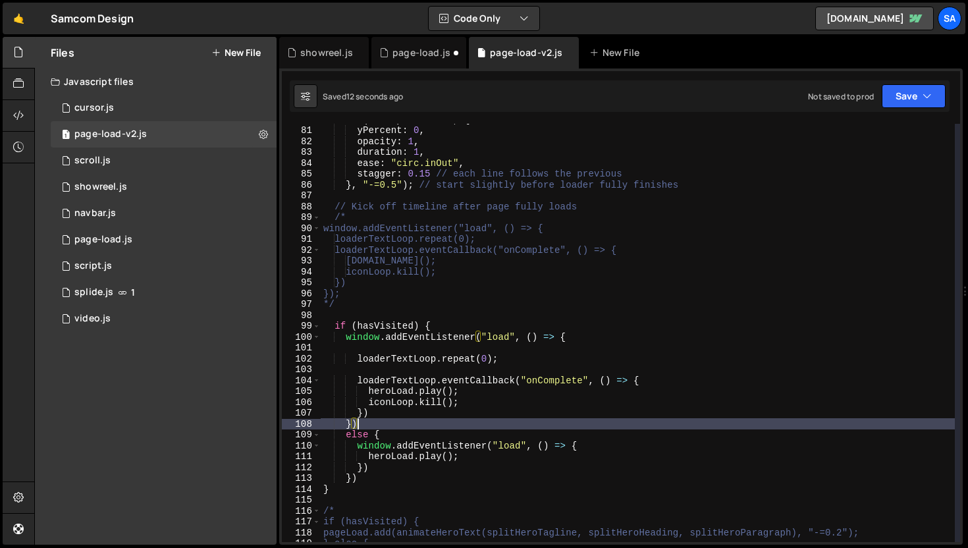
click at [381, 428] on div ". to ( heroSplit . lines , { yPercent : 0 , opacity : 1 , duration : 1 , ease :…" at bounding box center [638, 334] width 634 height 440
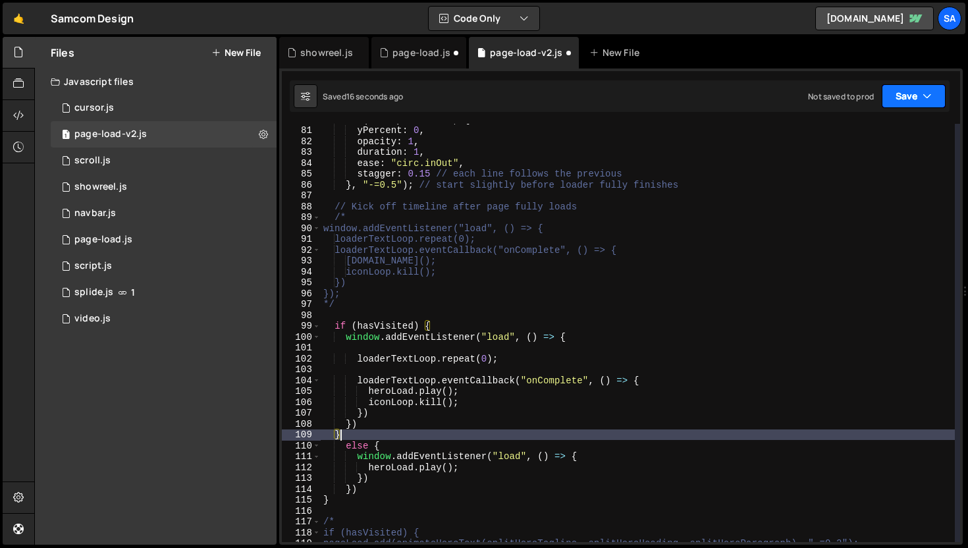
click at [921, 96] on button "Save" at bounding box center [914, 96] width 64 height 24
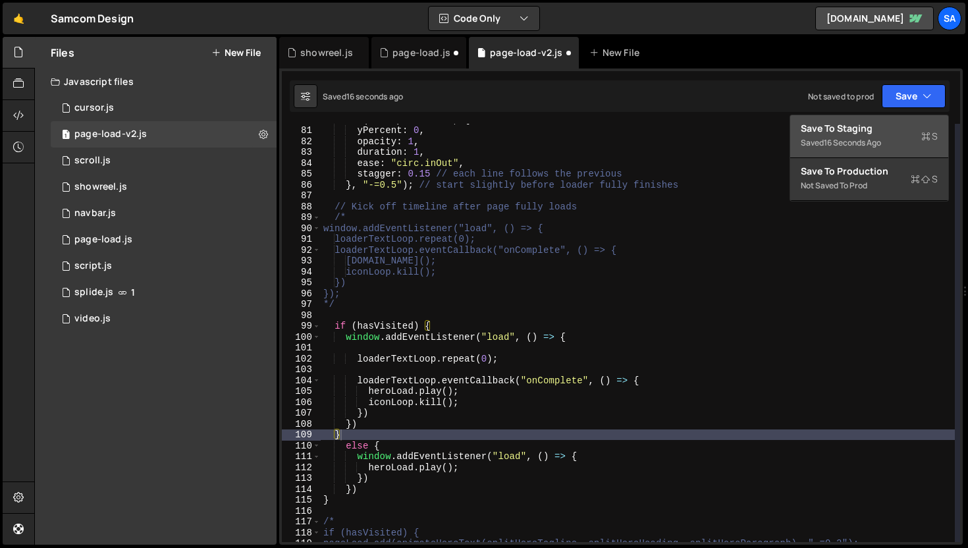
click at [891, 126] on div "Save to Staging S" at bounding box center [869, 128] width 137 height 13
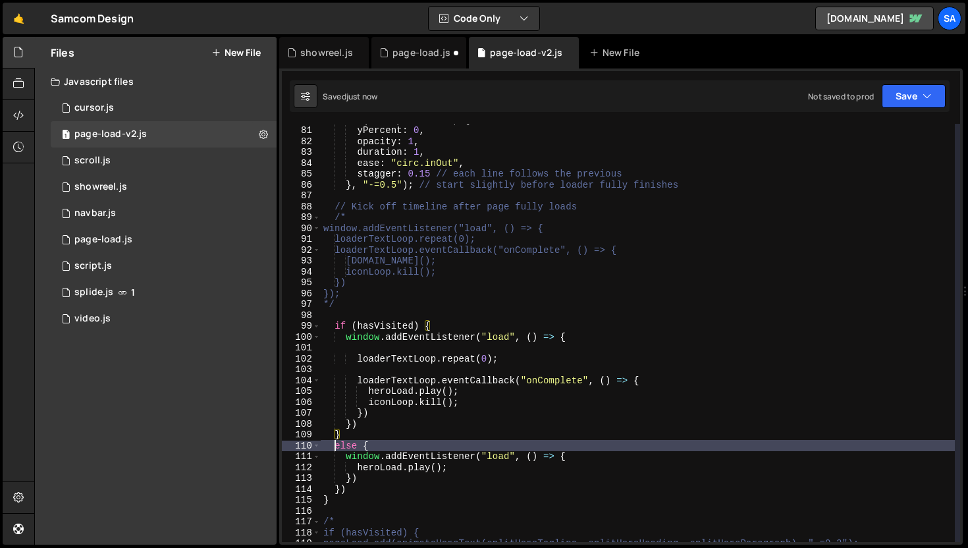
click at [333, 449] on div ". to ( heroSplit . lines , { yPercent : 0 , opacity : 1 , duration : 1 , ease :…" at bounding box center [638, 334] width 634 height 440
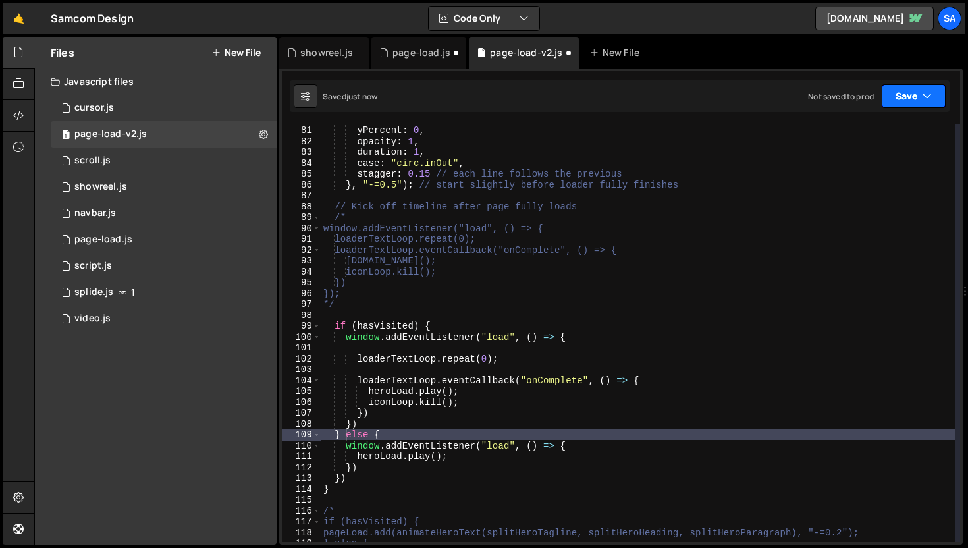
click at [907, 99] on button "Save" at bounding box center [914, 96] width 64 height 24
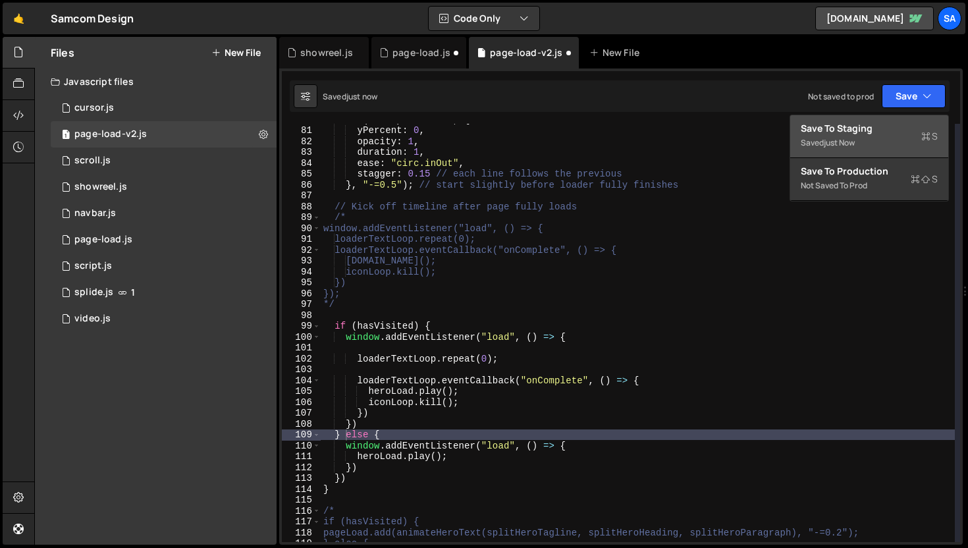
click at [895, 128] on div "Save to Staging S" at bounding box center [869, 128] width 137 height 13
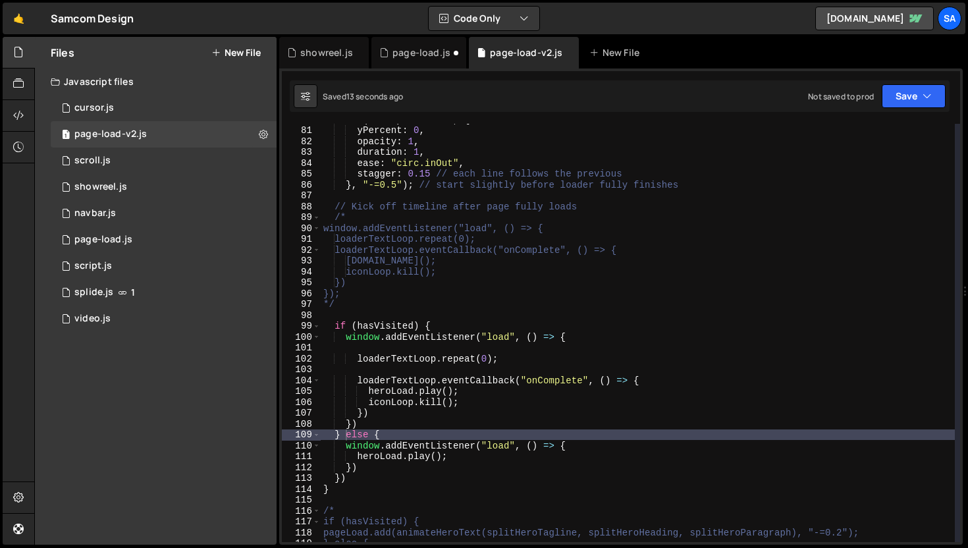
click at [354, 491] on div ". to ( heroSplit . lines , { yPercent : 0 , opacity : 1 , duration : 1 , ease :…" at bounding box center [638, 334] width 634 height 440
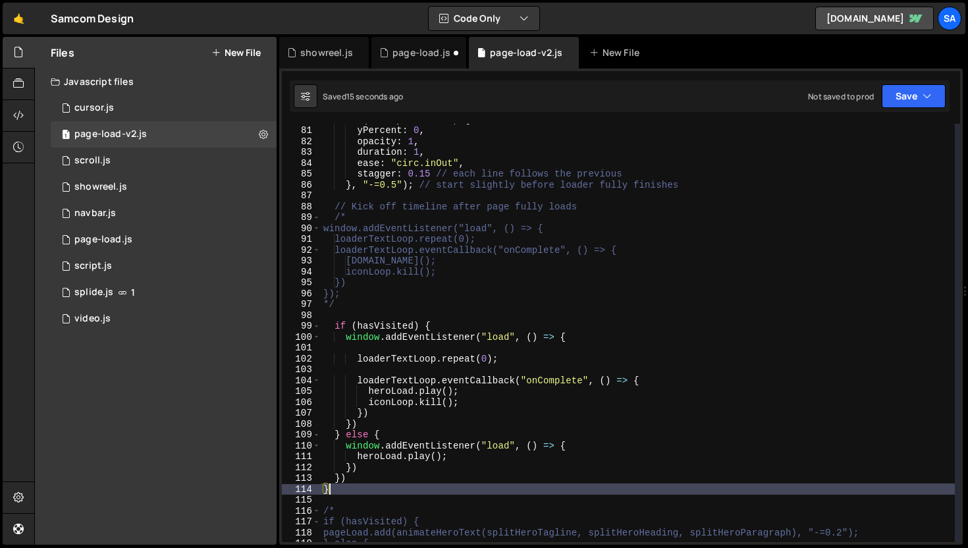
click at [379, 437] on div ". to ( heroSplit . lines , { yPercent : 0 , opacity : 1 , duration : 1 , ease :…" at bounding box center [638, 334] width 634 height 440
click at [354, 487] on div ". to ( heroSplit . lines , { yPercent : 0 , opacity : 1 , duration : 1 , ease :…" at bounding box center [638, 334] width 634 height 440
type textarea "}"
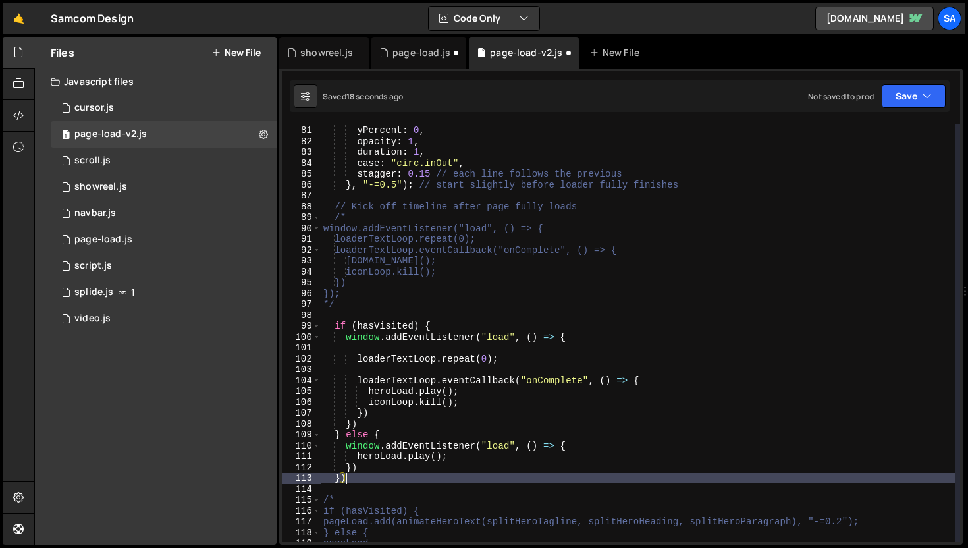
click at [897, 111] on div "Saved 18 seconds ago Not saved to prod Upgrade to Edit Save Save to Staging S S…" at bounding box center [620, 96] width 660 height 32
click at [901, 104] on button "Save" at bounding box center [914, 96] width 64 height 24
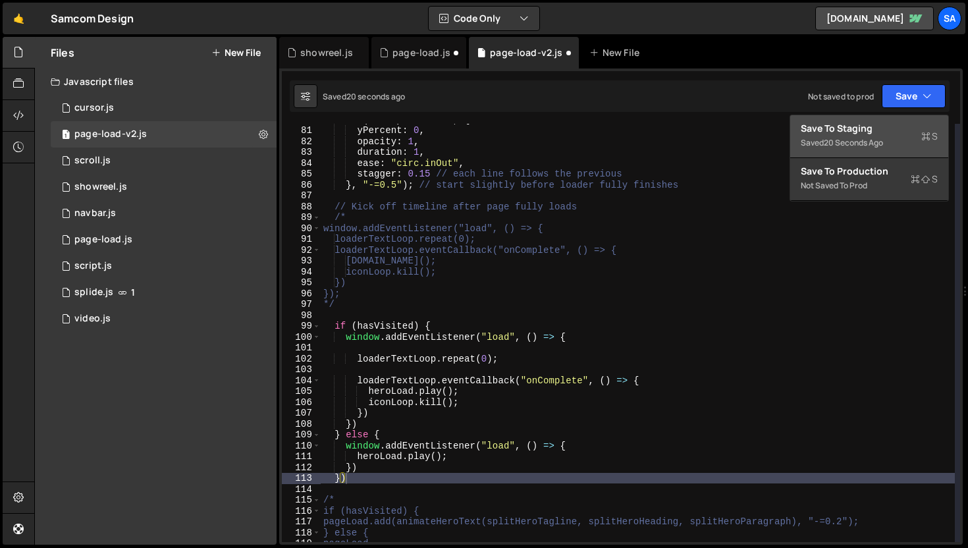
click at [888, 132] on div "Save to Staging S" at bounding box center [869, 128] width 137 height 13
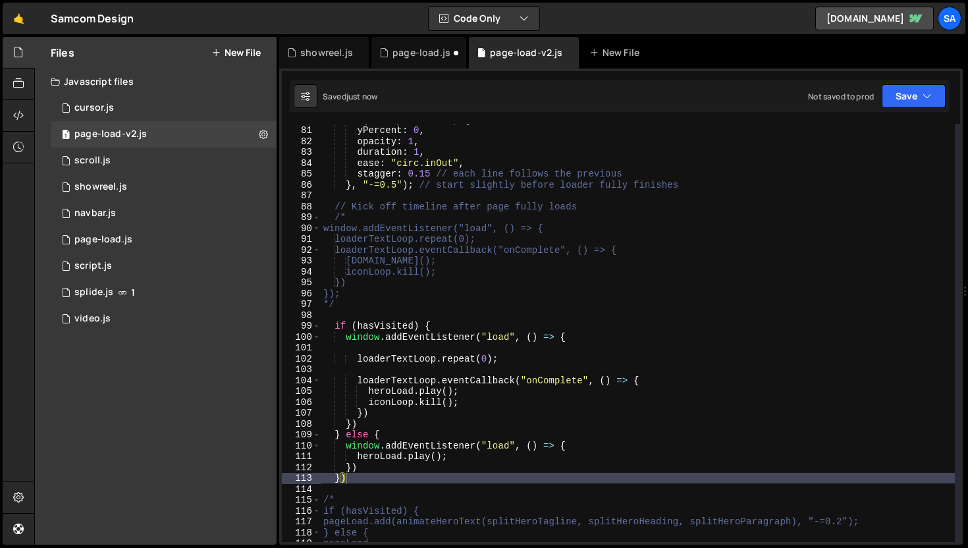
click at [364, 481] on div ". to ( heroSplit . lines , { yPercent : 0 , opacity : 1 , duration : 1 , ease :…" at bounding box center [638, 334] width 634 height 440
click at [372, 466] on div ". to ( heroSplit . lines , { yPercent : 0 , opacity : 1 , duration : 1 , ease :…" at bounding box center [638, 334] width 634 height 440
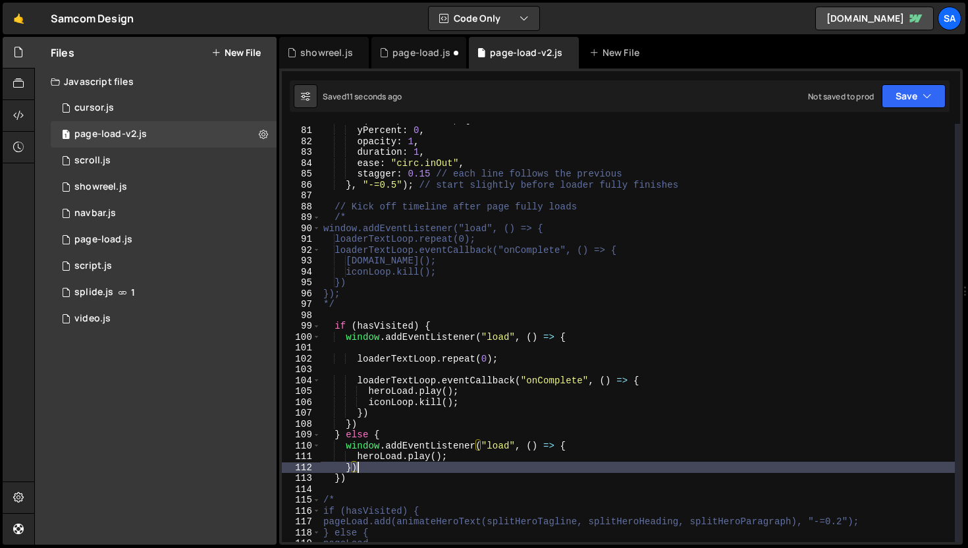
click at [381, 435] on div ". to ( heroSplit . lines , { yPercent : 0 , opacity : 1 , duration : 1 , ease :…" at bounding box center [638, 334] width 634 height 440
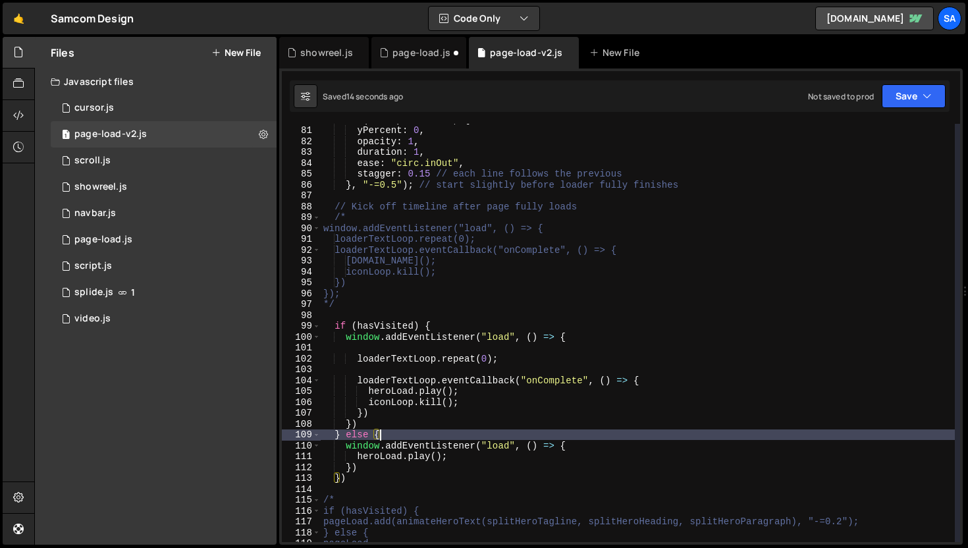
click at [478, 447] on div ". to ( heroSplit . lines , { yPercent : 0 , opacity : 1 , duration : 1 , ease :…" at bounding box center [638, 334] width 634 height 440
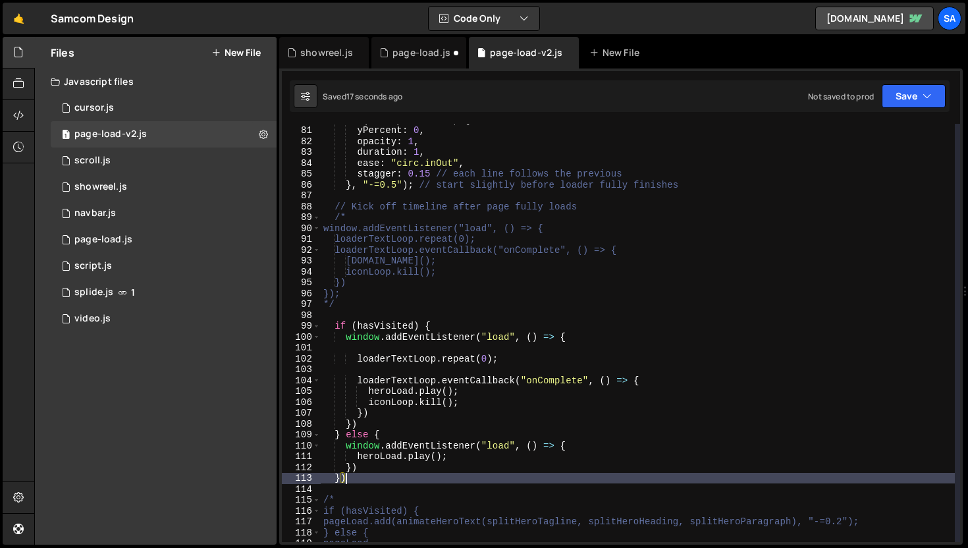
click at [362, 480] on div ". to ( heroSplit . lines , { yPercent : 0 , opacity : 1 , duration : 1 , ease :…" at bounding box center [638, 334] width 634 height 440
type textarea "}"
click at [26, 28] on link "🤙" at bounding box center [19, 19] width 32 height 32
click at [887, 102] on button "Save" at bounding box center [914, 96] width 64 height 24
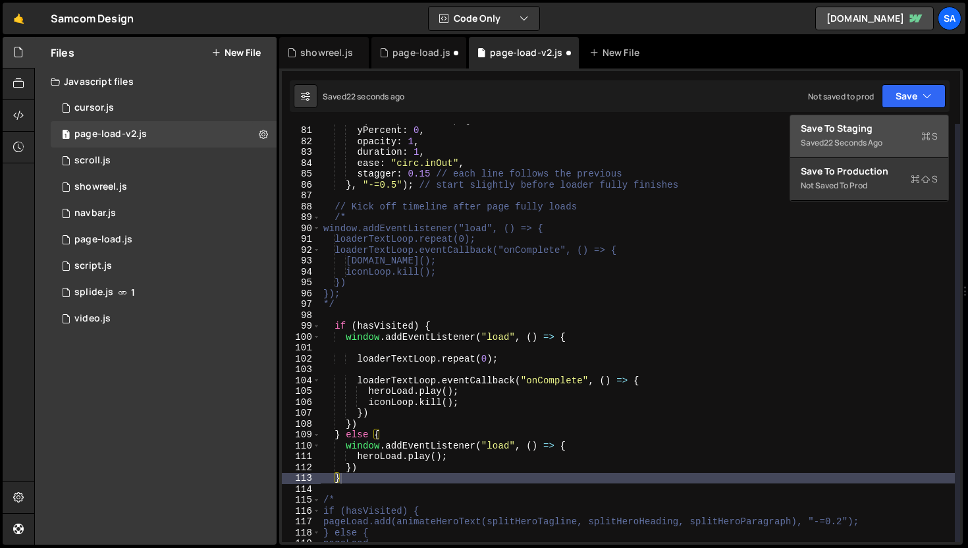
click at [860, 135] on div "Saved 22 seconds ago" at bounding box center [869, 143] width 137 height 16
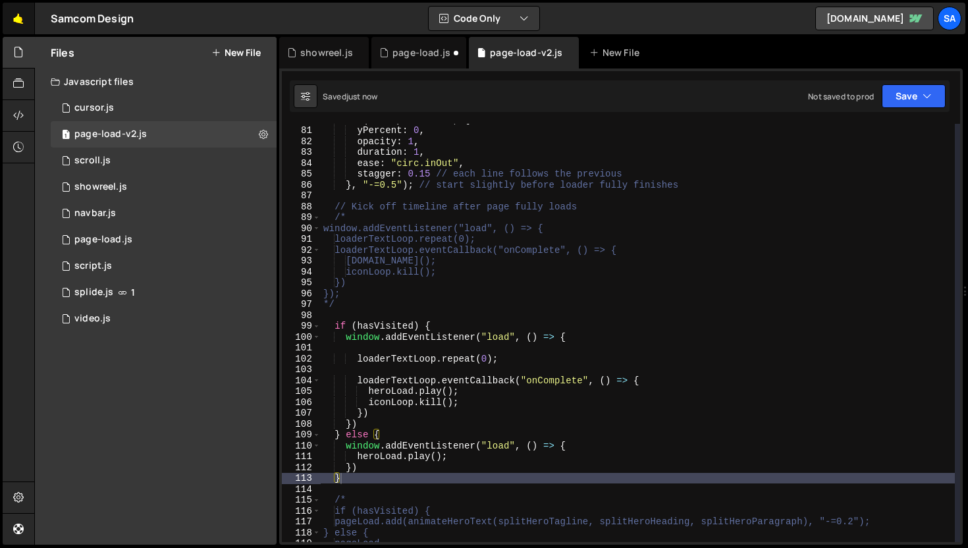
click at [6, 23] on link "🤙" at bounding box center [19, 19] width 32 height 32
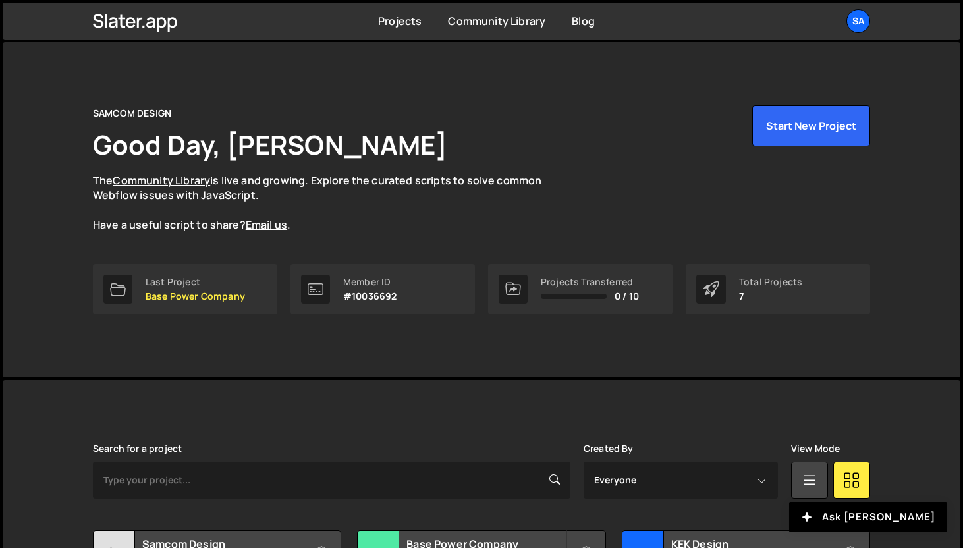
scroll to position [160, 0]
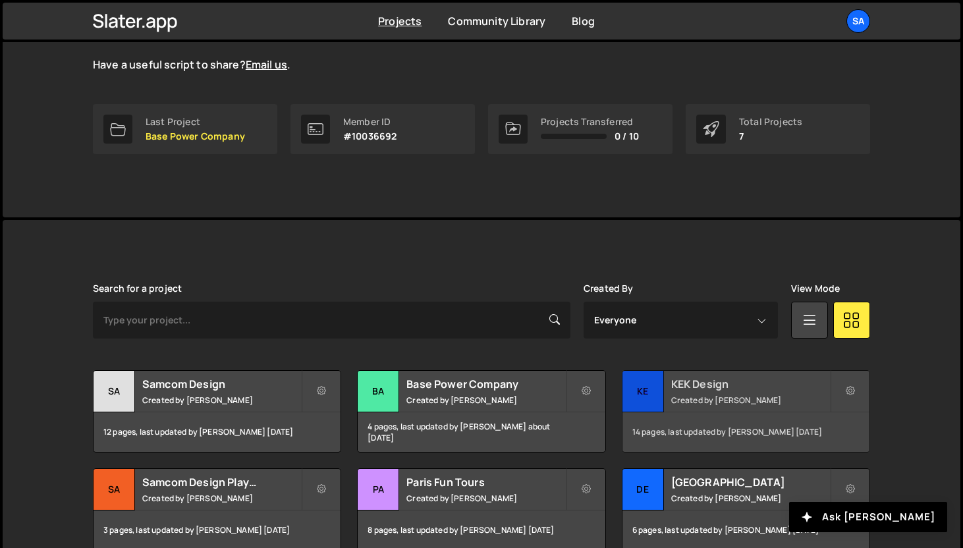
click at [644, 391] on div "KE" at bounding box center [644, 392] width 42 height 42
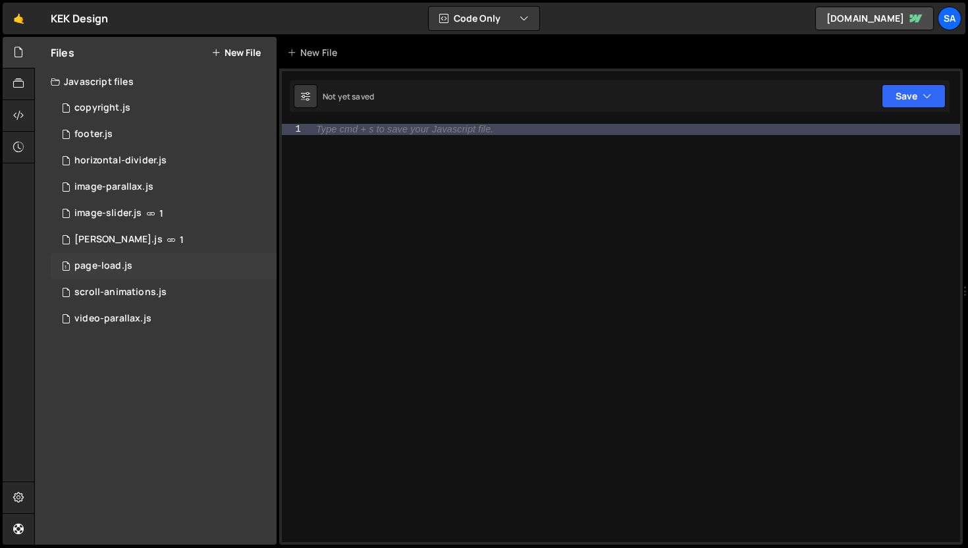
click at [159, 262] on div "1 page-load.js 0" at bounding box center [164, 266] width 226 height 26
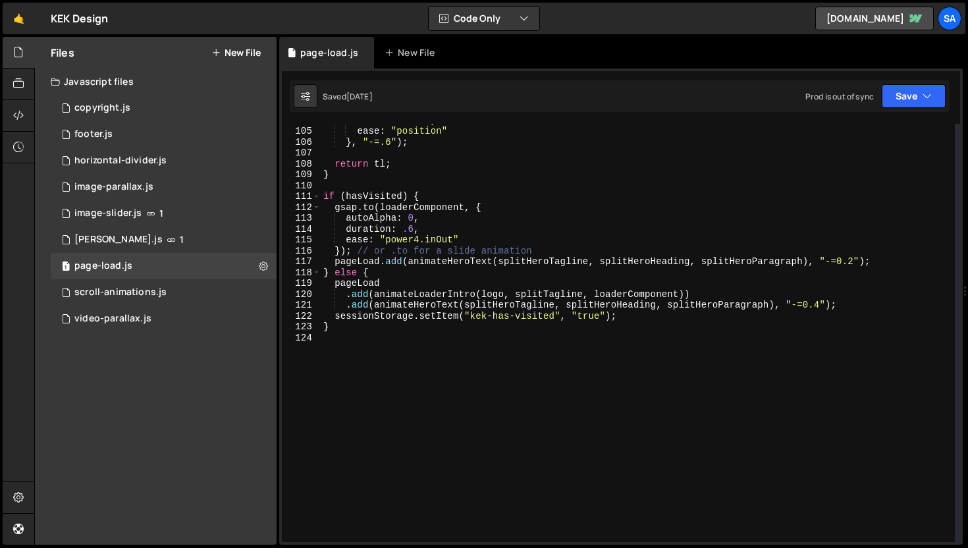
scroll to position [1129, 0]
click at [16, 26] on link "🤙" at bounding box center [19, 19] width 32 height 32
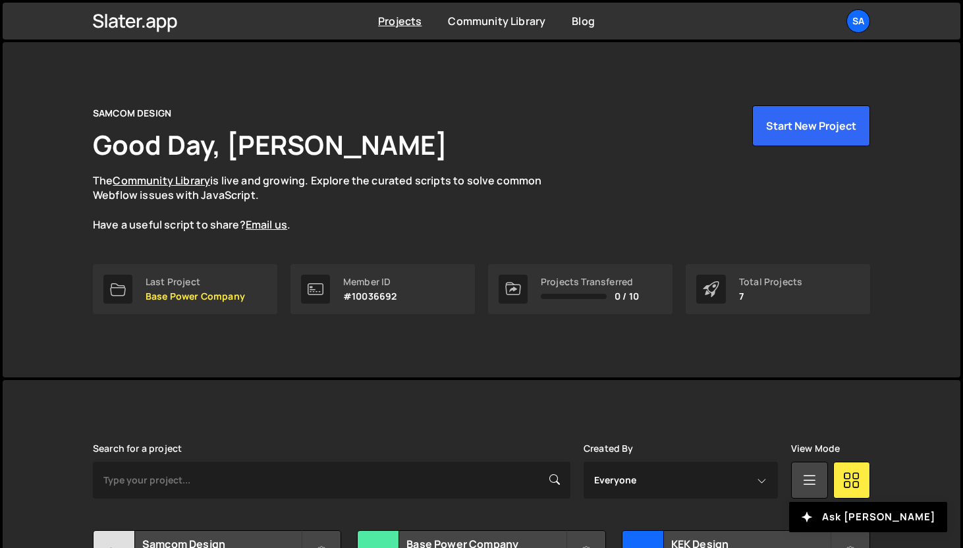
scroll to position [287, 0]
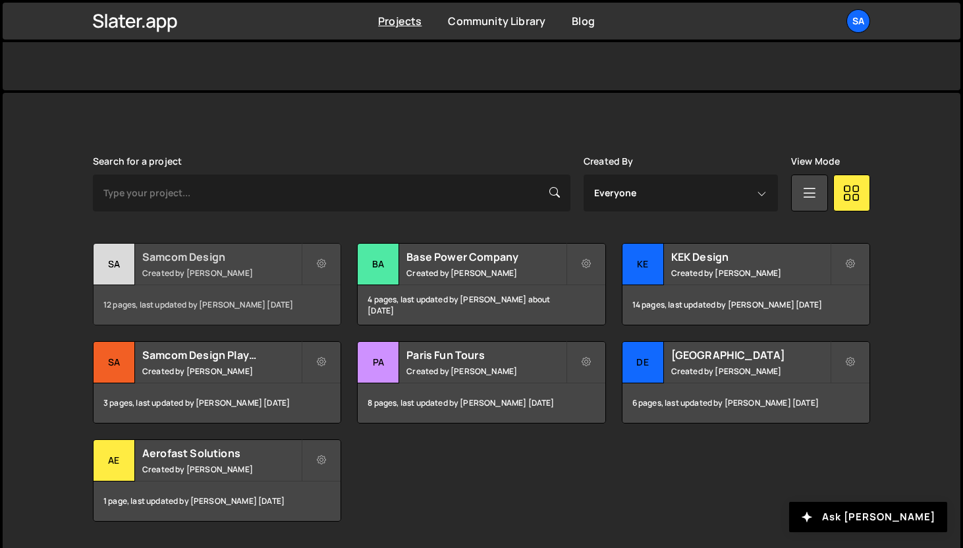
click at [117, 261] on div "Sa" at bounding box center [115, 265] width 42 height 42
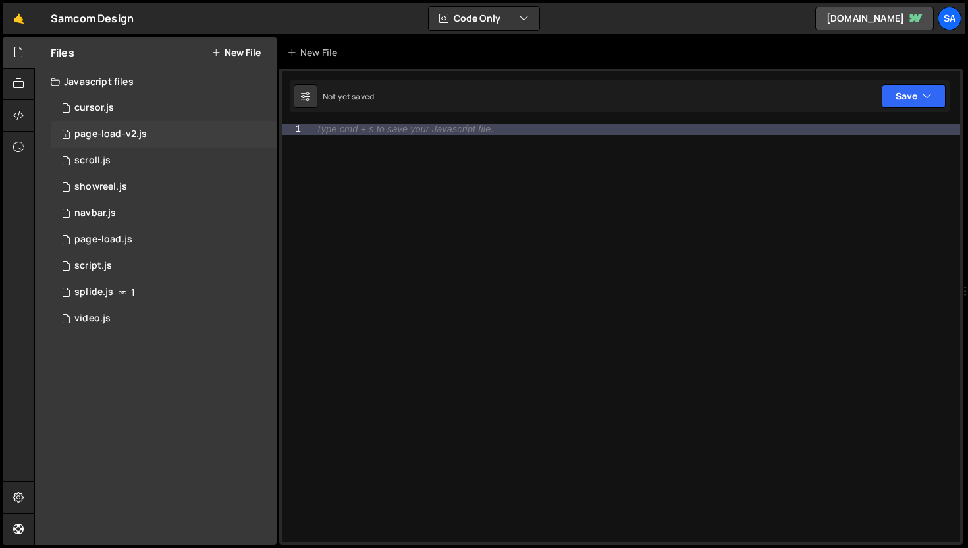
click at [134, 128] on div "page-load-v2.js" at bounding box center [110, 134] width 72 height 12
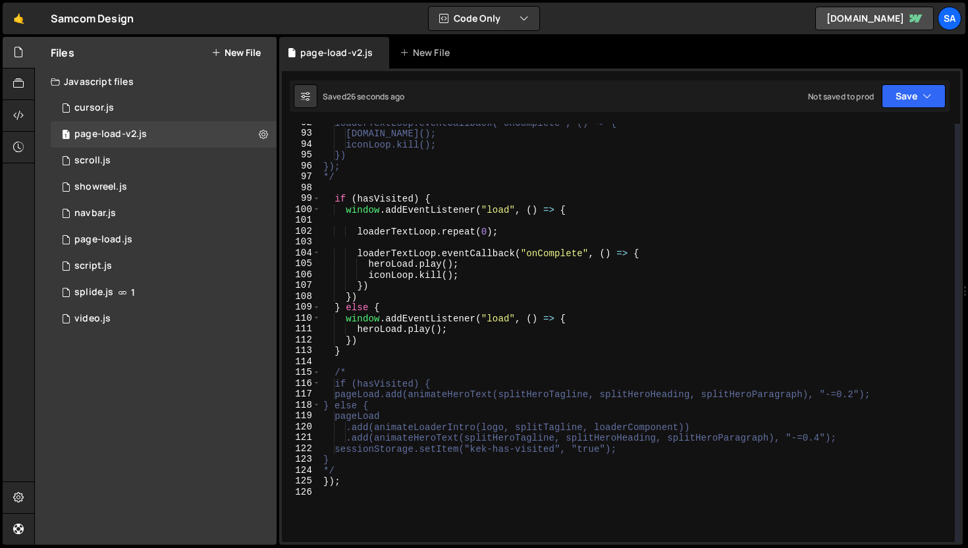
scroll to position [996, 0]
click at [371, 349] on div "loaderTextLoop.eventCallback("onComplete", () => { [DOMAIN_NAME](); iconLoop.ki…" at bounding box center [638, 337] width 634 height 440
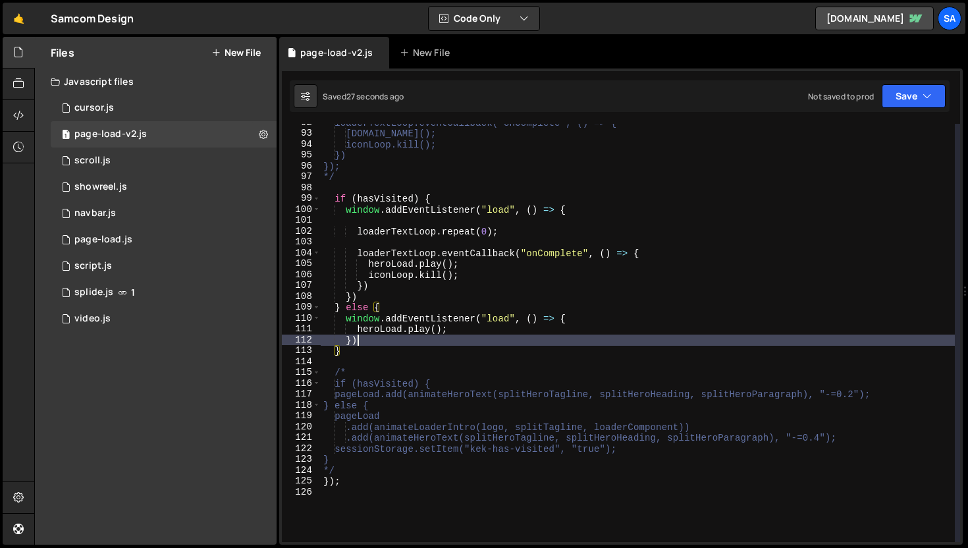
click at [370, 343] on div "loaderTextLoop.eventCallback("onComplete", () => { [DOMAIN_NAME](); iconLoop.ki…" at bounding box center [638, 337] width 634 height 440
click at [380, 349] on div "loaderTextLoop.eventCallback("onComplete", () => { [DOMAIN_NAME](); iconLoop.ki…" at bounding box center [638, 337] width 634 height 440
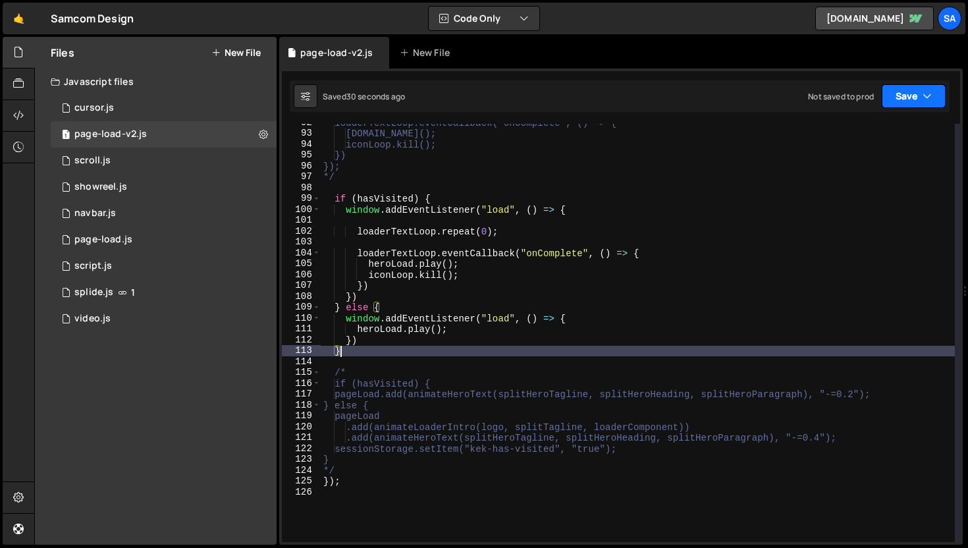
click at [882, 97] on div "Not saved to prod Upgrade to Edit Save Save to Staging S Saved 30 seconds ago S…" at bounding box center [877, 96] width 138 height 24
click at [912, 94] on button "Save" at bounding box center [914, 96] width 64 height 24
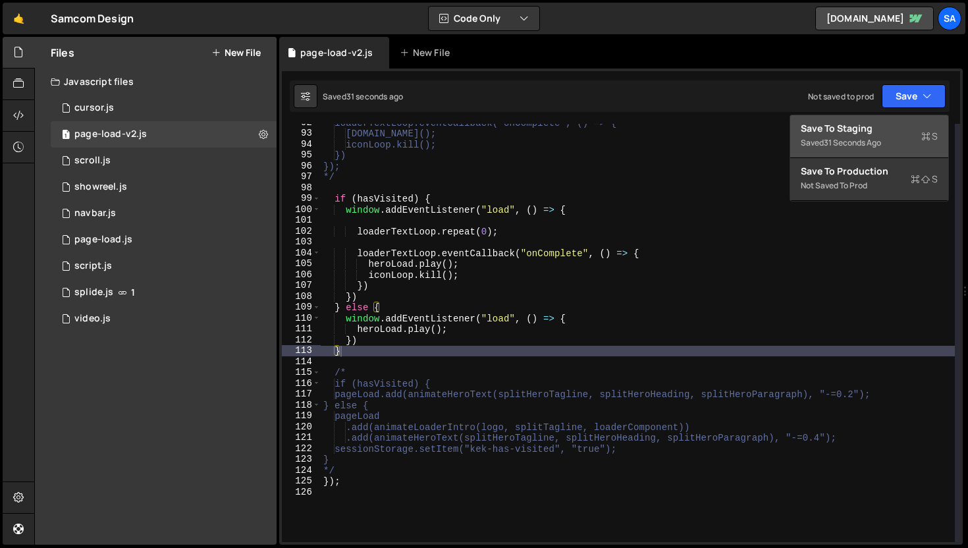
click at [887, 140] on div "Saved 31 seconds ago" at bounding box center [869, 143] width 137 height 16
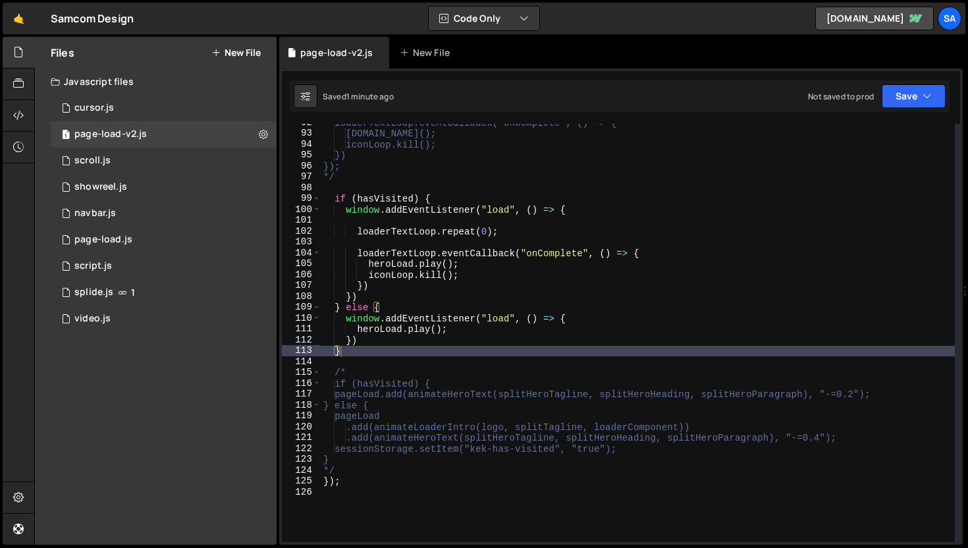
type textarea "})"
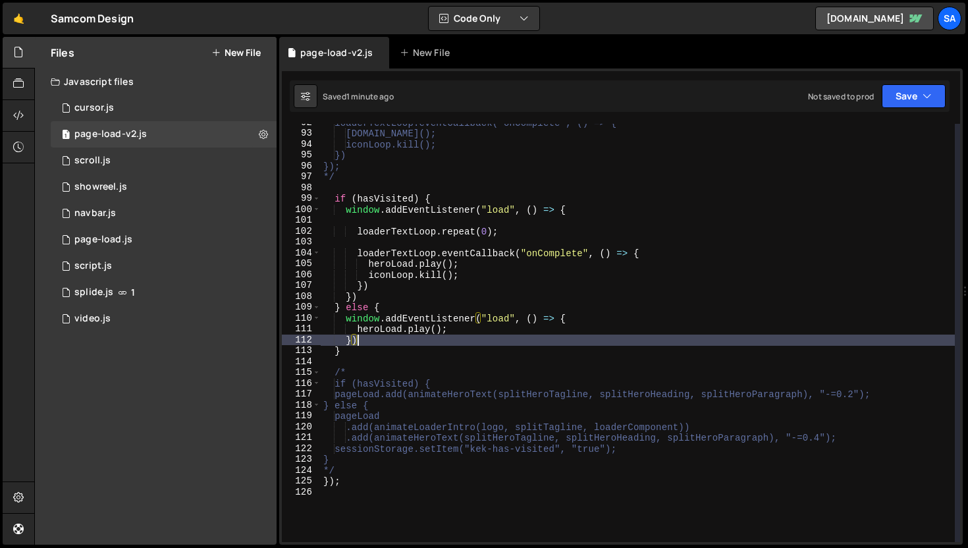
click at [430, 335] on div "loaderTextLoop.eventCallback("onComplete", () => { [DOMAIN_NAME](); iconLoop.ki…" at bounding box center [638, 337] width 634 height 440
click at [374, 358] on div "loaderTextLoop.eventCallback("onComplete", () => { [DOMAIN_NAME](); iconLoop.ki…" at bounding box center [638, 337] width 634 height 440
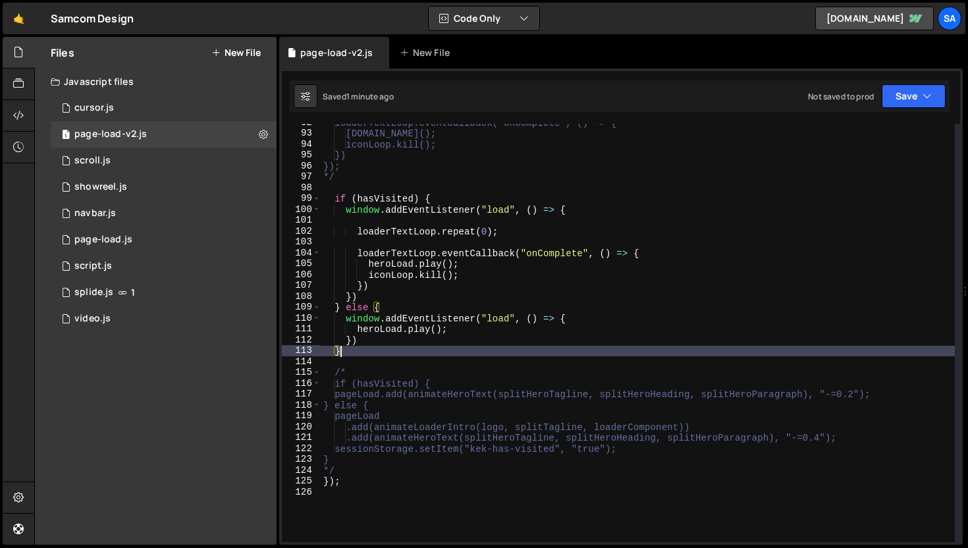
click at [383, 351] on div "loaderTextLoop.eventCallback("onComplete", () => { [DOMAIN_NAME](); iconLoop.ki…" at bounding box center [638, 337] width 634 height 440
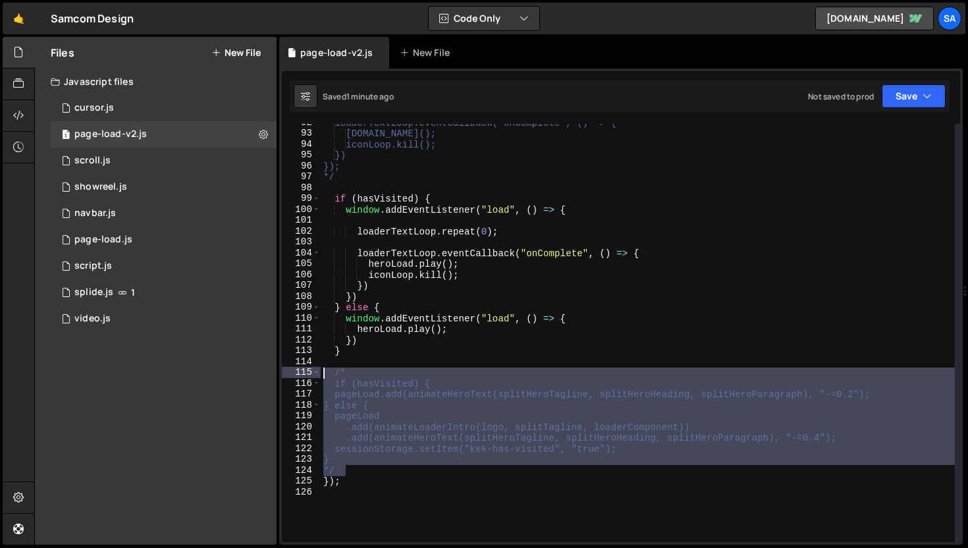
drag, startPoint x: 355, startPoint y: 473, endPoint x: 311, endPoint y: 374, distance: 108.8
click at [311, 374] on div "} 92 93 94 95 96 97 98 99 100 101 102 103 104 105 106 107 108 109 110 111 112 1…" at bounding box center [621, 333] width 679 height 418
type textarea "/* if (hasVisited) {"
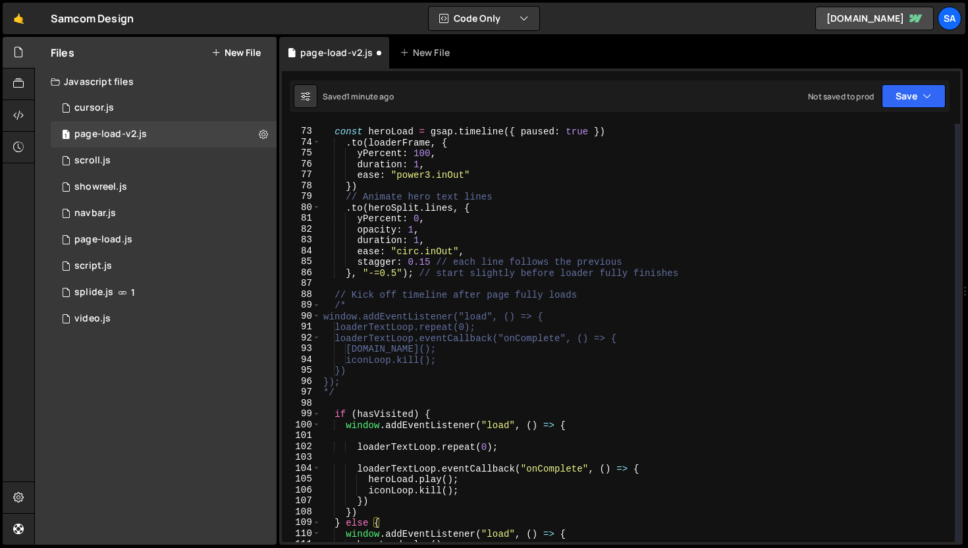
scroll to position [781, 0]
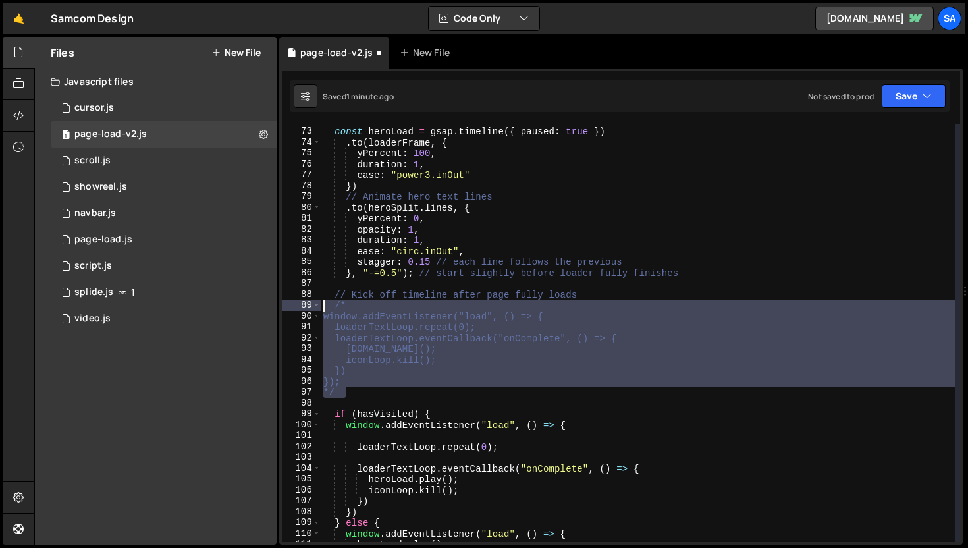
drag, startPoint x: 360, startPoint y: 395, endPoint x: 280, endPoint y: 310, distance: 116.5
click at [280, 310] on div "1 Type cmd + s to save your Javascript file. הההההההההההההההההההההההההההההההההה…" at bounding box center [621, 307] width 684 height 476
click at [353, 300] on div "const heroLoad = gsap . timeline ({ paused : true }) . to ( loaderFrame , { yPe…" at bounding box center [638, 335] width 634 height 440
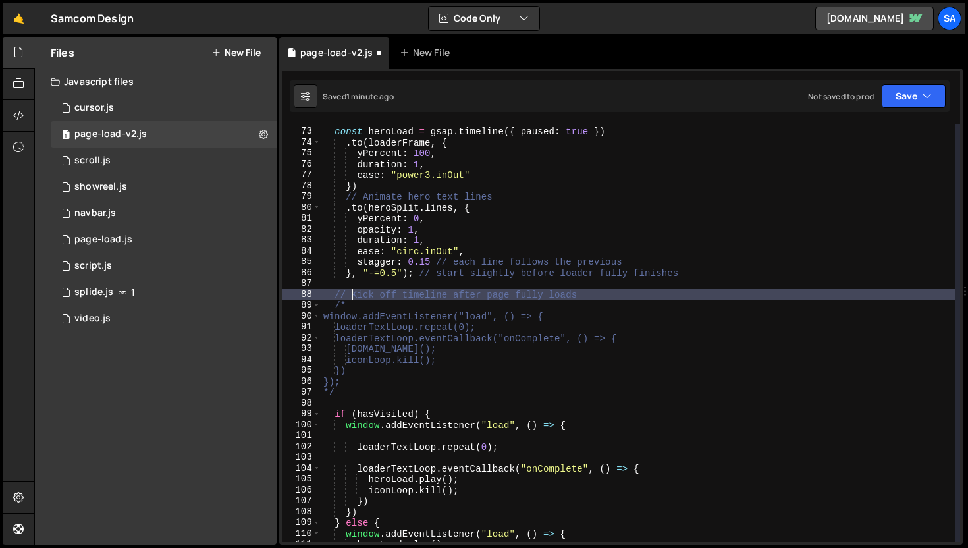
click at [356, 306] on div "const heroLoad = gsap . timeline ({ paused : true }) . to ( loaderFrame , { yPe…" at bounding box center [638, 335] width 634 height 440
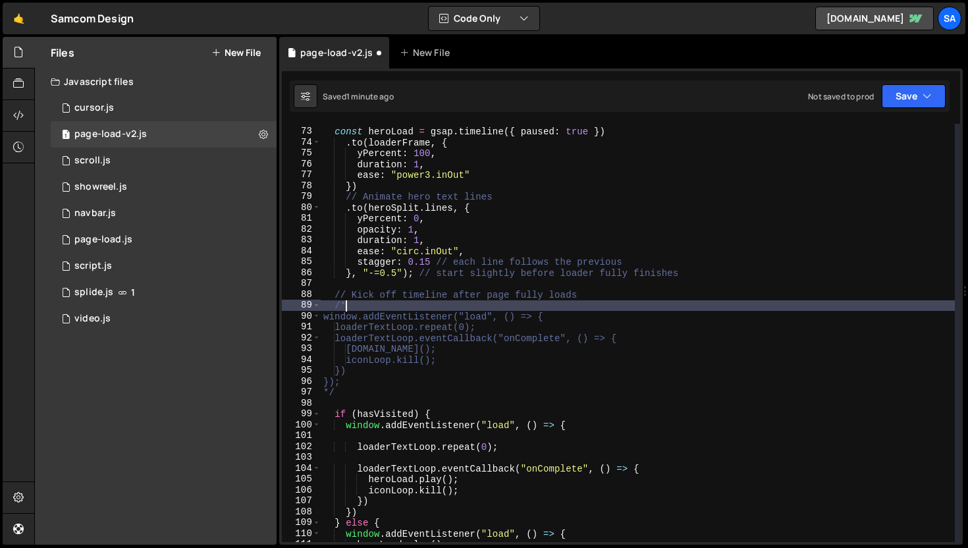
type textarea "/"
click at [353, 397] on div "const heroLoad = gsap . timeline ({ paused : true }) . to ( loaderFrame , { yPe…" at bounding box center [638, 335] width 634 height 440
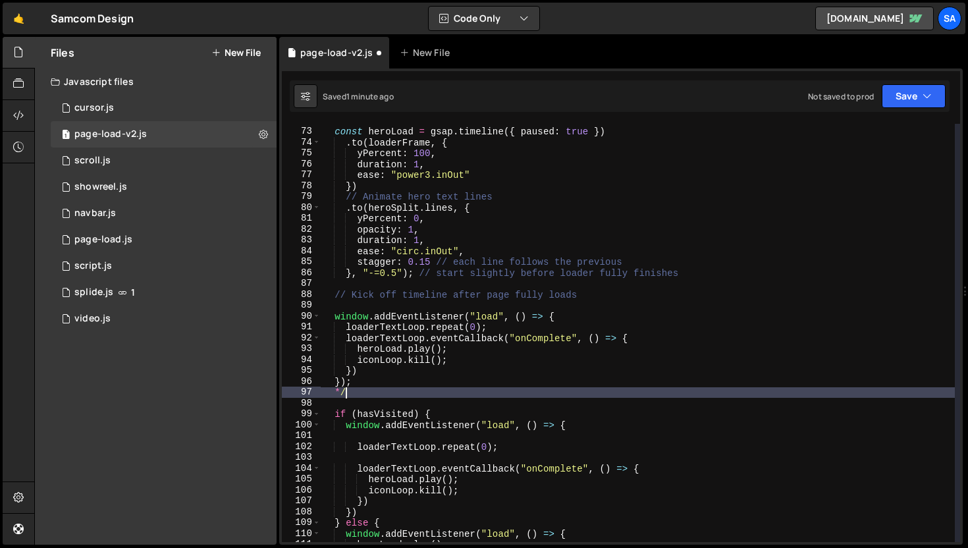
type textarea "*"
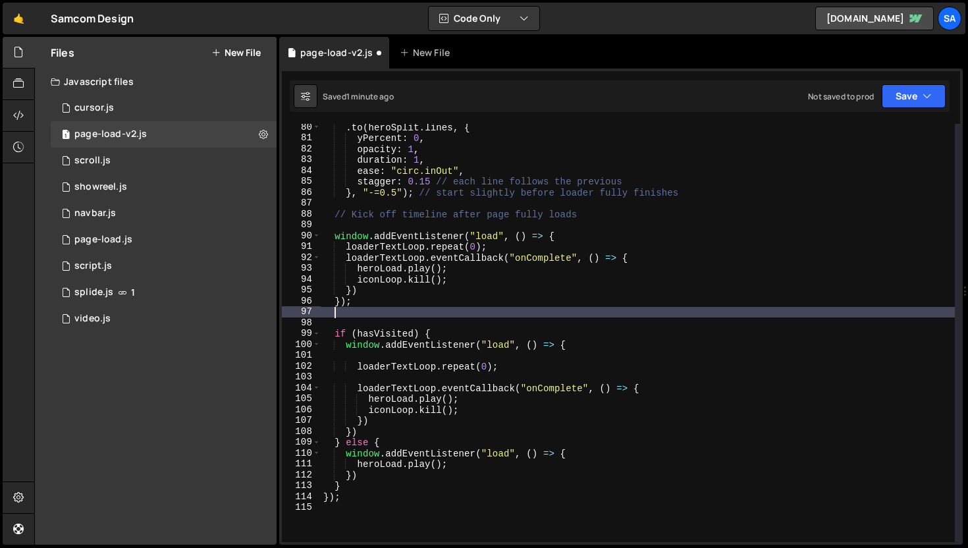
click at [370, 325] on div ". to ( heroSplit . lines , { yPercent : 0 , opacity : 1 , duration : 1 , ease :…" at bounding box center [638, 342] width 634 height 440
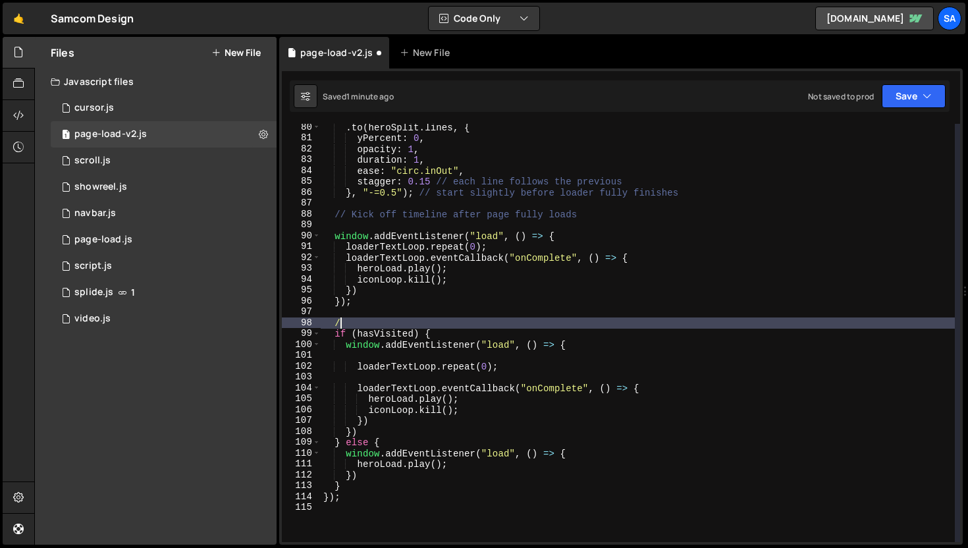
scroll to position [0, 1]
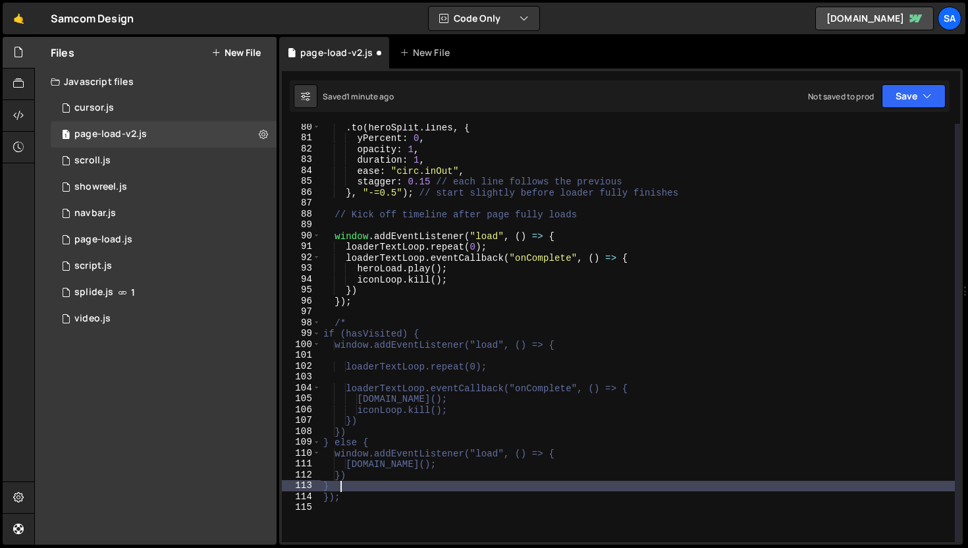
click at [362, 489] on div ". to ( heroSplit . lines , { yPercent : 0 , opacity : 1 , duration : 1 , ease :…" at bounding box center [638, 342] width 634 height 440
type textarea "}"
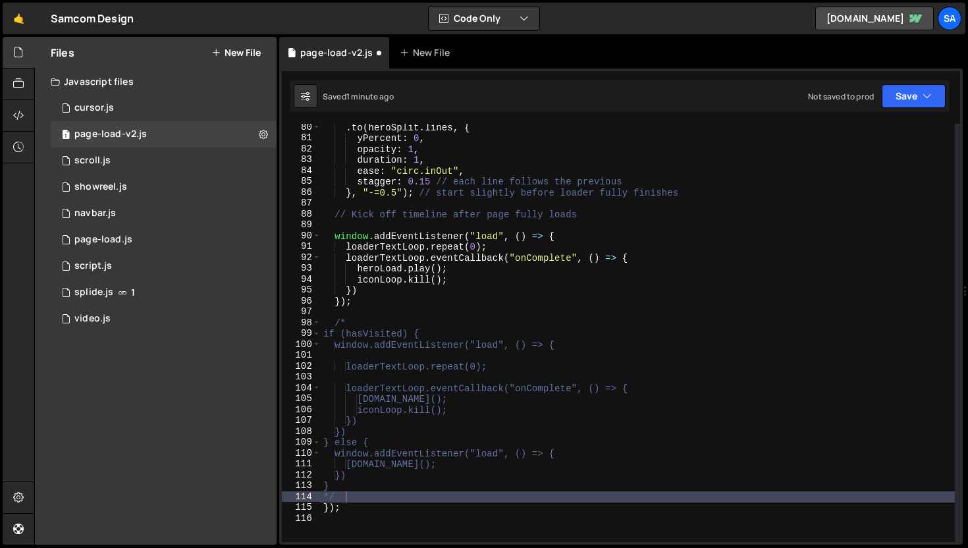
click at [912, 113] on div "1 Type cmd + s to save your Javascript file. הההההההההההההההההההההההההההההההההה…" at bounding box center [621, 307] width 684 height 476
click at [910, 104] on button "Save" at bounding box center [914, 96] width 64 height 24
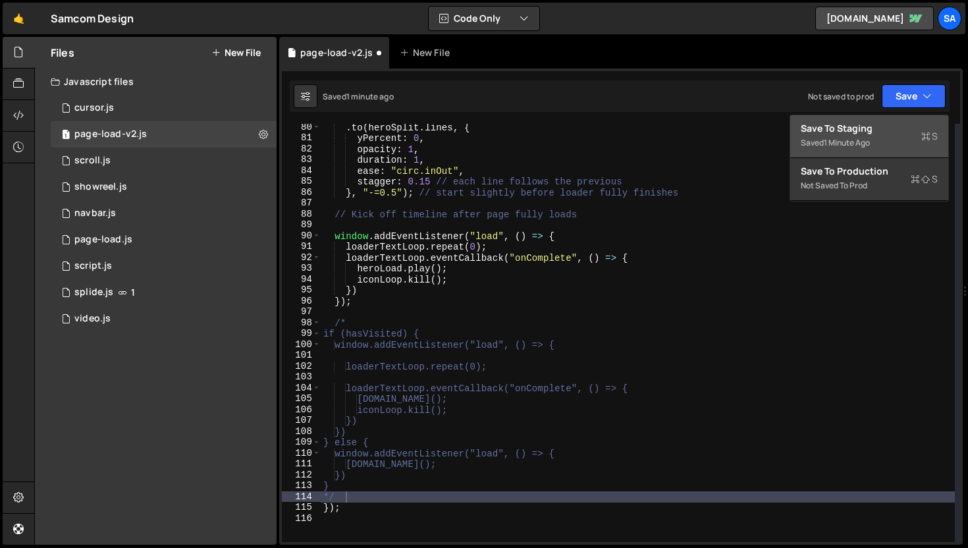
click at [867, 121] on button "Save to Staging S Saved 1 minute ago" at bounding box center [870, 136] width 158 height 43
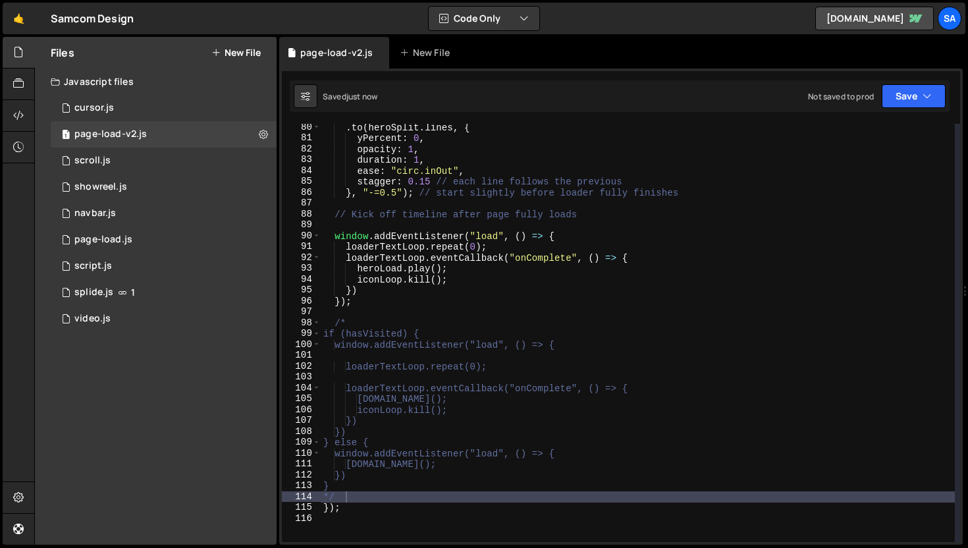
type textarea "});"
click at [455, 300] on div ". to ( heroSplit . lines , { yPercent : 0 , opacity : 1 , duration : 1 , ease :…" at bounding box center [638, 342] width 634 height 440
